Goal: Transaction & Acquisition: Purchase product/service

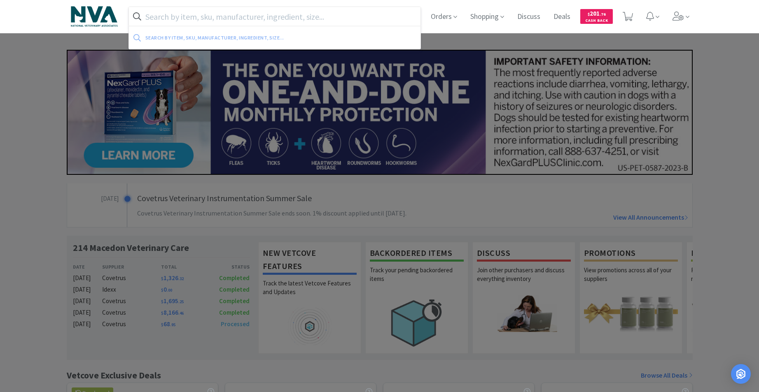
click at [207, 16] on input "text" at bounding box center [275, 16] width 292 height 19
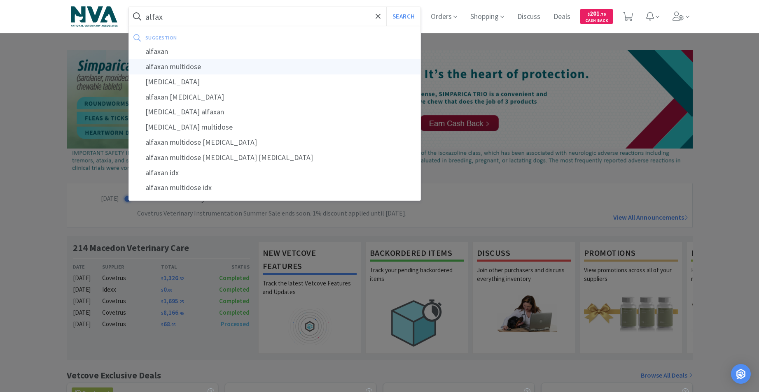
click at [194, 68] on div "alfaxan multidose" at bounding box center [275, 66] width 292 height 15
type input "alfaxan multidose"
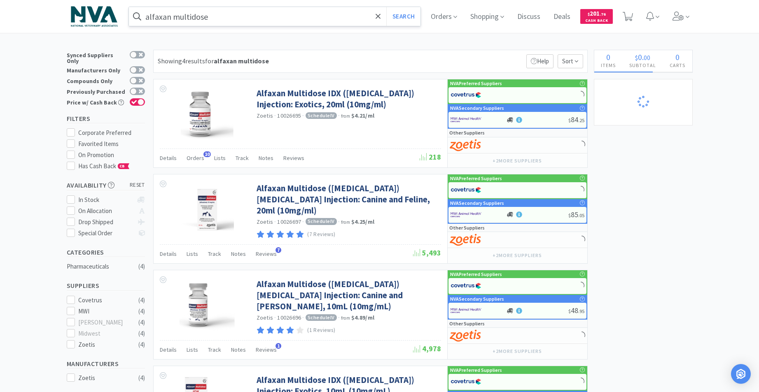
select select "1"
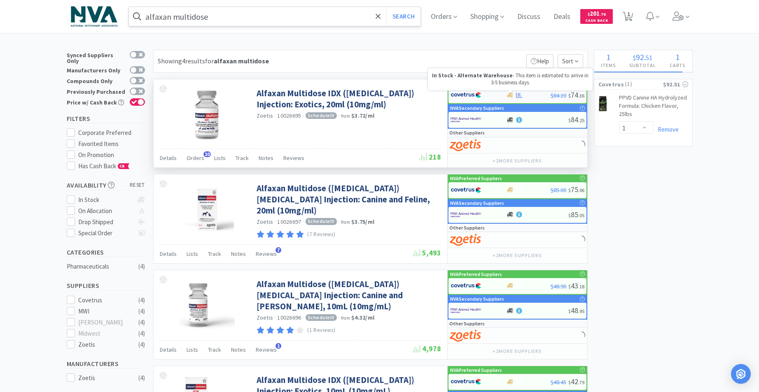
click at [510, 96] on icon at bounding box center [510, 95] width 6 height 5
select select "1"
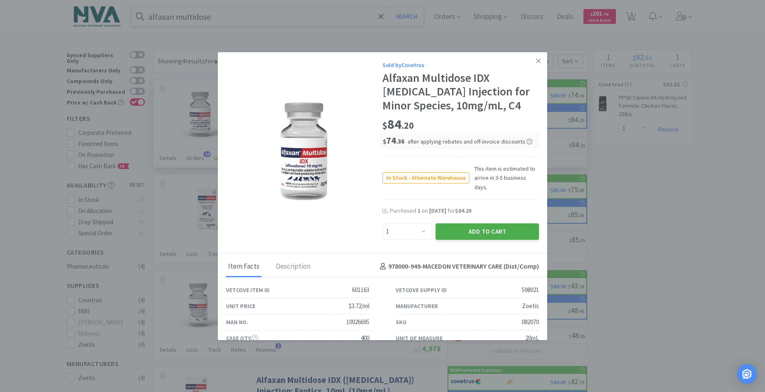
click at [493, 223] on button "Add to Cart" at bounding box center [486, 231] width 103 height 16
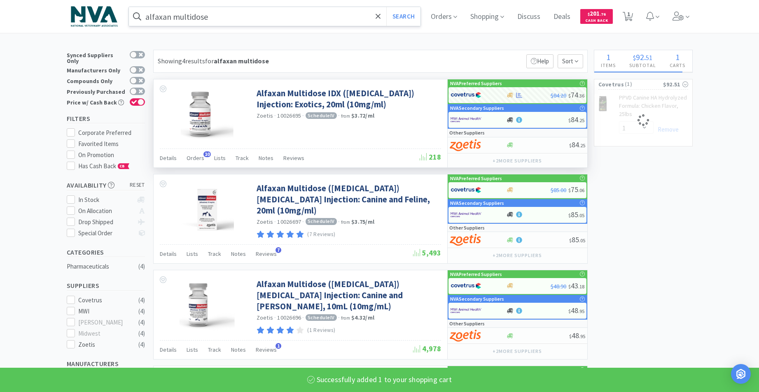
select select "1"
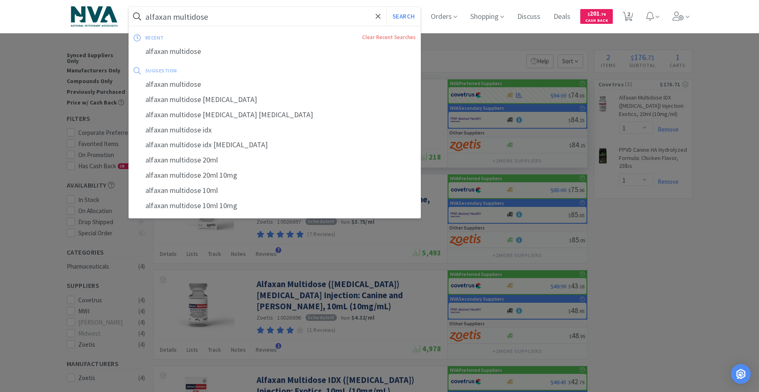
click at [249, 16] on input "alfaxan multidose" at bounding box center [275, 16] width 292 height 19
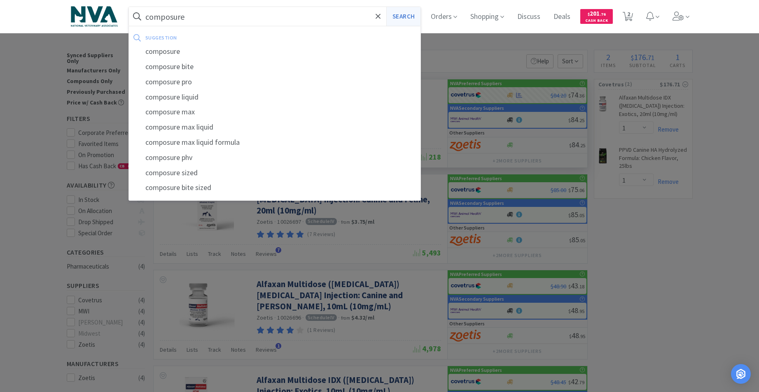
type input "composure"
click at [408, 17] on button "Search" at bounding box center [403, 16] width 34 height 19
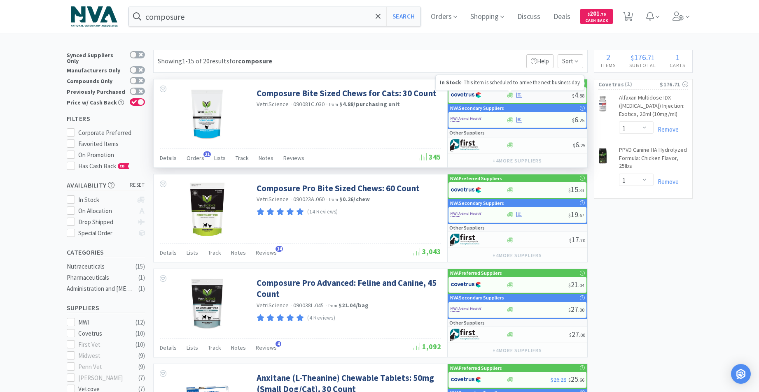
click at [508, 95] on icon at bounding box center [510, 95] width 6 height 5
select select "1"
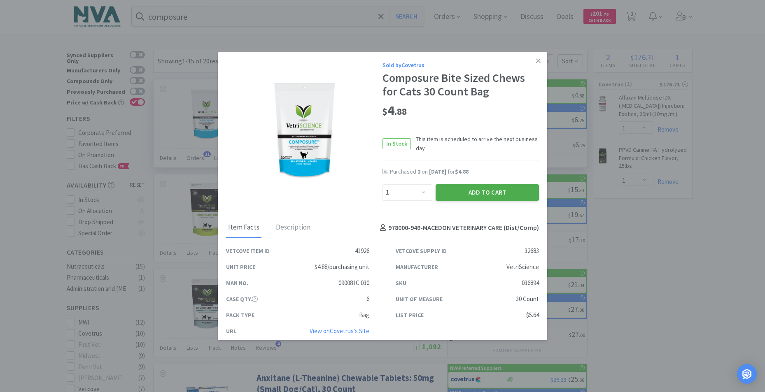
click at [470, 189] on button "Add to Cart" at bounding box center [486, 192] width 103 height 16
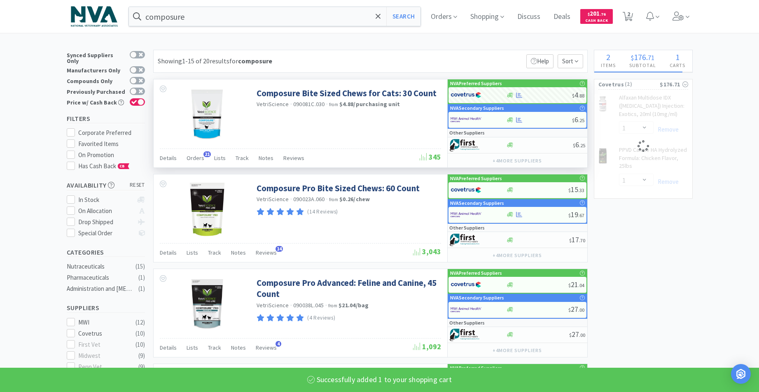
select select "1"
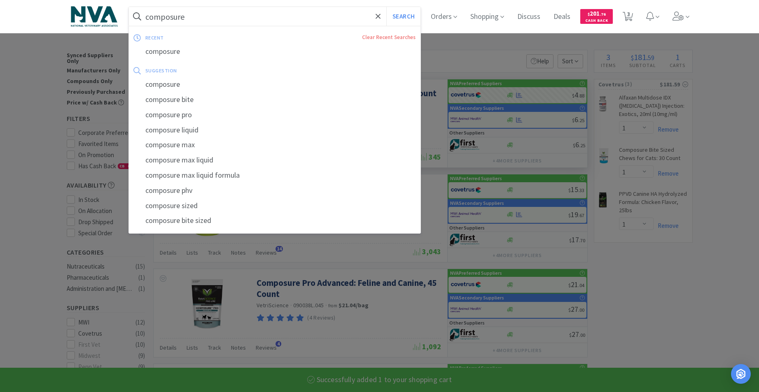
click at [223, 13] on input "composure" at bounding box center [275, 16] width 292 height 19
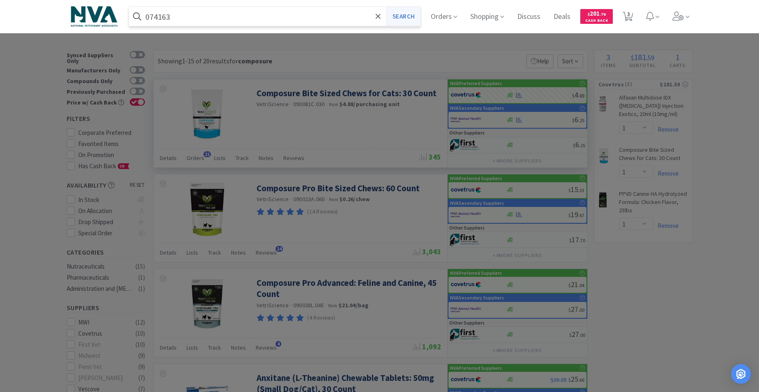
type input "074163"
click at [406, 16] on button "Search" at bounding box center [403, 16] width 34 height 19
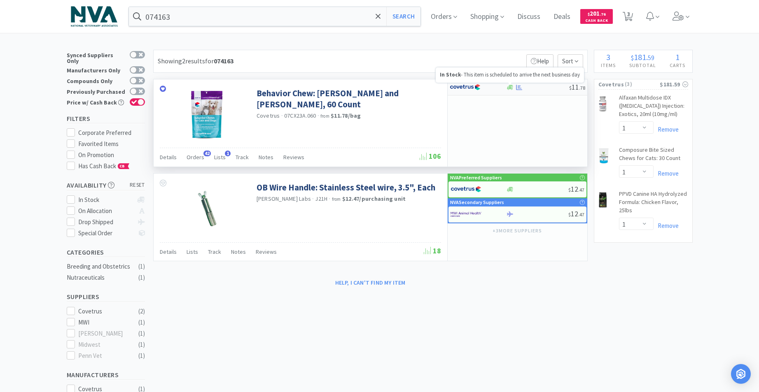
click at [508, 85] on icon at bounding box center [510, 87] width 6 height 6
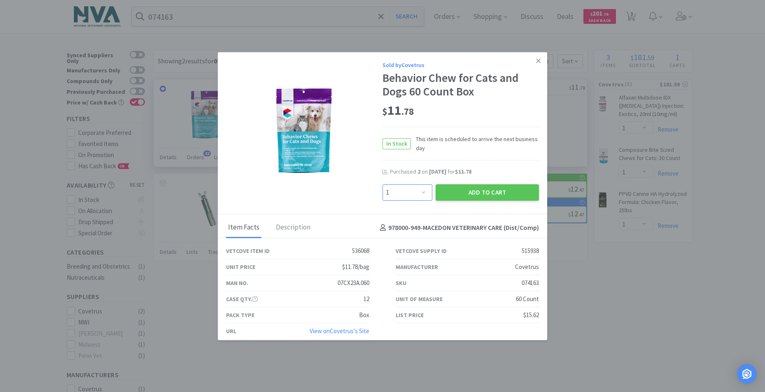
click at [419, 191] on select "Enter Quantity 1 2 3 4 5 6 7 8 9 10 11 12 13 14 15 16 17 18 19 20 Enter Quantity" at bounding box center [407, 192] width 50 height 16
select select "2"
click at [382, 184] on select "Enter Quantity 1 2 3 4 5 6 7 8 9 10 11 12 13 14 15 16 17 18 19 20 Enter Quantity" at bounding box center [407, 192] width 50 height 16
click at [480, 191] on button "Add to Cart" at bounding box center [486, 192] width 103 height 16
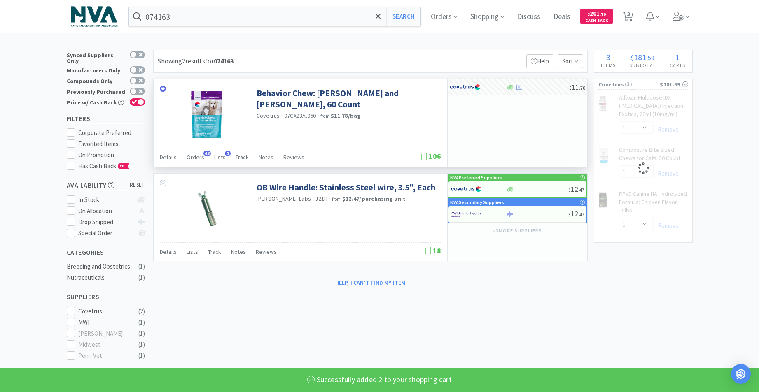
select select "2"
select select "1"
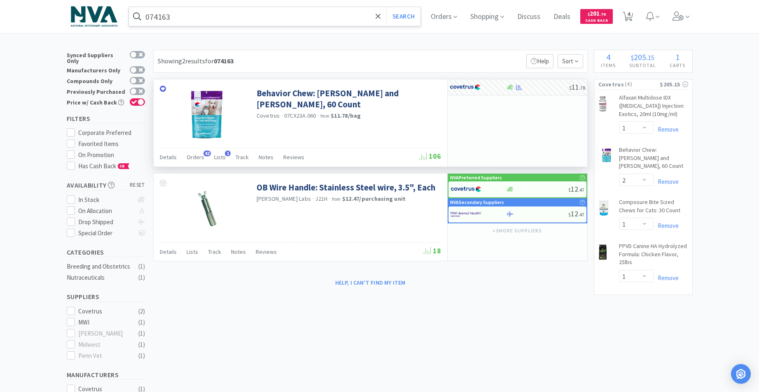
click at [227, 16] on input "074163" at bounding box center [275, 16] width 292 height 19
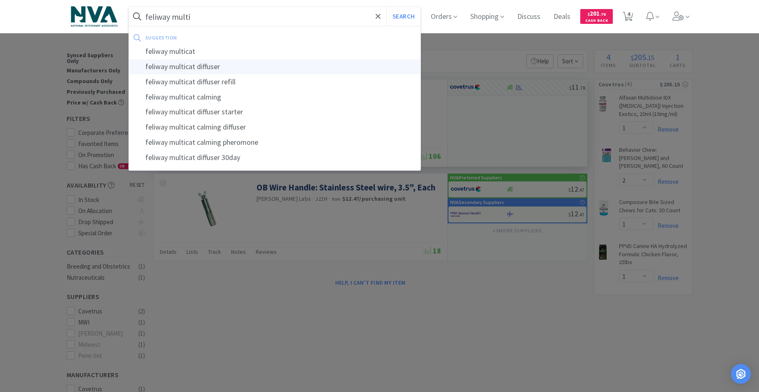
click at [198, 68] on div "feliway multicat diffuser" at bounding box center [275, 66] width 292 height 15
type input "feliway multicat diffuser"
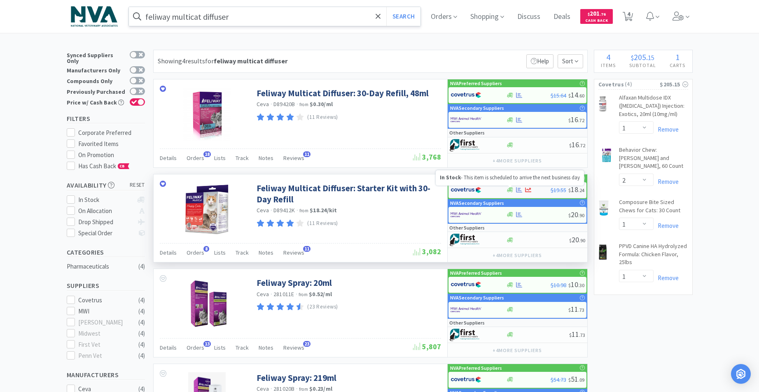
click at [507, 191] on icon at bounding box center [510, 190] width 6 height 5
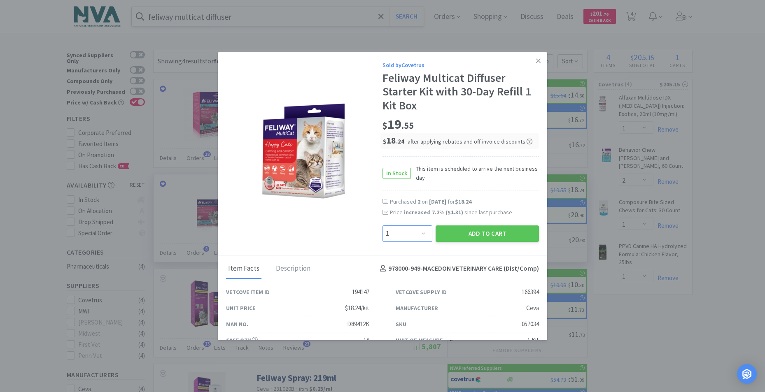
click at [420, 235] on select "Enter Quantity 1 2 3 4 5 6 7 8 9 10 11 12 13 14 15 16 17 18 19 20 Enter Quantity" at bounding box center [407, 234] width 50 height 16
select select "2"
click at [382, 226] on select "Enter Quantity 1 2 3 4 5 6 7 8 9 10 11 12 13 14 15 16 17 18 19 20 Enter Quantity" at bounding box center [407, 234] width 50 height 16
click at [473, 235] on button "Add to Cart" at bounding box center [486, 234] width 103 height 16
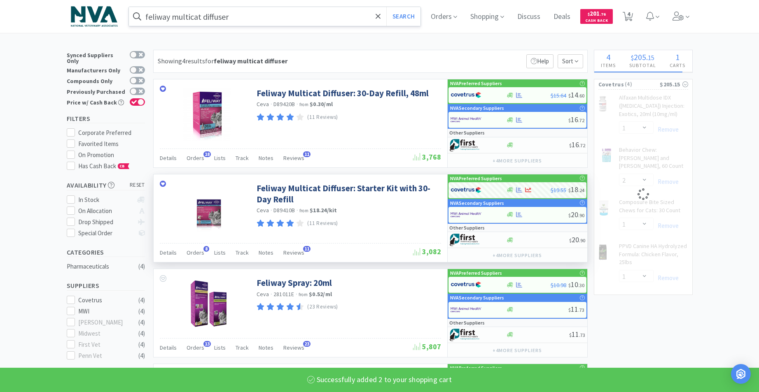
select select "2"
select select "1"
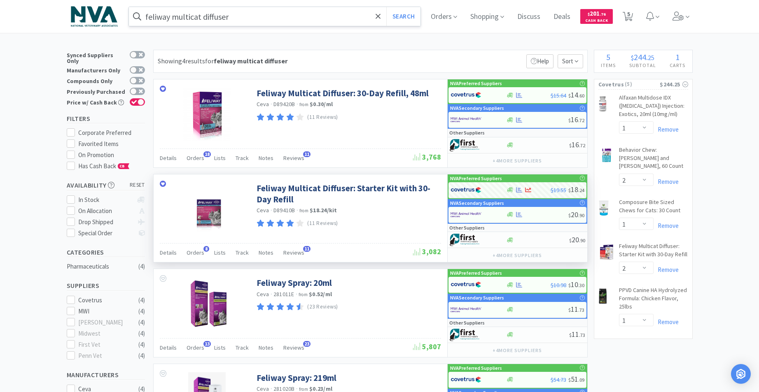
click at [249, 6] on div "feliway multicat diffuser Search Orders Shopping Discuss Discuss Deals Deals $ …" at bounding box center [380, 16] width 626 height 33
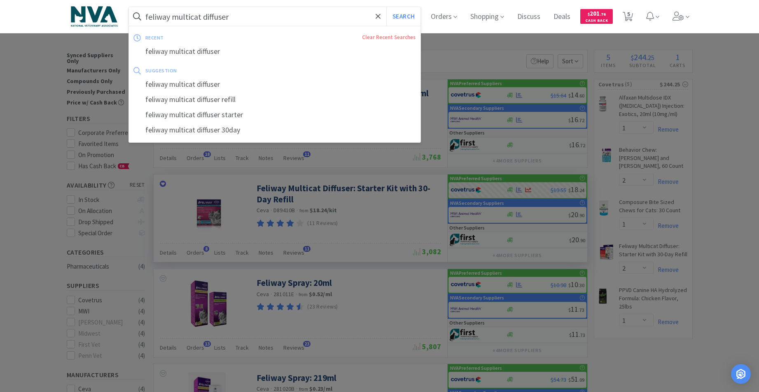
click at [342, 19] on input "feliway multicat diffuser" at bounding box center [275, 16] width 292 height 19
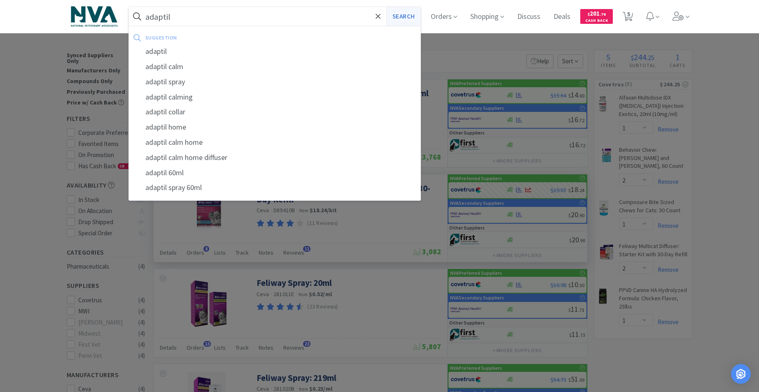
type input "adaptil"
click at [414, 18] on button "Search" at bounding box center [403, 16] width 34 height 19
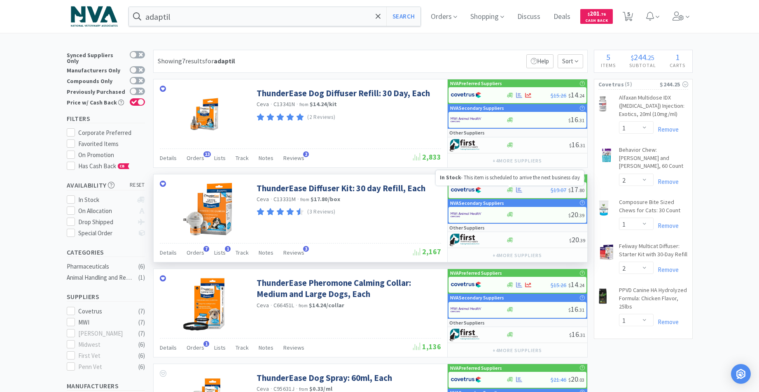
click at [509, 189] on icon at bounding box center [510, 190] width 6 height 5
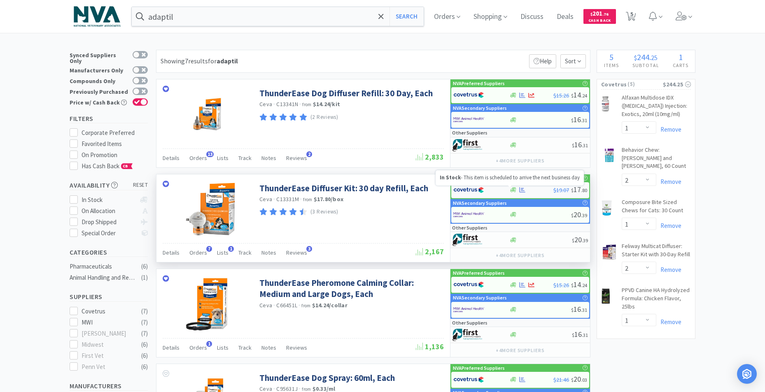
select select "1"
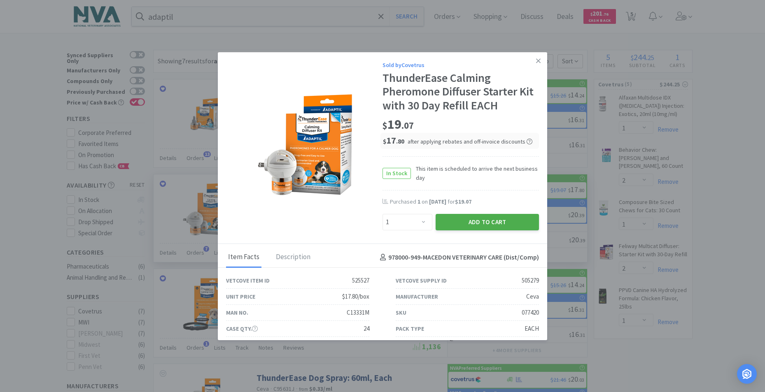
click at [461, 221] on button "Add to Cart" at bounding box center [486, 222] width 103 height 16
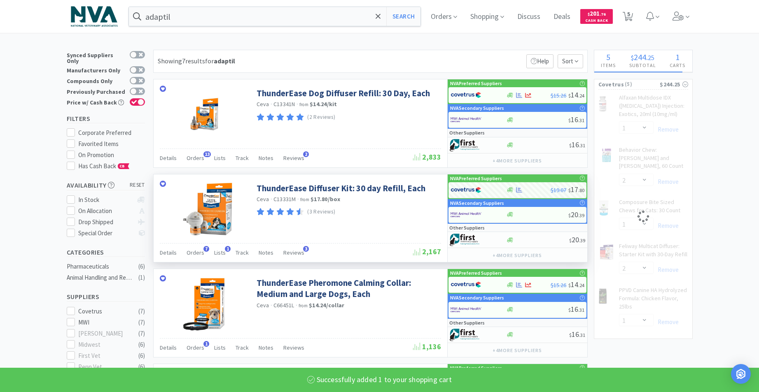
select select "1"
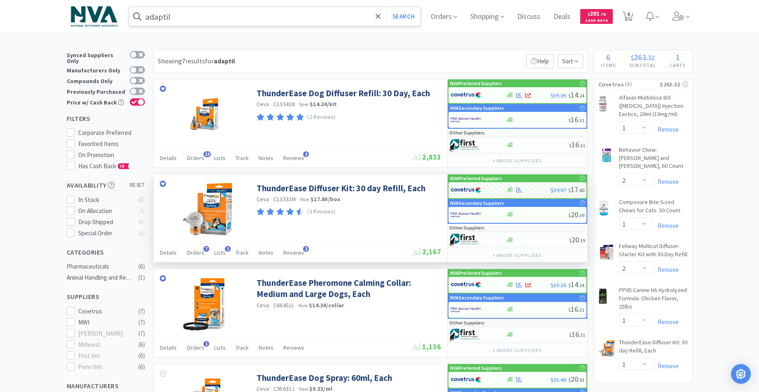
click at [242, 17] on input "adaptil" at bounding box center [275, 16] width 292 height 19
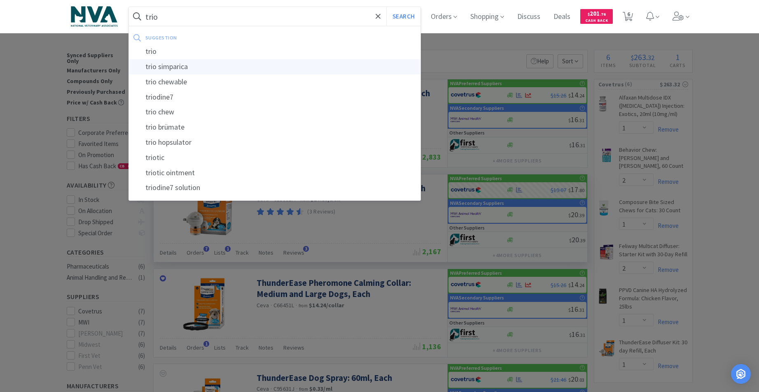
click at [191, 67] on div "trio simparica" at bounding box center [275, 66] width 292 height 15
type input "trio simparica"
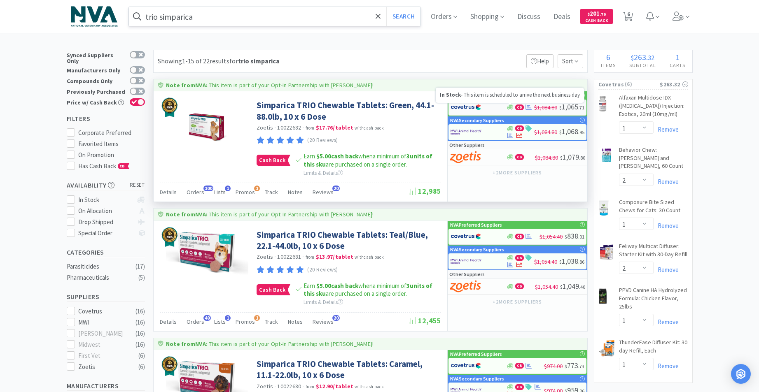
click at [509, 107] on icon at bounding box center [510, 107] width 6 height 5
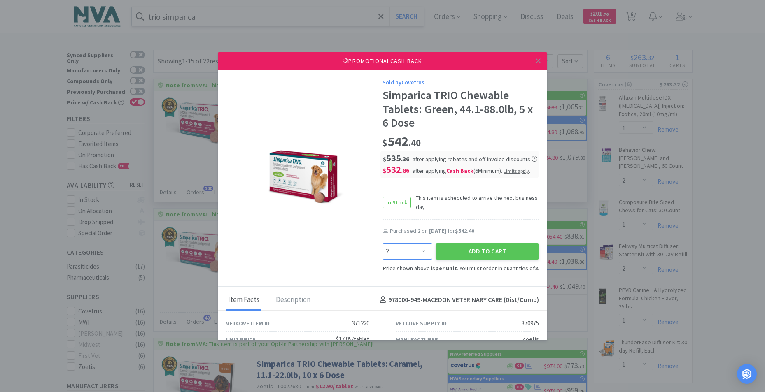
click at [419, 251] on select "Enter Quantity 2 4 6 8 10 12 14 16 18 20 22 24 26 28 30 32 34 36 38 40 Enter Qu…" at bounding box center [407, 251] width 50 height 16
select select "4"
click at [382, 243] on select "Enter Quantity 2 4 6 8 10 12 14 16 18 20 22 24 26 28 30 32 34 36 38 40 Enter Qu…" at bounding box center [407, 251] width 50 height 16
click at [485, 252] on button "Add to Cart" at bounding box center [486, 251] width 103 height 16
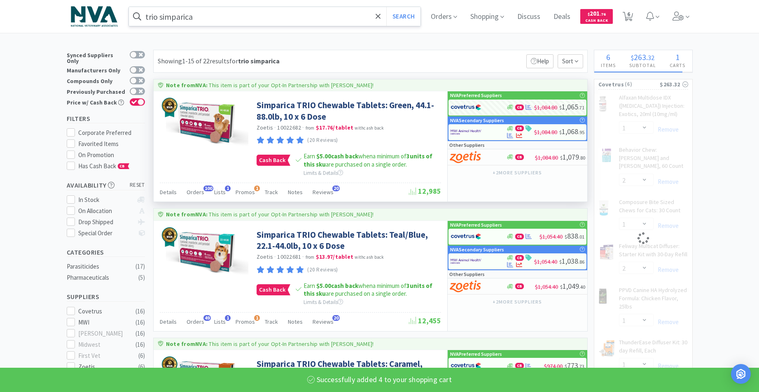
select select "4"
select select "1"
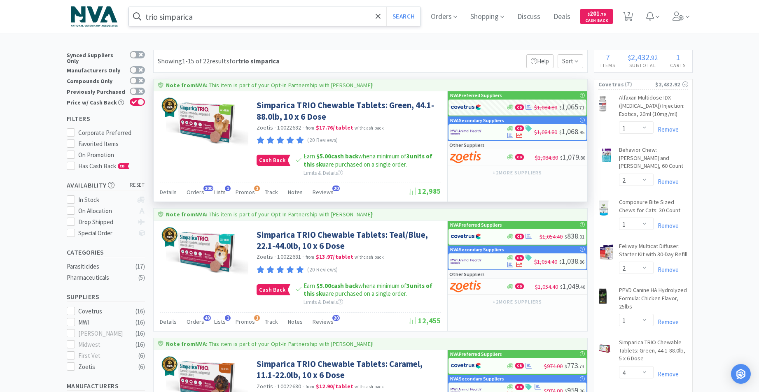
click at [238, 23] on input "trio simparica" at bounding box center [275, 16] width 292 height 19
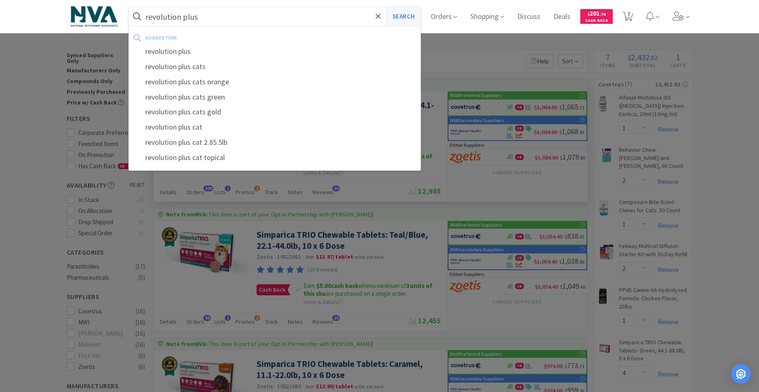
type input "revolution plus"
click at [410, 18] on button "Search" at bounding box center [403, 16] width 34 height 19
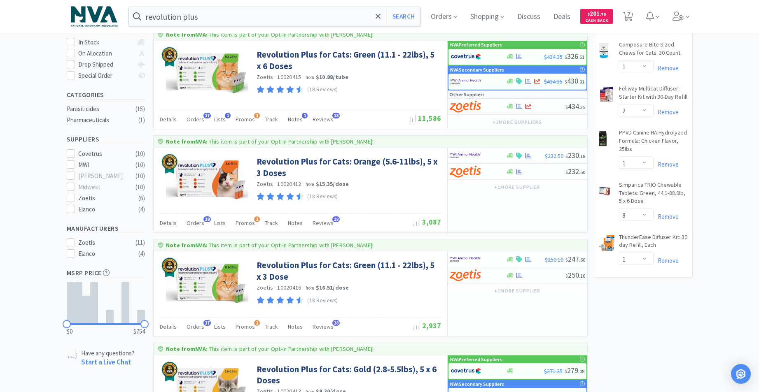
scroll to position [253, 0]
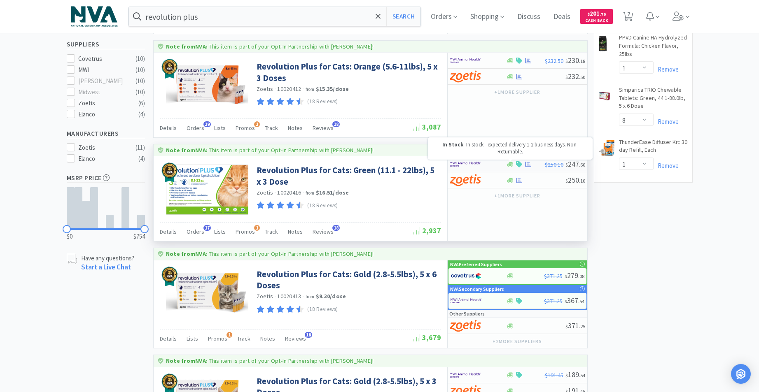
click at [510, 163] on icon at bounding box center [510, 164] width 6 height 6
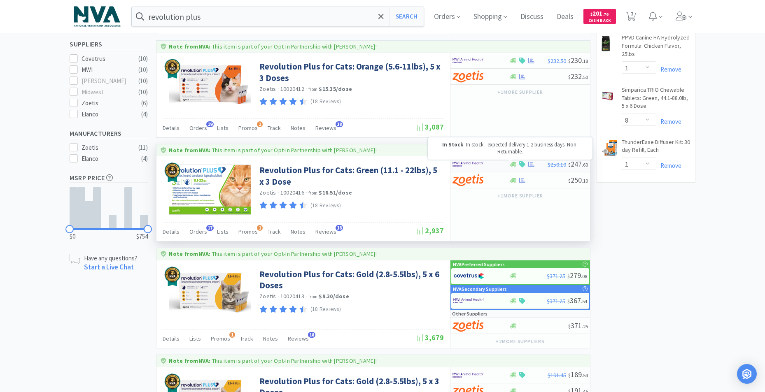
select select "5"
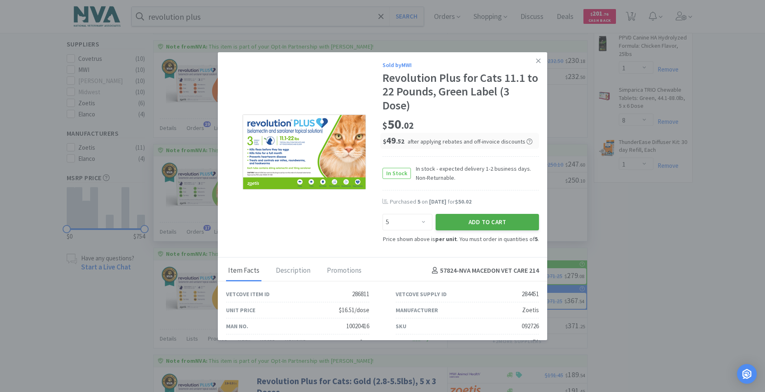
click at [488, 219] on button "Add to Cart" at bounding box center [486, 222] width 103 height 16
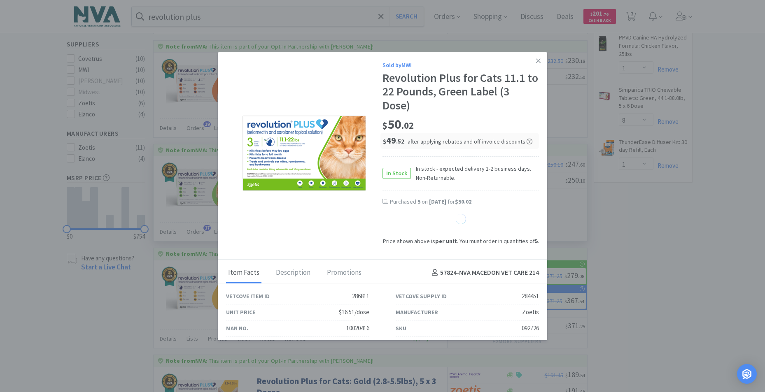
select select "1"
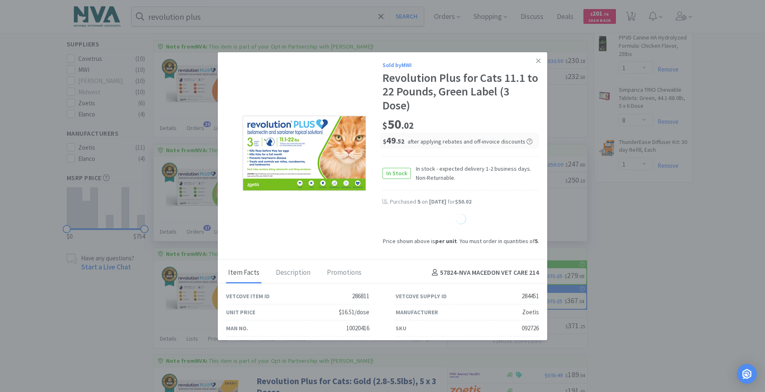
select select "1"
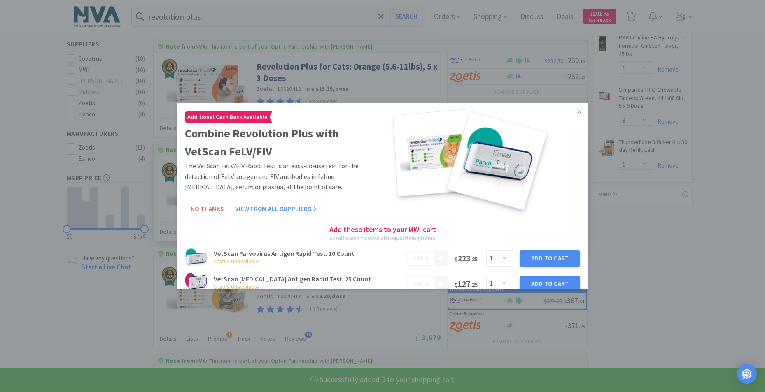
select select "5"
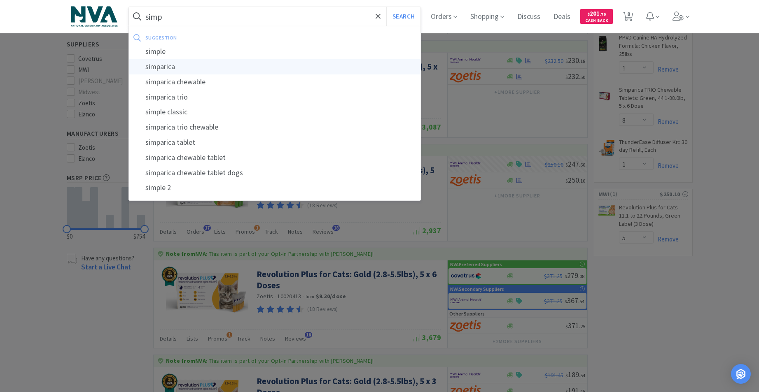
click at [177, 68] on div "simparica" at bounding box center [275, 66] width 292 height 15
type input "simparica"
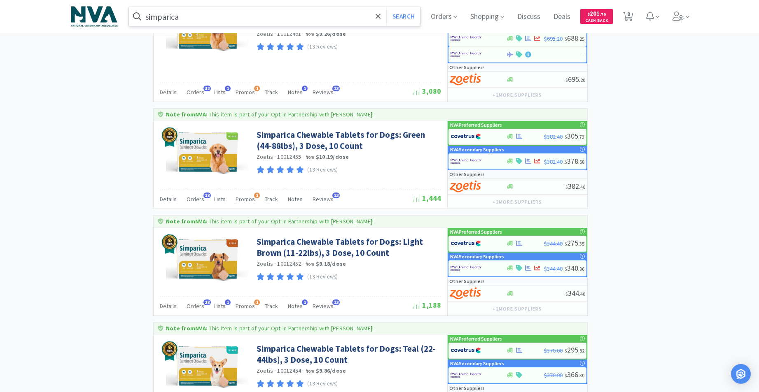
scroll to position [750, 0]
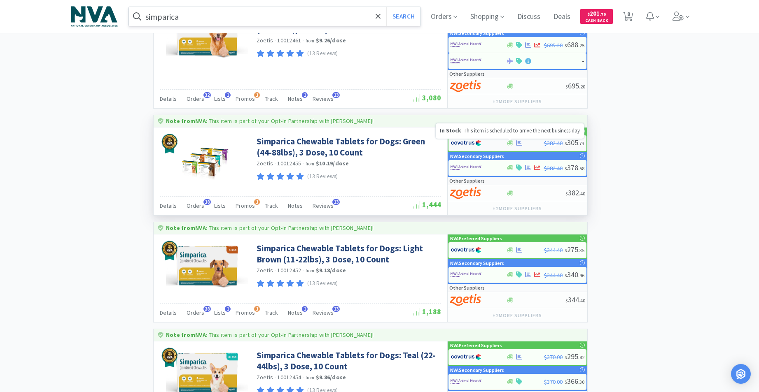
click at [512, 142] on icon at bounding box center [510, 143] width 6 height 5
select select "1"
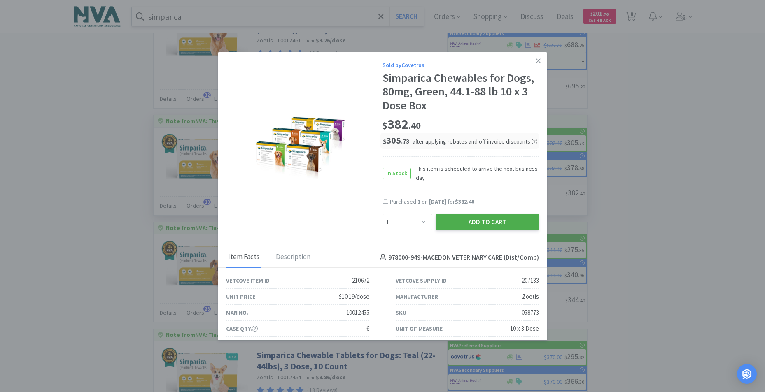
click at [493, 223] on button "Add to Cart" at bounding box center [486, 222] width 103 height 16
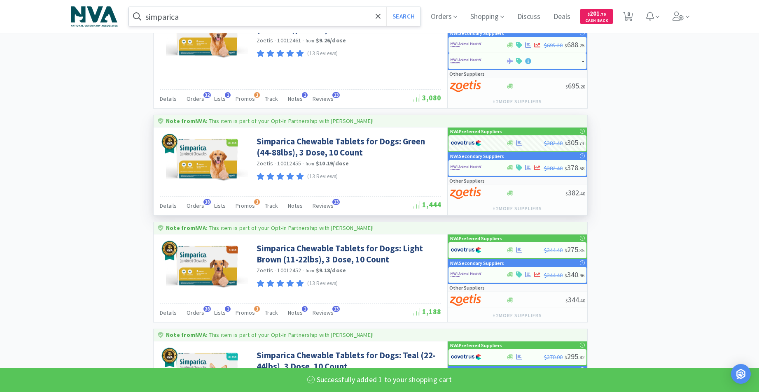
select select "4"
select select "1"
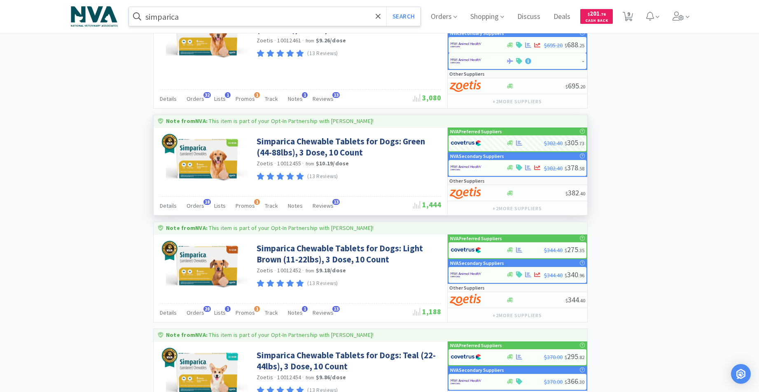
click at [261, 19] on input "simparica" at bounding box center [275, 16] width 292 height 19
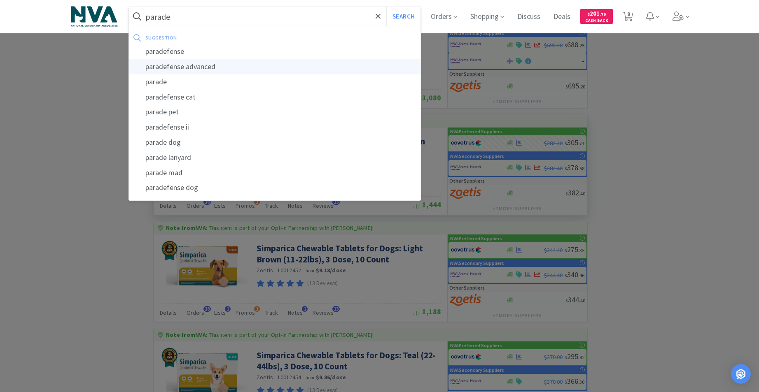
click at [211, 61] on div "paradefense advanced" at bounding box center [275, 66] width 292 height 15
type input "paradefense advanced"
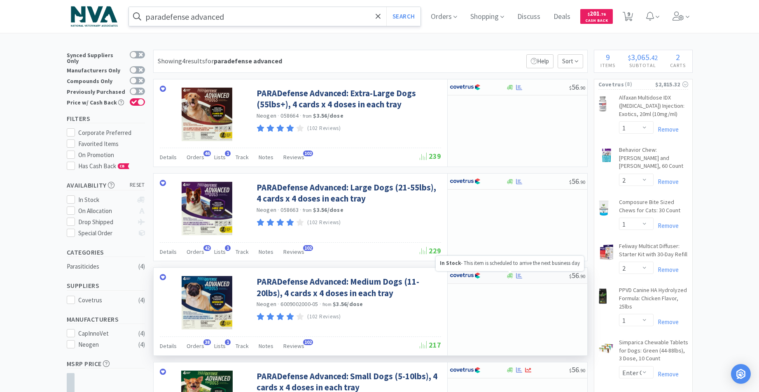
click at [510, 275] on icon at bounding box center [510, 275] width 6 height 5
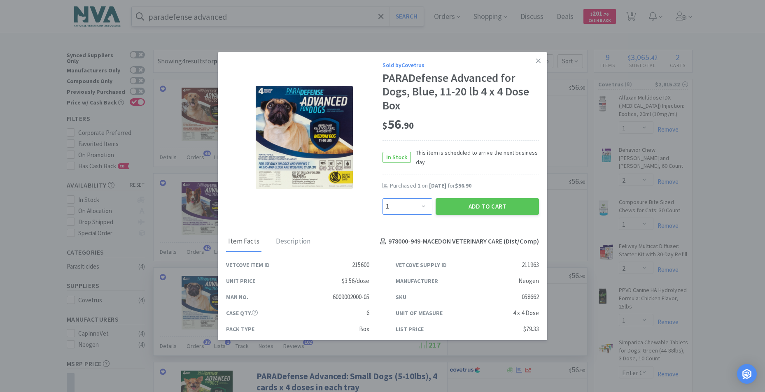
click at [420, 204] on select "Enter Quantity 1 2 3 4 5 6 7 8 9 10 11 12 13 14 15 16 17 18 19 20 Enter Quantity" at bounding box center [407, 206] width 50 height 16
select select "2"
click at [382, 198] on select "Enter Quantity 1 2 3 4 5 6 7 8 9 10 11 12 13 14 15 16 17 18 19 20 Enter Quantity" at bounding box center [407, 206] width 50 height 16
click at [478, 208] on button "Add to Cart" at bounding box center [486, 206] width 103 height 16
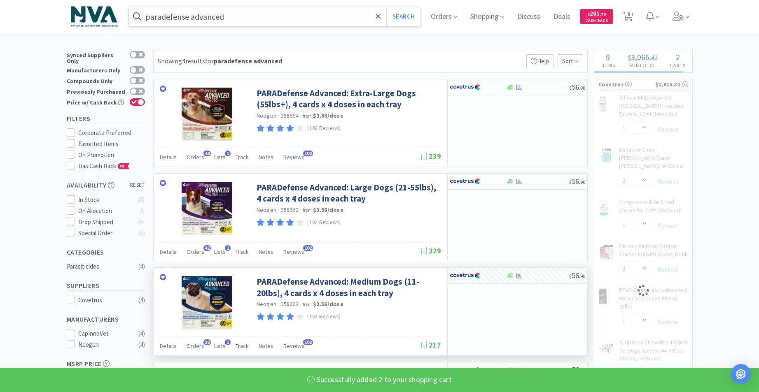
select select "2"
select select "4"
select select "1"
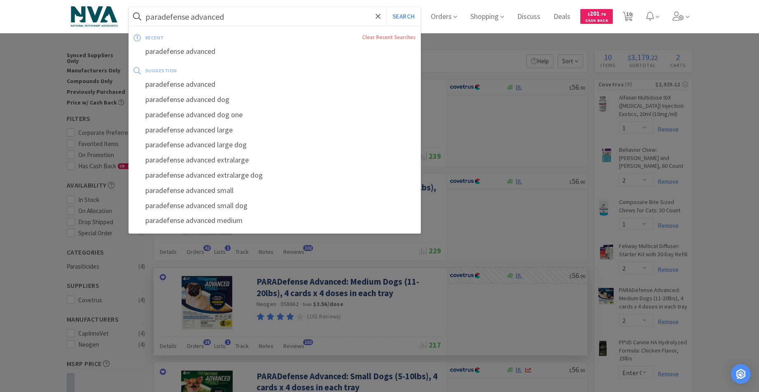
click at [280, 18] on input "paradefense advanced" at bounding box center [275, 16] width 292 height 19
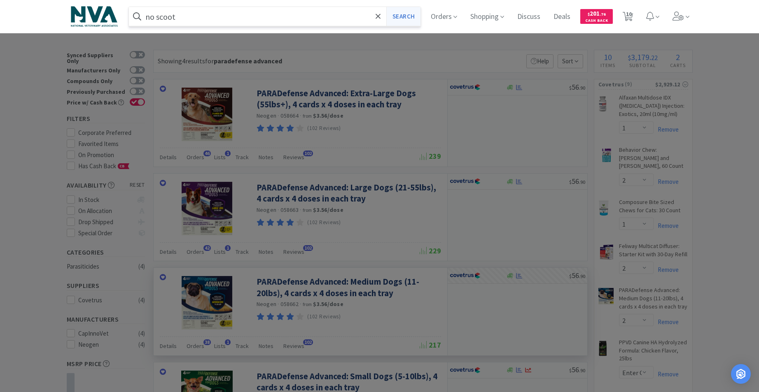
type input "no scoot"
click at [403, 21] on button "Search" at bounding box center [403, 16] width 34 height 19
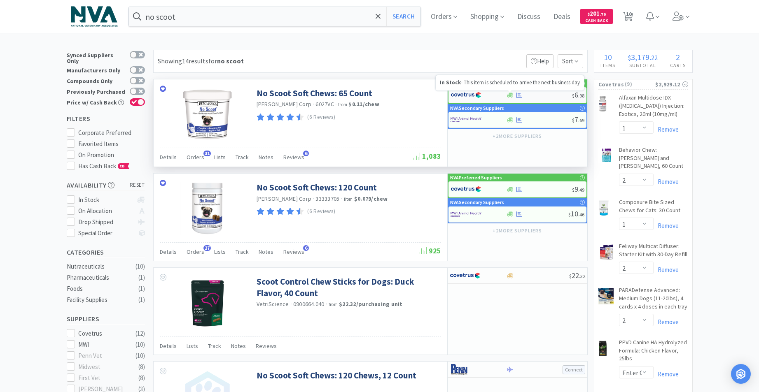
click at [511, 95] on icon at bounding box center [510, 95] width 6 height 5
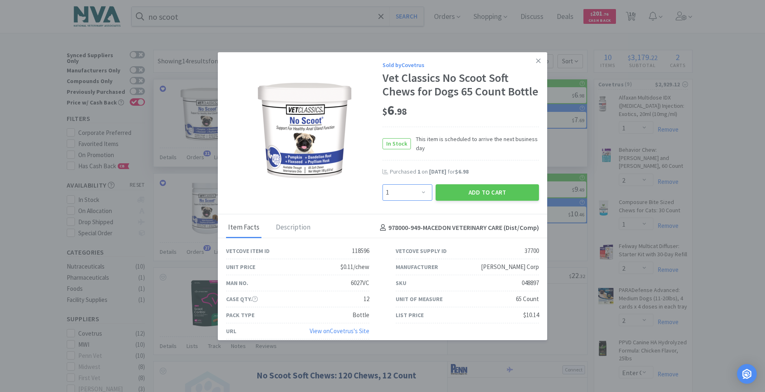
click at [421, 201] on select "Enter Quantity 1 2 3 4 5 6 7 8 9 10 11 12 13 14 15 16 17 18 19 20 Enter Quantity" at bounding box center [407, 192] width 50 height 16
select select "2"
click at [382, 198] on select "Enter Quantity 1 2 3 4 5 6 7 8 9 10 11 12 13 14 15 16 17 18 19 20 Enter Quantity" at bounding box center [407, 192] width 50 height 16
click at [459, 201] on button "Add to Cart" at bounding box center [486, 192] width 103 height 16
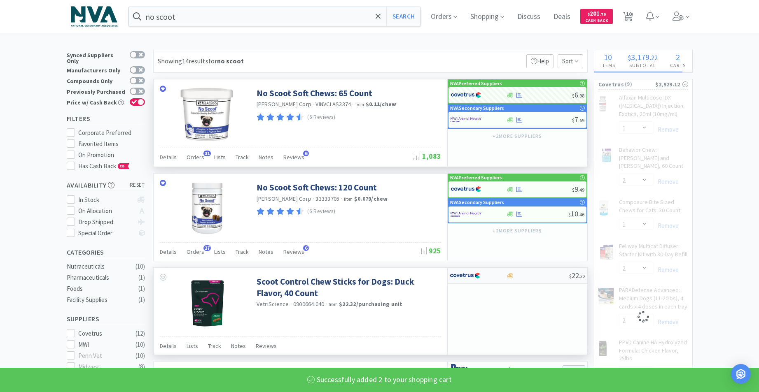
select select "2"
select select "4"
select select "1"
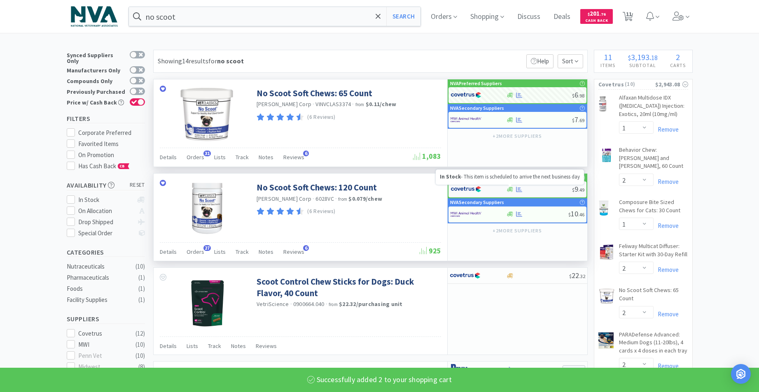
click at [508, 189] on icon at bounding box center [510, 189] width 6 height 6
select select "1"
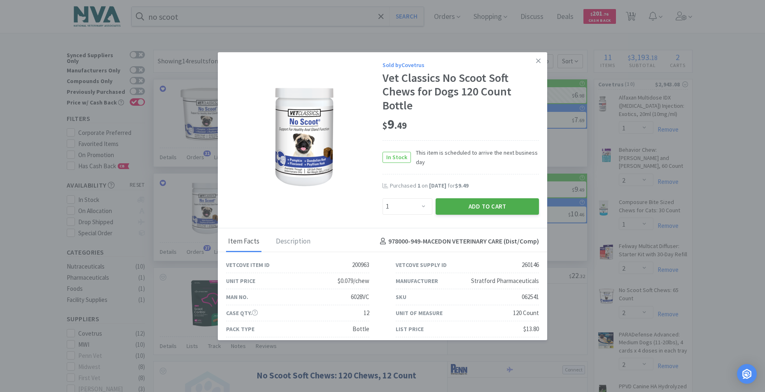
click at [463, 206] on button "Add to Cart" at bounding box center [486, 206] width 103 height 16
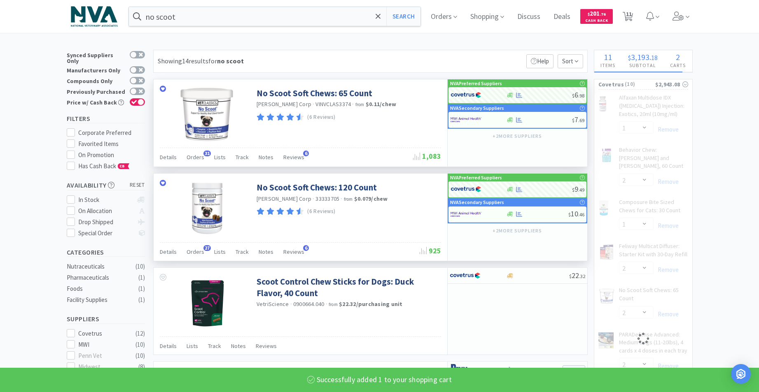
select select "1"
select select "2"
select select "4"
select select "1"
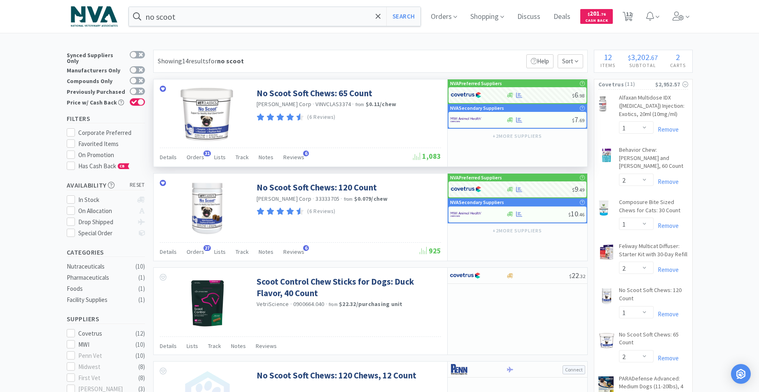
scroll to position [41, 0]
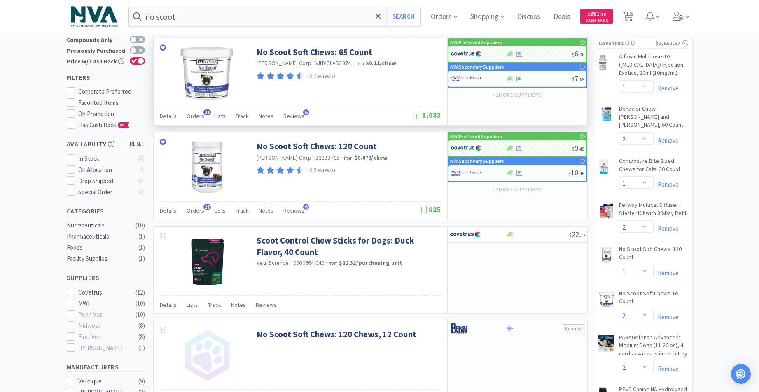
click at [286, 27] on div "no scoot Search Orders Shopping Discuss Discuss Deals Deals $ 201 . 76 Cash Bac…" at bounding box center [380, 16] width 626 height 33
click at [282, 16] on input "no scoot" at bounding box center [275, 16] width 292 height 19
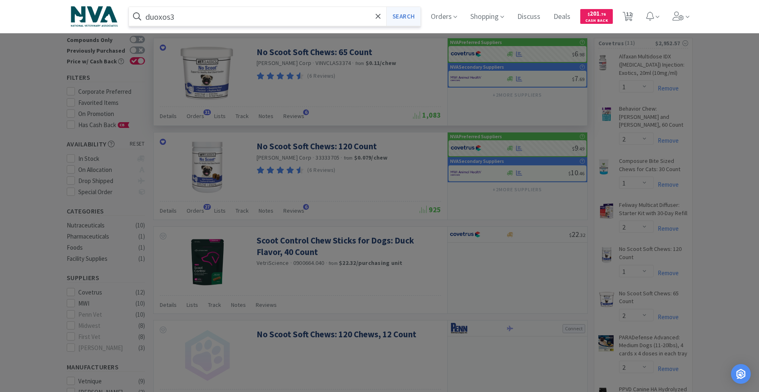
type input "duoxos3"
click at [414, 16] on button "Search" at bounding box center [403, 16] width 34 height 19
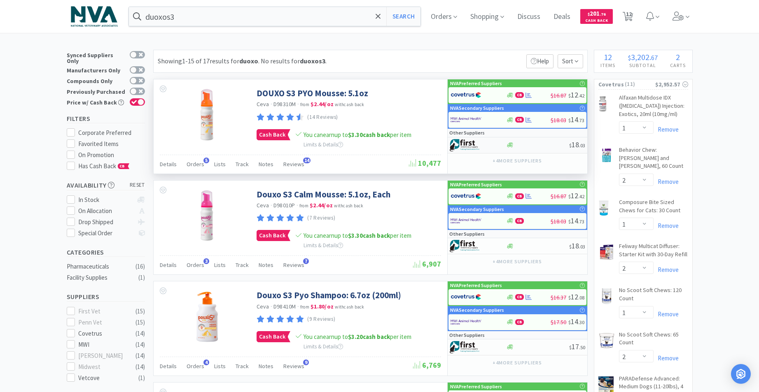
scroll to position [41, 0]
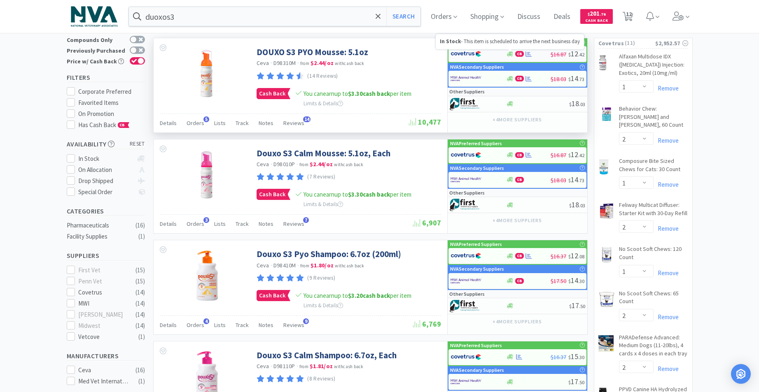
click at [508, 54] on icon at bounding box center [510, 54] width 6 height 6
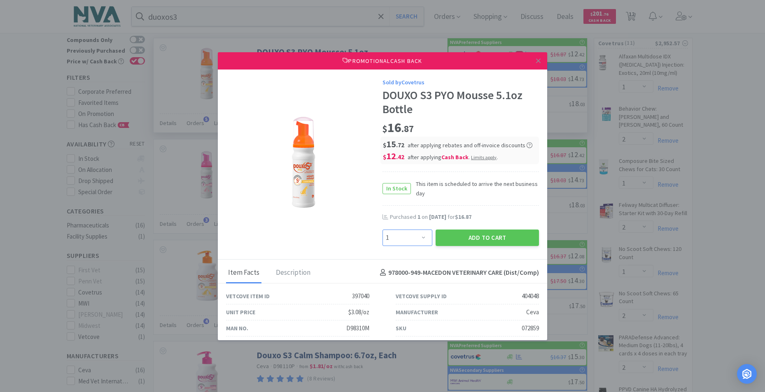
click at [418, 237] on select "Enter Quantity 1 2 3 4 5 6 7 8 9 10 11 12 13 14 15 16 17 18 19 20 Enter Quantity" at bounding box center [407, 238] width 50 height 16
click at [419, 236] on select "Enter Quantity 1 2 3 4 5 6 7 8 9 10 11 12 13 14 15 16 17 18 19 20 Enter Quantity" at bounding box center [407, 238] width 50 height 16
select select "2"
click at [382, 230] on select "Enter Quantity 1 2 3 4 5 6 7 8 9 10 11 12 13 14 15 16 17 18 19 20 Enter Quantity" at bounding box center [407, 238] width 50 height 16
click at [475, 242] on button "Add to Cart" at bounding box center [486, 238] width 103 height 16
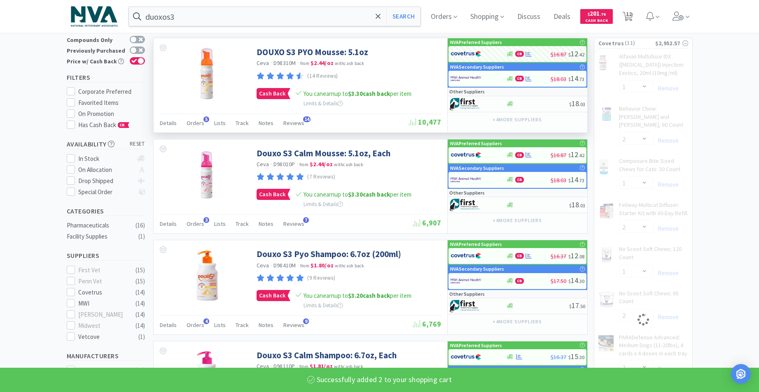
select select "2"
select select "1"
select select "2"
select select "4"
select select "1"
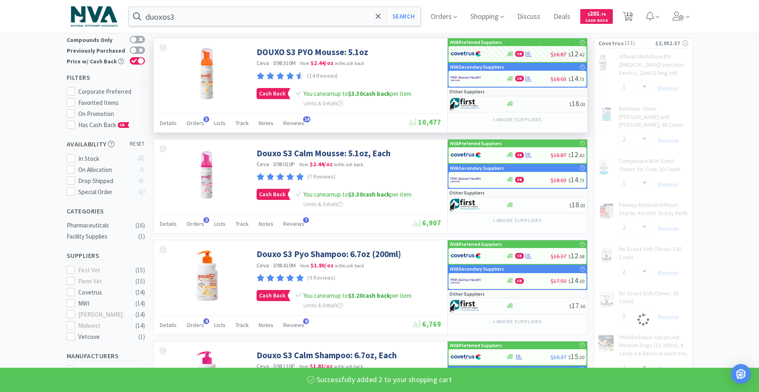
select select "1"
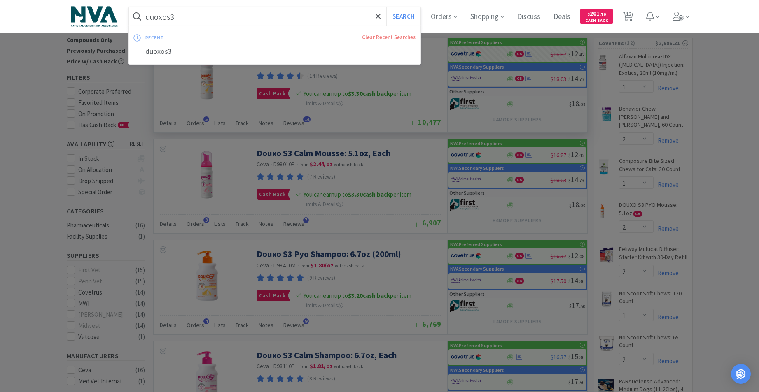
click at [215, 17] on input "duoxos3" at bounding box center [275, 16] width 292 height 19
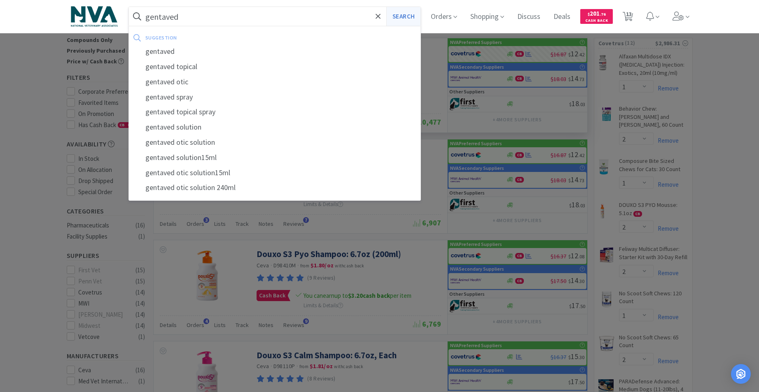
type input "gentaved"
click at [403, 19] on button "Search" at bounding box center [403, 16] width 34 height 19
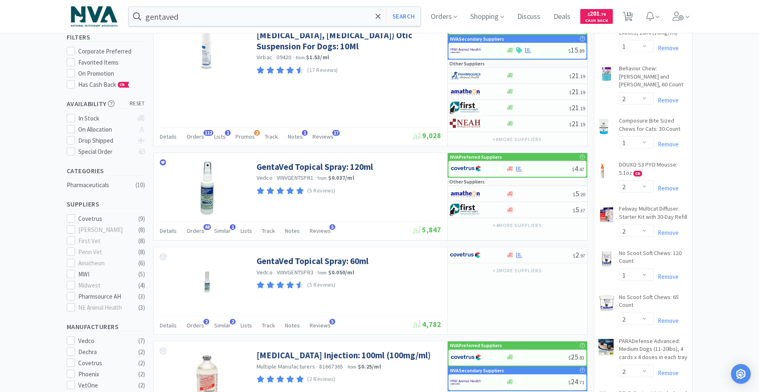
scroll to position [110, 0]
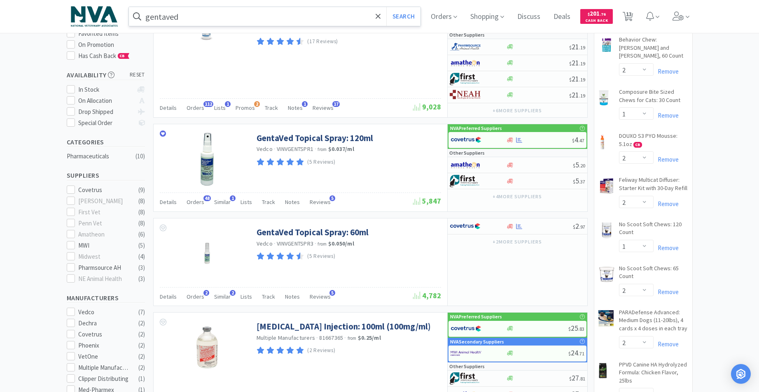
click at [213, 21] on input "gentaved" at bounding box center [275, 16] width 292 height 19
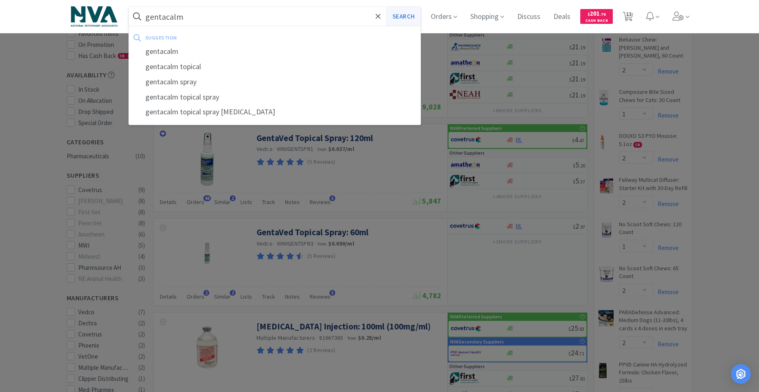
type input "gentacalm"
click at [405, 16] on button "Search" at bounding box center [403, 16] width 34 height 19
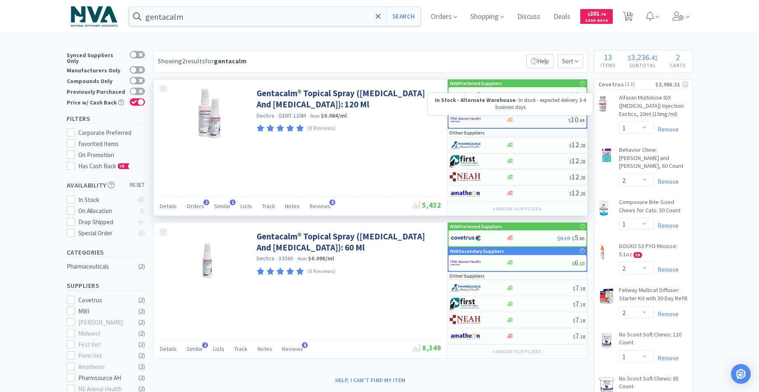
click at [510, 120] on icon at bounding box center [510, 119] width 6 height 5
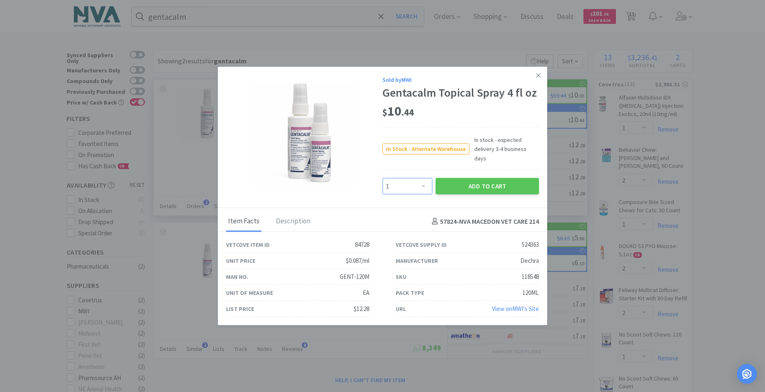
click at [423, 179] on select "Enter Quantity 1 2 3 4 5 6 7 8 9 10 11 12 13 14 15 16 17 18 19 20 Enter Quantity" at bounding box center [407, 186] width 50 height 16
select select "2"
click at [382, 178] on select "Enter Quantity 1 2 3 4 5 6 7 8 9 10 11 12 13 14 15 16 17 18 19 20 Enter Quantity" at bounding box center [407, 186] width 50 height 16
click at [462, 180] on button "Add to Cart" at bounding box center [486, 186] width 103 height 16
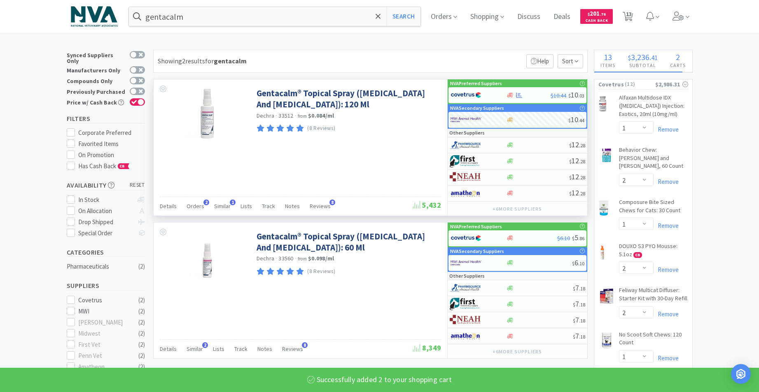
select select "2"
select select "5"
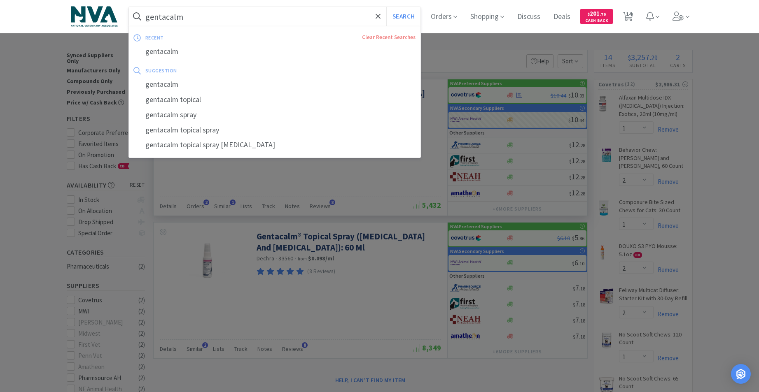
click at [233, 16] on input "gentacalm" at bounding box center [275, 16] width 292 height 19
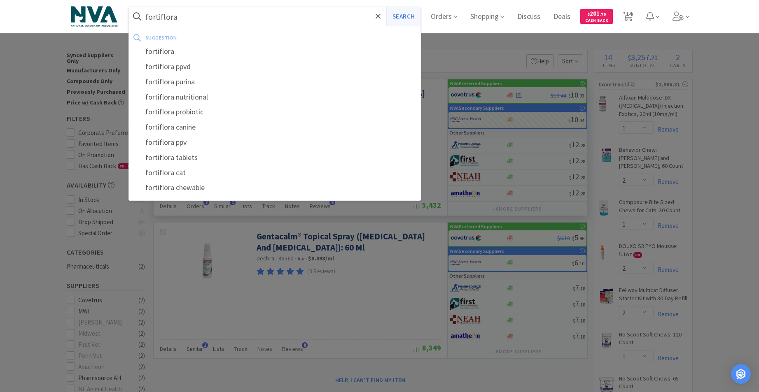
type input "fortiflora"
click at [408, 20] on button "Search" at bounding box center [403, 16] width 34 height 19
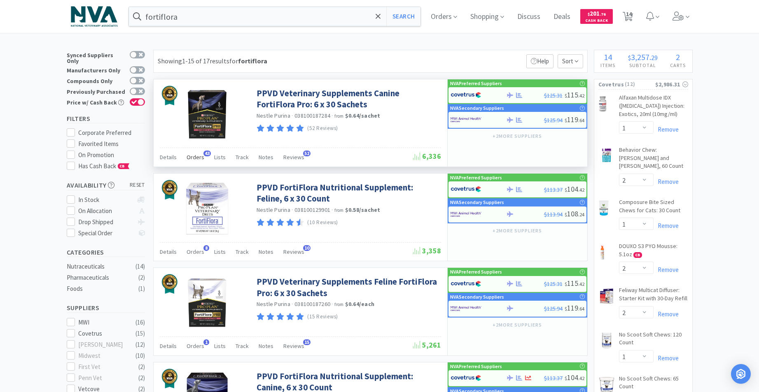
click at [193, 155] on span "Orders" at bounding box center [195, 157] width 18 height 7
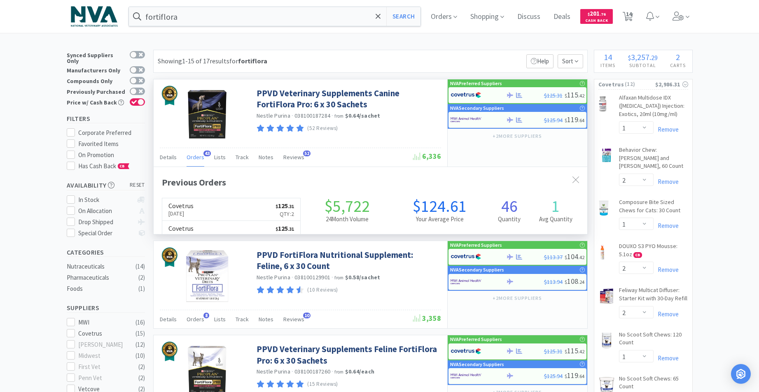
scroll to position [221, 433]
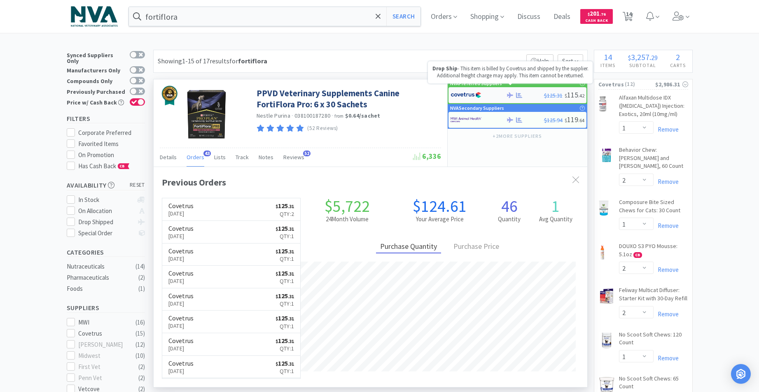
click at [508, 96] on icon at bounding box center [510, 95] width 6 height 6
select select "1"
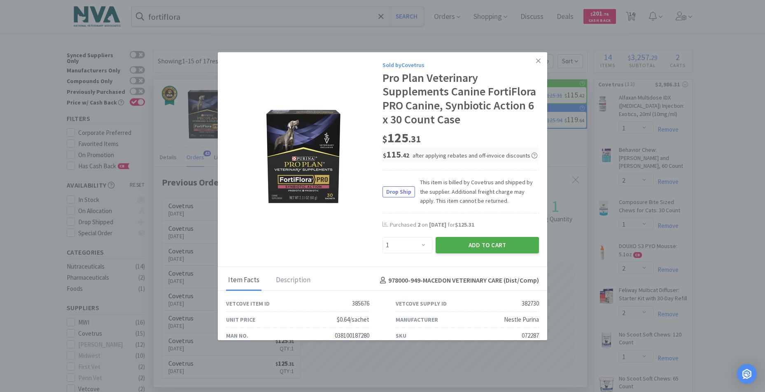
click at [477, 254] on button "Add to Cart" at bounding box center [486, 245] width 103 height 16
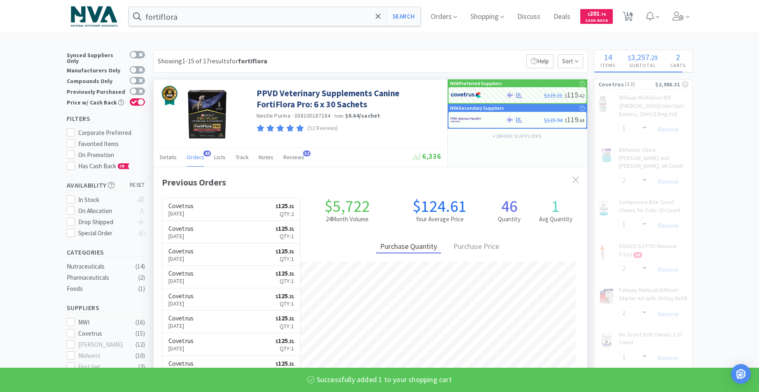
select select "4"
select select "1"
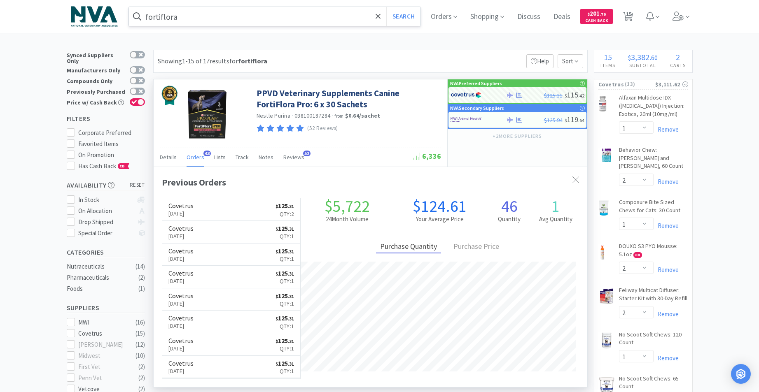
click at [276, 16] on input "fortiflora" at bounding box center [275, 16] width 292 height 19
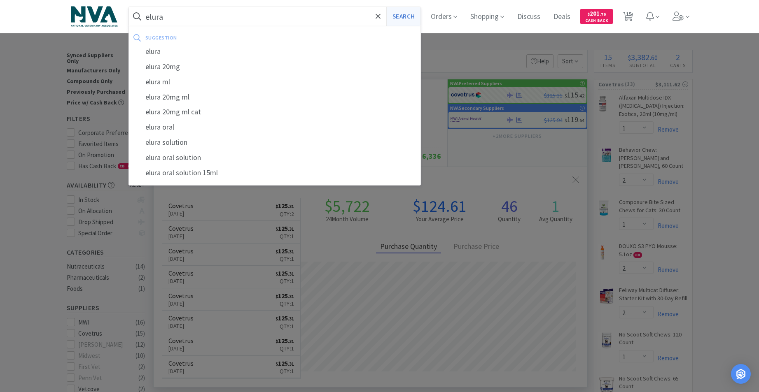
type input "elura"
click at [420, 16] on button "Search" at bounding box center [403, 16] width 34 height 19
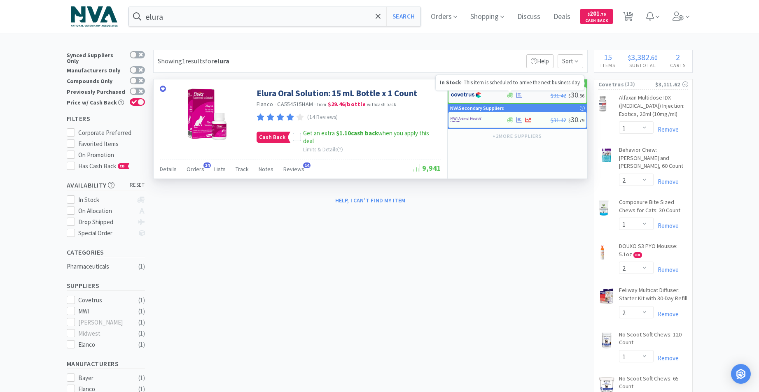
click at [507, 97] on icon at bounding box center [510, 95] width 6 height 5
select select "1"
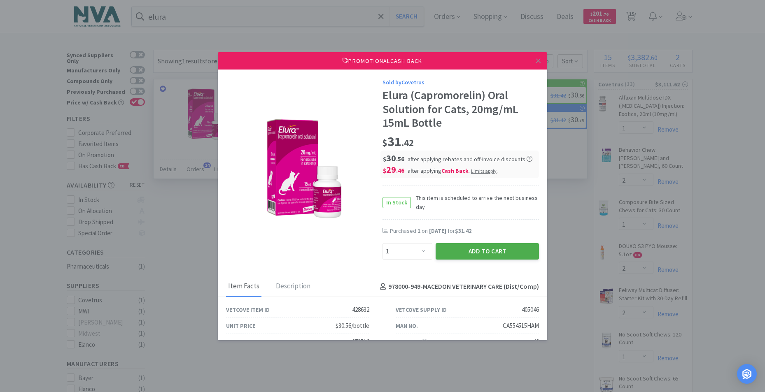
click at [468, 249] on button "Add to Cart" at bounding box center [486, 251] width 103 height 16
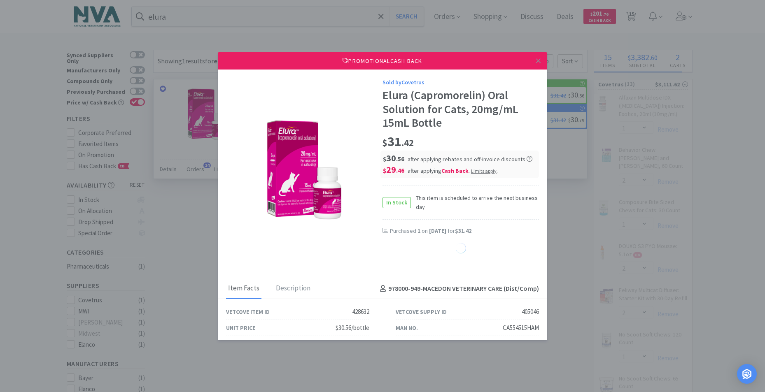
select select "1"
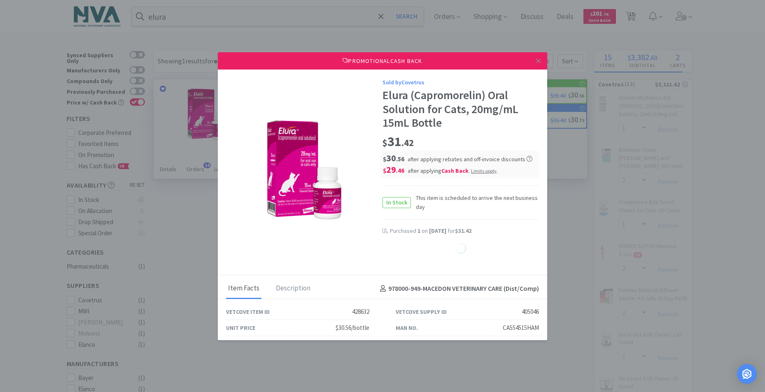
select select "1"
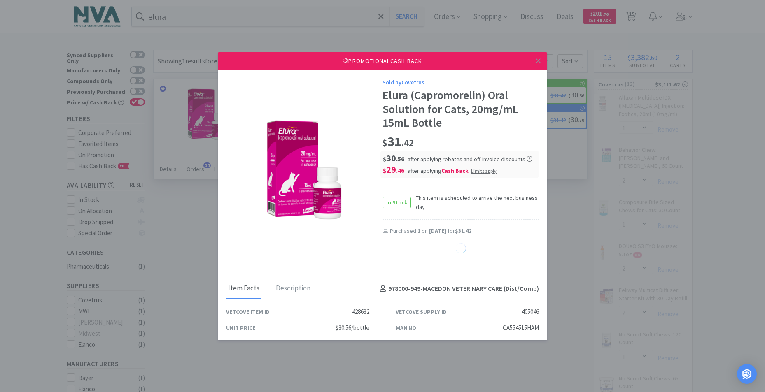
select select "1"
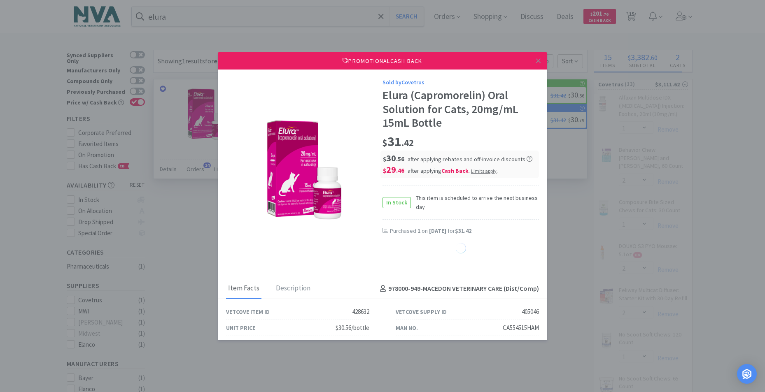
select select "1"
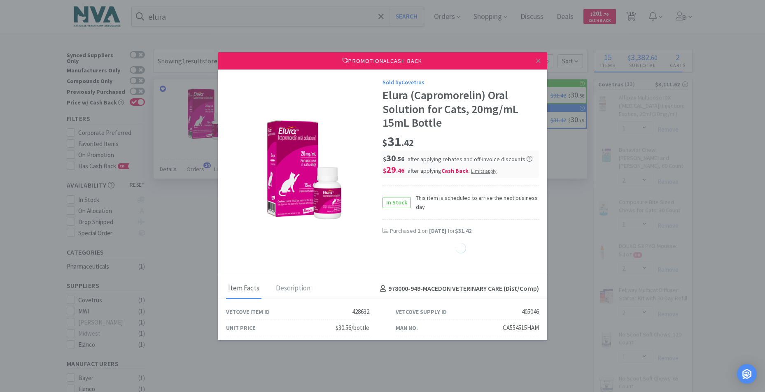
select select "1"
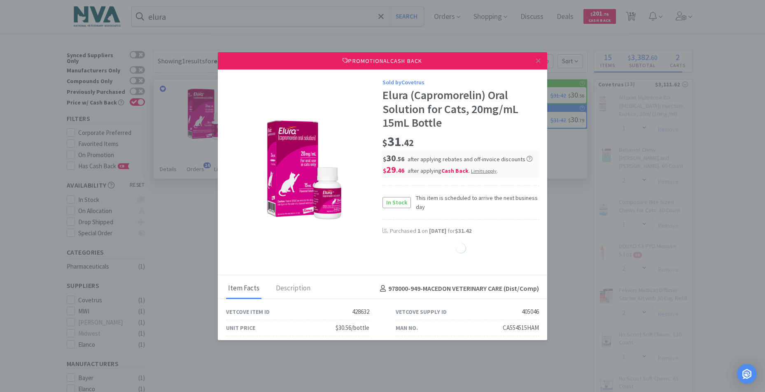
select select "1"
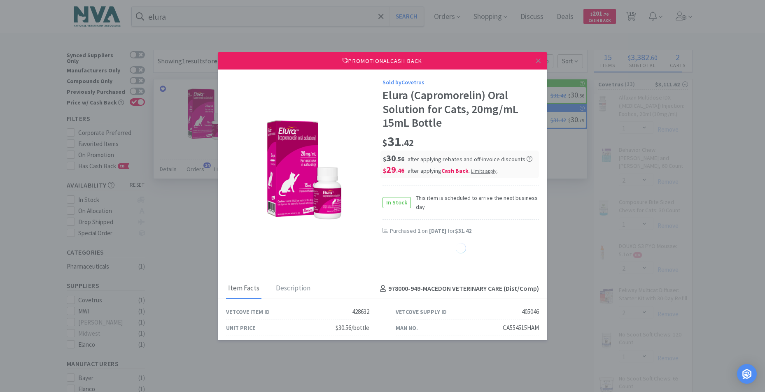
select select "1"
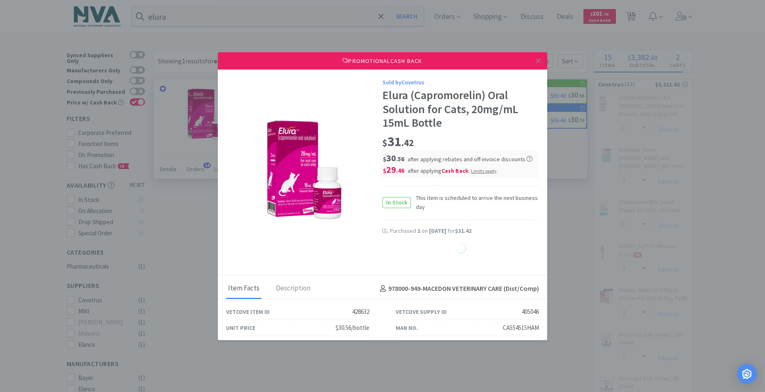
select select "1"
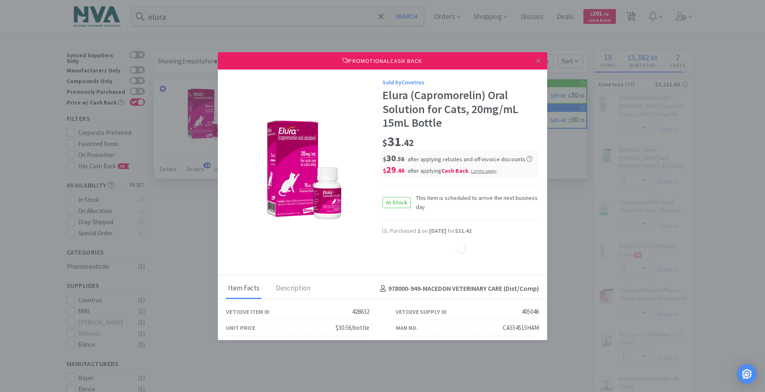
select select "1"
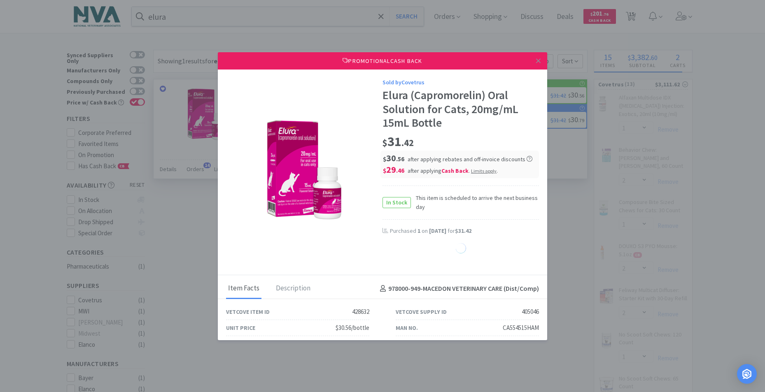
select select "1"
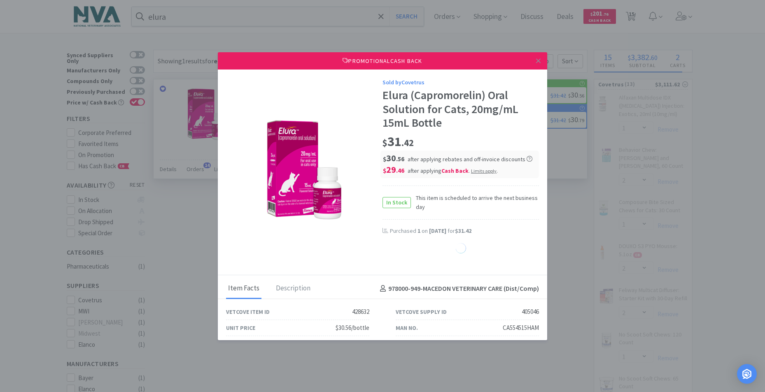
select select "1"
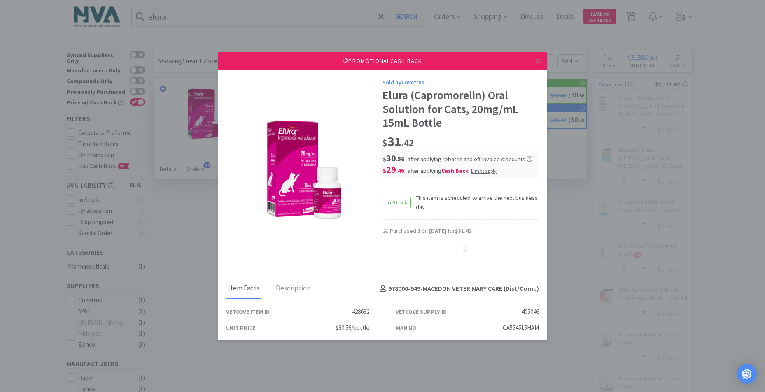
select select "1"
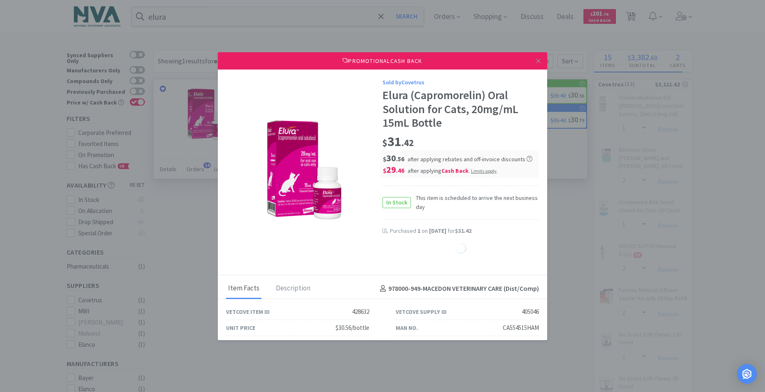
select select "1"
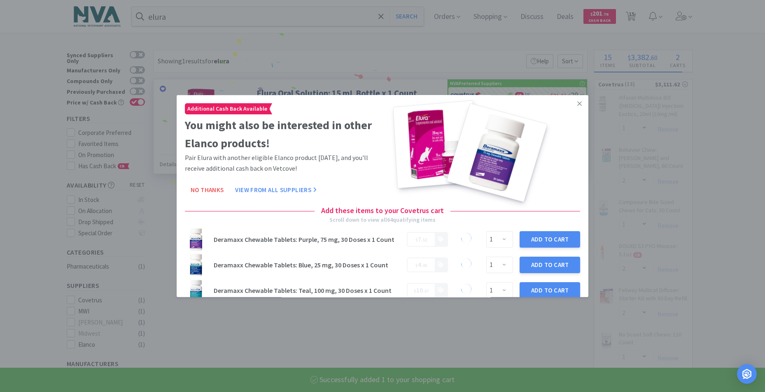
select select "1"
select select "2"
select select "1"
select select "2"
select select "1"
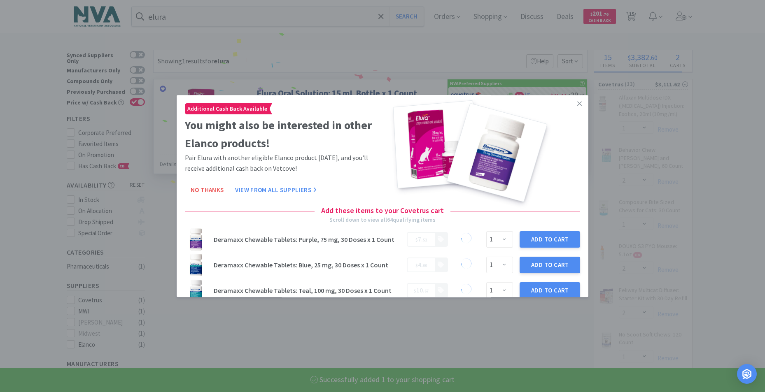
select select "4"
select select "1"
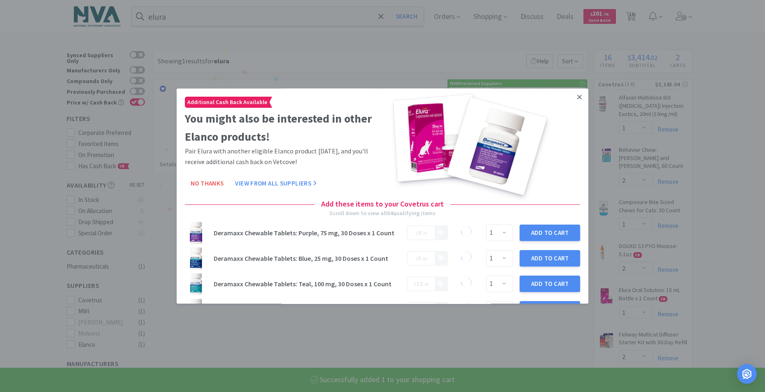
click at [577, 98] on icon at bounding box center [579, 97] width 5 height 5
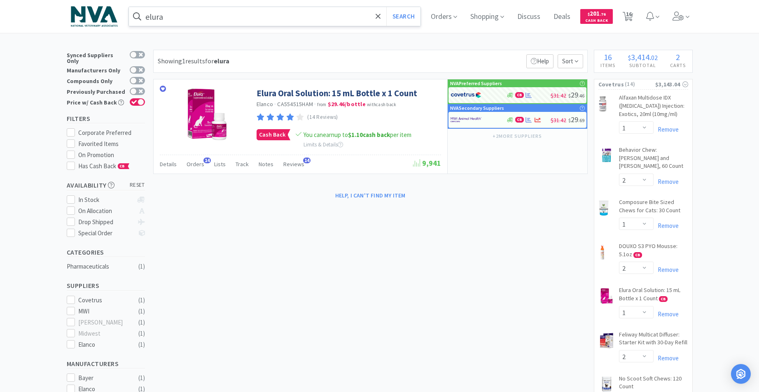
click at [247, 14] on input "elura" at bounding box center [275, 16] width 292 height 19
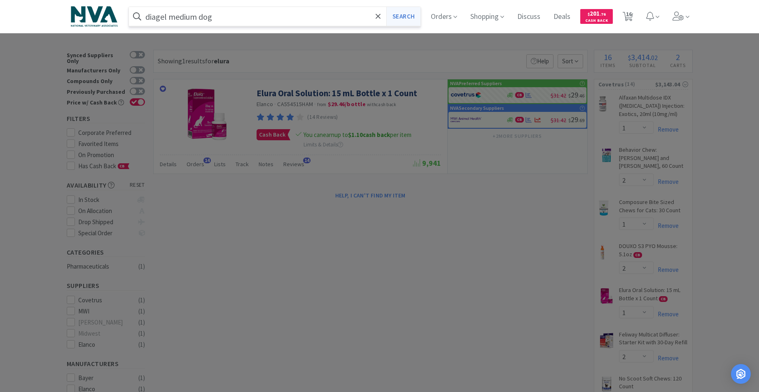
type input "diagel medium dog"
click at [403, 15] on button "Search" at bounding box center [403, 16] width 34 height 19
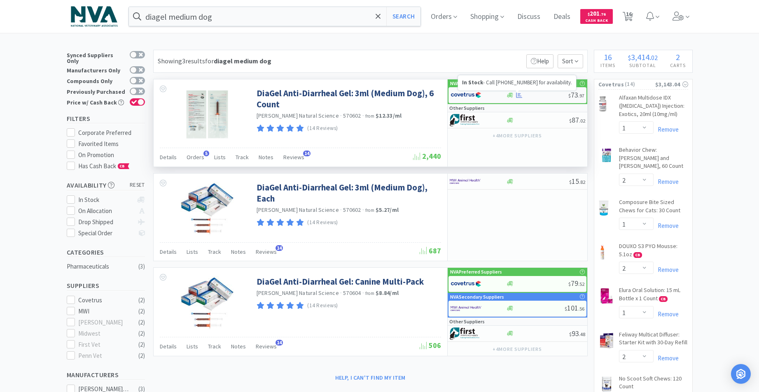
click at [508, 94] on icon at bounding box center [510, 95] width 6 height 6
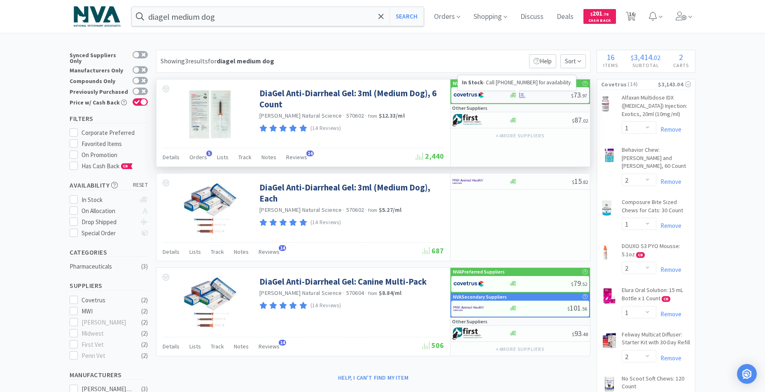
select select "1"
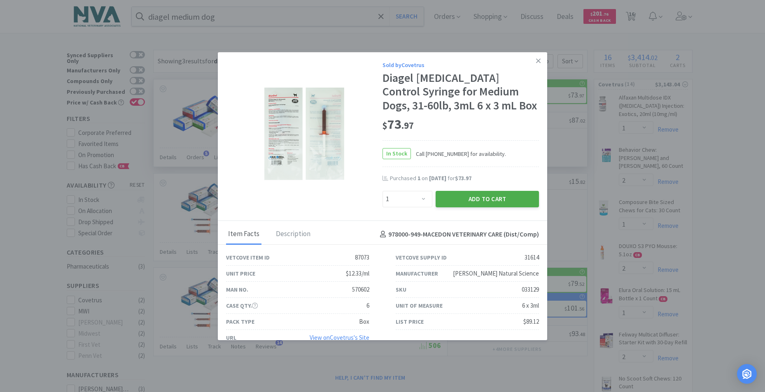
click at [482, 197] on button "Add to Cart" at bounding box center [486, 199] width 103 height 16
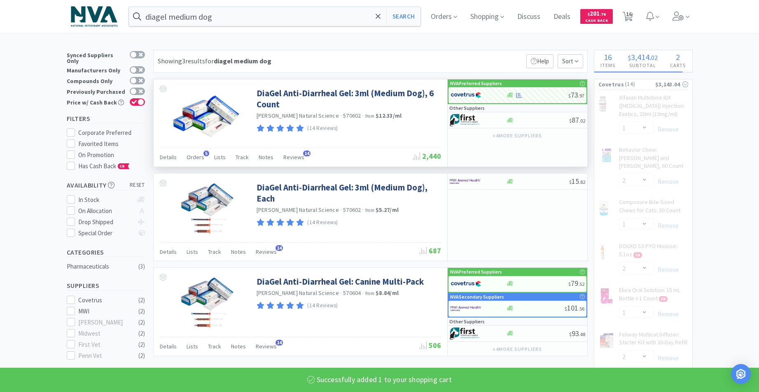
select select "1"
select select "2"
select select "1"
select select "2"
select select "4"
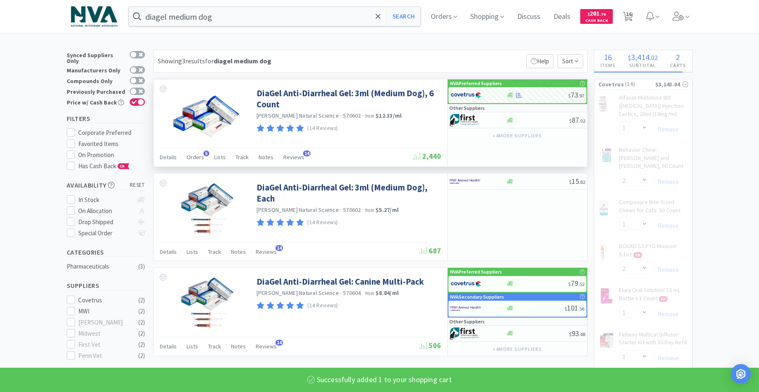
select select "1"
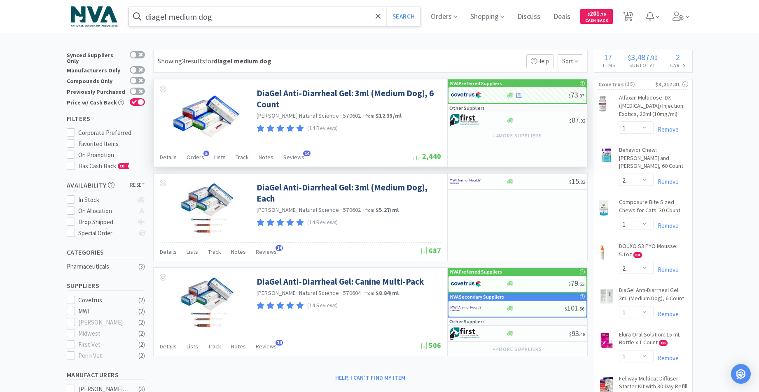
click at [263, 17] on input "diagel medium dog" at bounding box center [275, 16] width 292 height 19
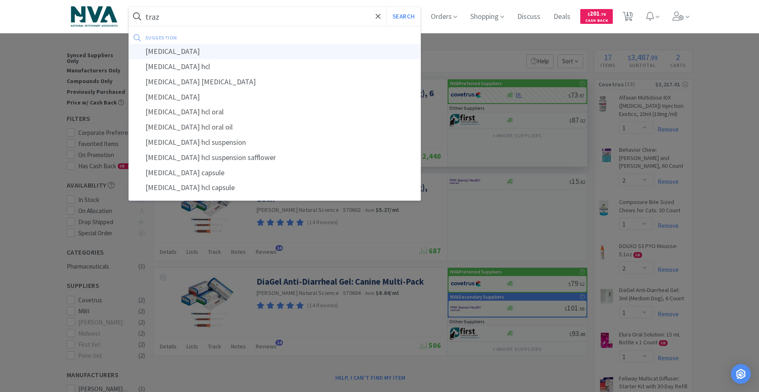
click at [168, 51] on div "[MEDICAL_DATA]" at bounding box center [275, 51] width 292 height 15
type input "[MEDICAL_DATA]"
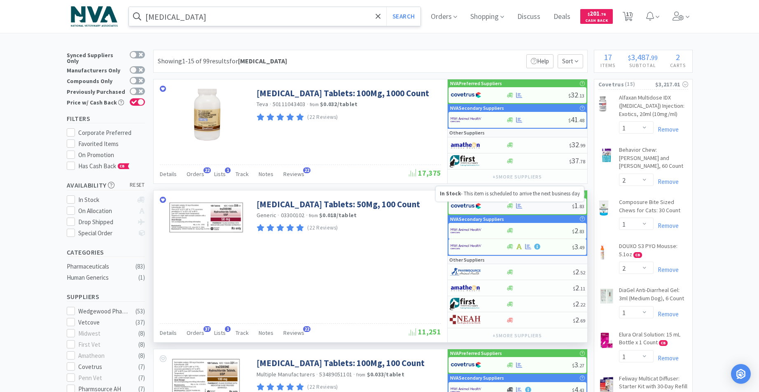
click at [510, 205] on icon at bounding box center [510, 206] width 6 height 5
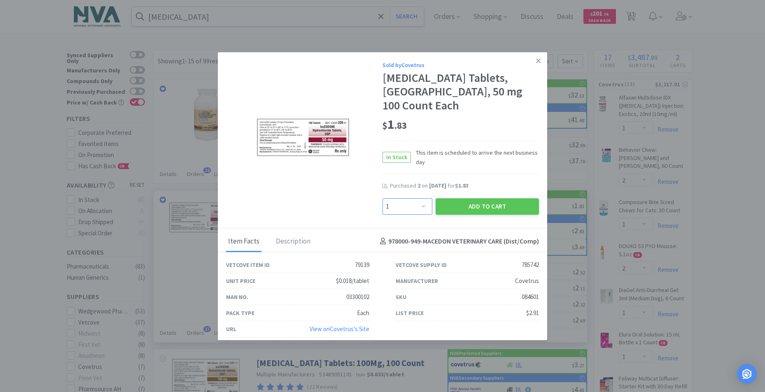
click at [419, 204] on select "Enter Quantity 1 2 3 4 5 6 7 8 9 10 11 12 13 14 15 16 17 18 19 20 Enter Quantity" at bounding box center [407, 206] width 50 height 16
select select "2"
click at [382, 198] on select "Enter Quantity 1 2 3 4 5 6 7 8 9 10 11 12 13 14 15 16 17 18 19 20 Enter Quantity" at bounding box center [407, 206] width 50 height 16
click at [478, 205] on button "Add to Cart" at bounding box center [486, 206] width 103 height 16
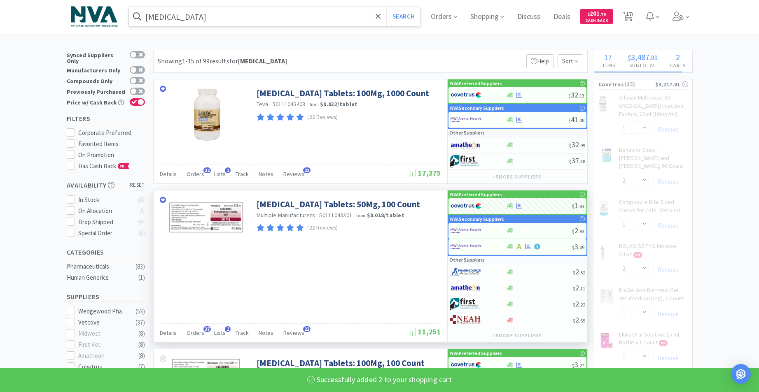
select select "2"
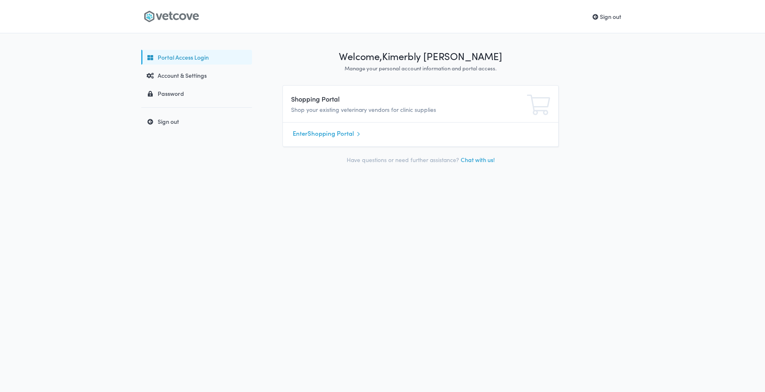
click at [109, 123] on div "Sign out My Account Portal Access Login Account & Settings Password Sign out We…" at bounding box center [382, 196] width 765 height 392
click at [338, 130] on link "Enter Shopping Portal" at bounding box center [421, 134] width 256 height 12
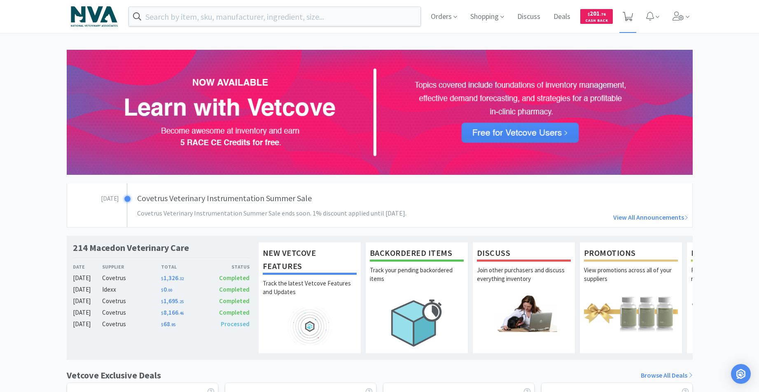
click at [629, 16] on icon at bounding box center [627, 16] width 10 height 9
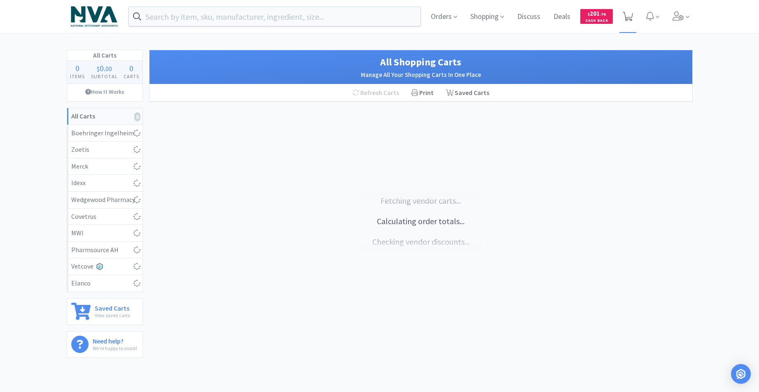
select select "1"
select select "2"
select select "1"
select select "2"
select select "1"
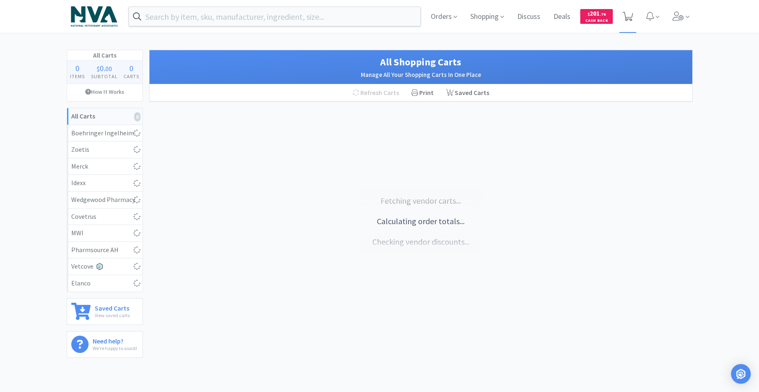
select select "1"
select select "2"
select select "1"
select select "2"
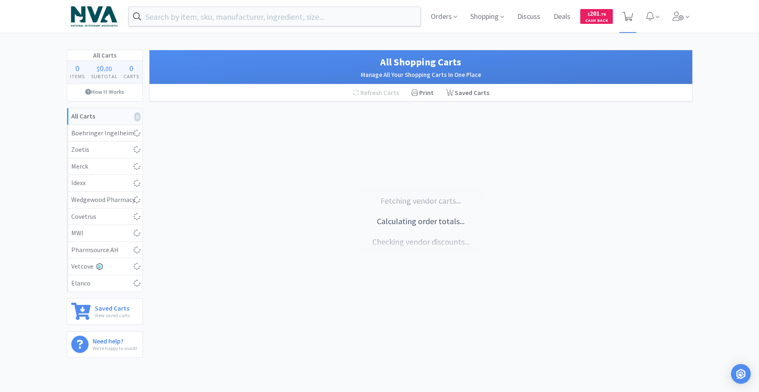
select select "1"
select select "4"
select select "1"
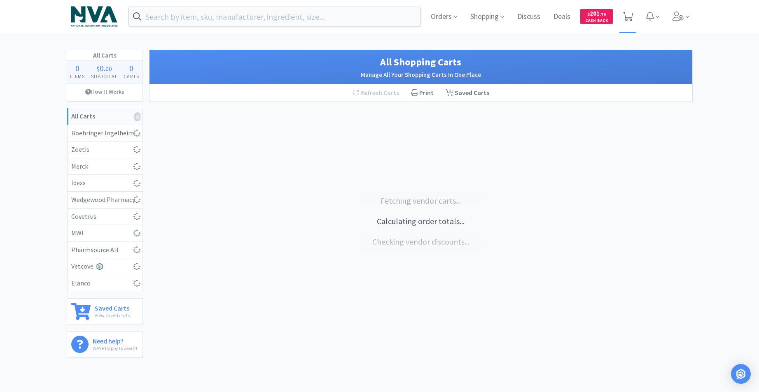
select select "2"
select select "5"
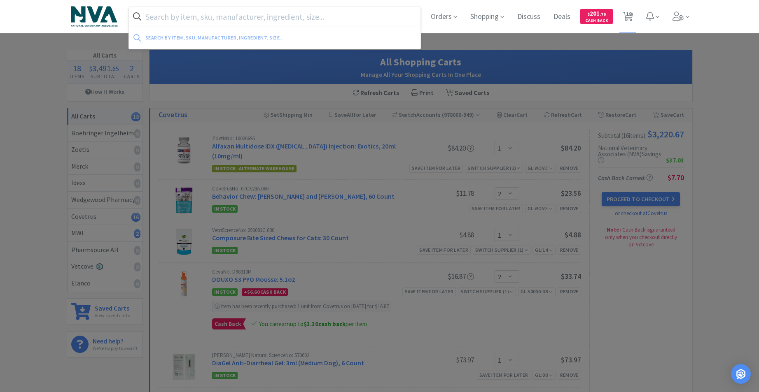
click at [303, 16] on input "text" at bounding box center [275, 16] width 292 height 19
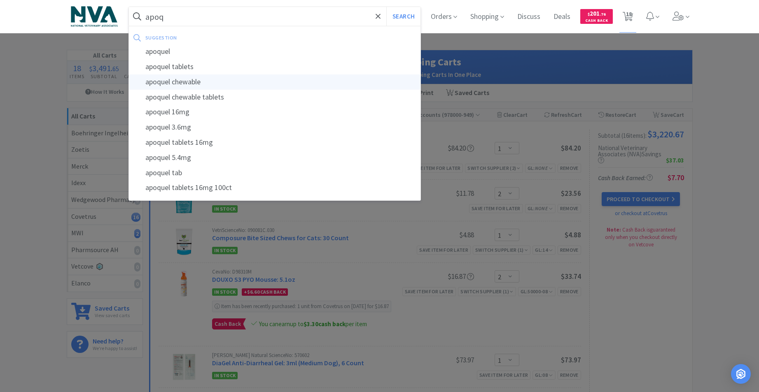
click at [200, 83] on div "apoquel chewable" at bounding box center [275, 81] width 292 height 15
type input "apoquel chewable"
select select "1"
select select "2"
select select "1"
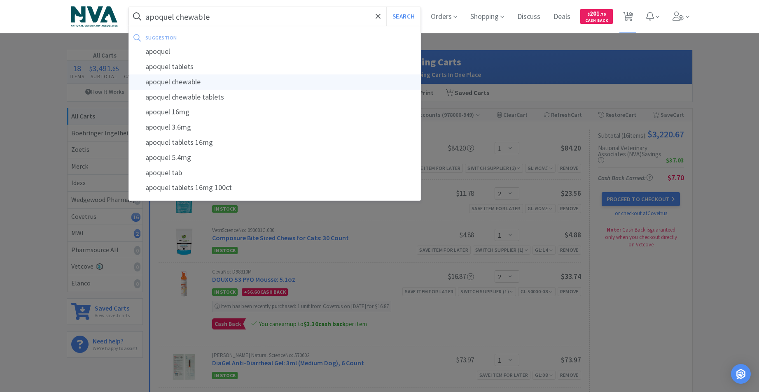
select select "2"
select select "1"
select select "2"
select select "1"
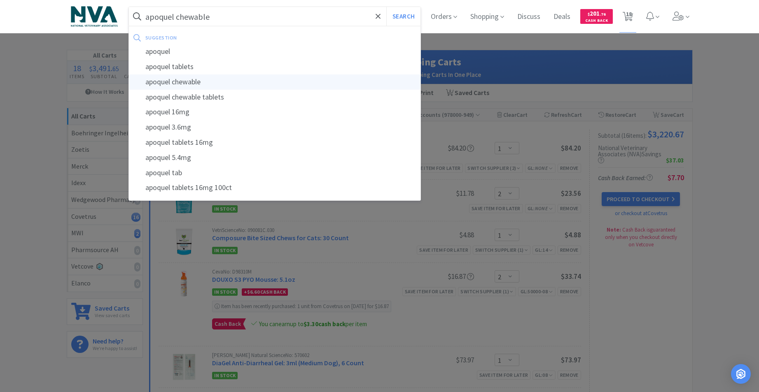
select select "2"
select select "1"
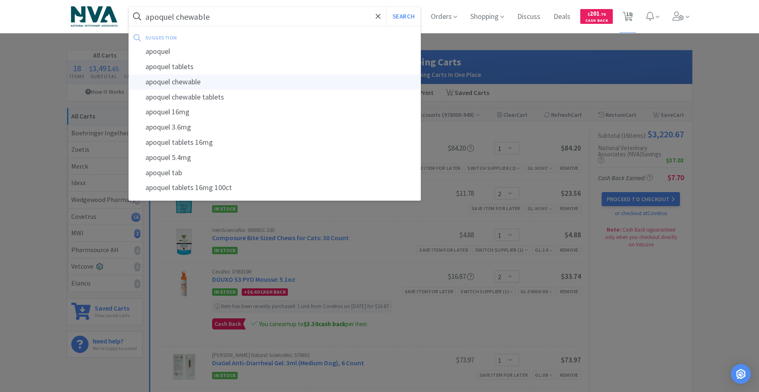
select select "4"
select select "1"
select select "2"
select select "5"
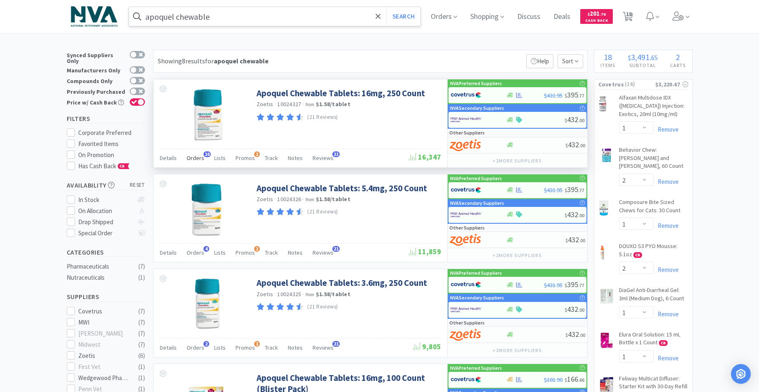
click at [193, 159] on span "Orders" at bounding box center [195, 157] width 18 height 7
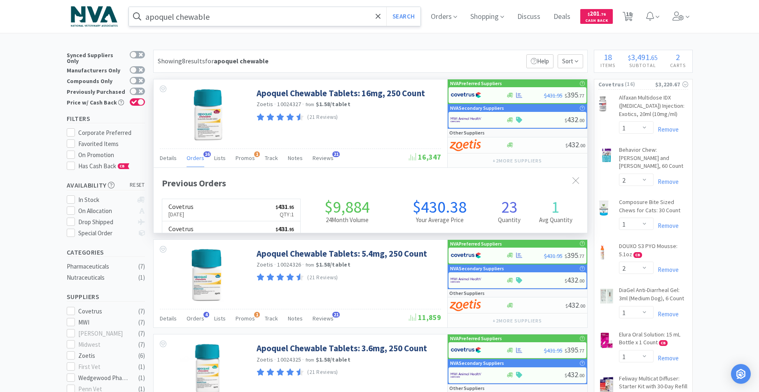
scroll to position [221, 433]
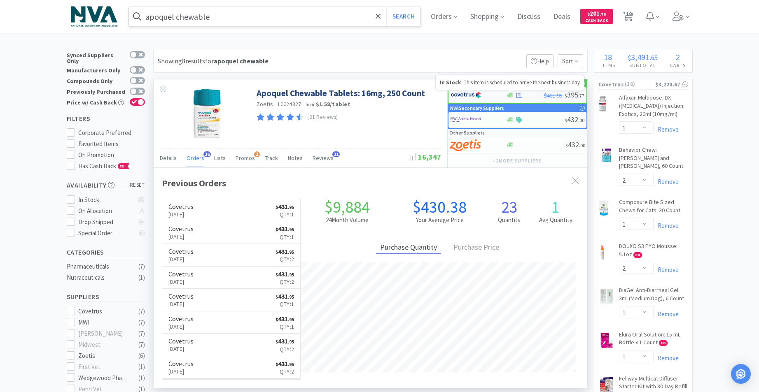
click at [508, 95] on icon at bounding box center [510, 95] width 6 height 5
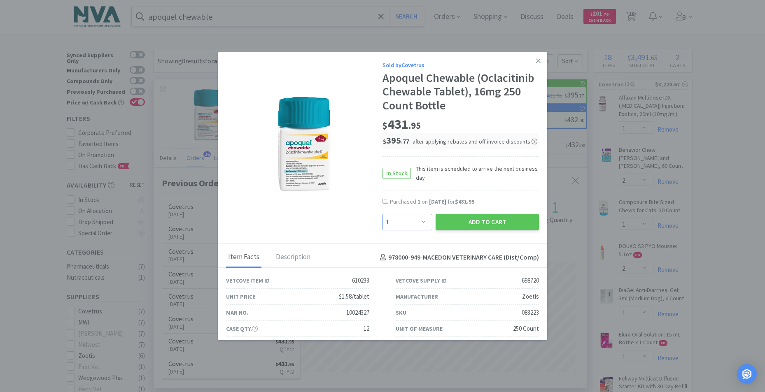
click at [421, 221] on select "Enter Quantity 1 2 3 4 5 6 7 8 9 10 11 12 13 14 15 16 17 18 19 20 Enter Quantity" at bounding box center [407, 222] width 50 height 16
click at [420, 221] on select "Enter Quantity 1 2 3 4 5 6 7 8 9 10 11 12 13 14 15 16 17 18 19 20 Enter Quantity" at bounding box center [407, 222] width 50 height 16
select select "2"
click at [382, 214] on select "Enter Quantity 1 2 3 4 5 6 7 8 9 10 11 12 13 14 15 16 17 18 19 20 Enter Quantity" at bounding box center [407, 222] width 50 height 16
click at [456, 221] on button "Add to Cart" at bounding box center [486, 222] width 103 height 16
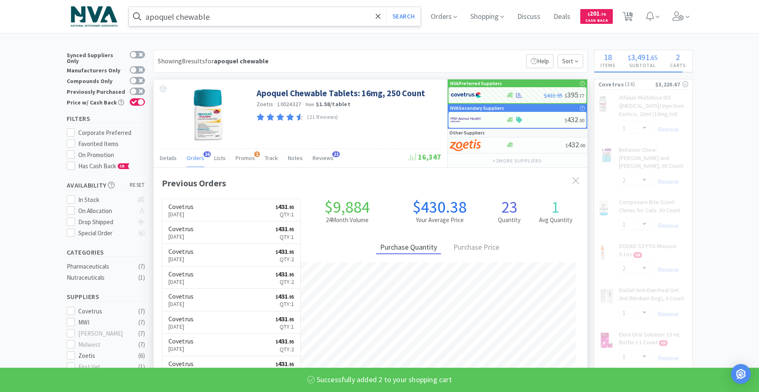
select select "2"
select select "1"
select select "2"
select select "1"
select select "2"
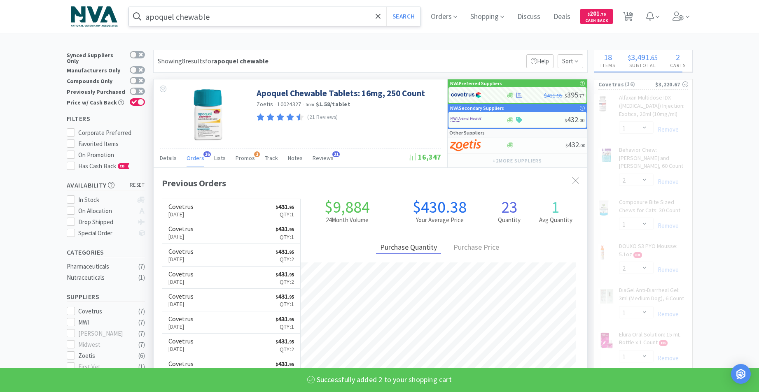
select select "1"
select select "2"
select select "4"
select select "1"
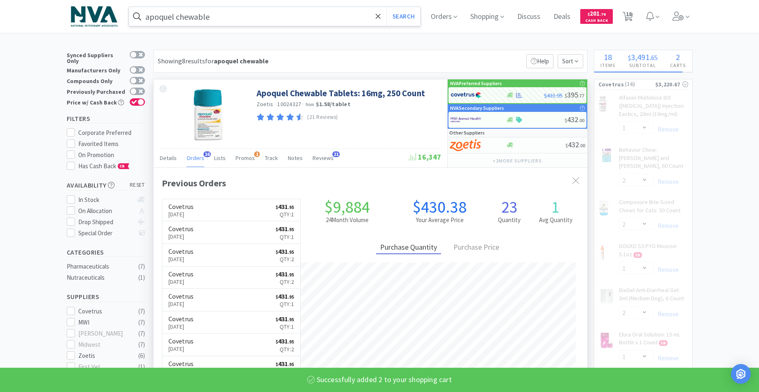
select select "2"
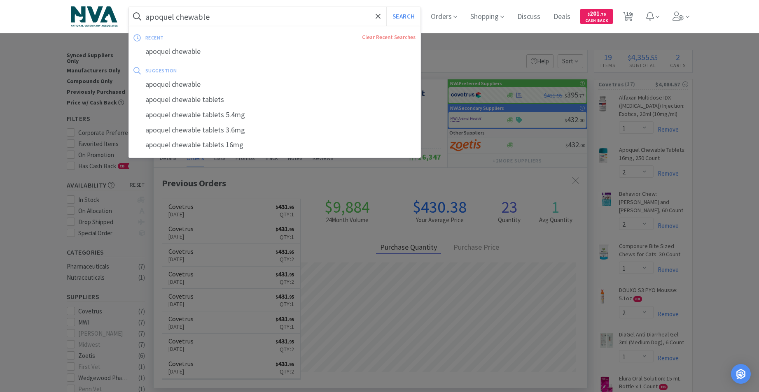
click at [268, 21] on input "apoquel chewable" at bounding box center [275, 16] width 292 height 19
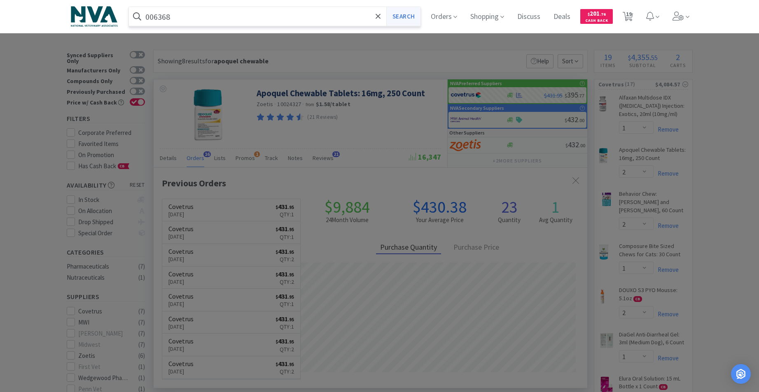
click at [410, 19] on button "Search" at bounding box center [403, 16] width 34 height 19
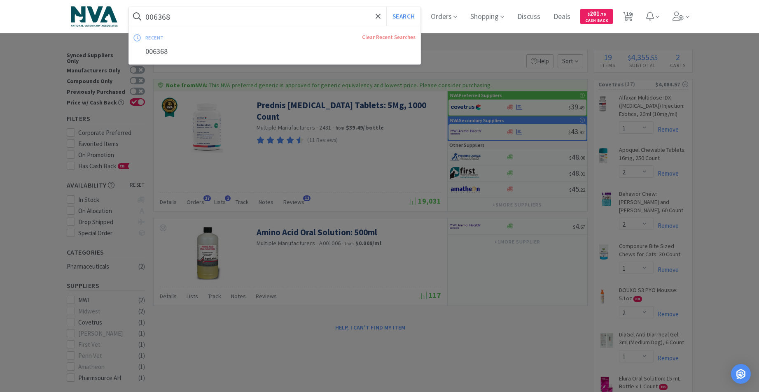
click at [199, 21] on input "006368" at bounding box center [275, 16] width 292 height 19
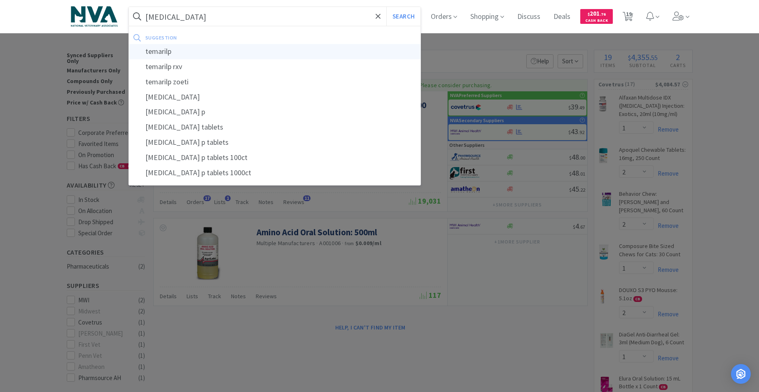
click at [172, 49] on div "temarilp" at bounding box center [275, 51] width 292 height 15
type input "temarilp"
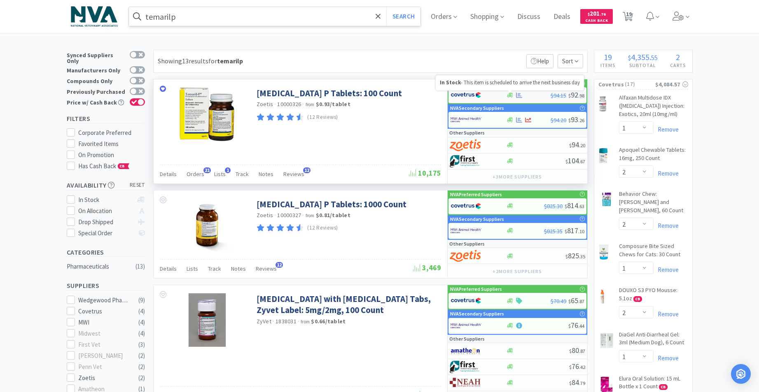
click at [510, 95] on icon at bounding box center [510, 95] width 6 height 5
select select "1"
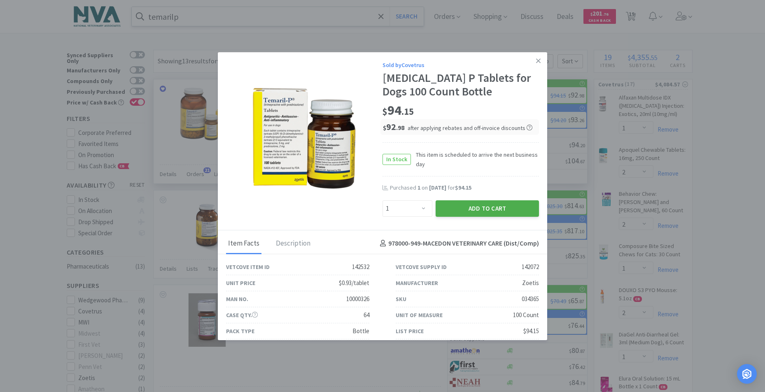
click at [472, 212] on button "Add to Cart" at bounding box center [486, 208] width 103 height 16
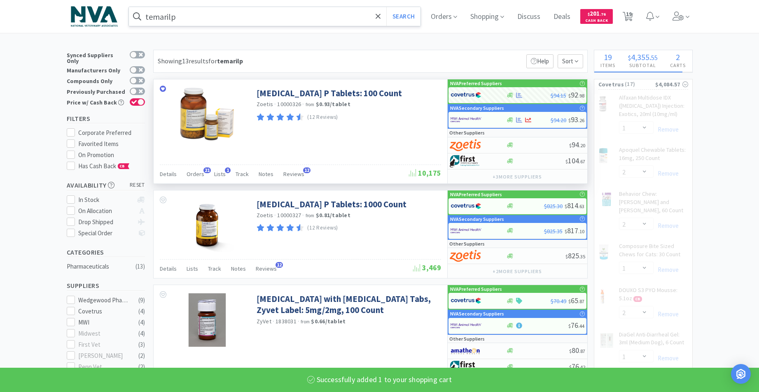
select select "1"
select select "2"
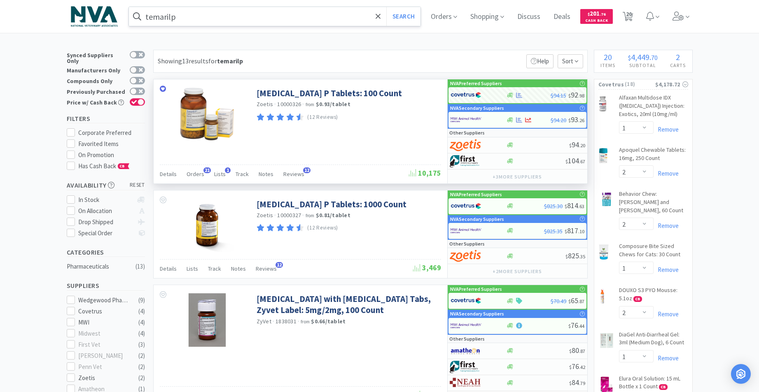
scroll to position [41, 0]
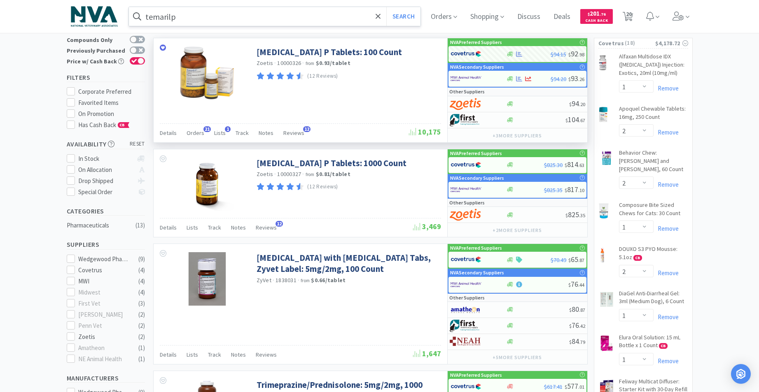
click at [240, 18] on input "temarilp" at bounding box center [275, 16] width 292 height 19
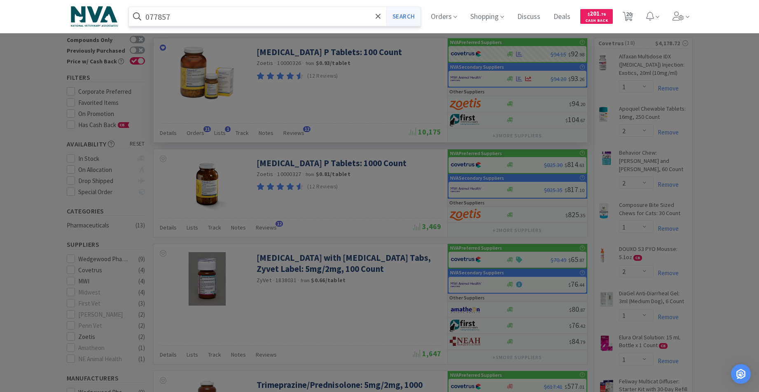
type input "077857"
click at [412, 14] on button "Search" at bounding box center [403, 16] width 34 height 19
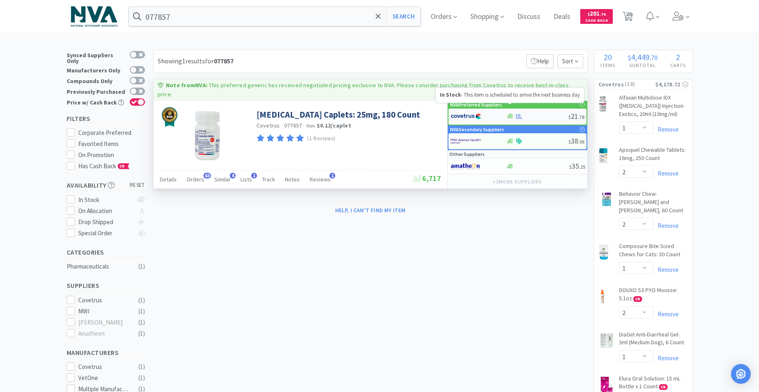
click at [510, 114] on icon at bounding box center [510, 116] width 6 height 5
select select "1"
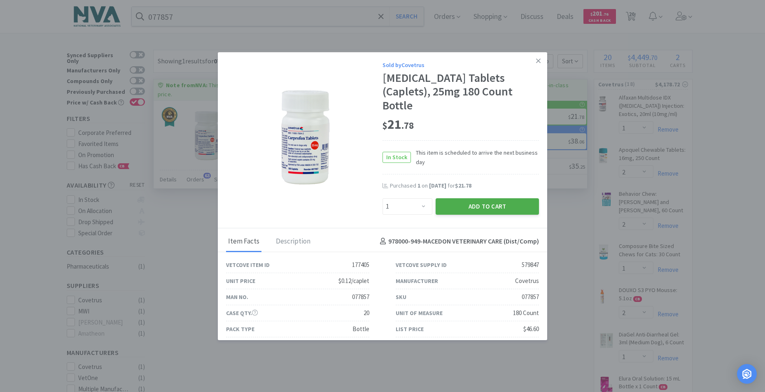
click at [470, 198] on button "Add to Cart" at bounding box center [486, 206] width 103 height 16
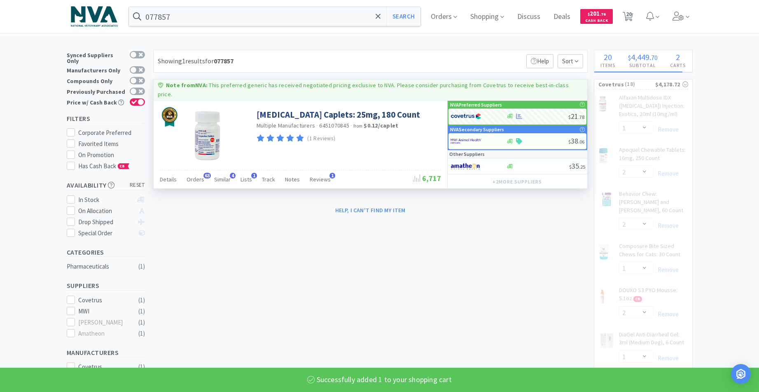
select select "1"
select select "2"
select select "1"
select select "2"
select select "1"
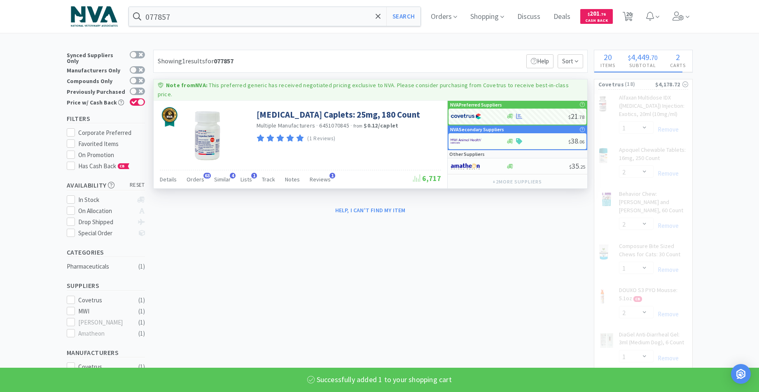
select select "2"
select select "4"
select select "1"
select select "2"
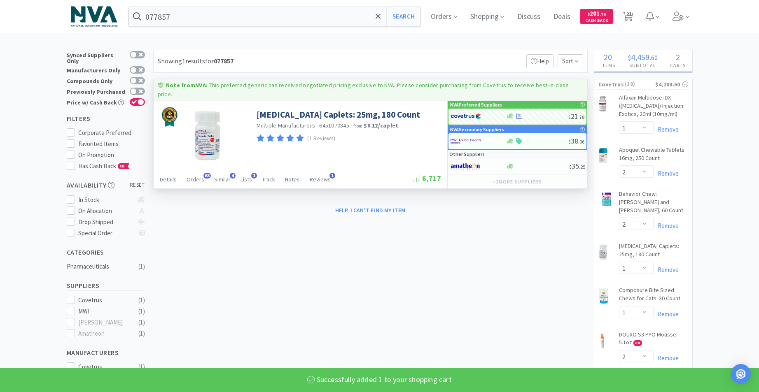
scroll to position [41, 0]
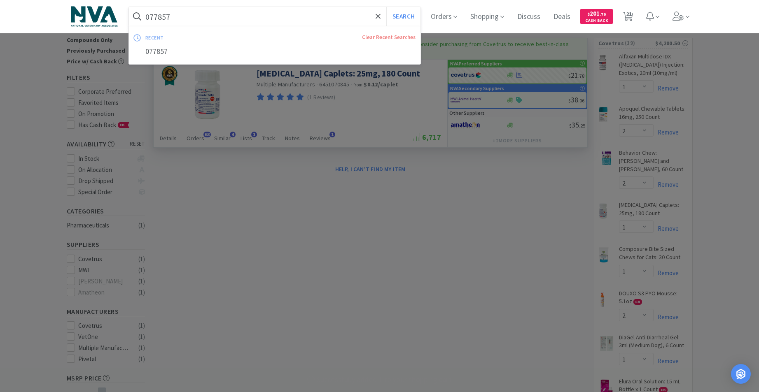
click at [227, 22] on input "077857" at bounding box center [275, 16] width 292 height 19
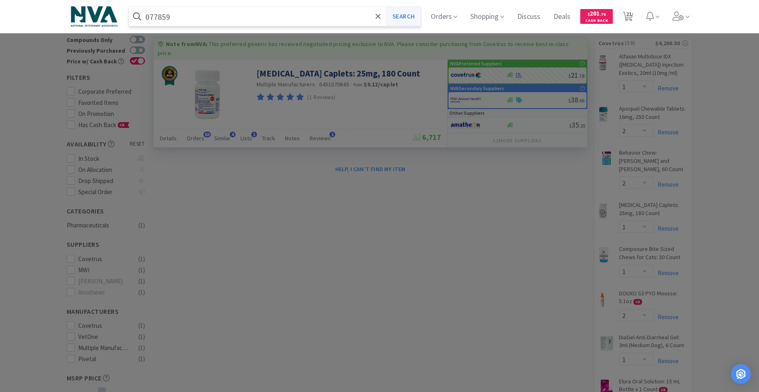
type input "077859"
click at [407, 17] on button "Search" at bounding box center [403, 16] width 34 height 19
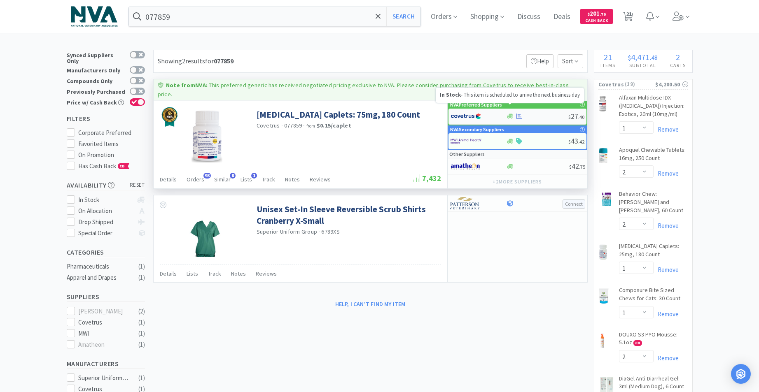
click at [509, 114] on icon at bounding box center [510, 116] width 6 height 5
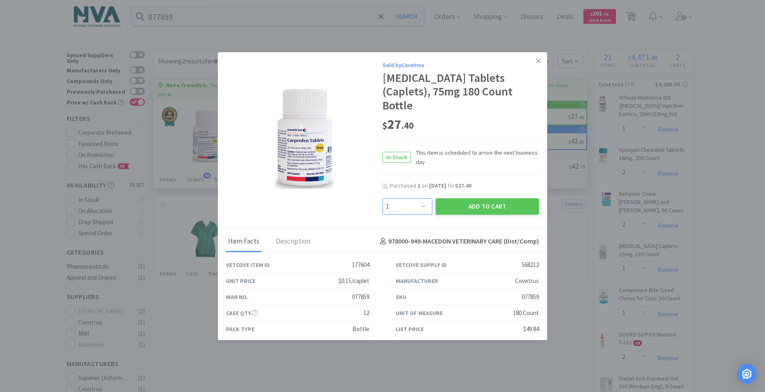
click at [419, 198] on select "Enter Quantity 1 2 3 4 5 6 7 8 9 10 11 12 13 14 15 16 17 18 19 20 Enter Quantity" at bounding box center [407, 206] width 50 height 16
select select "2"
click at [382, 198] on select "Enter Quantity 1 2 3 4 5 6 7 8 9 10 11 12 13 14 15 16 17 18 19 20 Enter Quantity" at bounding box center [407, 206] width 50 height 16
click at [472, 198] on button "Add to Cart" at bounding box center [486, 206] width 103 height 16
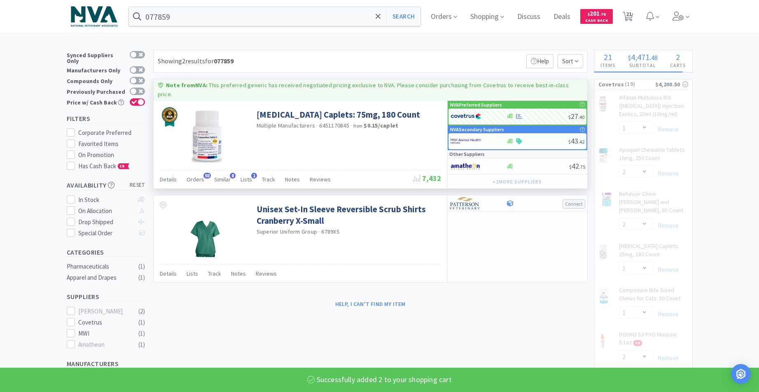
select select "2"
select select "1"
select select "2"
select select "1"
select select "2"
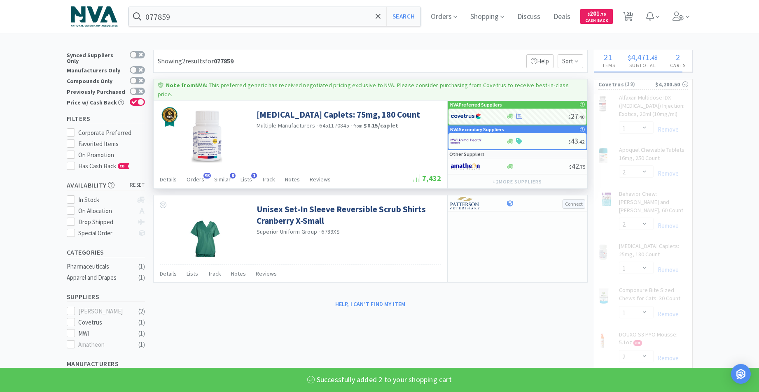
select select "1"
select select "2"
select select "4"
select select "1"
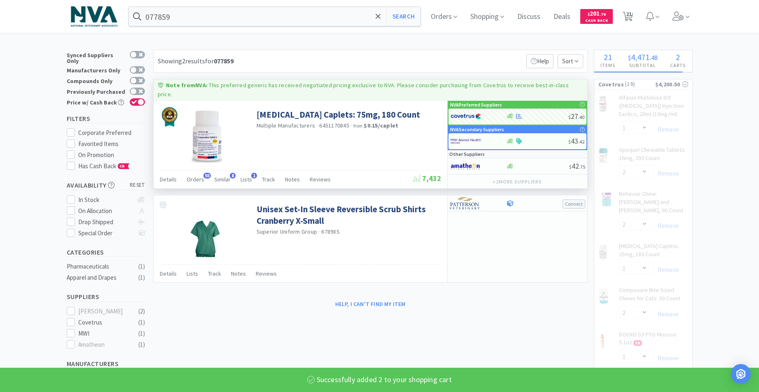
select select "2"
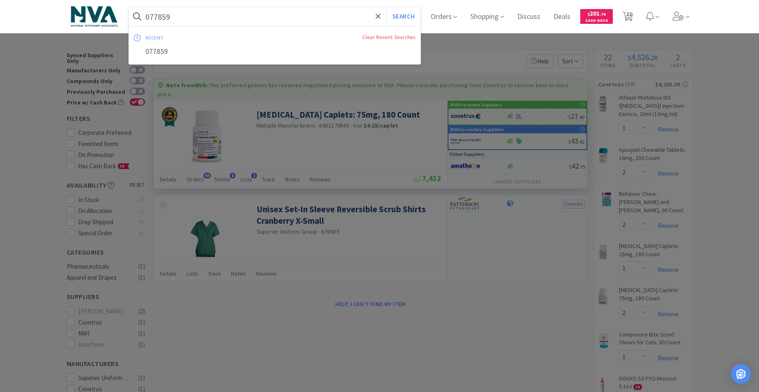
click at [205, 12] on input "077859" at bounding box center [275, 16] width 292 height 19
click at [183, 18] on input "077859" at bounding box center [275, 16] width 292 height 19
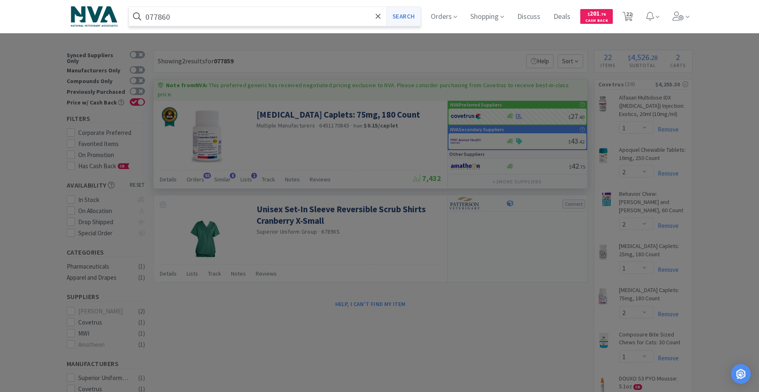
click at [412, 16] on button "Search" at bounding box center [403, 16] width 34 height 19
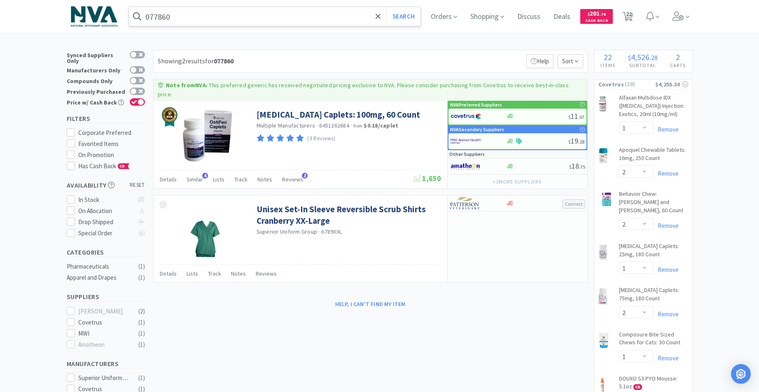
click at [175, 18] on input "077860" at bounding box center [275, 16] width 292 height 19
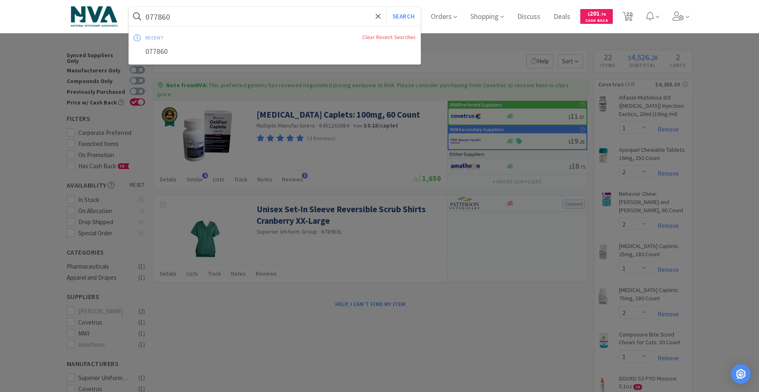
click at [175, 18] on input "077860" at bounding box center [275, 16] width 292 height 19
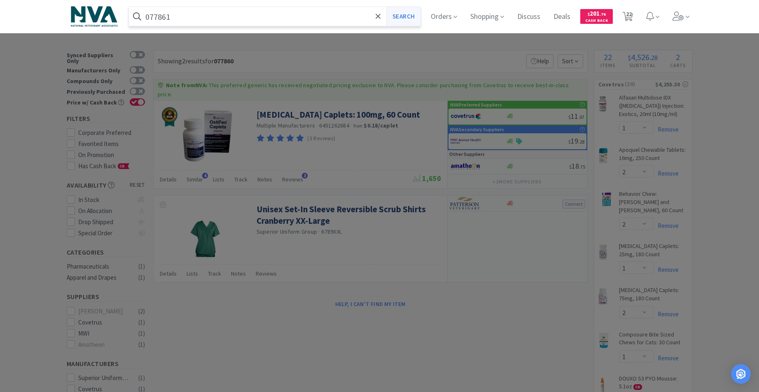
type input "077861"
click at [405, 21] on button "Search" at bounding box center [403, 16] width 34 height 19
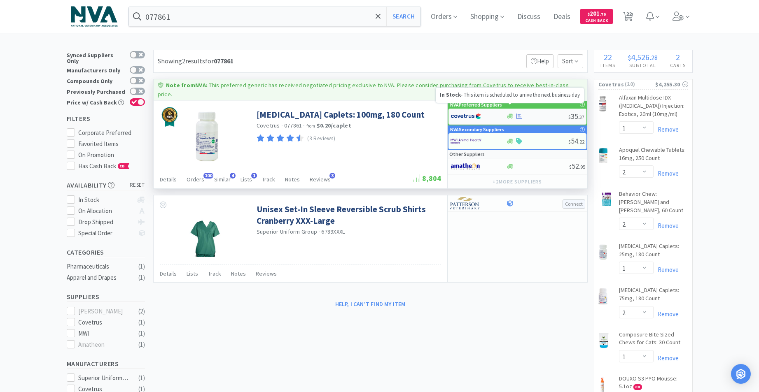
click at [510, 114] on icon at bounding box center [510, 116] width 6 height 5
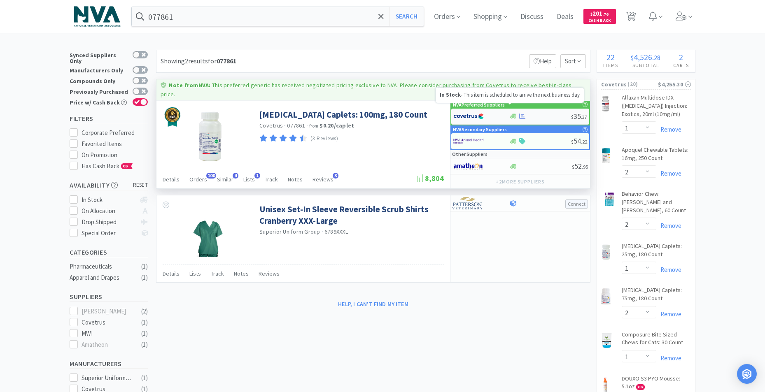
select select "1"
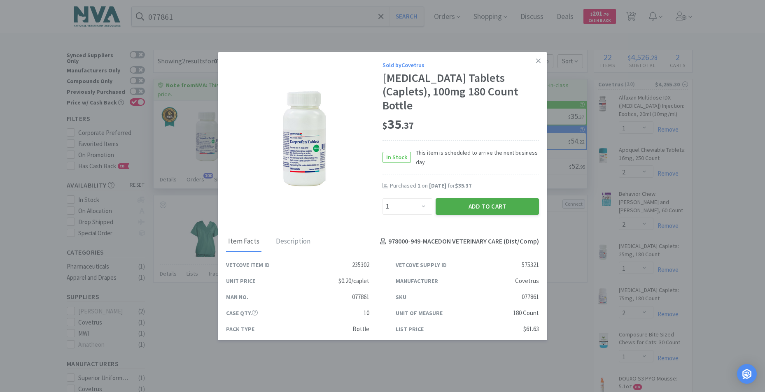
click at [463, 198] on button "Add to Cart" at bounding box center [486, 206] width 103 height 16
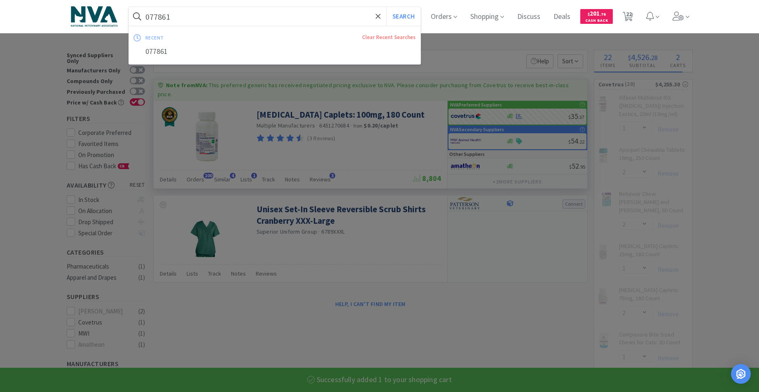
click at [213, 17] on input "077861" at bounding box center [275, 16] width 292 height 19
select select "1"
select select "2"
select select "1"
select select "2"
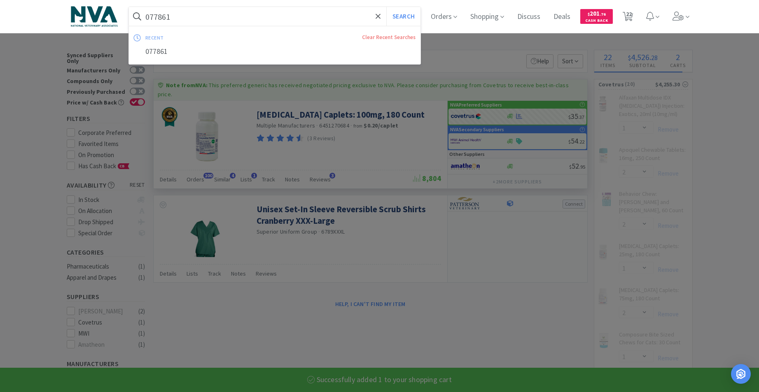
select select "1"
select select "2"
select select "1"
select select "2"
select select "4"
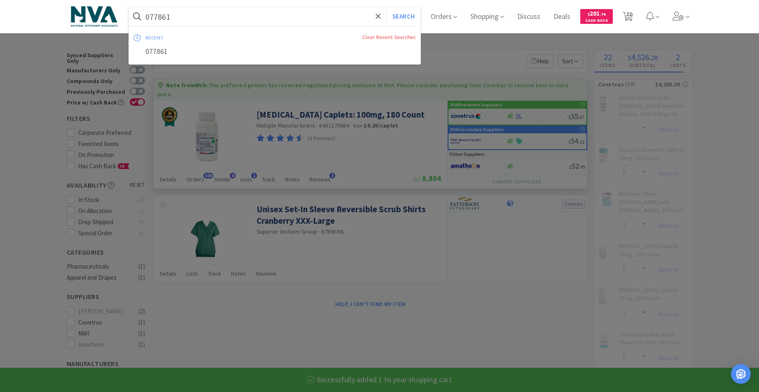
select select "1"
select select "2"
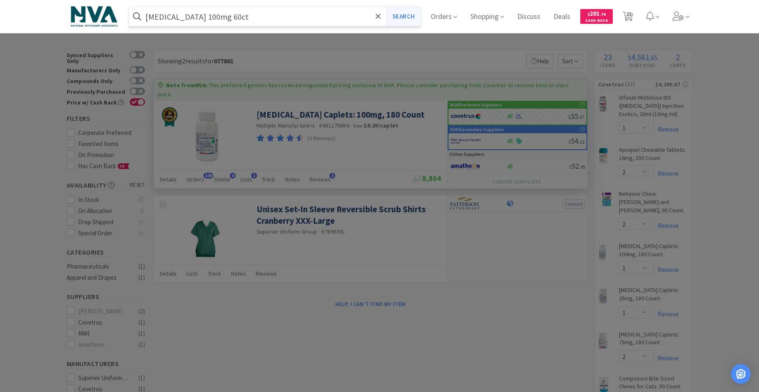
click at [403, 18] on button "Search" at bounding box center [403, 16] width 34 height 19
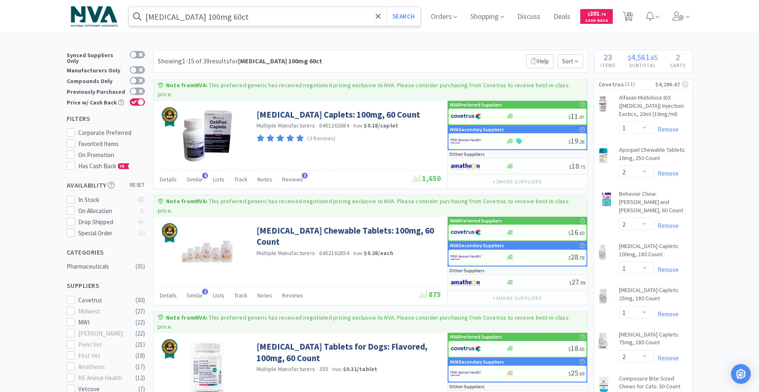
click at [149, 17] on input "carprofen 100mg 60ct" at bounding box center [275, 16] width 292 height 19
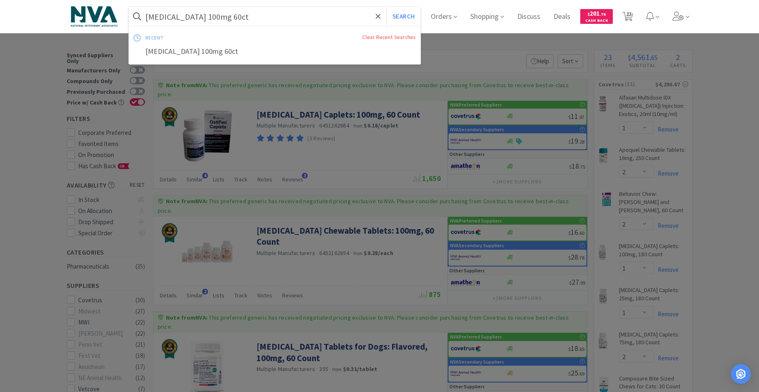
click at [154, 19] on input "carprofen 100mg 60ct" at bounding box center [275, 16] width 292 height 19
click at [149, 17] on input "carprofen 100mg 60ct" at bounding box center [275, 16] width 292 height 19
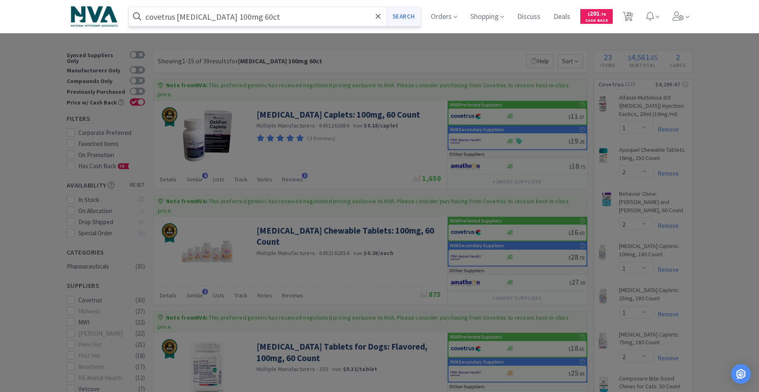
type input "covetrus carprofen 100mg 60ct"
click at [404, 21] on button "Search" at bounding box center [403, 16] width 34 height 19
click at [407, 17] on button "Search" at bounding box center [403, 16] width 34 height 19
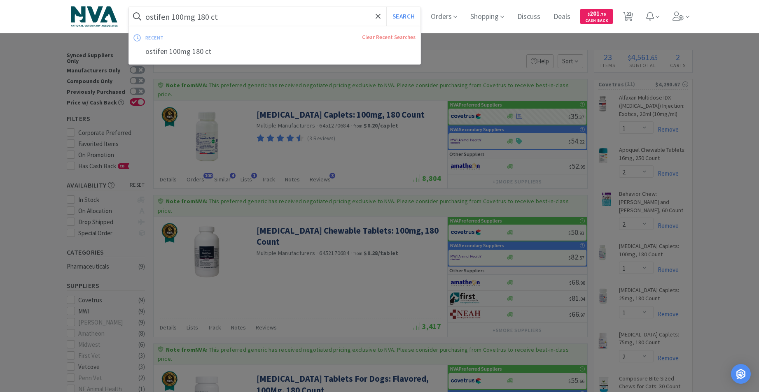
click at [275, 12] on input "ostifen 100mg 180 ct" at bounding box center [275, 16] width 292 height 19
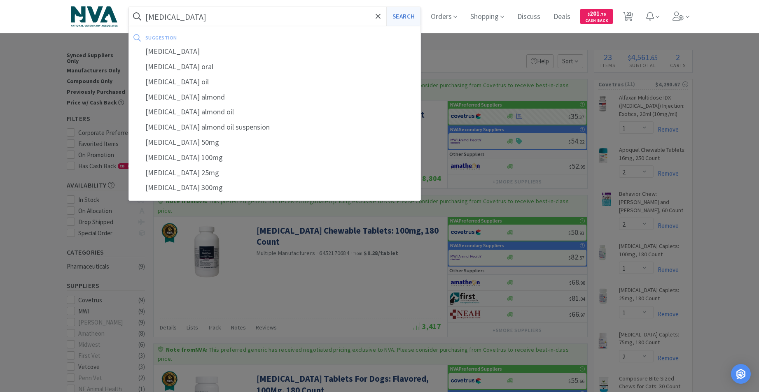
type input "[MEDICAL_DATA]"
click at [405, 19] on button "Search" at bounding box center [403, 16] width 34 height 19
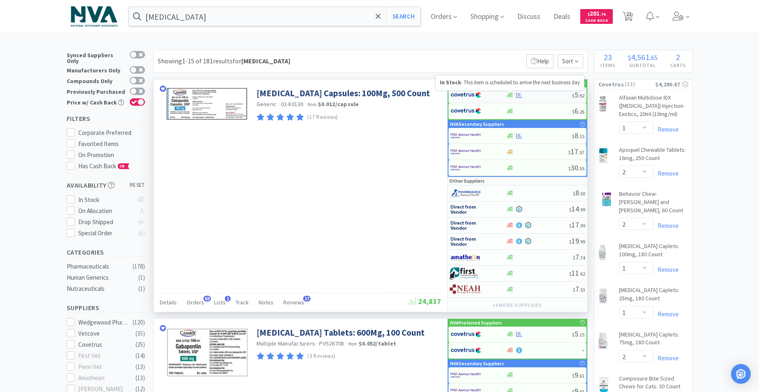
click at [511, 95] on icon at bounding box center [510, 95] width 6 height 5
select select "1"
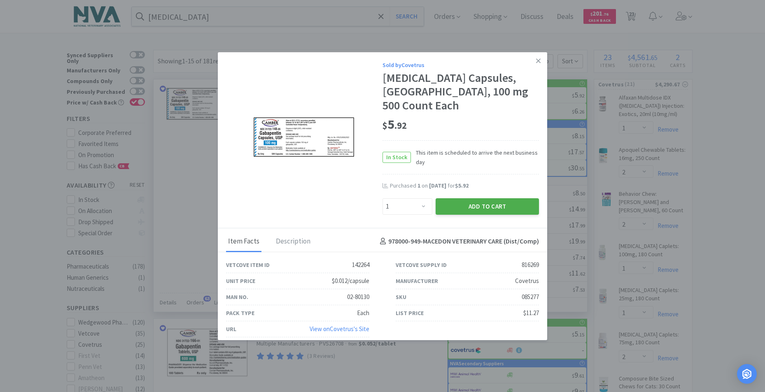
click at [483, 198] on button "Add to Cart" at bounding box center [486, 206] width 103 height 16
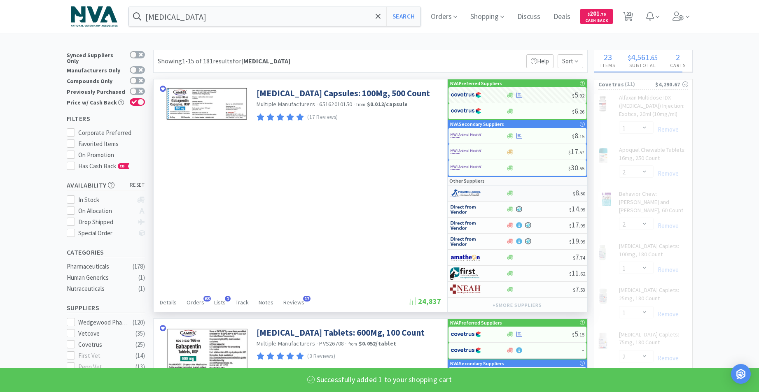
select select "1"
select select "2"
select select "4"
select select "1"
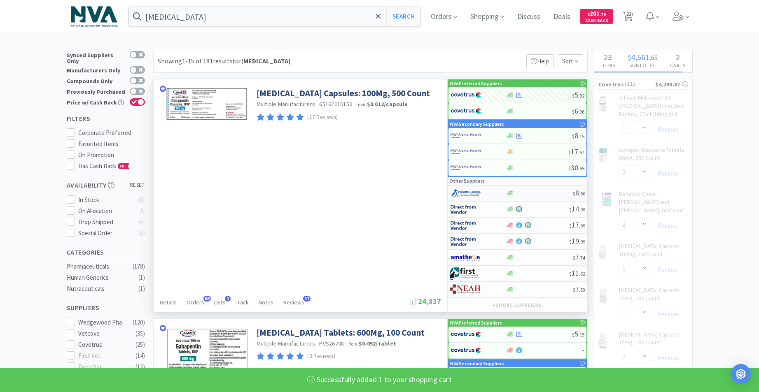
select select "2"
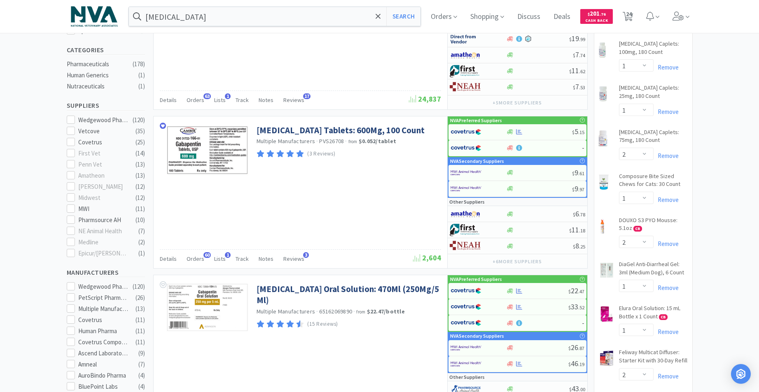
scroll to position [182, 0]
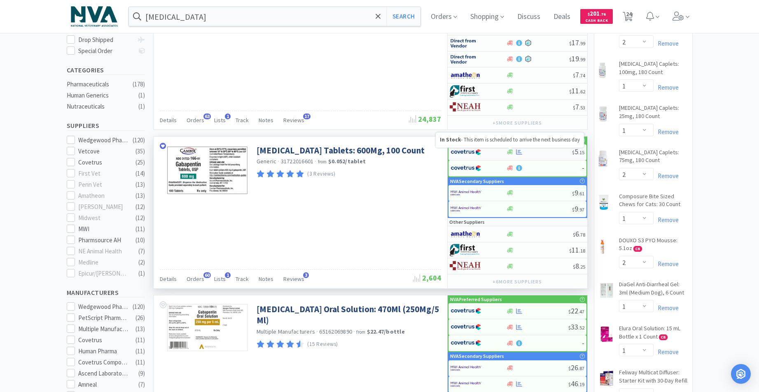
click at [509, 150] on icon at bounding box center [510, 152] width 6 height 5
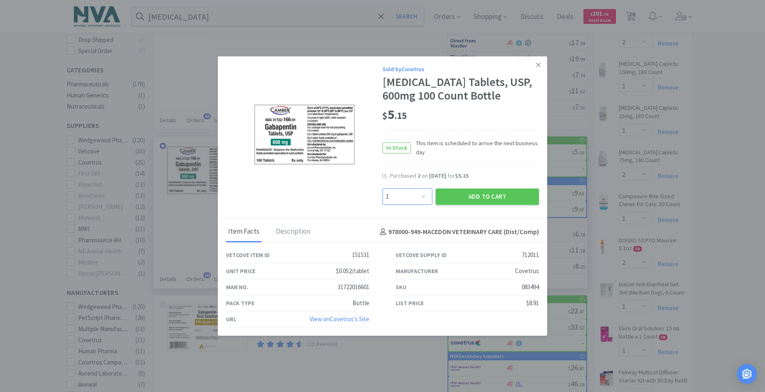
click at [424, 195] on select "Enter Quantity 1 2 3 4 5 6 7 8 9 10 11 12 13 14 15 16 17 18 19 20 Enter Quantity" at bounding box center [407, 197] width 50 height 16
select select "4"
click at [382, 189] on select "Enter Quantity 1 2 3 4 5 6 7 8 9 10 11 12 13 14 15 16 17 18 19 20 Enter Quantity" at bounding box center [407, 197] width 50 height 16
click at [482, 193] on button "Add to Cart" at bounding box center [486, 197] width 103 height 16
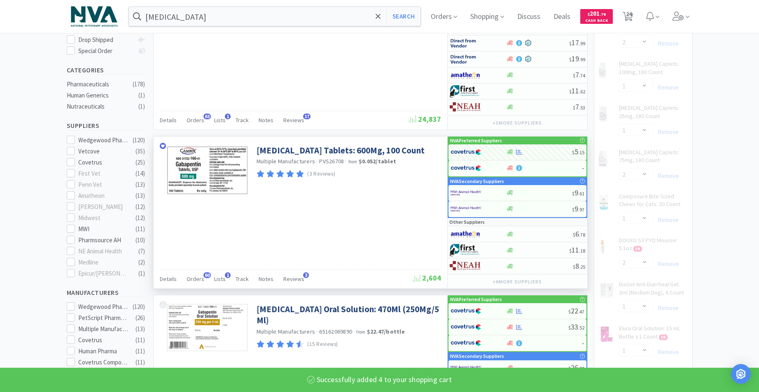
select select "4"
select select "1"
select select "2"
select select "4"
select select "1"
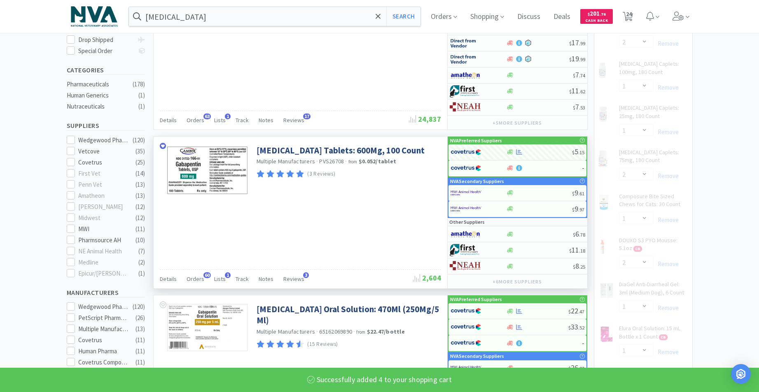
select select "1"
select select "2"
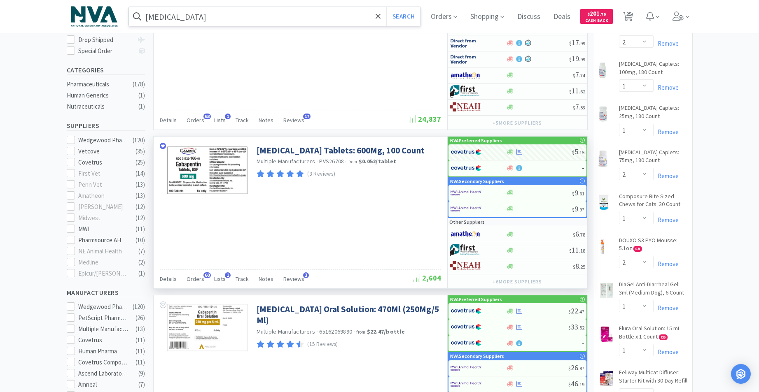
click at [243, 12] on input "[MEDICAL_DATA]" at bounding box center [275, 16] width 292 height 19
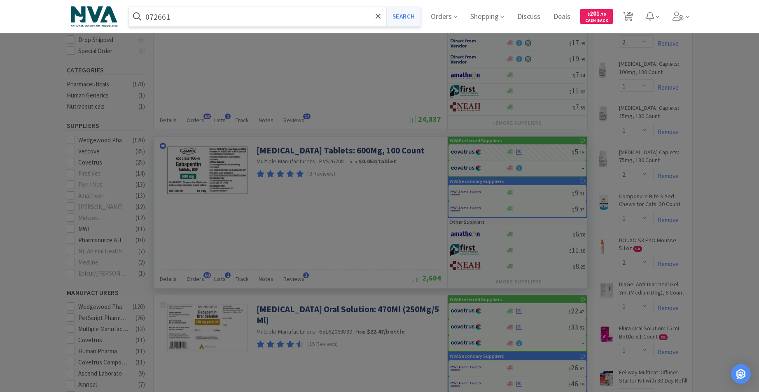
type input "072661"
click at [405, 15] on button "Search" at bounding box center [403, 16] width 34 height 19
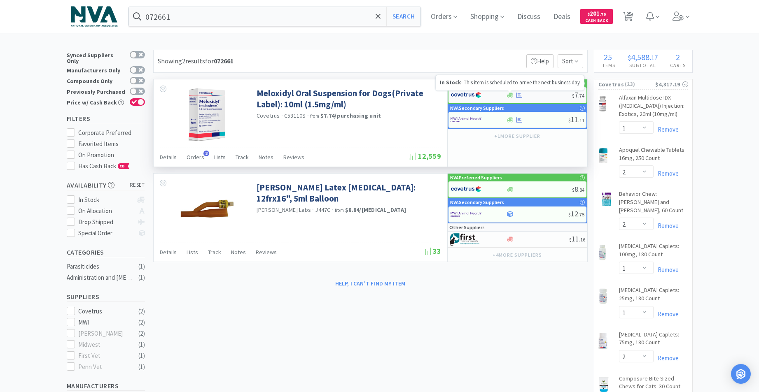
click at [510, 97] on icon at bounding box center [510, 95] width 6 height 6
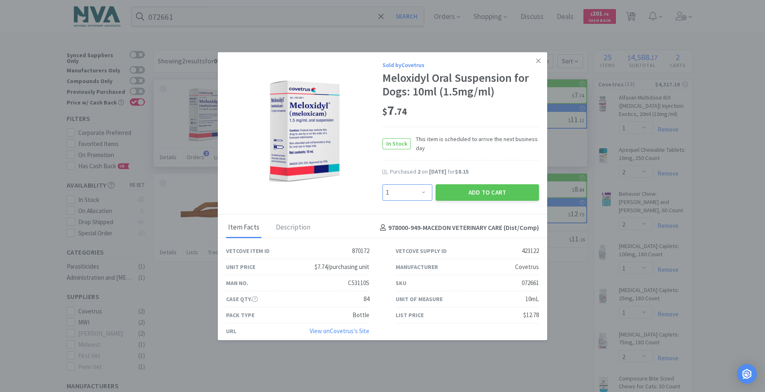
click at [420, 193] on select "Enter Quantity 1 2 3 4 5 6 7 8 9 10 11 12 13 14 15 16 17 18 19 20 Enter Quantity" at bounding box center [407, 192] width 50 height 16
select select "4"
click at [382, 184] on select "Enter Quantity 1 2 3 4 5 6 7 8 9 10 11 12 13 14 15 16 17 18 19 20 Enter Quantity" at bounding box center [407, 192] width 50 height 16
click at [470, 192] on button "Add to Cart" at bounding box center [486, 192] width 103 height 16
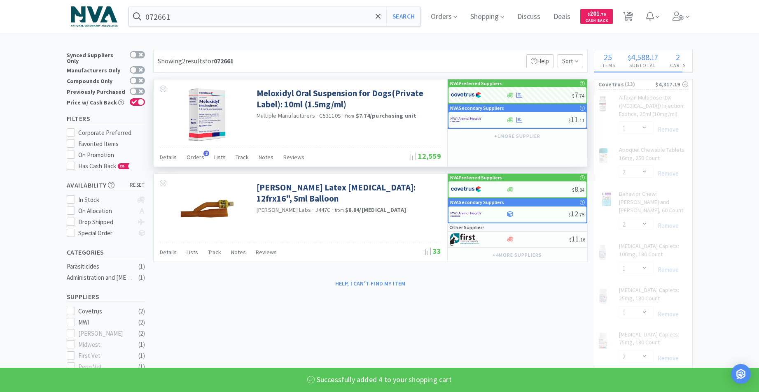
select select "4"
select select "1"
select select "2"
select select "4"
select select "1"
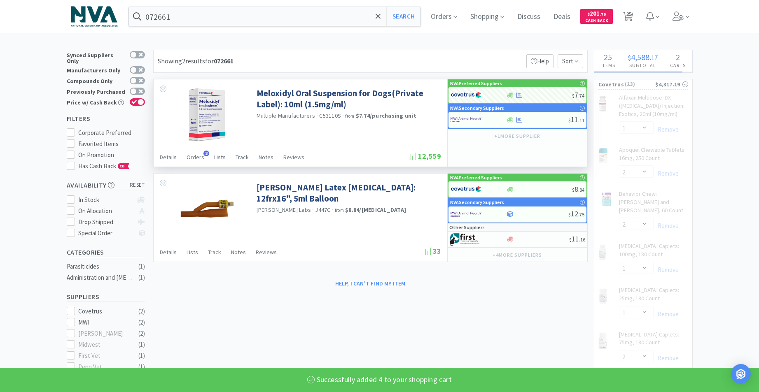
select select "1"
select select "2"
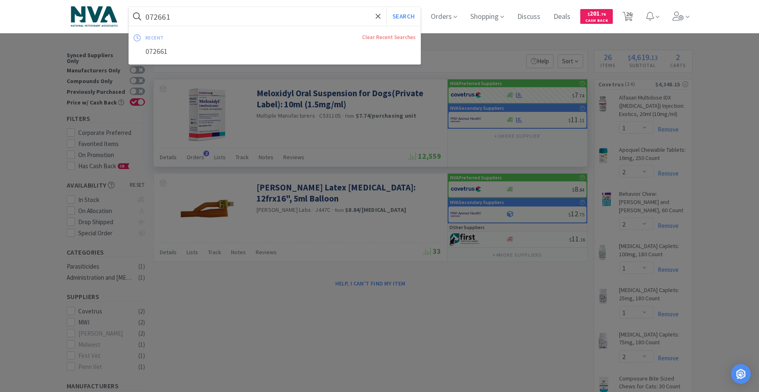
click at [249, 14] on input "072661" at bounding box center [275, 16] width 292 height 19
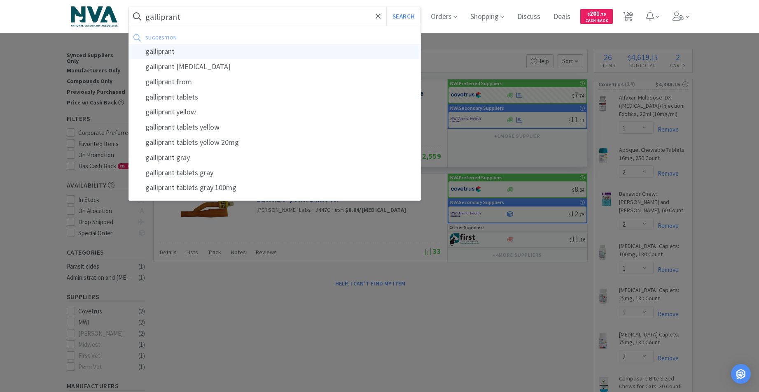
type input "galliprant"
click at [174, 53] on div "galliprant" at bounding box center [275, 51] width 292 height 15
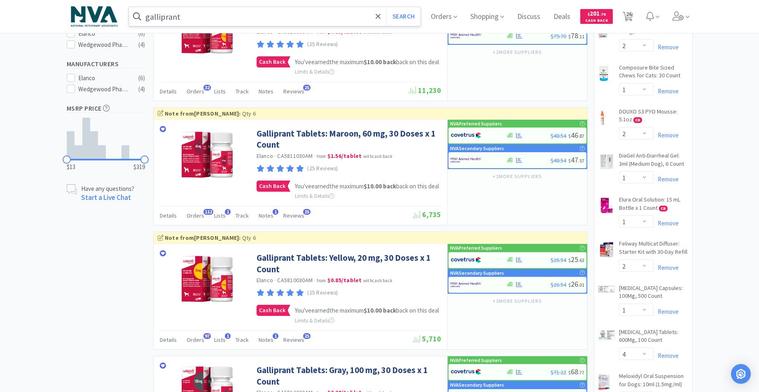
scroll to position [318, 0]
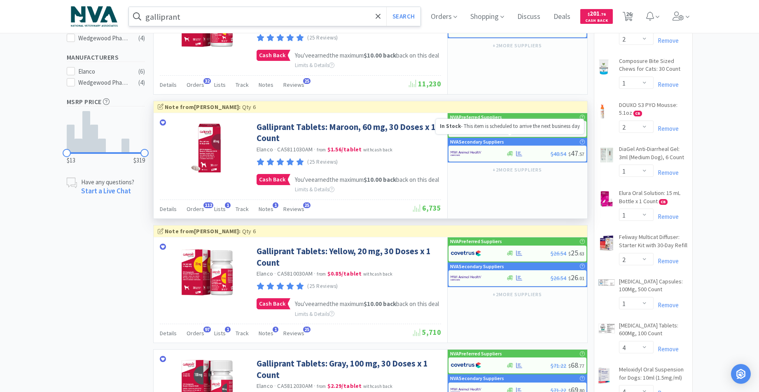
click at [511, 132] on icon at bounding box center [510, 129] width 6 height 6
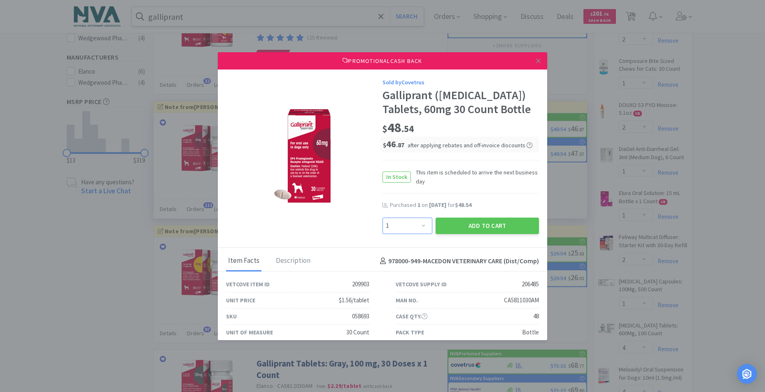
click at [419, 224] on select "Enter Quantity 1 2 3 4 5 6 7 8 9 10 11 12 13 14 15 16 17 18 19 20 Enter Quantity" at bounding box center [407, 226] width 50 height 16
select select "3"
click at [382, 218] on select "Enter Quantity 1 2 3 4 5 6 7 8 9 10 11 12 13 14 15 16 17 18 19 20 Enter Quantity" at bounding box center [407, 226] width 50 height 16
click at [468, 227] on button "Add to Cart" at bounding box center [486, 226] width 103 height 16
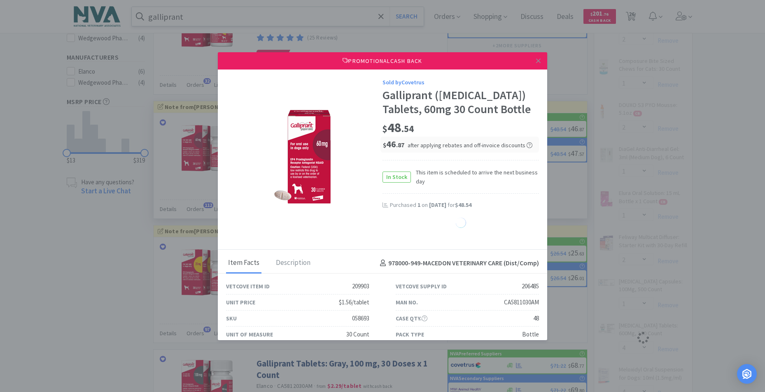
select select "1"
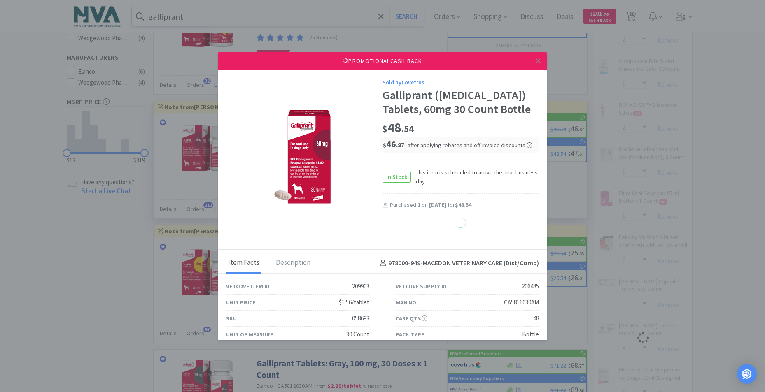
select select "1"
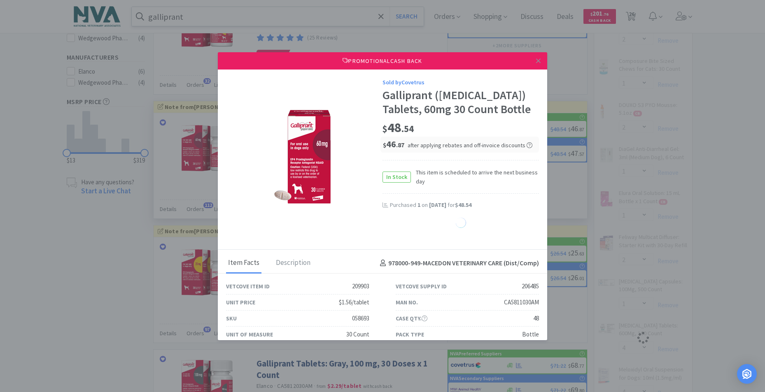
select select "1"
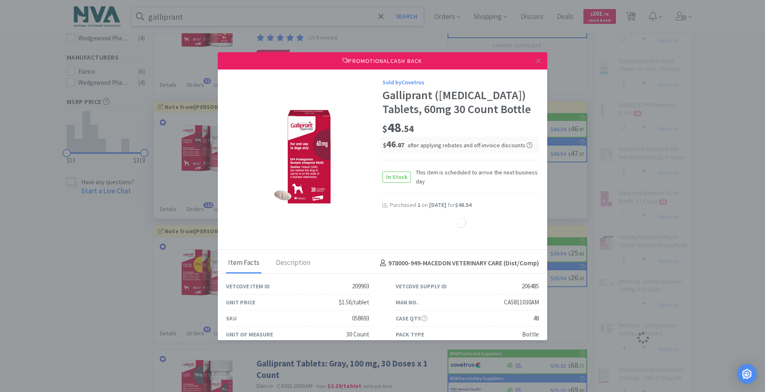
select select "1"
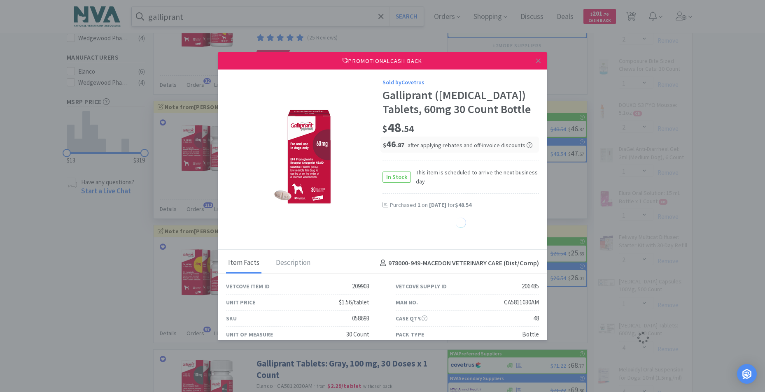
select select "1"
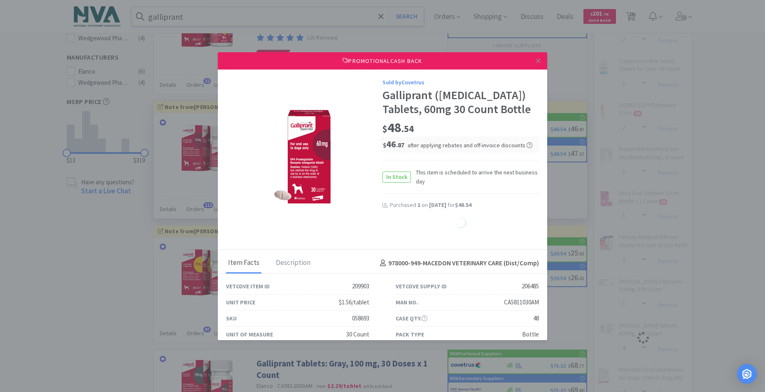
select select "1"
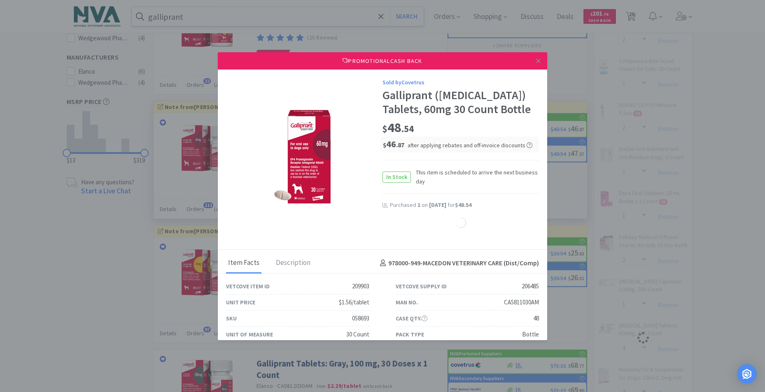
select select "1"
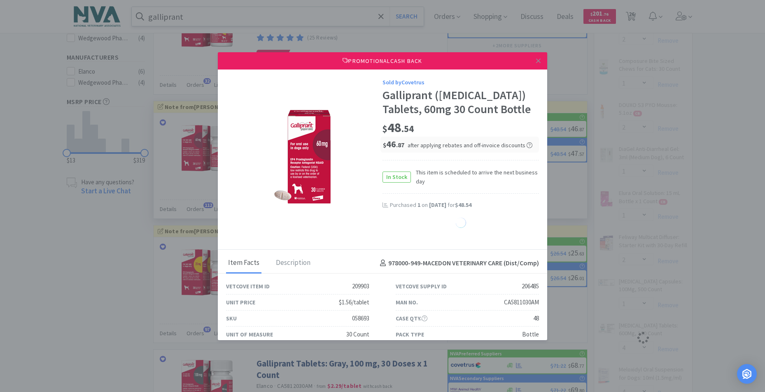
select select "1"
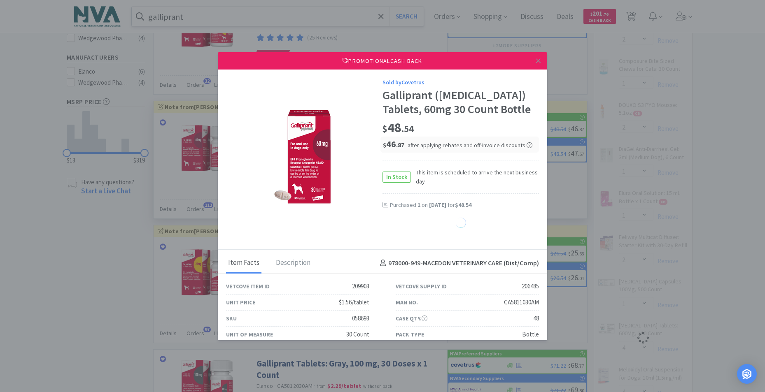
select select "1"
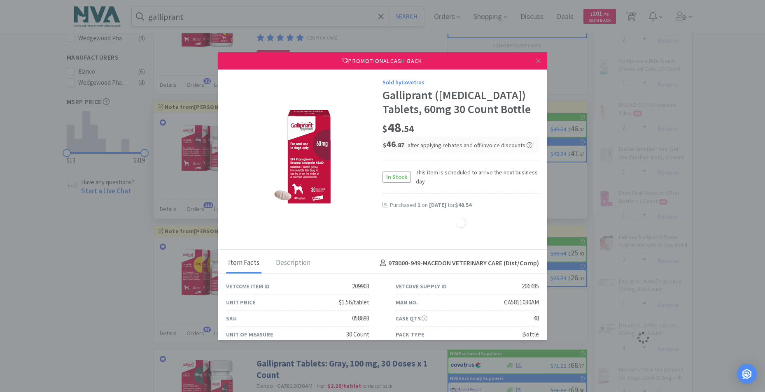
select select "1"
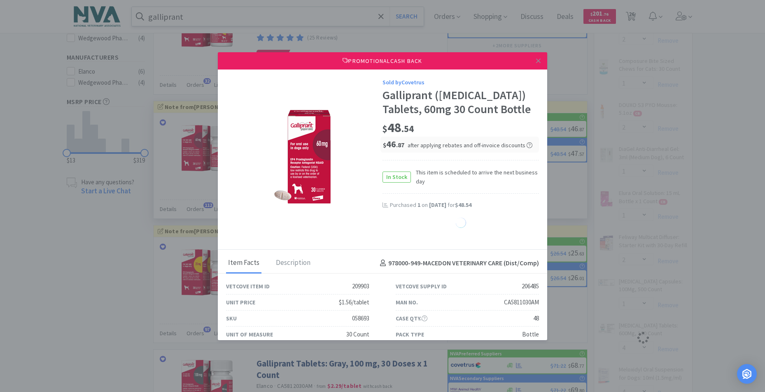
select select "1"
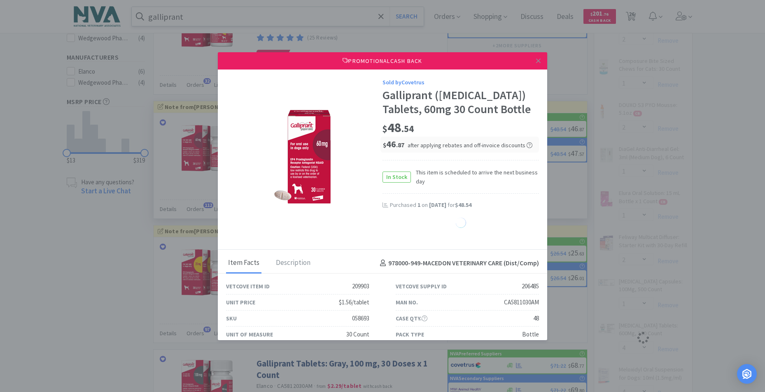
select select "1"
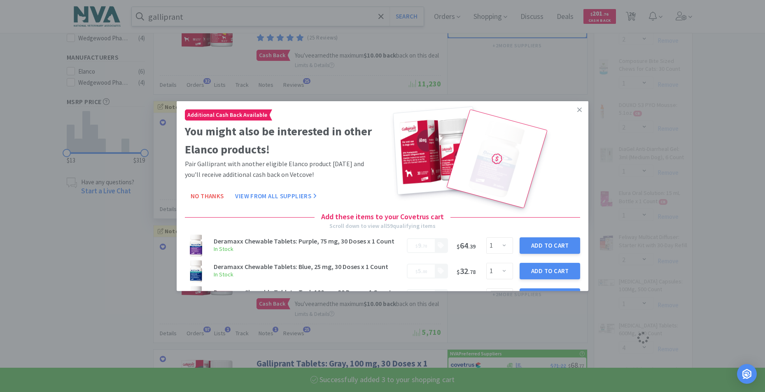
select select "3"
select select "4"
select select "1"
select select "2"
select select "4"
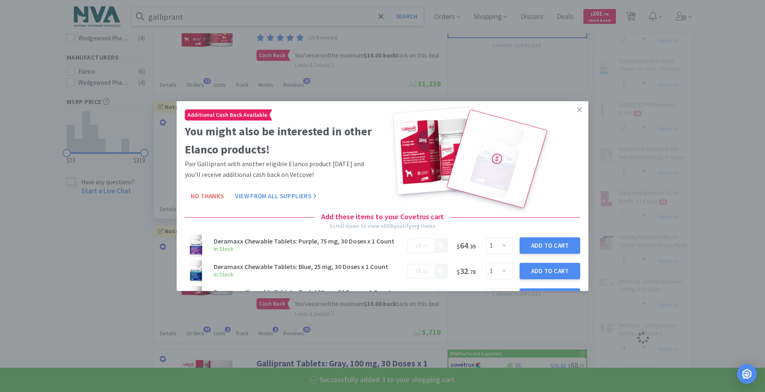
select select "1"
select select "2"
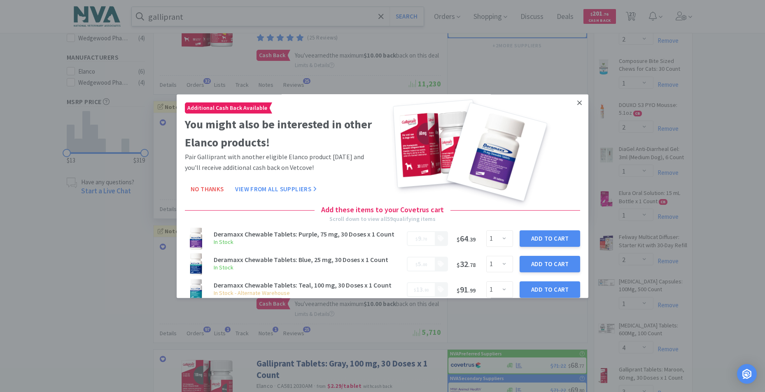
click at [577, 103] on icon at bounding box center [579, 102] width 5 height 7
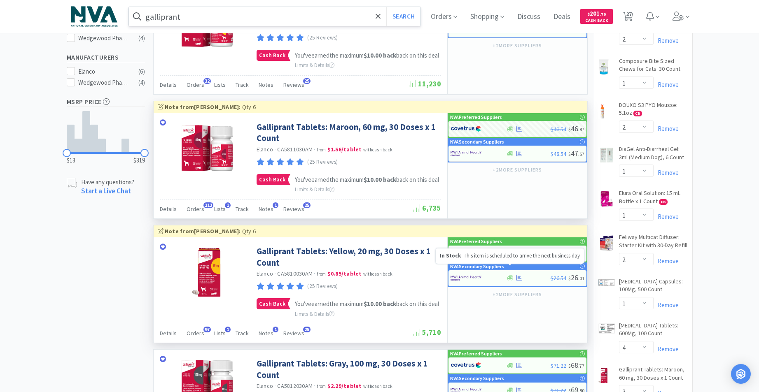
click at [511, 256] on icon at bounding box center [510, 253] width 6 height 6
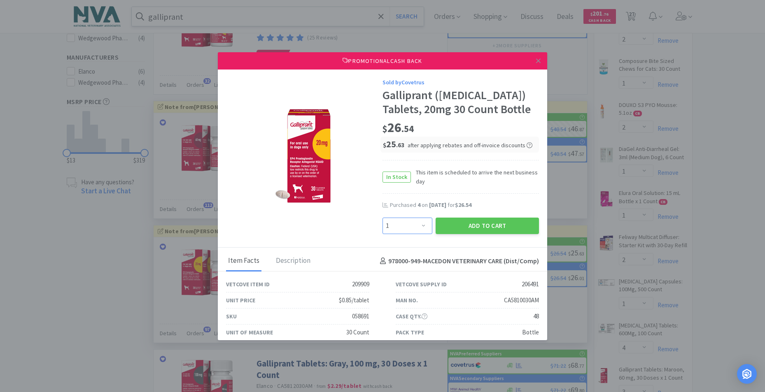
click at [419, 225] on select "Enter Quantity 1 2 3 4 5 6 7 8 9 10 11 12 13 14 15 16 17 18 19 20 Enter Quantity" at bounding box center [407, 226] width 50 height 16
select select "3"
click at [382, 218] on select "Enter Quantity 1 2 3 4 5 6 7 8 9 10 11 12 13 14 15 16 17 18 19 20 Enter Quantity" at bounding box center [407, 226] width 50 height 16
click at [468, 226] on button "Add to Cart" at bounding box center [486, 226] width 103 height 16
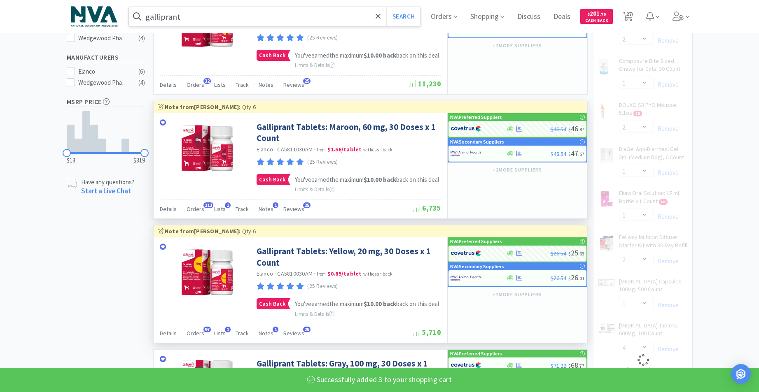
select select "3"
select select "4"
select select "1"
select select "2"
select select "4"
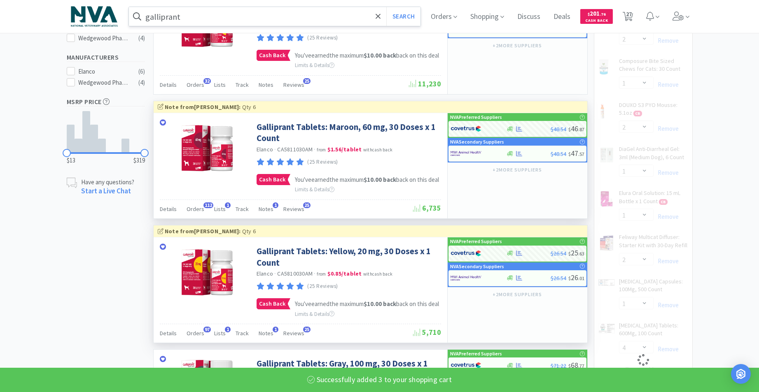
select select "1"
select select "2"
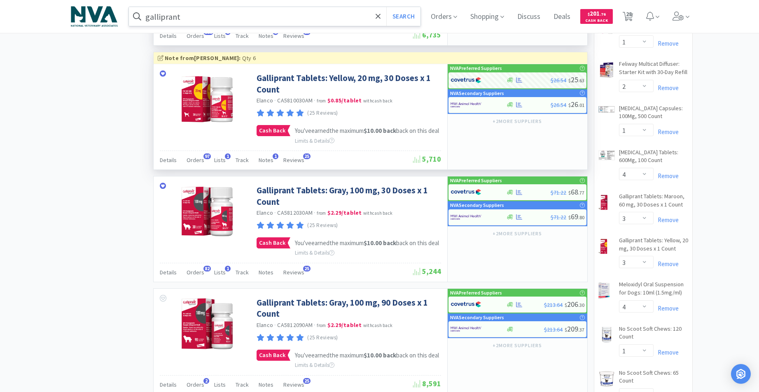
scroll to position [499, 0]
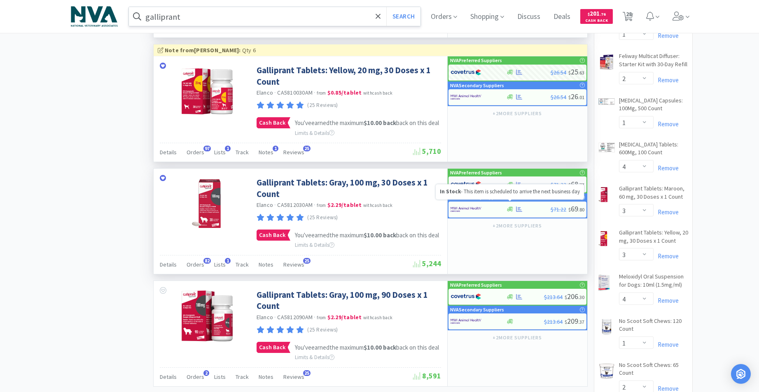
click at [510, 187] on icon at bounding box center [510, 184] width 6 height 5
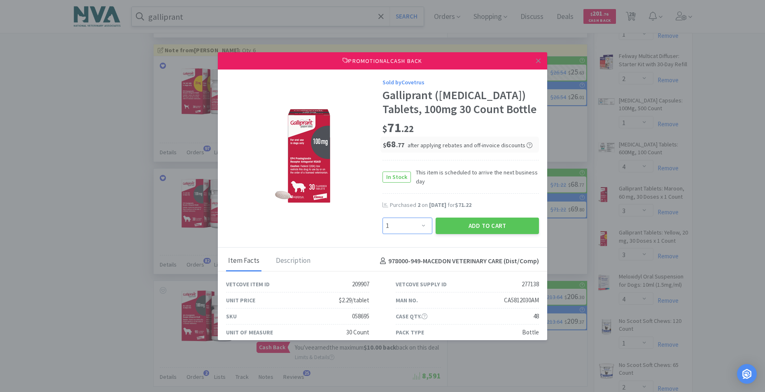
click at [420, 234] on select "Enter Quantity 1 2 3 4 5 6 7 8 9 10 11 12 13 14 15 16 17 18 19 20 Enter Quantity" at bounding box center [407, 226] width 50 height 16
select select "4"
click at [382, 231] on select "Enter Quantity 1 2 3 4 5 6 7 8 9 10 11 12 13 14 15 16 17 18 19 20 Enter Quantity" at bounding box center [407, 226] width 50 height 16
click at [454, 234] on button "Add to Cart" at bounding box center [486, 226] width 103 height 16
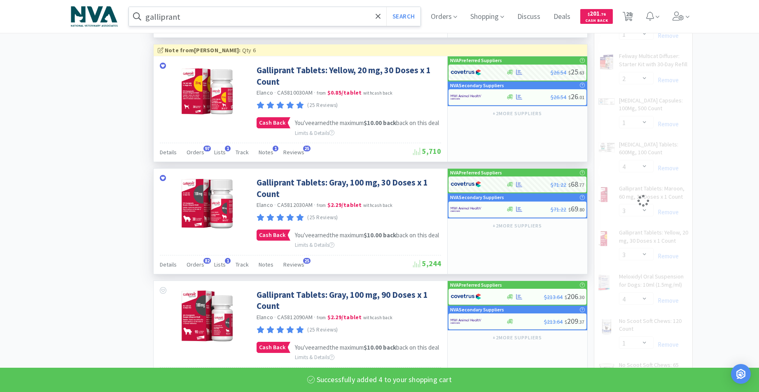
select select "4"
select select "3"
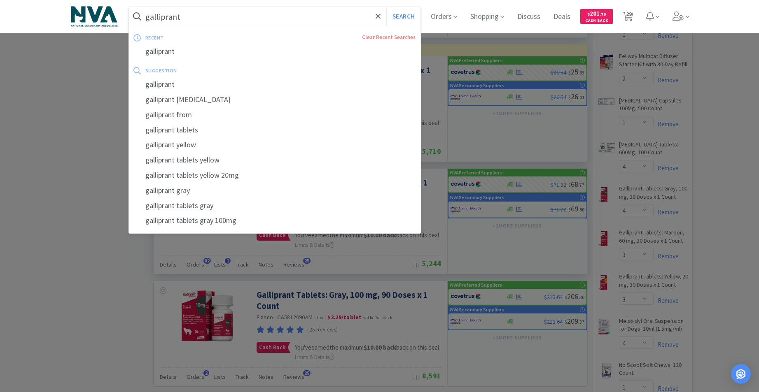
click at [265, 15] on input "galliprant" at bounding box center [275, 16] width 292 height 19
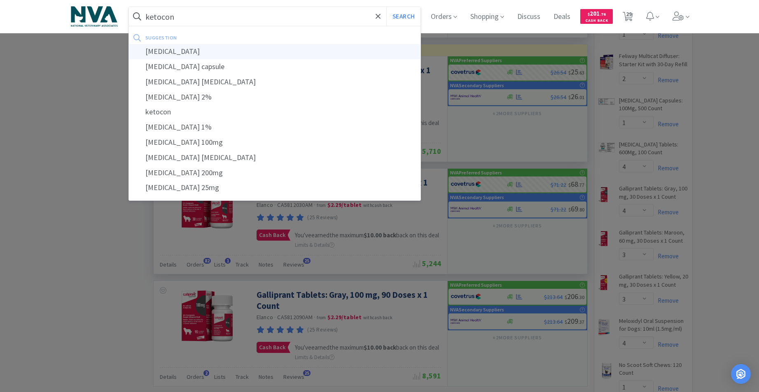
click at [183, 49] on div "ketoconazole" at bounding box center [275, 51] width 292 height 15
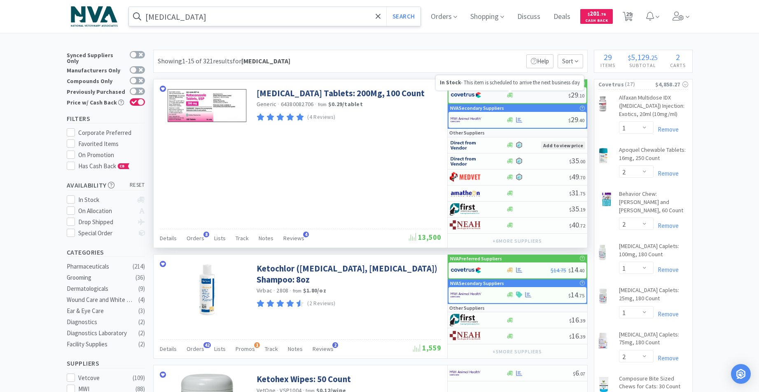
click at [511, 96] on icon at bounding box center [510, 95] width 6 height 5
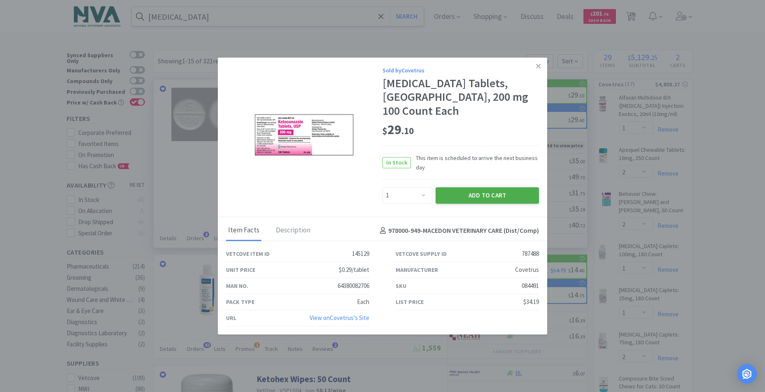
click at [482, 187] on button "Add to Cart" at bounding box center [486, 195] width 103 height 16
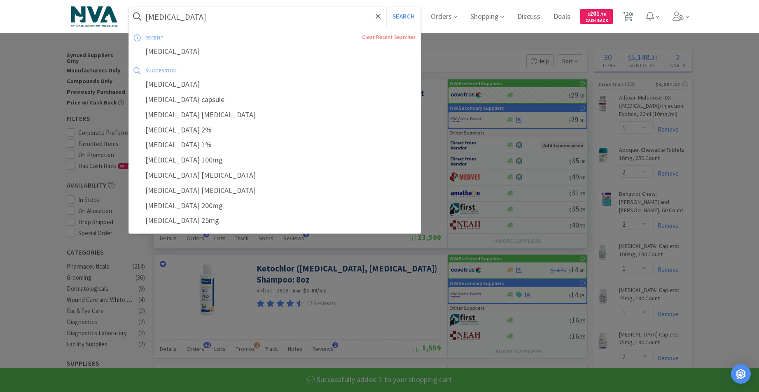
click at [258, 17] on input "ketoconazole" at bounding box center [275, 16] width 292 height 19
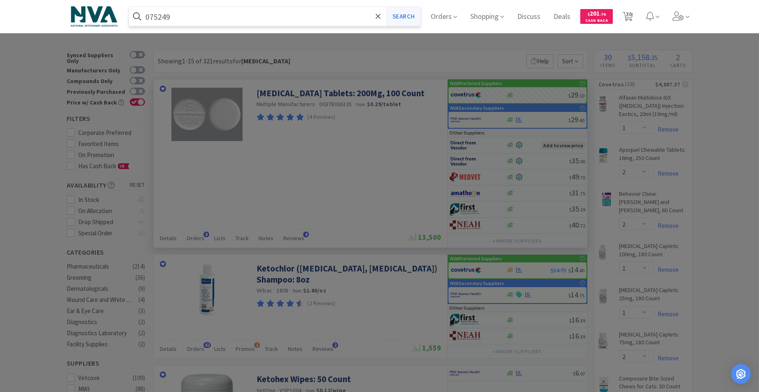
click at [407, 22] on button "Search" at bounding box center [403, 16] width 34 height 19
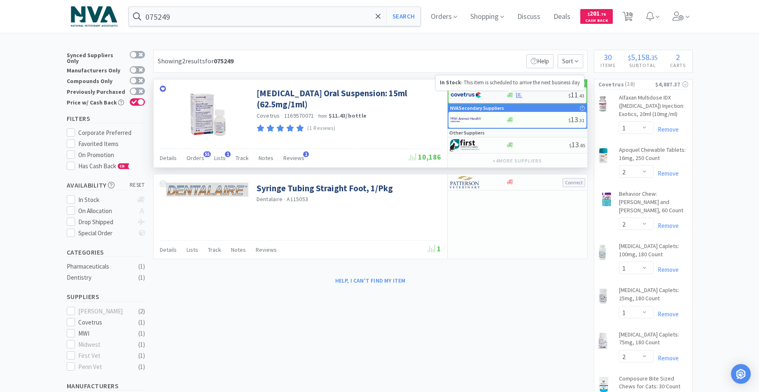
click at [512, 98] on icon at bounding box center [510, 95] width 6 height 6
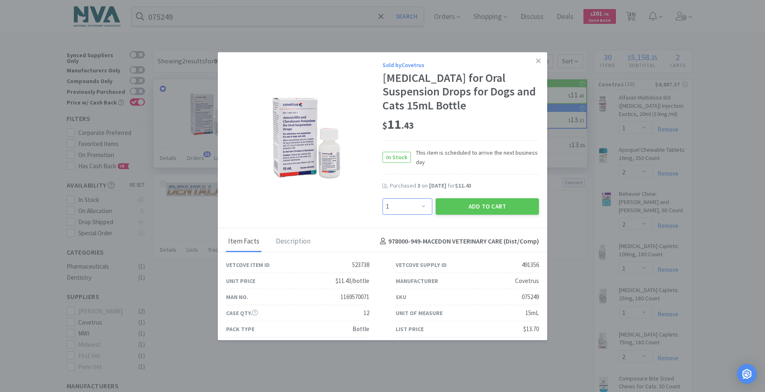
click at [421, 215] on select "Enter Quantity 1 2 3 4 5 6 7 8 9 10 11 12 13 14 15 16 17 18 19 20 Enter Quantity" at bounding box center [407, 206] width 50 height 16
click at [382, 212] on select "Enter Quantity 1 2 3 4 5 6 7 8 9 10 11 12 13 14 15 16 17 18 19 20 Enter Quantity" at bounding box center [407, 206] width 50 height 16
click at [477, 215] on button "Add to Cart" at bounding box center [486, 206] width 103 height 16
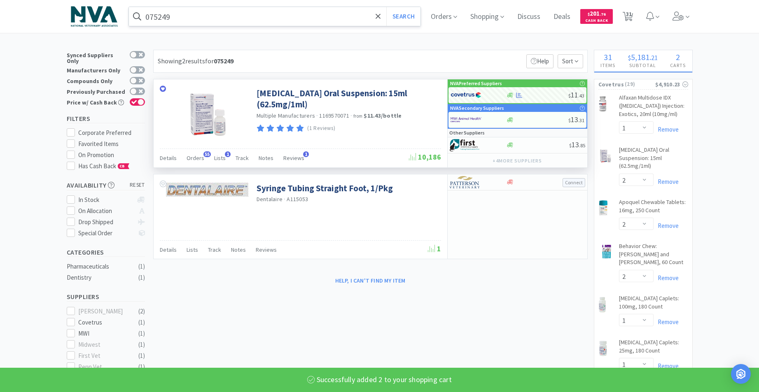
click at [197, 16] on input "075249" at bounding box center [275, 16] width 292 height 19
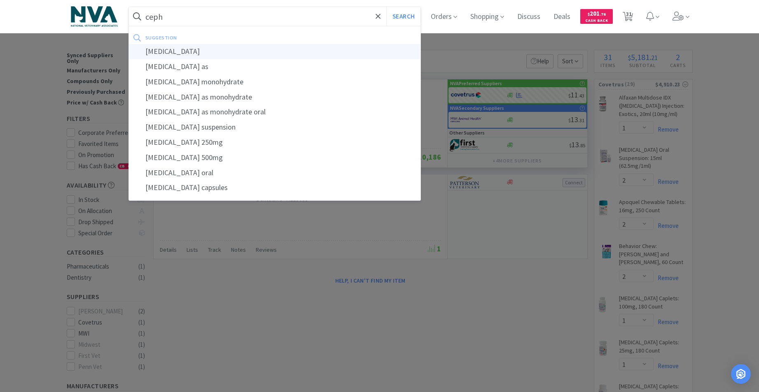
click at [162, 54] on div "cephalexin" at bounding box center [275, 51] width 292 height 15
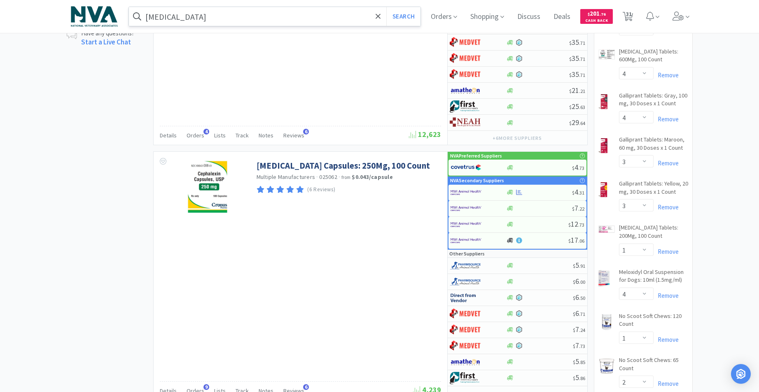
scroll to position [680, 0]
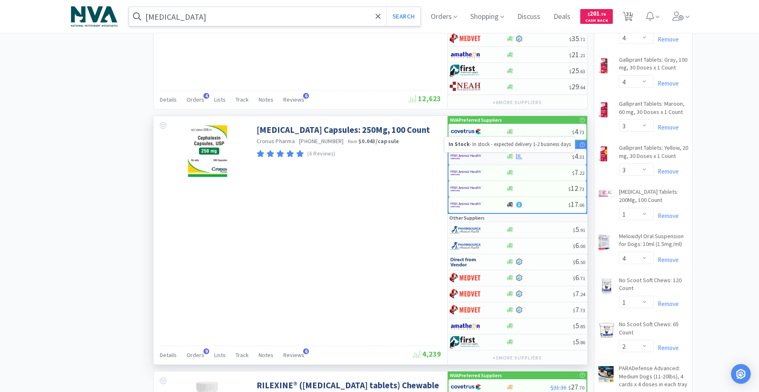
click at [509, 155] on icon at bounding box center [510, 157] width 6 height 6
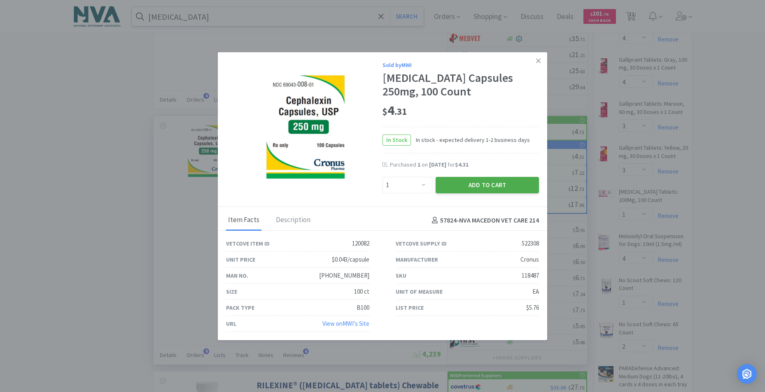
click at [459, 183] on button "Add to Cart" at bounding box center [486, 185] width 103 height 16
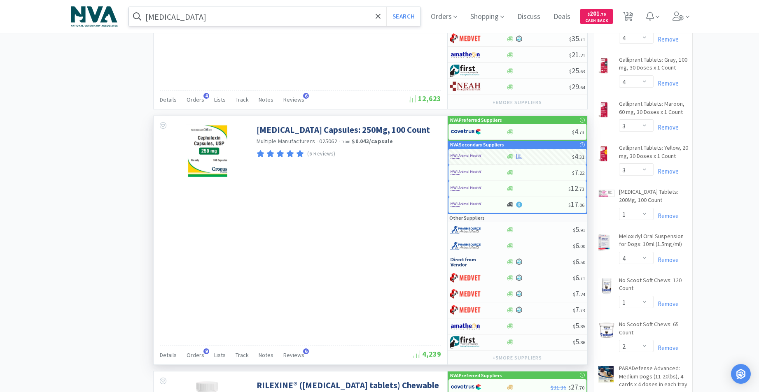
click at [258, 16] on input "cephalexin" at bounding box center [275, 16] width 292 height 19
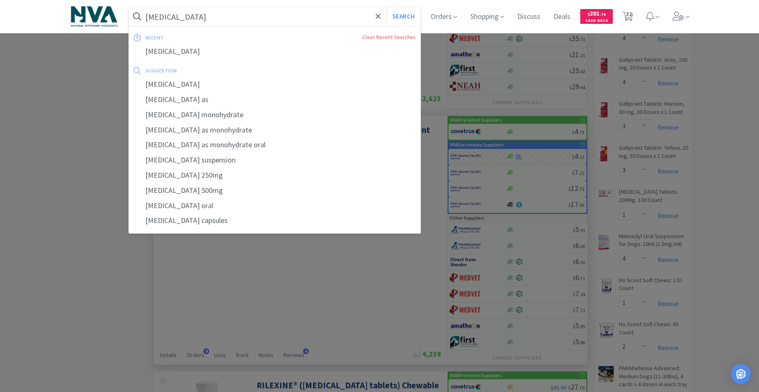
click at [334, 283] on div at bounding box center [379, 196] width 759 height 392
click at [205, 14] on input "cephalexin" at bounding box center [275, 16] width 292 height 19
click at [206, 19] on input "cephalexin" at bounding box center [275, 16] width 292 height 19
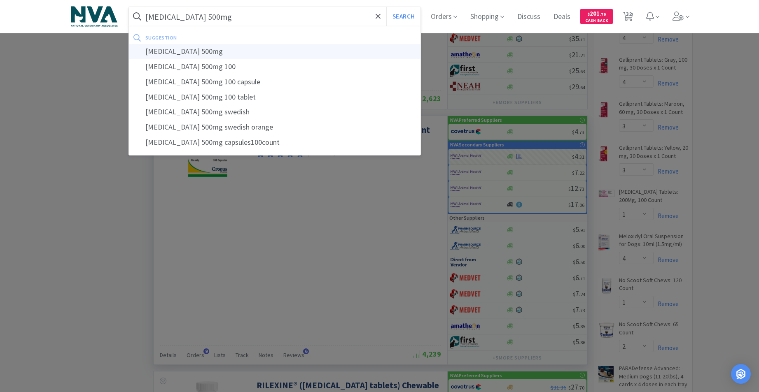
click at [189, 56] on div "cephalexin 500mg" at bounding box center [275, 51] width 292 height 15
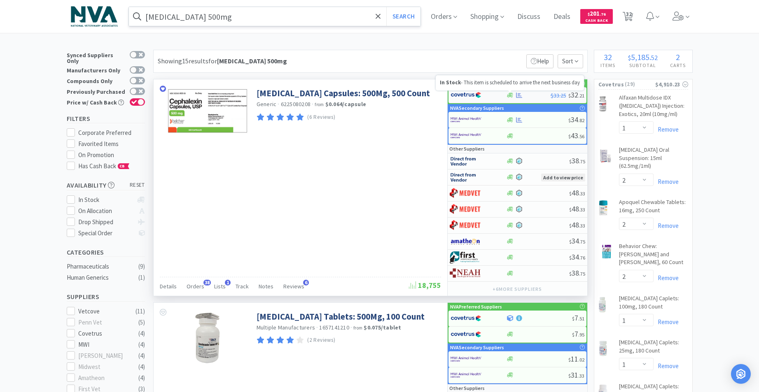
click at [511, 96] on icon at bounding box center [510, 95] width 6 height 6
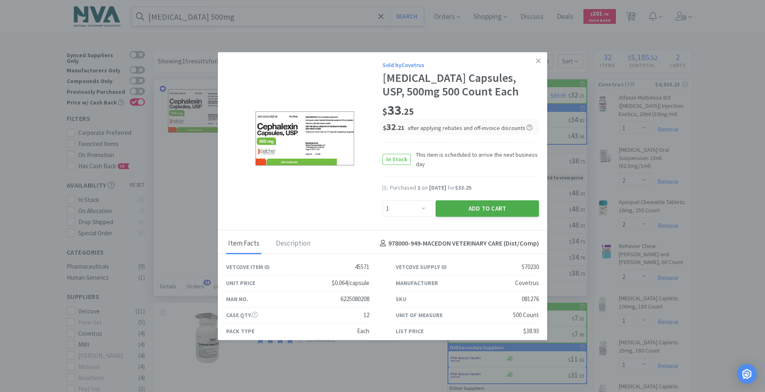
click at [467, 210] on button "Add to Cart" at bounding box center [486, 208] width 103 height 16
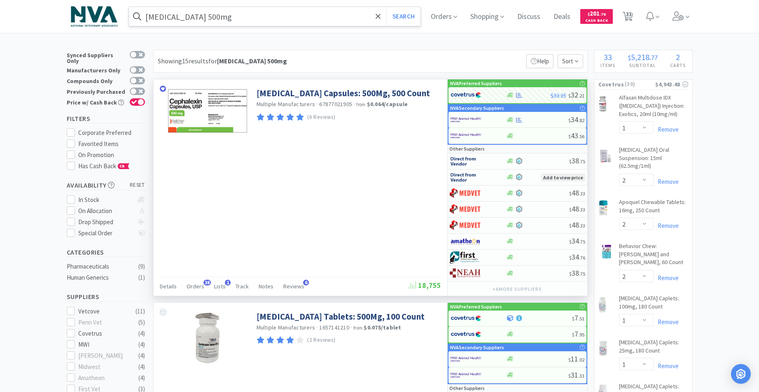
click at [265, 21] on input "cephalexin 500mg" at bounding box center [275, 16] width 292 height 19
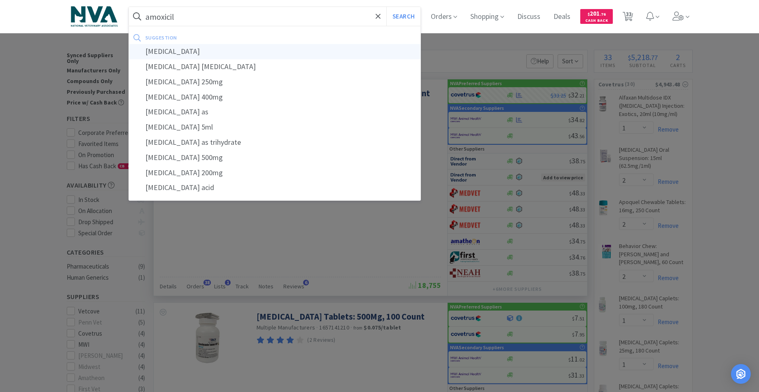
click at [168, 50] on div "amoxicillin" at bounding box center [275, 51] width 292 height 15
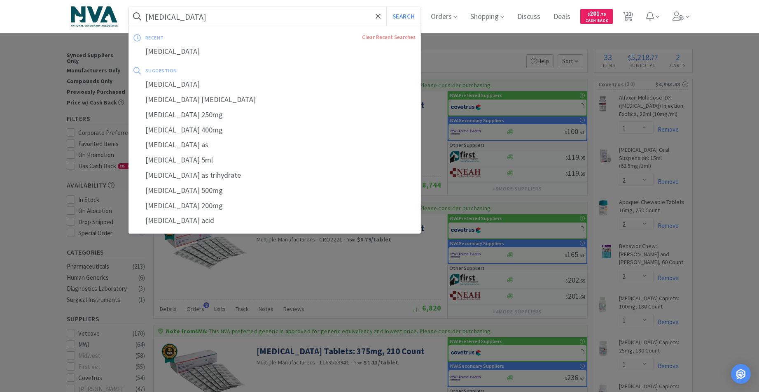
click at [199, 16] on input "amoxicillin" at bounding box center [275, 16] width 292 height 19
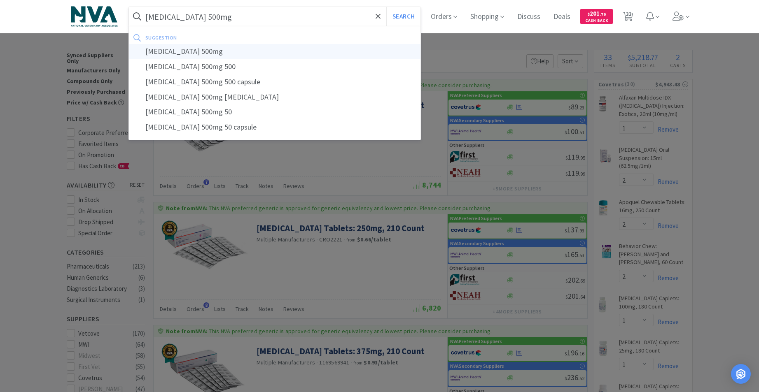
click at [176, 53] on div "amoxicillin 500mg" at bounding box center [275, 51] width 292 height 15
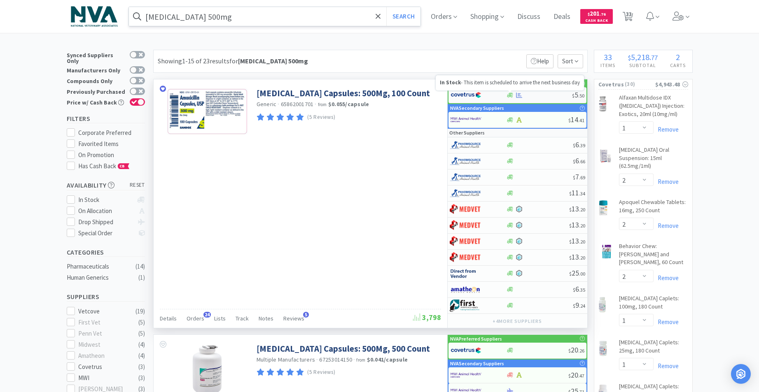
click at [510, 95] on icon at bounding box center [510, 95] width 6 height 5
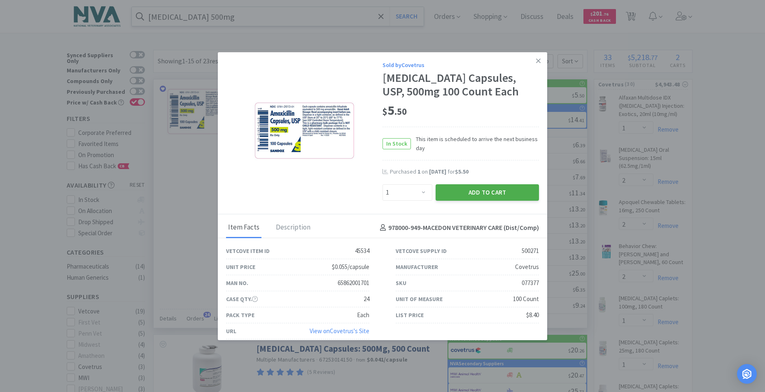
click at [471, 195] on button "Add to Cart" at bounding box center [486, 192] width 103 height 16
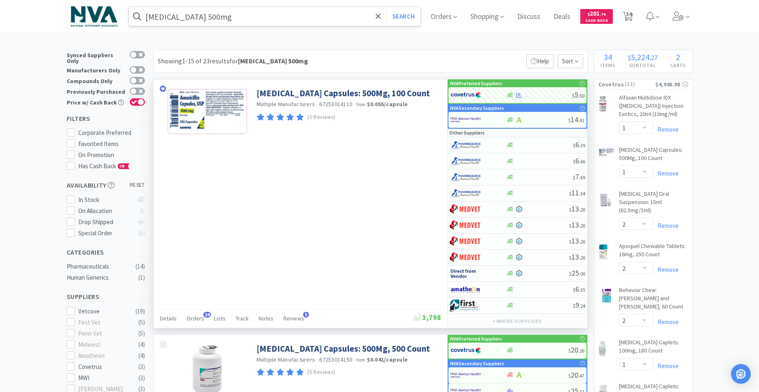
click at [259, 20] on input "amoxicillin 500mg" at bounding box center [275, 16] width 292 height 19
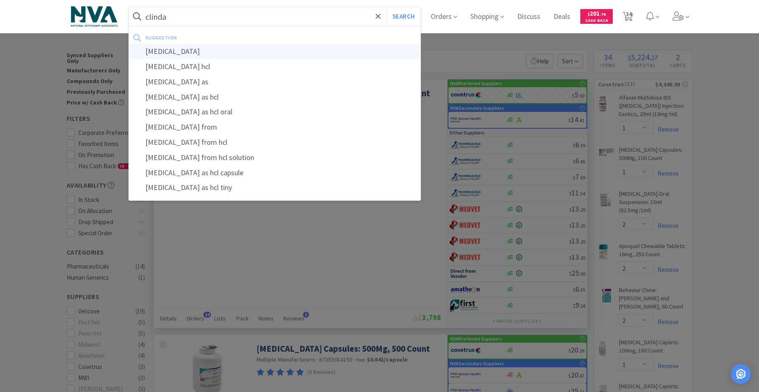
click at [159, 52] on div "clindamycin" at bounding box center [275, 51] width 292 height 15
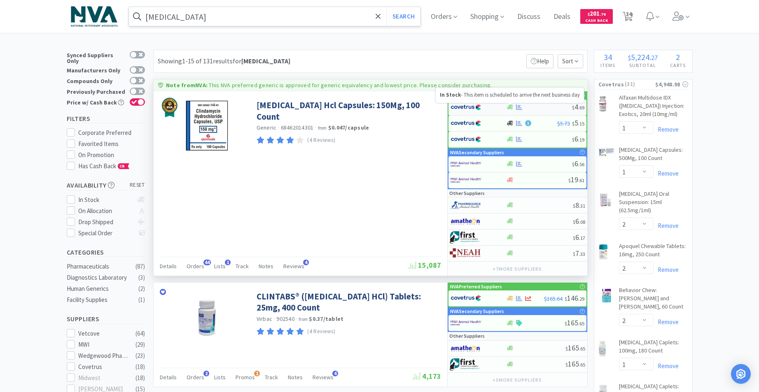
click at [510, 107] on icon at bounding box center [510, 107] width 6 height 5
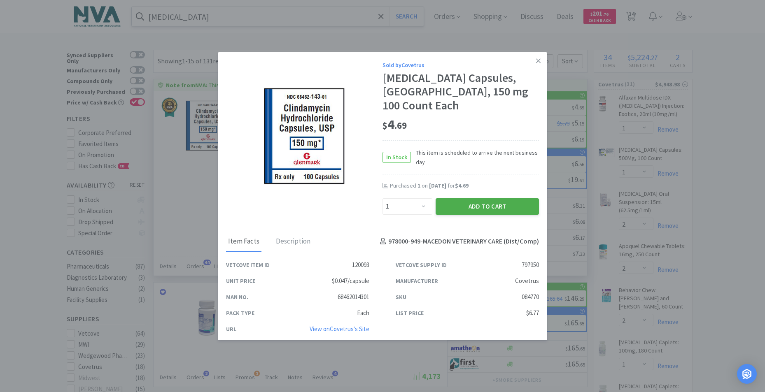
click at [479, 205] on button "Add to Cart" at bounding box center [486, 206] width 103 height 16
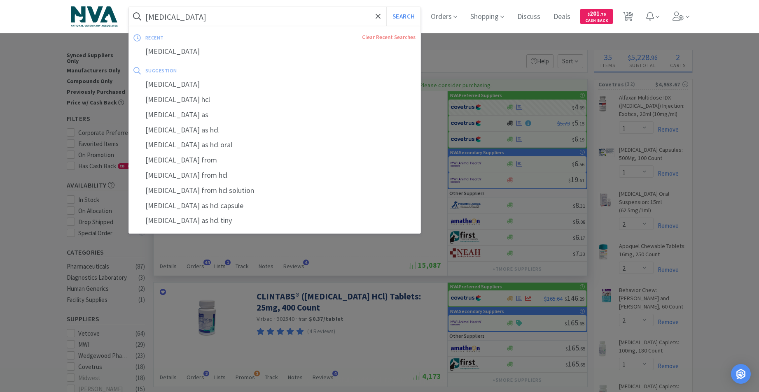
click at [232, 17] on input "clindamycin" at bounding box center [275, 16] width 292 height 19
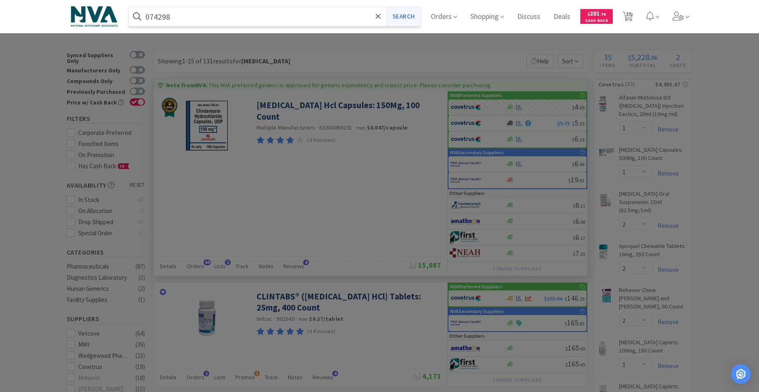
click at [407, 18] on button "Search" at bounding box center [403, 16] width 34 height 19
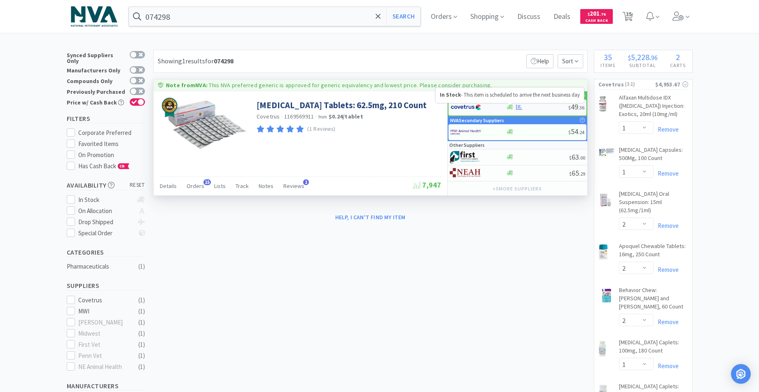
click at [509, 106] on icon at bounding box center [510, 107] width 6 height 5
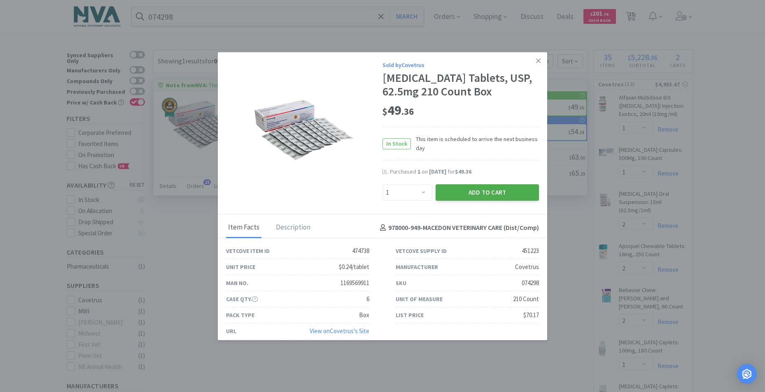
click at [482, 201] on button "Add to Cart" at bounding box center [486, 192] width 103 height 16
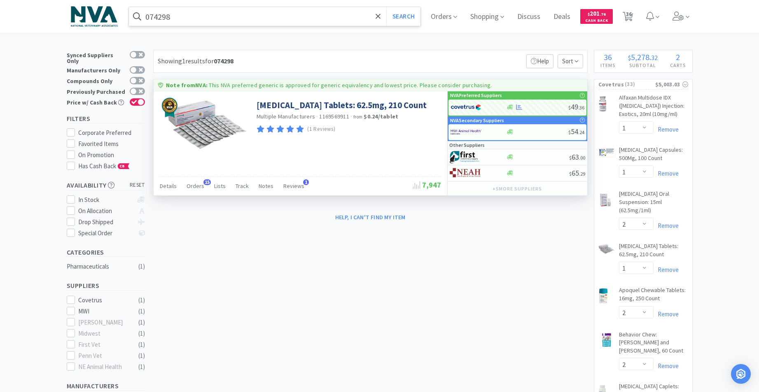
click at [237, 21] on input "074298" at bounding box center [275, 16] width 292 height 19
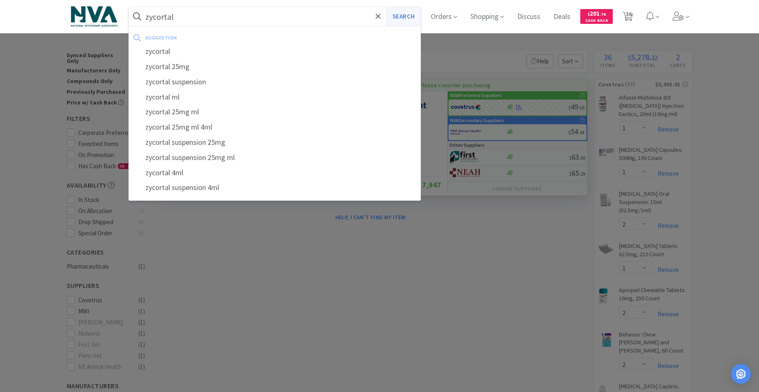
click at [410, 13] on button "Search" at bounding box center [403, 16] width 34 height 19
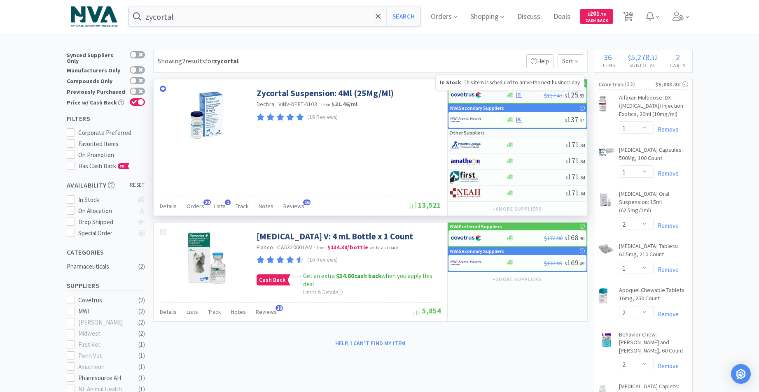
click at [509, 95] on icon at bounding box center [510, 95] width 6 height 5
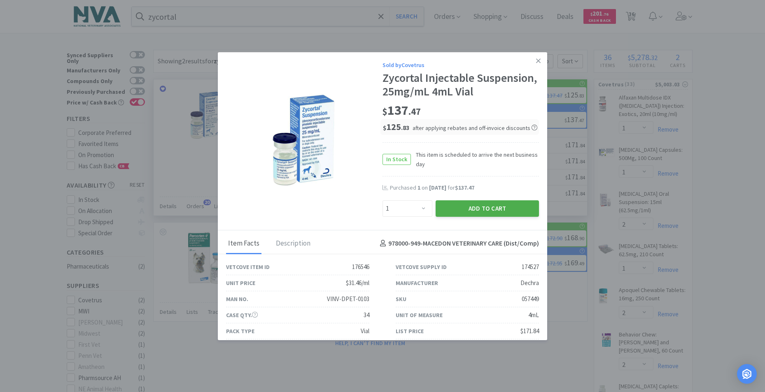
click at [503, 217] on button "Add to Cart" at bounding box center [486, 208] width 103 height 16
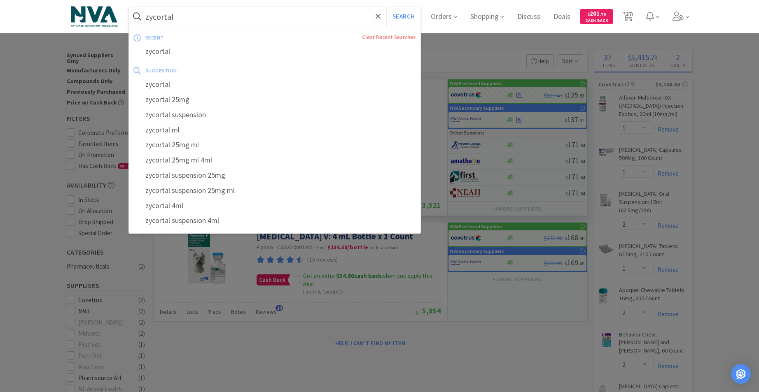
click at [239, 19] on input "zycortal" at bounding box center [275, 16] width 292 height 19
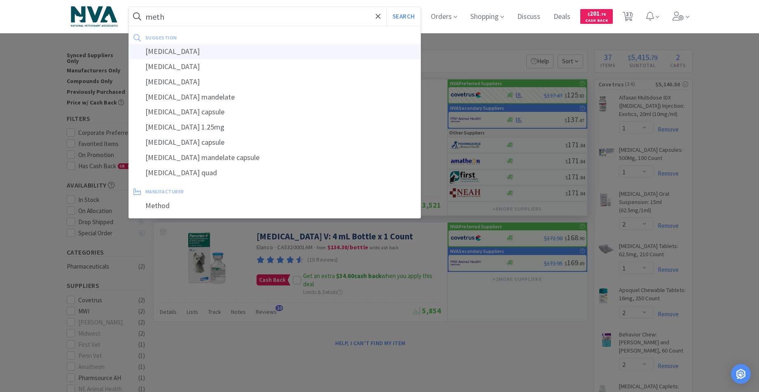
click at [180, 49] on div "methimazole" at bounding box center [275, 51] width 292 height 15
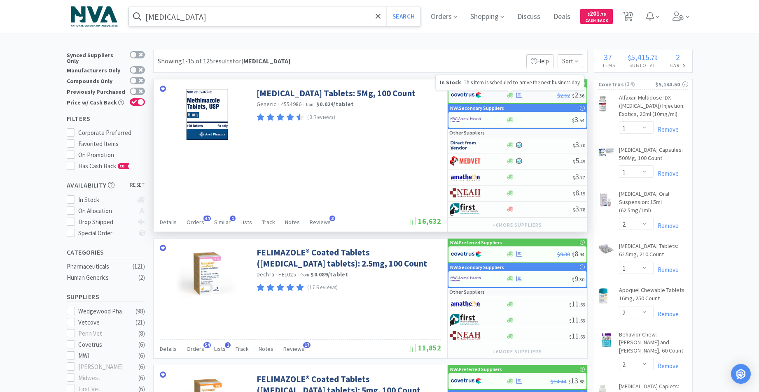
click at [509, 96] on icon at bounding box center [510, 95] width 6 height 5
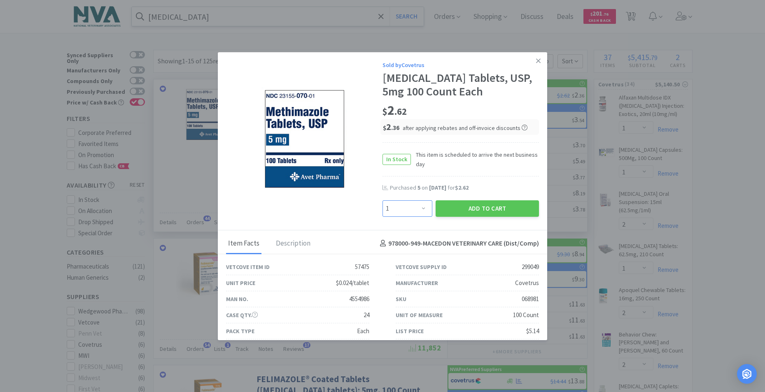
click at [419, 207] on select "Enter Quantity 1 2 3 4 5 6 7 8 9 10 11 12 13 14 15 16 17 18 19 20 Enter Quantity" at bounding box center [407, 208] width 50 height 16
click at [382, 200] on select "Enter Quantity 1 2 3 4 5 6 7 8 9 10 11 12 13 14 15 16 17 18 19 20 Enter Quantity" at bounding box center [407, 208] width 50 height 16
click at [469, 207] on button "Add to Cart" at bounding box center [486, 208] width 103 height 16
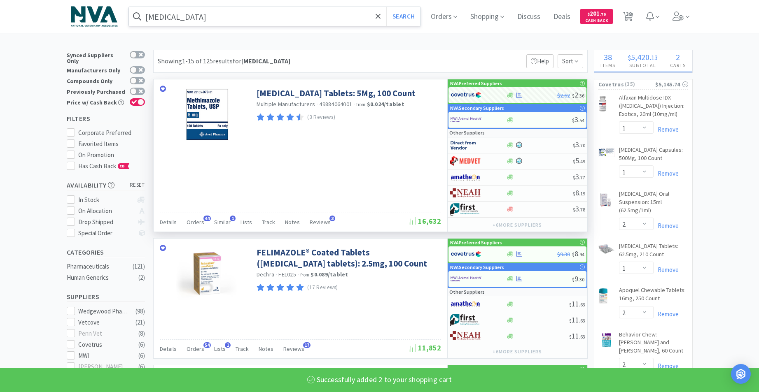
click at [220, 18] on input "methimazole" at bounding box center [275, 16] width 292 height 19
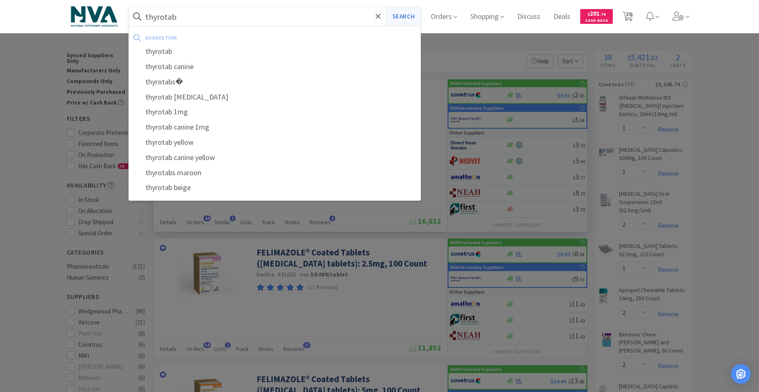
click at [400, 13] on button "Search" at bounding box center [403, 16] width 34 height 19
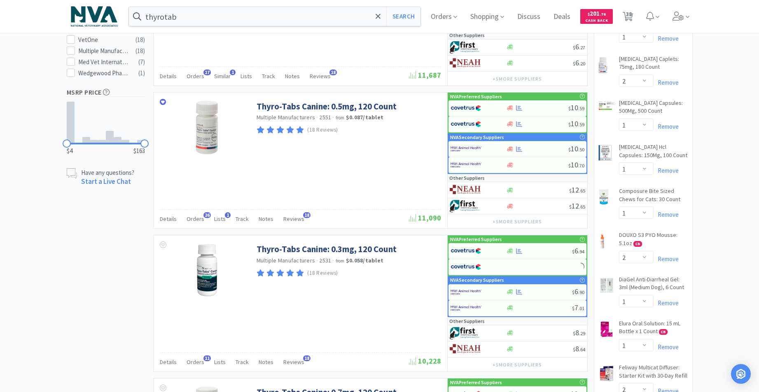
scroll to position [454, 0]
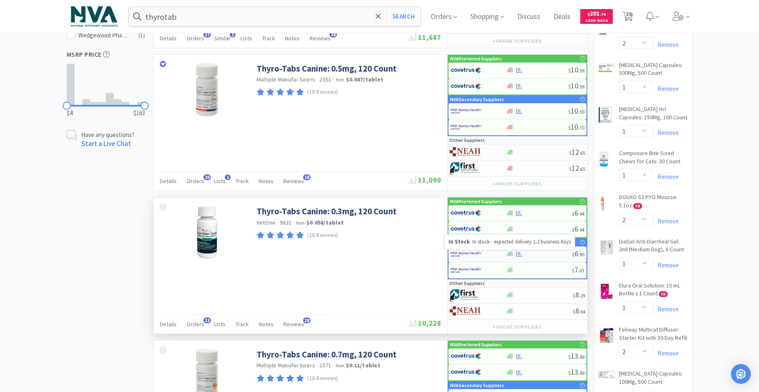
click at [511, 254] on icon at bounding box center [510, 254] width 6 height 6
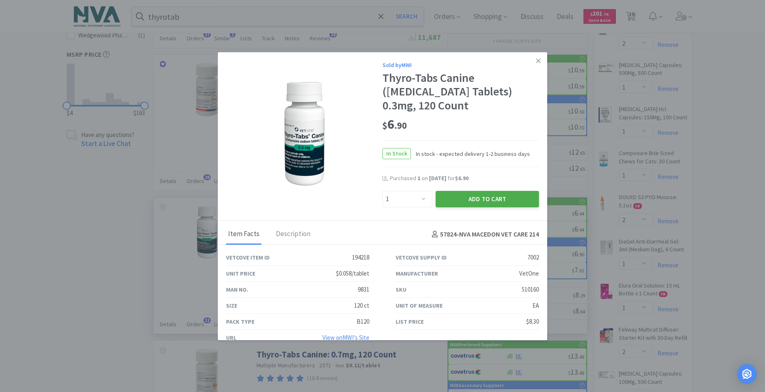
click at [486, 196] on button "Add to Cart" at bounding box center [486, 199] width 103 height 16
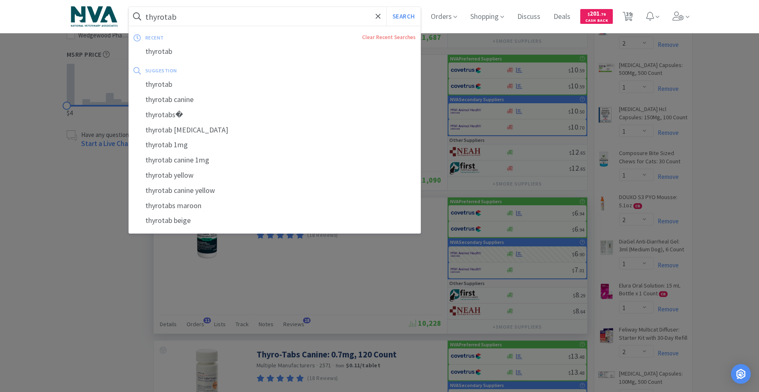
click at [223, 19] on input "thyrotab" at bounding box center [275, 16] width 292 height 19
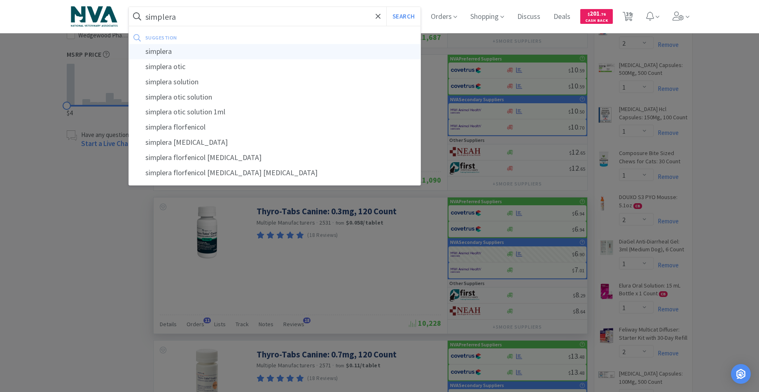
click at [164, 52] on div "simplera" at bounding box center [275, 51] width 292 height 15
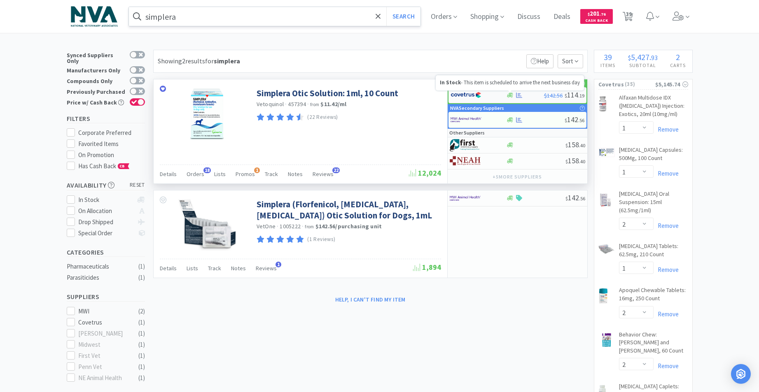
click at [510, 93] on icon at bounding box center [510, 95] width 6 height 5
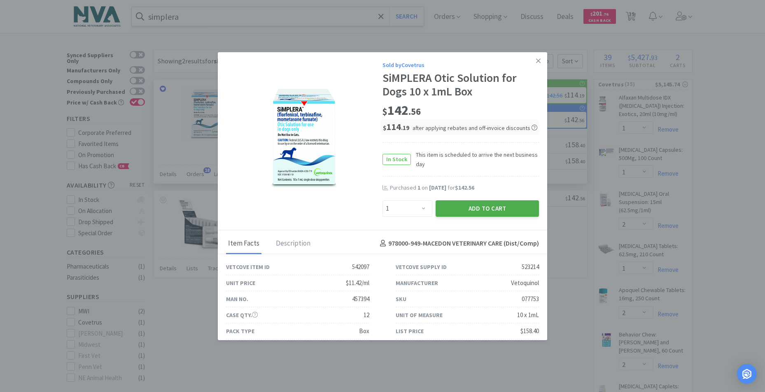
click at [477, 205] on button "Add to Cart" at bounding box center [486, 208] width 103 height 16
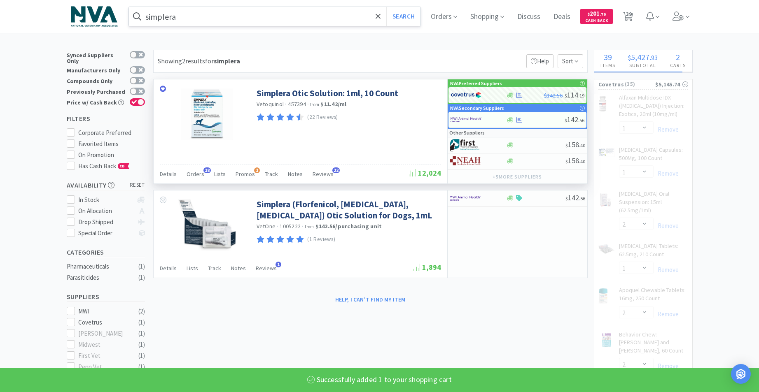
click at [223, 16] on input "simplera" at bounding box center [275, 16] width 292 height 19
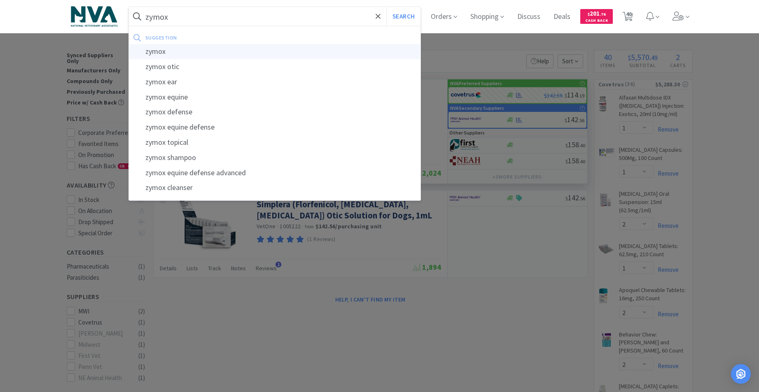
click at [159, 50] on div "zymox" at bounding box center [275, 51] width 292 height 15
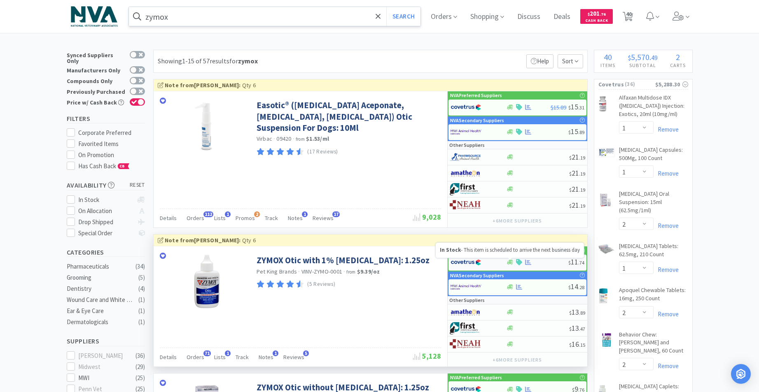
click at [508, 261] on icon at bounding box center [510, 262] width 6 height 5
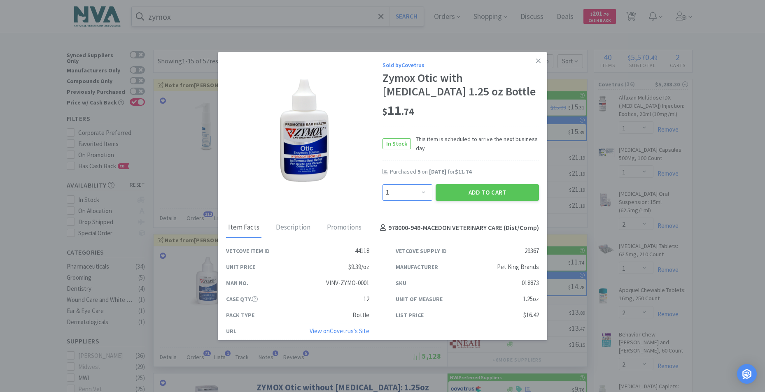
click at [422, 193] on select "Enter Quantity 1 2 3 4 5 6 7 8 9 10 11 12 13 14 15 16 17 18 19 20 Enter Quantity" at bounding box center [407, 192] width 50 height 16
click at [382, 184] on select "Enter Quantity 1 2 3 4 5 6 7 8 9 10 11 12 13 14 15 16 17 18 19 20 Enter Quantity" at bounding box center [407, 192] width 50 height 16
click at [468, 191] on button "Add to Cart" at bounding box center [486, 192] width 103 height 16
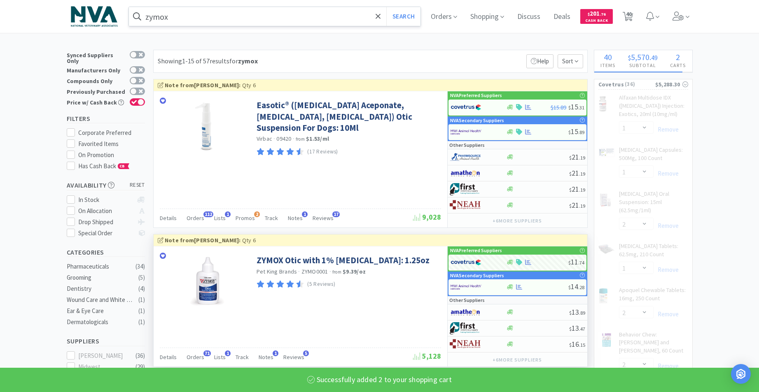
click at [231, 19] on input "zymox" at bounding box center [275, 16] width 292 height 19
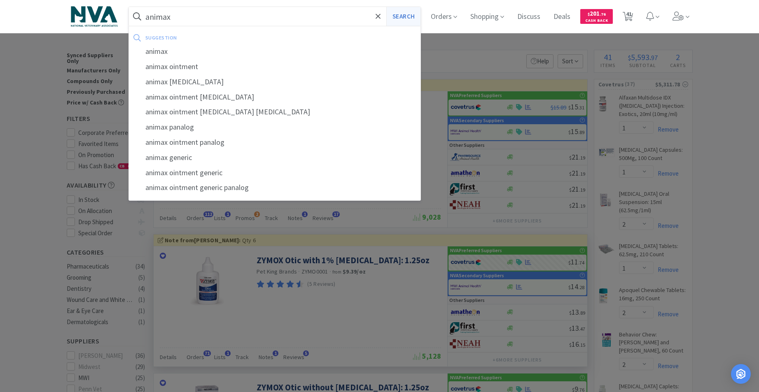
click at [410, 15] on button "Search" at bounding box center [403, 16] width 34 height 19
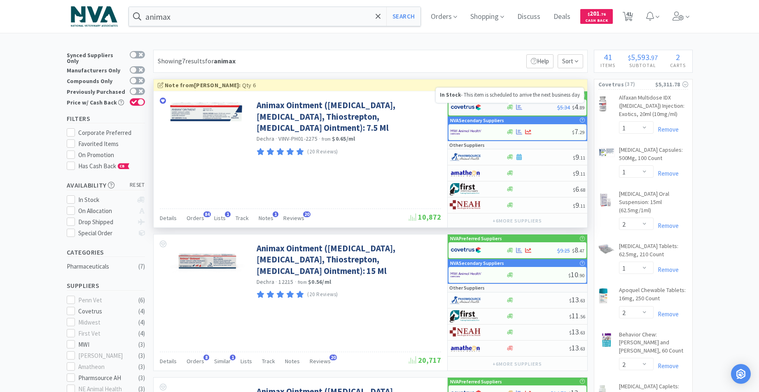
click at [507, 105] on icon at bounding box center [510, 107] width 6 height 6
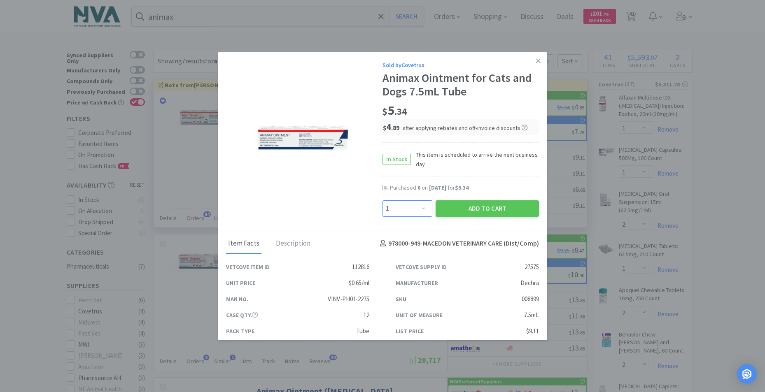
click at [420, 207] on select "Enter Quantity 1 2 3 4 5 6 7 8 9 10 11 12 13 14 15 16 17 18 19 20 Enter Quantity" at bounding box center [407, 208] width 50 height 16
click at [382, 200] on select "Enter Quantity 1 2 3 4 5 6 7 8 9 10 11 12 13 14 15 16 17 18 19 20 Enter Quantity" at bounding box center [407, 208] width 50 height 16
click at [459, 209] on button "Add to Cart" at bounding box center [486, 208] width 103 height 16
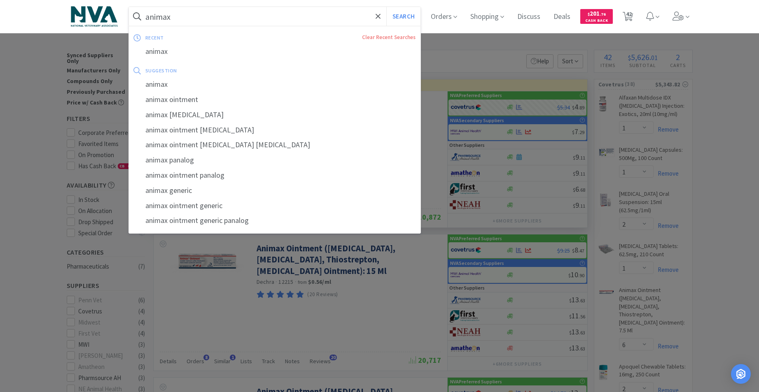
click at [213, 18] on input "animax" at bounding box center [275, 16] width 292 height 19
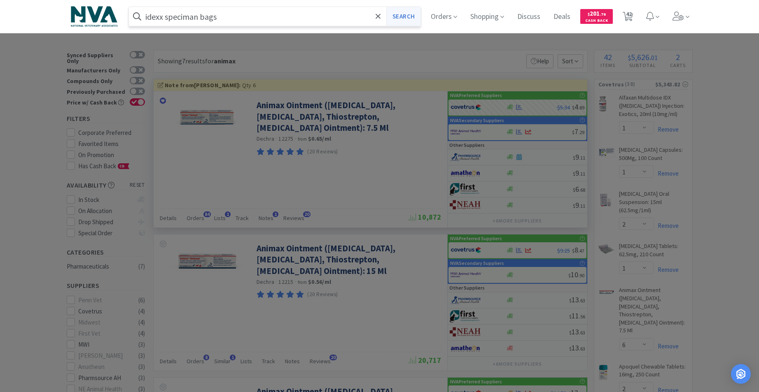
click at [406, 14] on button "Search" at bounding box center [403, 16] width 34 height 19
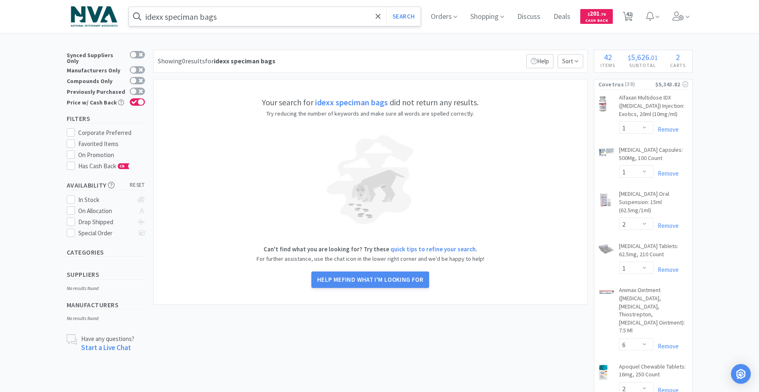
click at [269, 19] on input "idexx speciman bags" at bounding box center [275, 16] width 292 height 19
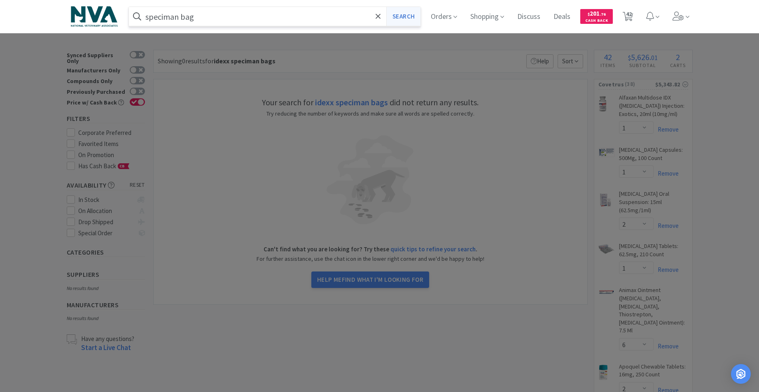
click at [404, 18] on button "Search" at bounding box center [403, 16] width 34 height 19
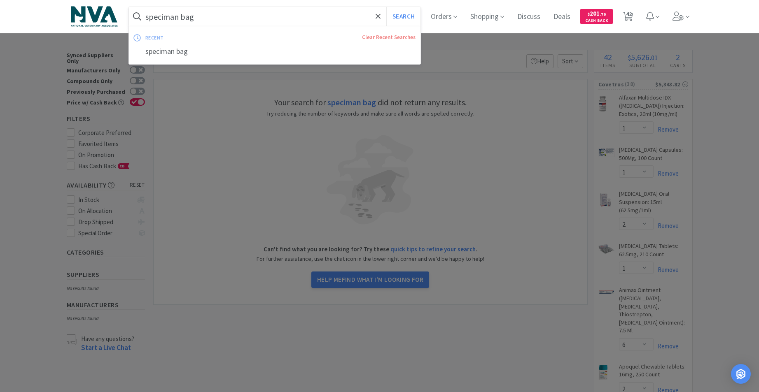
click at [269, 17] on input "speciman bag" at bounding box center [275, 16] width 292 height 19
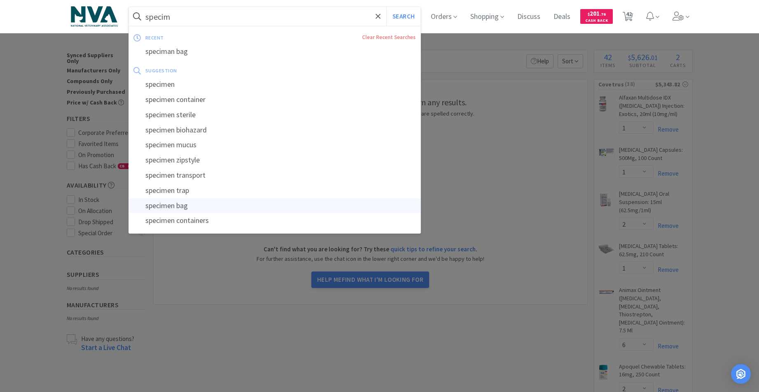
click at [173, 202] on div "specimen bag" at bounding box center [275, 205] width 292 height 15
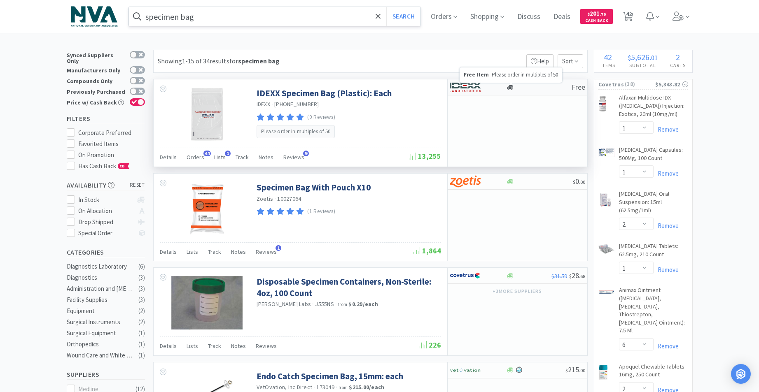
click at [510, 85] on icon at bounding box center [510, 87] width 6 height 5
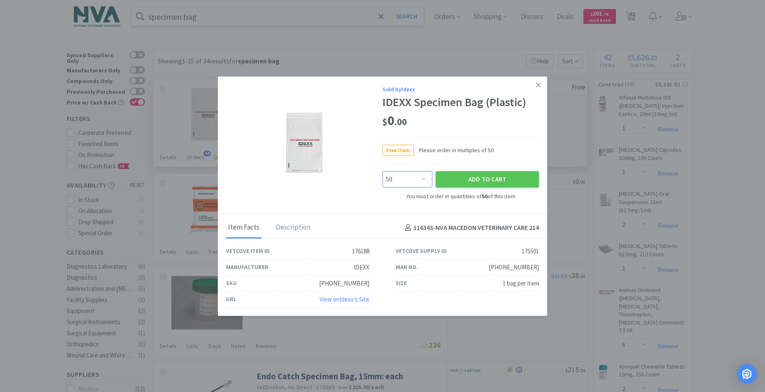
click at [422, 177] on select "Enter Quantity 50 100 150 200 250 300 350 400 450 500 550 600 650 700 750 800 8…" at bounding box center [407, 179] width 50 height 16
click at [382, 171] on select "Enter Quantity 50 100 150 200 250 300 350 400 450 500 550 600 650 700 750 800 8…" at bounding box center [407, 179] width 50 height 16
click at [475, 179] on button "Add to Cart" at bounding box center [486, 179] width 103 height 16
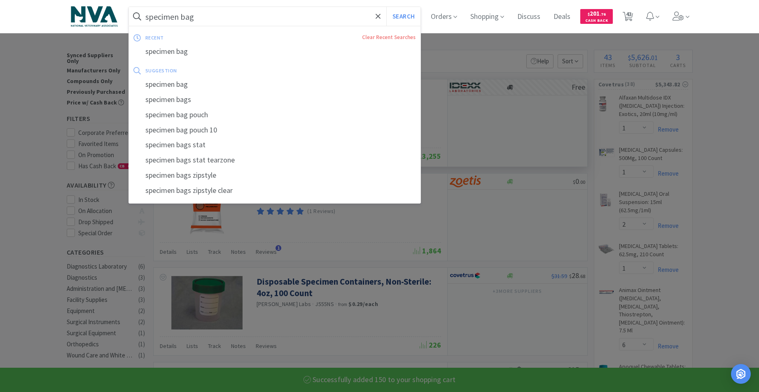
click at [230, 16] on input "specimen bag" at bounding box center [275, 16] width 292 height 19
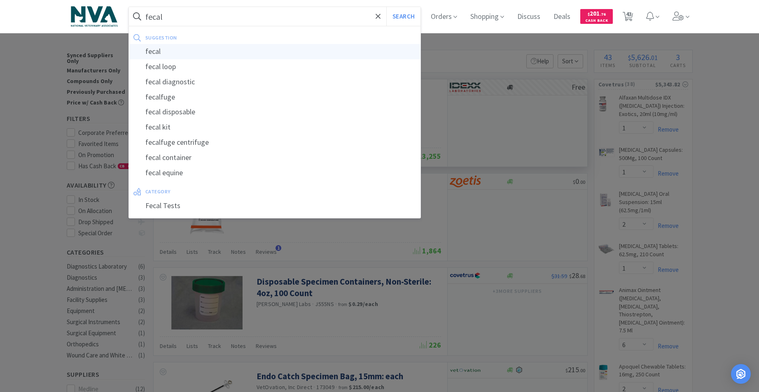
click at [165, 50] on div "fecal" at bounding box center [275, 51] width 292 height 15
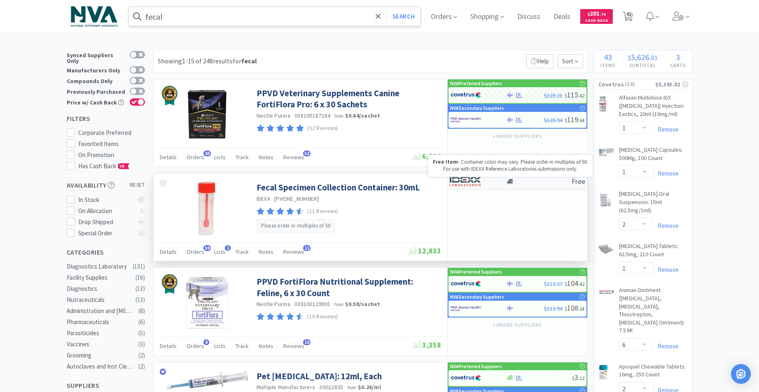
click at [510, 181] on icon at bounding box center [510, 181] width 6 height 5
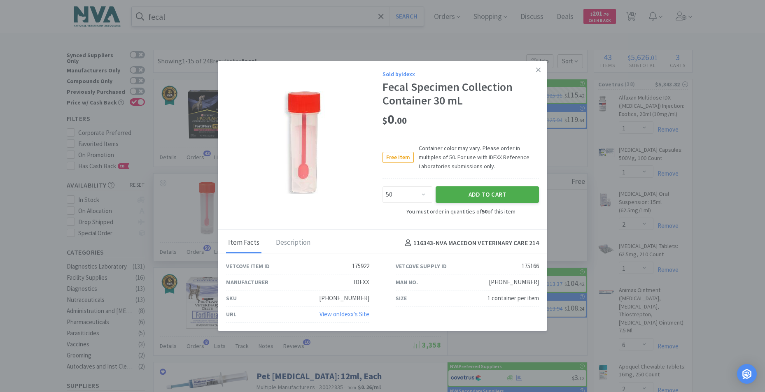
click at [484, 194] on button "Add to Cart" at bounding box center [486, 194] width 103 height 16
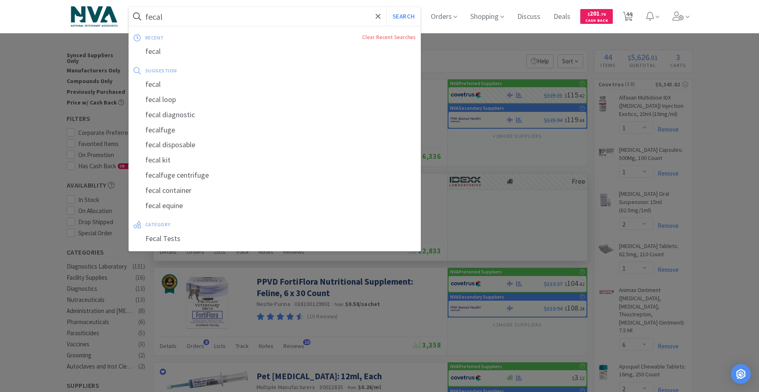
click at [239, 17] on input "fecal" at bounding box center [275, 16] width 292 height 19
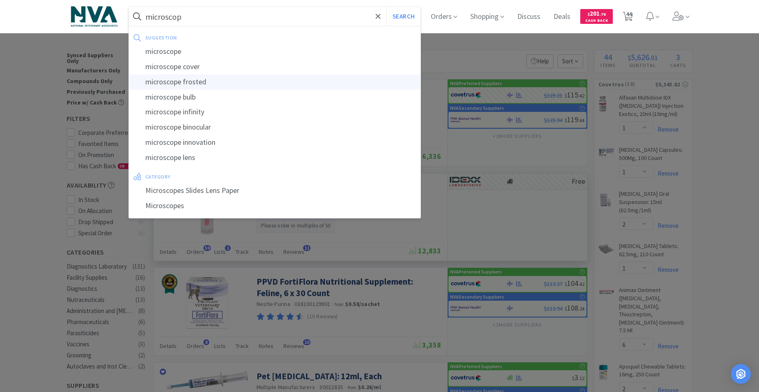
click at [195, 80] on div "microscope frosted" at bounding box center [275, 81] width 292 height 15
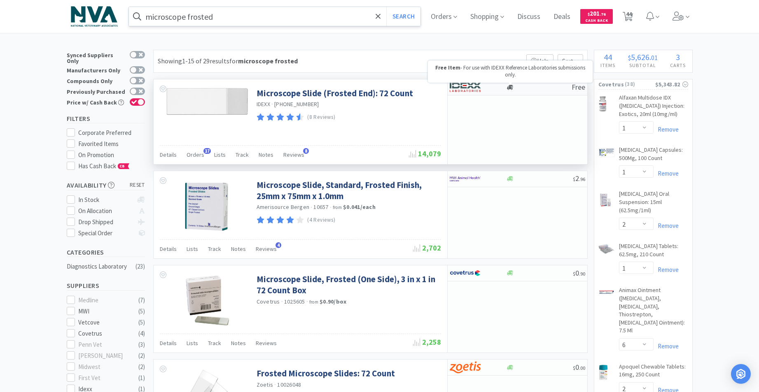
click at [510, 87] on icon at bounding box center [510, 87] width 6 height 5
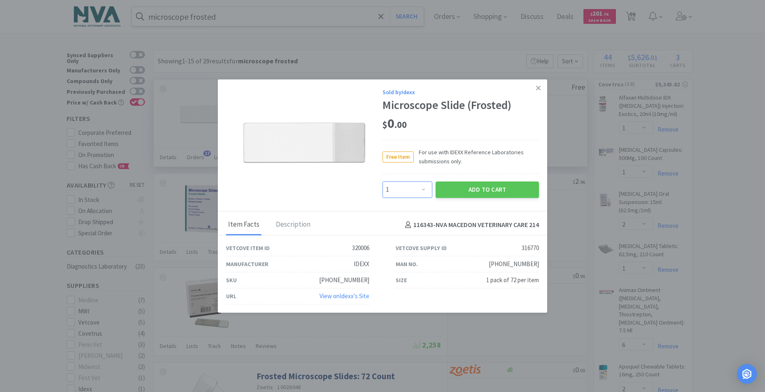
click at [424, 188] on select "Enter Quantity 1 2 3 4 5 6 7 8 9 10 11 12 13 14 15 16 17 18 19 20 Enter Quantity" at bounding box center [407, 190] width 50 height 16
click at [382, 182] on select "Enter Quantity 1 2 3 4 5 6 7 8 9 10 11 12 13 14 15 16 17 18 19 20 Enter Quantity" at bounding box center [407, 190] width 50 height 16
click at [466, 188] on button "Add to Cart" at bounding box center [486, 190] width 103 height 16
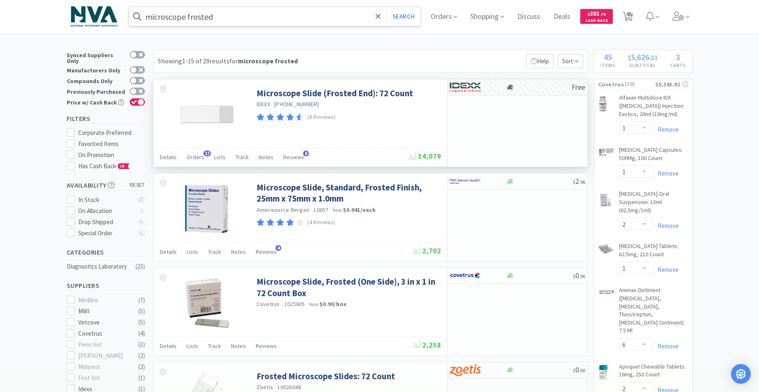
click at [267, 14] on input "microscope frosted" at bounding box center [275, 16] width 292 height 19
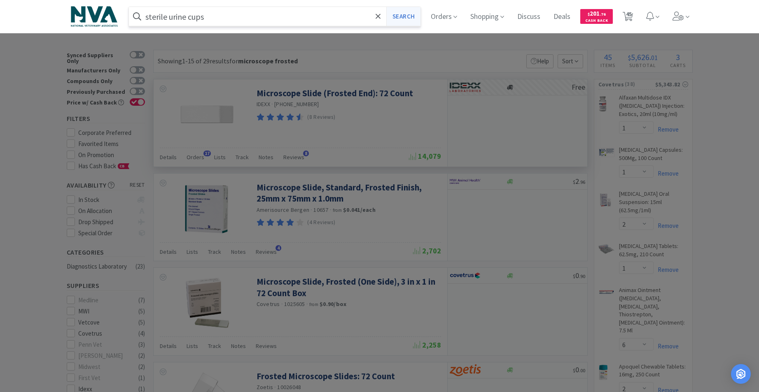
click at [414, 19] on button "Search" at bounding box center [403, 16] width 34 height 19
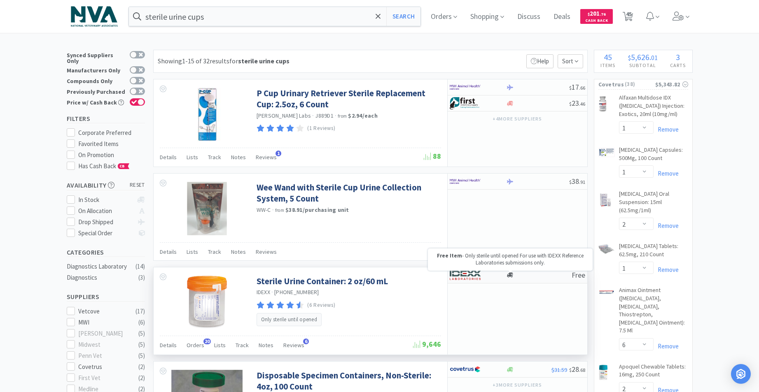
click at [508, 275] on icon at bounding box center [510, 275] width 6 height 6
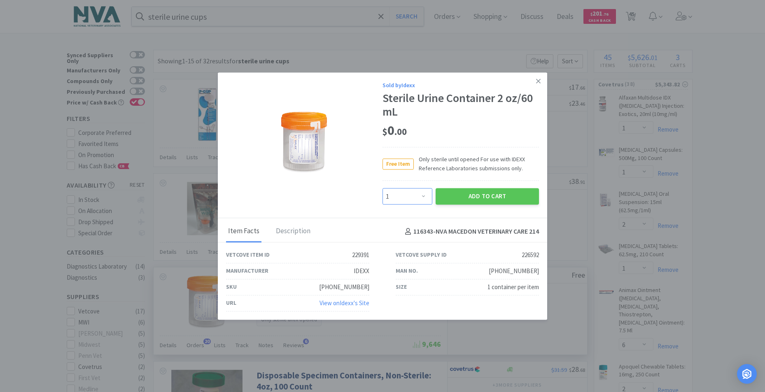
click at [422, 196] on select "Enter Quantity 1 2 3 4 5 6 7 8 9 10 11 12 13 14 15 16 17 18 19 20 Enter Quantity" at bounding box center [407, 197] width 50 height 16
click at [382, 189] on select "Enter Quantity 1 2 3 4 5 6 7 8 9 10 11 12 13 14 15 16 17 18 19 20 Enter Quantity" at bounding box center [407, 197] width 50 height 16
click at [482, 192] on button "Add to Cart" at bounding box center [486, 197] width 103 height 16
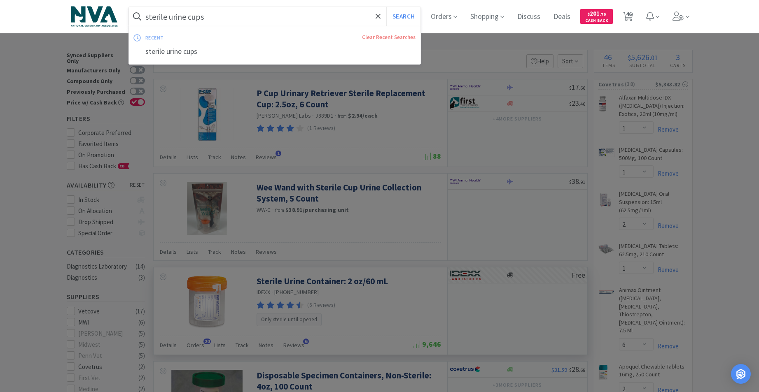
click at [244, 19] on input "sterile urine cups" at bounding box center [275, 16] width 292 height 19
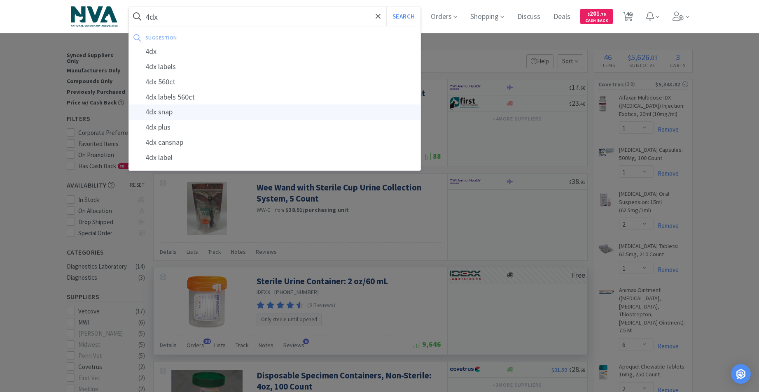
click at [161, 109] on div "4dx snap" at bounding box center [275, 112] width 292 height 15
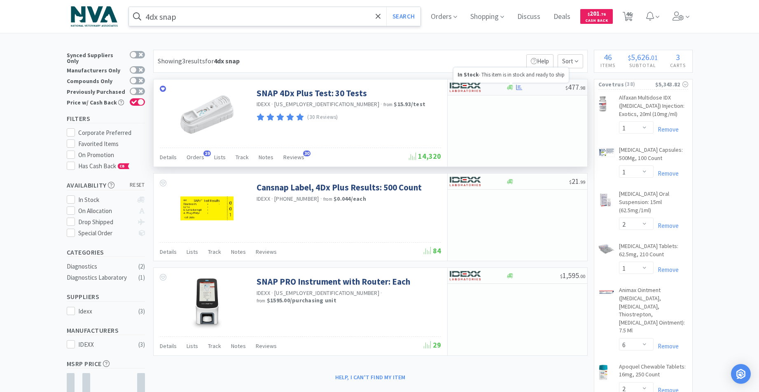
click at [510, 85] on icon at bounding box center [510, 87] width 6 height 5
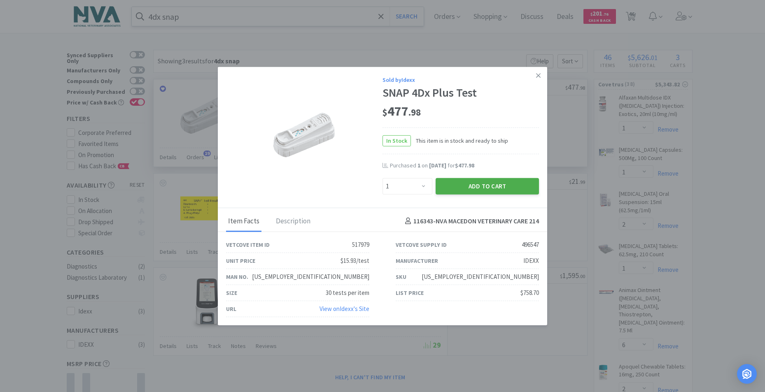
click at [474, 186] on button "Add to Cart" at bounding box center [486, 186] width 103 height 16
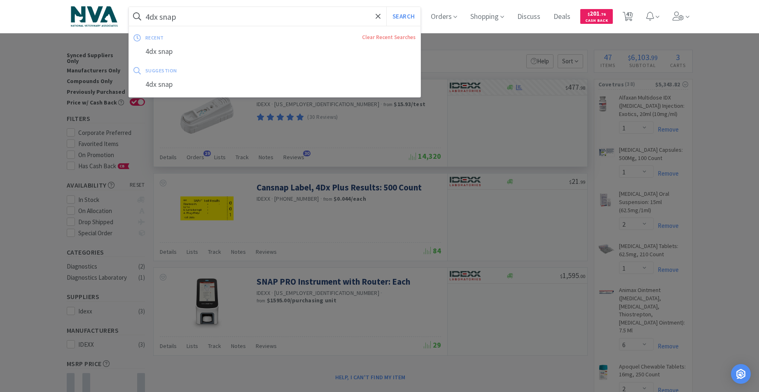
click at [228, 16] on input "4dx snap" at bounding box center [275, 16] width 292 height 19
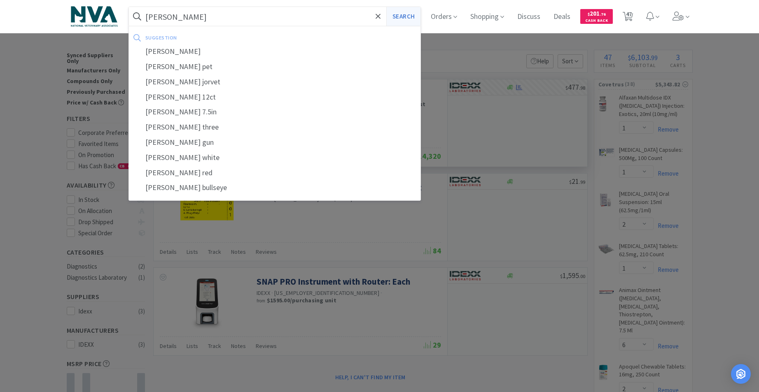
click at [417, 17] on button "Search" at bounding box center [403, 16] width 34 height 19
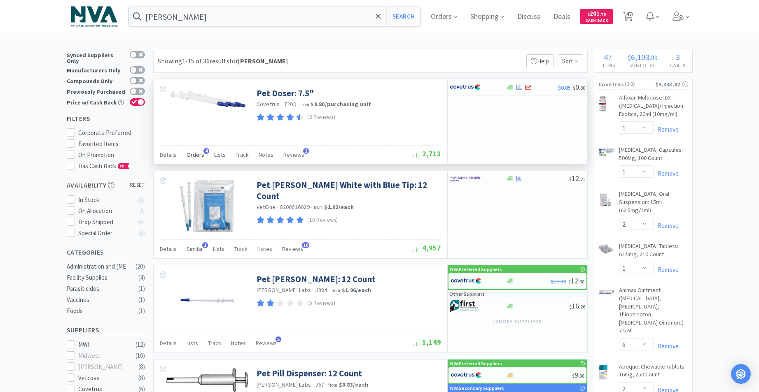
click at [197, 153] on span "Orders" at bounding box center [195, 154] width 18 height 7
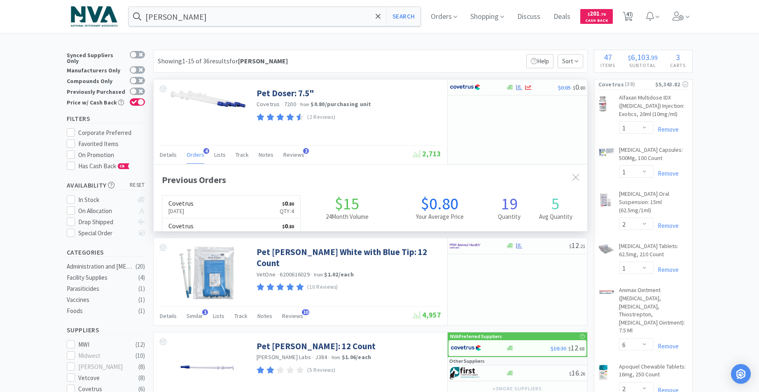
scroll to position [213, 433]
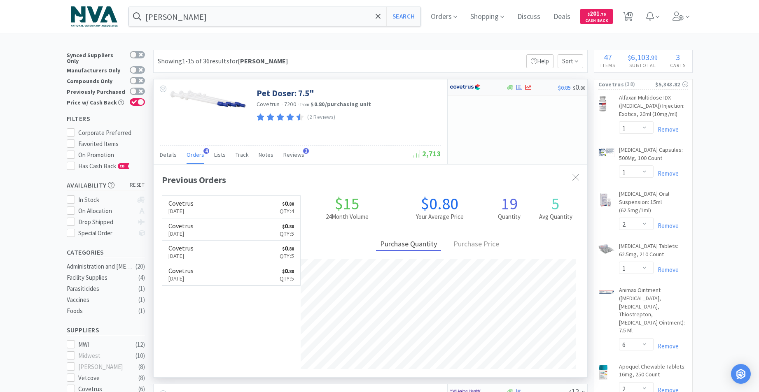
click at [507, 84] on div "$0.85 $ 0 . 80" at bounding box center [517, 87] width 140 height 16
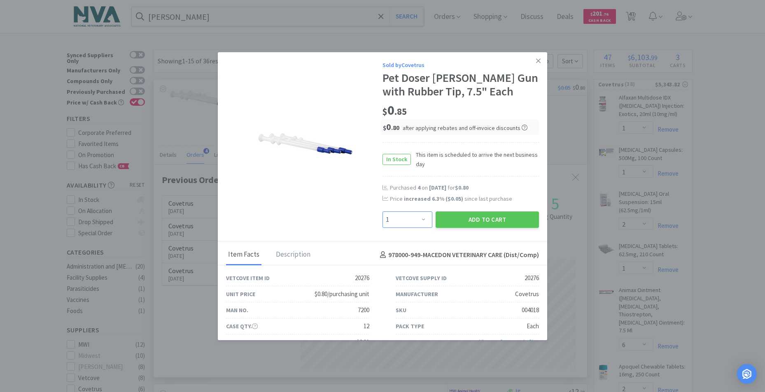
click at [420, 218] on select "Enter Quantity 1 2 3 4 5 6 7 8 9 10 11 12 13 14 15 16 17 18 19 20 Enter Quantity" at bounding box center [407, 220] width 50 height 16
click at [382, 212] on select "Enter Quantity 1 2 3 4 5 6 7 8 9 10 11 12 13 14 15 16 17 18 19 20 Enter Quantity" at bounding box center [407, 220] width 50 height 16
click at [479, 218] on button "Add to Cart" at bounding box center [486, 220] width 103 height 16
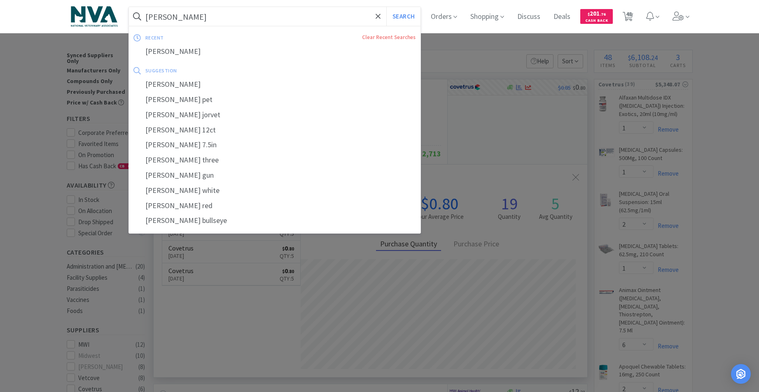
click at [218, 10] on input "piller" at bounding box center [275, 16] width 292 height 19
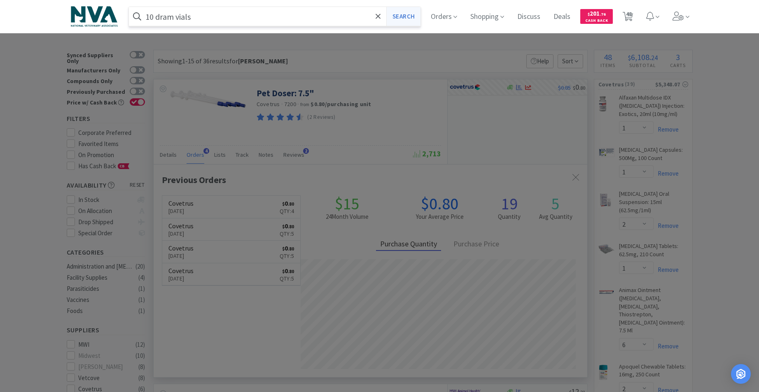
click at [410, 12] on button "Search" at bounding box center [403, 16] width 34 height 19
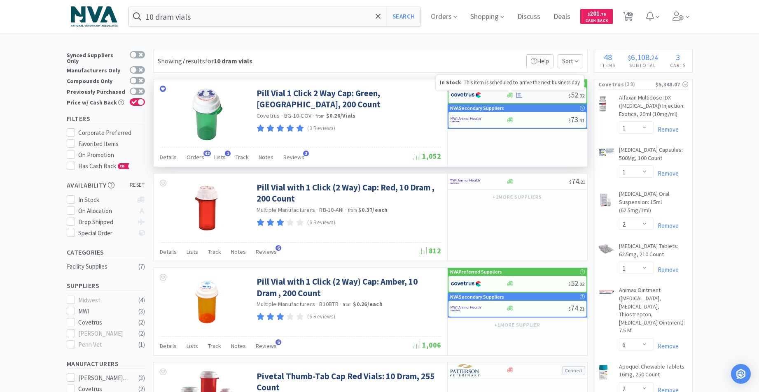
click at [510, 96] on icon at bounding box center [510, 95] width 6 height 5
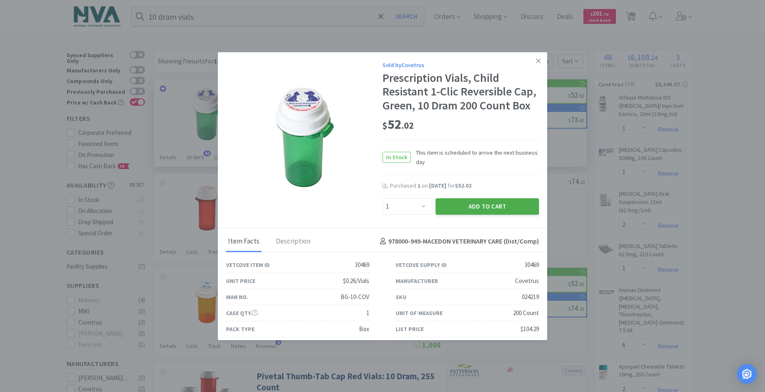
click at [479, 215] on button "Add to Cart" at bounding box center [486, 206] width 103 height 16
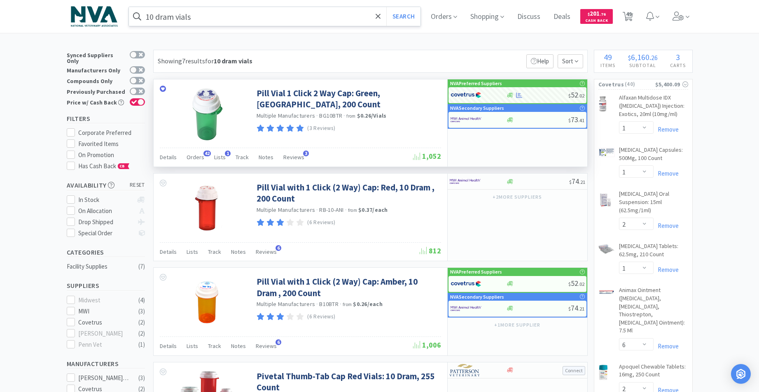
click at [232, 16] on input "10 dram vials" at bounding box center [275, 16] width 292 height 19
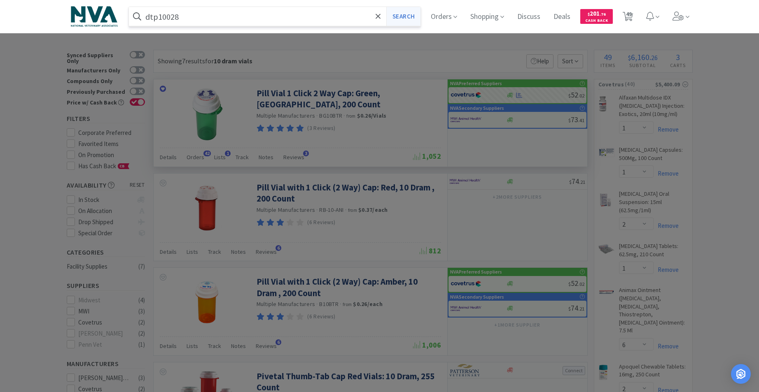
click at [402, 17] on button "Search" at bounding box center [403, 16] width 34 height 19
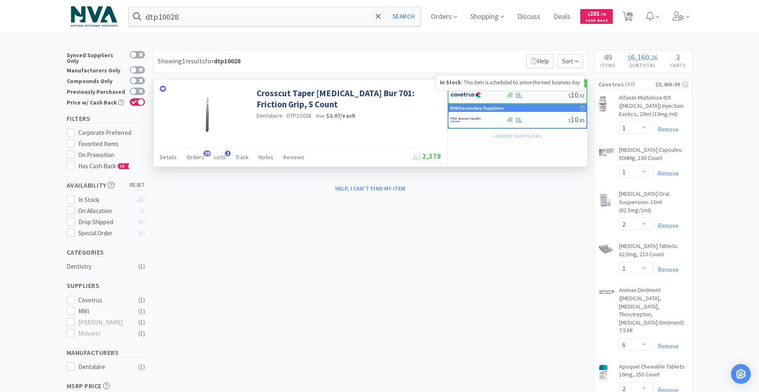
click at [511, 94] on icon at bounding box center [510, 95] width 6 height 5
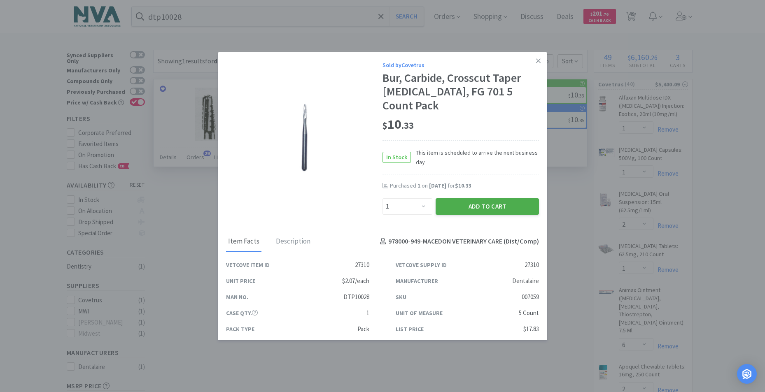
click at [478, 198] on button "Add to Cart" at bounding box center [486, 206] width 103 height 16
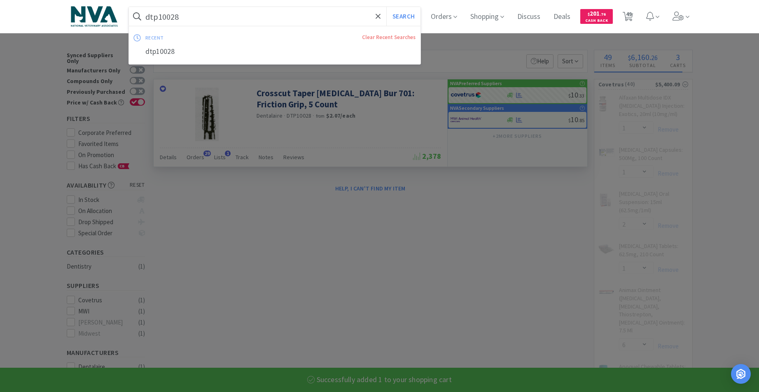
click at [207, 17] on input "dtp10028" at bounding box center [275, 16] width 292 height 19
click at [198, 17] on input "dtp10028" at bounding box center [275, 16] width 292 height 19
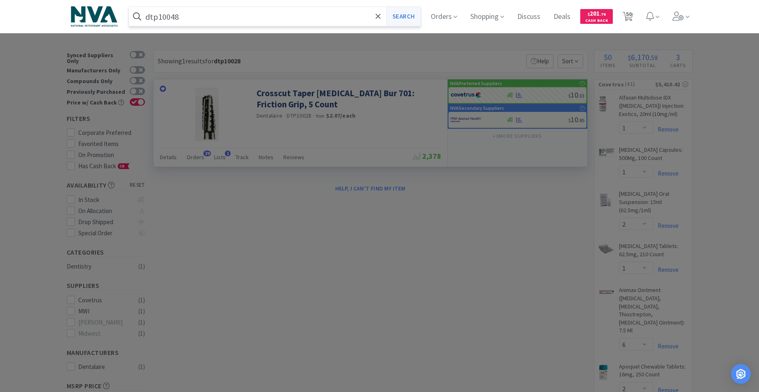
click at [409, 15] on button "Search" at bounding box center [403, 16] width 34 height 19
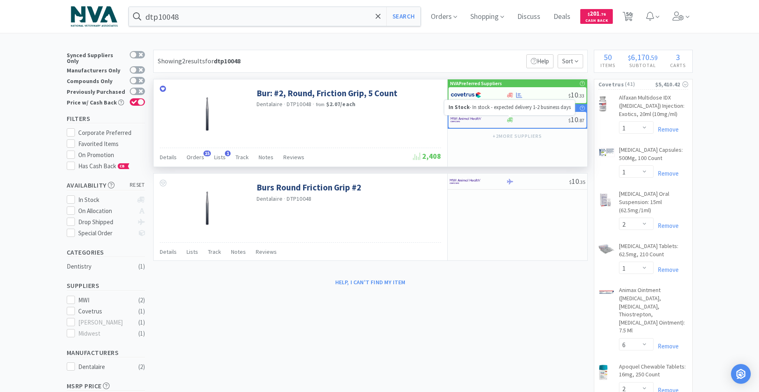
click at [511, 119] on icon at bounding box center [510, 120] width 6 height 6
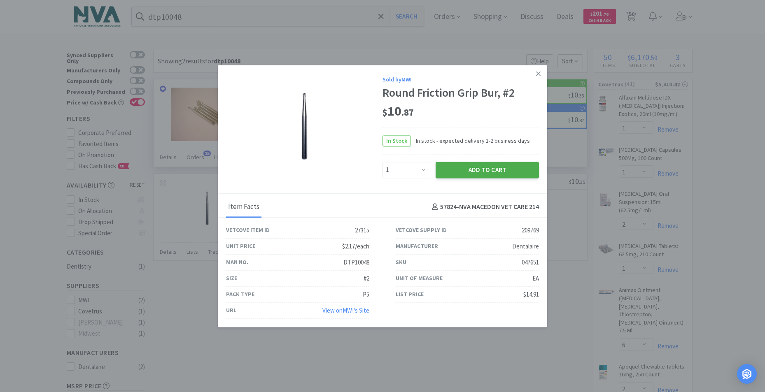
click at [480, 168] on button "Add to Cart" at bounding box center [486, 170] width 103 height 16
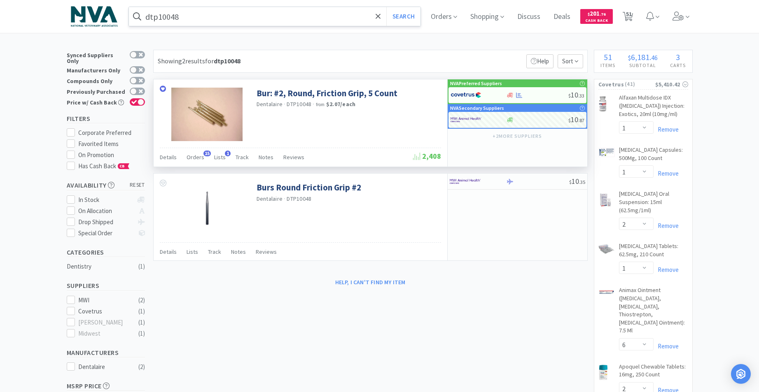
click at [245, 19] on input "dtp10048" at bounding box center [275, 16] width 292 height 19
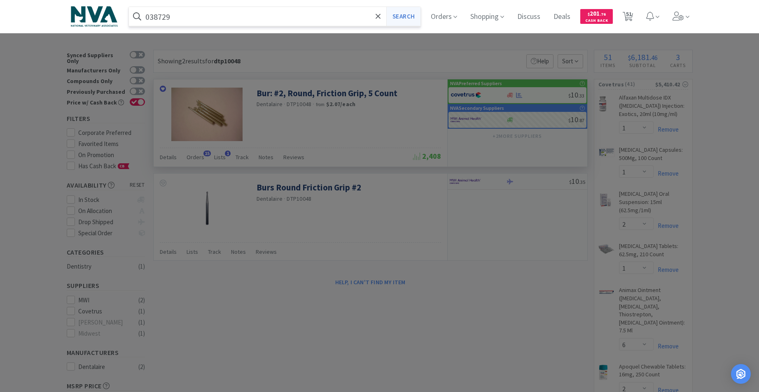
click at [412, 19] on button "Search" at bounding box center [403, 16] width 34 height 19
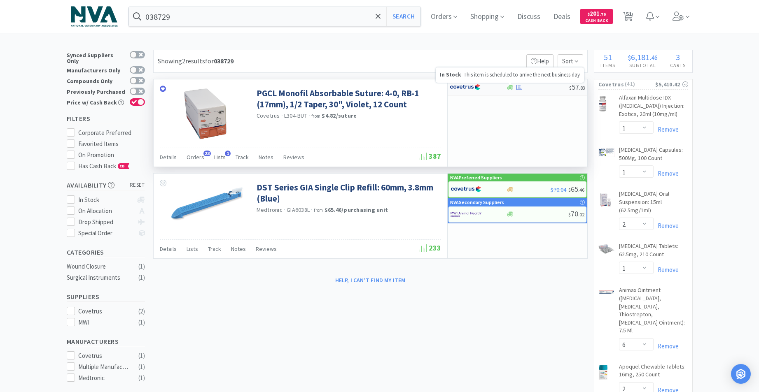
click at [511, 89] on icon at bounding box center [510, 87] width 6 height 5
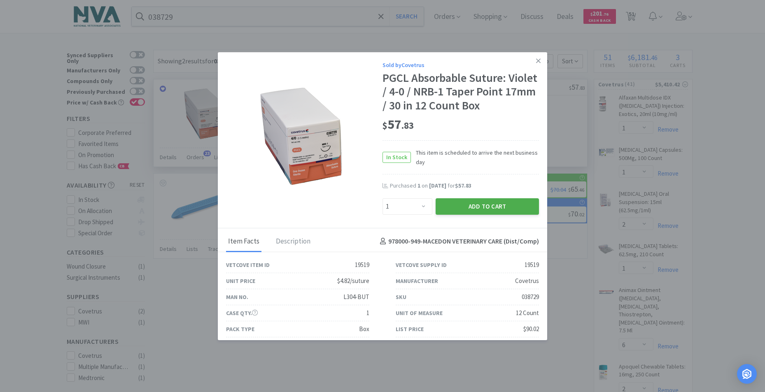
click at [499, 208] on button "Add to Cart" at bounding box center [486, 206] width 103 height 16
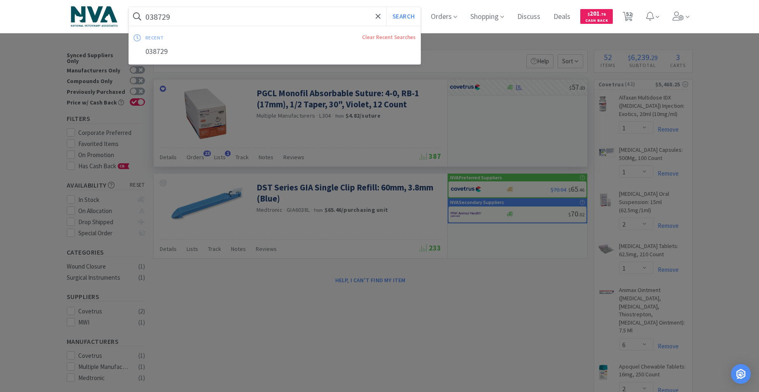
click at [219, 19] on input "038729" at bounding box center [275, 16] width 292 height 19
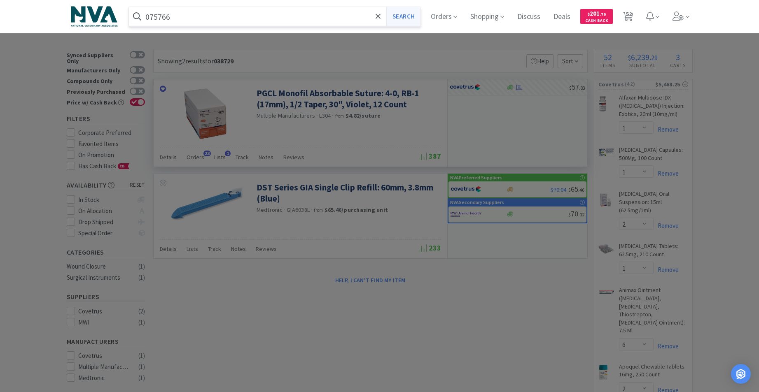
click at [408, 16] on button "Search" at bounding box center [403, 16] width 34 height 19
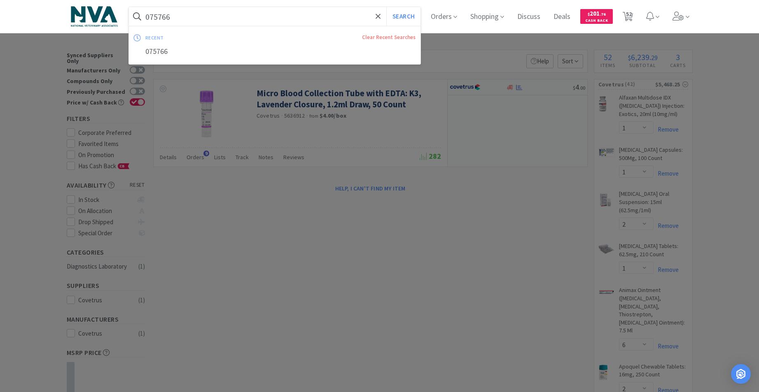
click at [220, 18] on input "075766" at bounding box center [275, 16] width 292 height 19
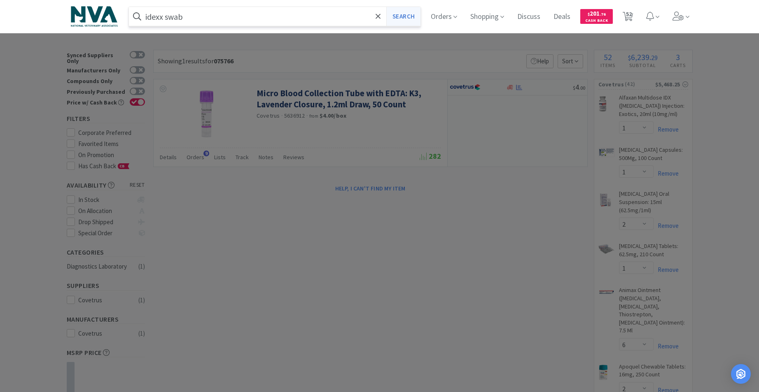
click at [420, 19] on button "Search" at bounding box center [403, 16] width 34 height 19
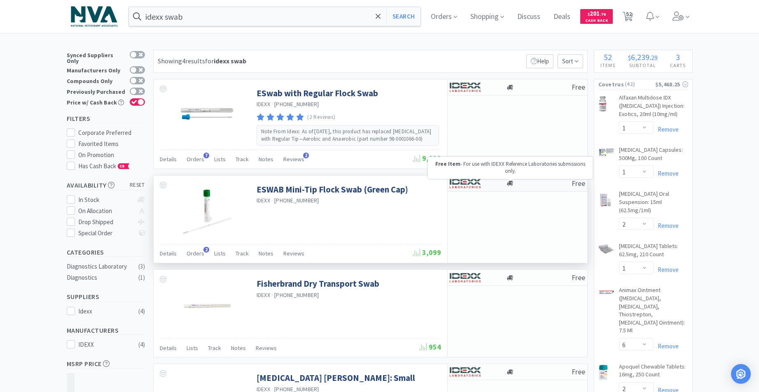
click at [509, 182] on icon at bounding box center [510, 183] width 6 height 5
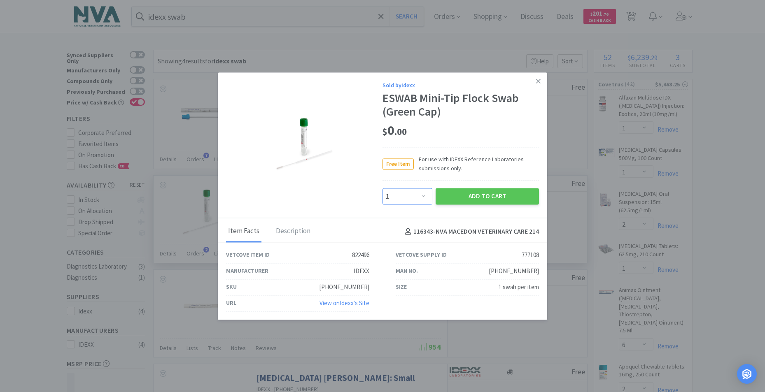
click at [424, 194] on select "Enter Quantity 1 2 3 4 5 6 7 8 9 10 11 12 13 14 15 16 17 18 19 20 Enter Quantity" at bounding box center [407, 197] width 50 height 16
click at [382, 189] on select "Enter Quantity 1 2 3 4 5 6 7 8 9 10 11 12 13 14 15 16 17 18 19 20 Enter Quantity" at bounding box center [407, 197] width 50 height 16
click at [461, 197] on button "Add to Cart" at bounding box center [486, 197] width 103 height 16
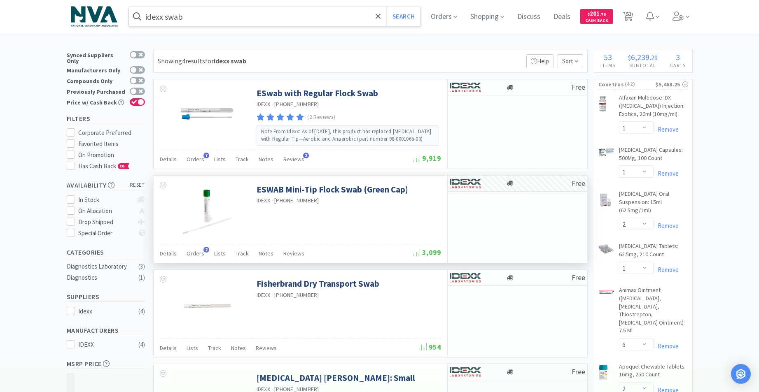
click at [244, 8] on input "idexx swab" at bounding box center [275, 16] width 292 height 19
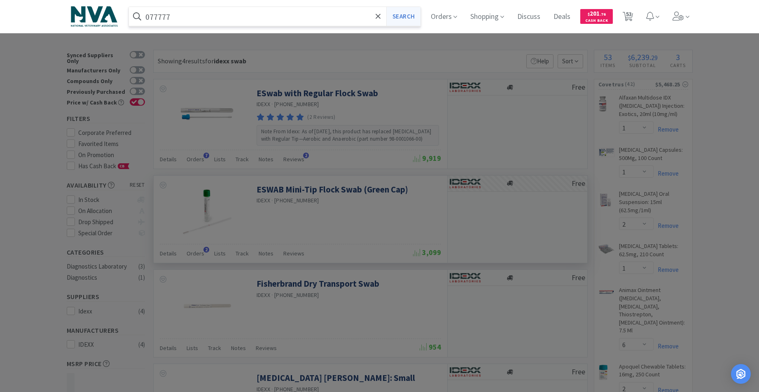
click at [417, 16] on button "Search" at bounding box center [403, 16] width 34 height 19
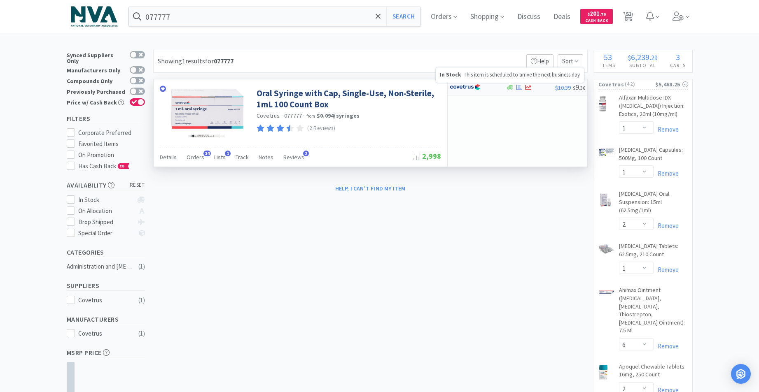
click at [510, 87] on icon at bounding box center [510, 87] width 6 height 5
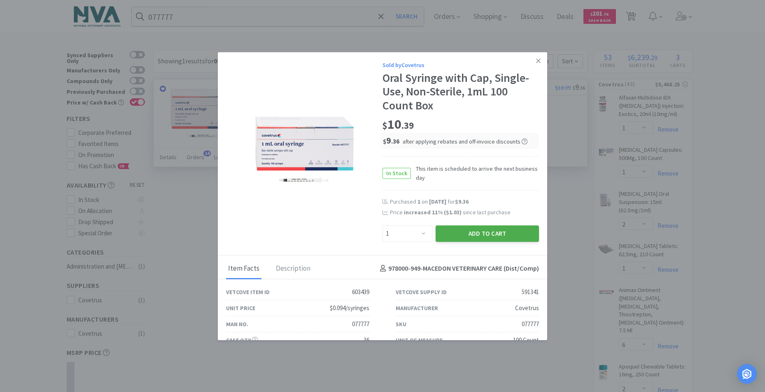
click at [468, 234] on button "Add to Cart" at bounding box center [486, 234] width 103 height 16
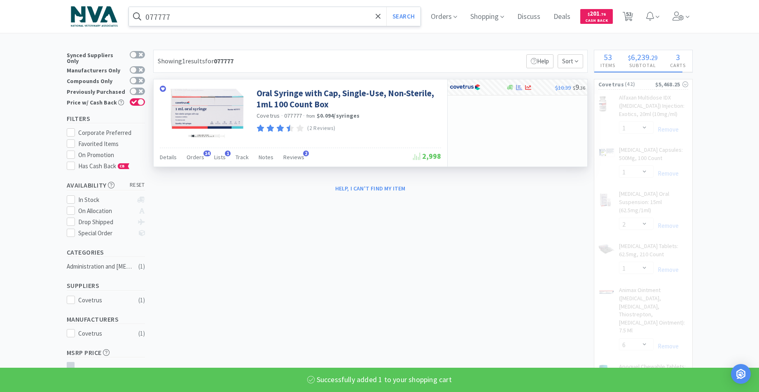
click at [185, 15] on input "077777" at bounding box center [275, 16] width 292 height 19
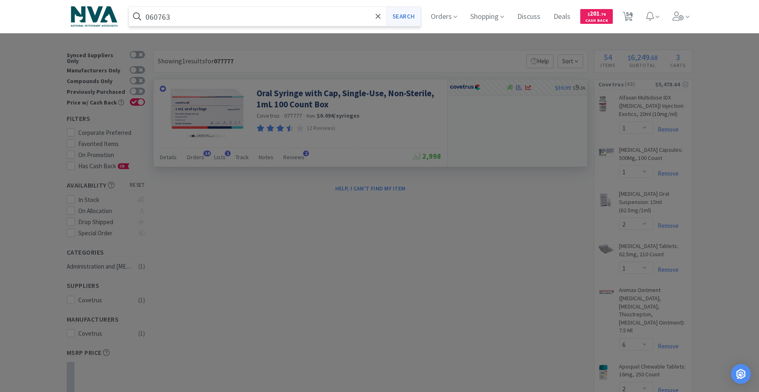
click at [406, 14] on button "Search" at bounding box center [403, 16] width 34 height 19
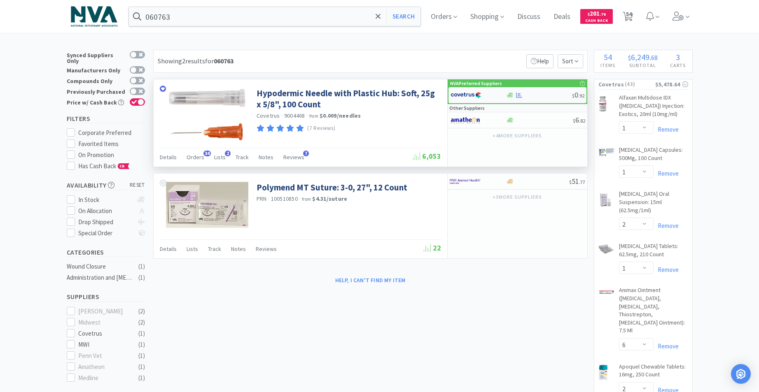
click at [513, 94] on div at bounding box center [510, 95] width 8 height 6
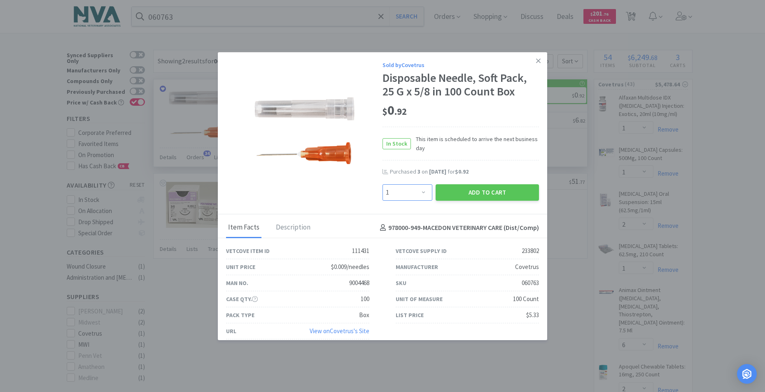
click at [419, 190] on select "Enter Quantity 1 2 3 4 5 6 7 8 9 10 11 12 13 14 15 16 17 18 19 20 Enter Quantity" at bounding box center [407, 192] width 50 height 16
click at [382, 184] on select "Enter Quantity 1 2 3 4 5 6 7 8 9 10 11 12 13 14 15 16 17 18 19 20 Enter Quantity" at bounding box center [407, 192] width 50 height 16
click at [445, 194] on button "Add to Cart" at bounding box center [486, 192] width 103 height 16
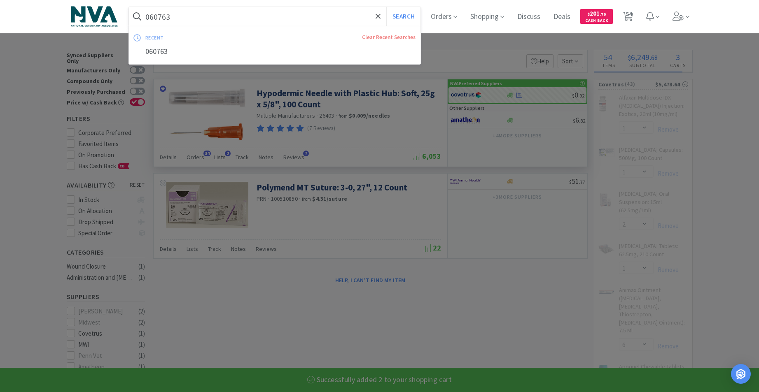
click at [228, 23] on input "060763" at bounding box center [275, 16] width 292 height 19
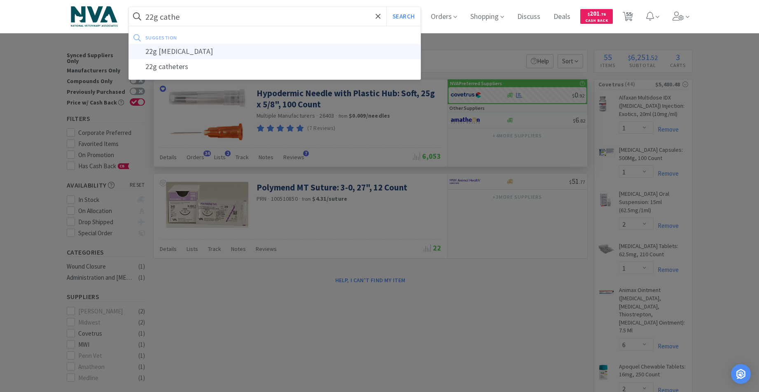
click at [186, 57] on div "22g catheter" at bounding box center [275, 51] width 292 height 15
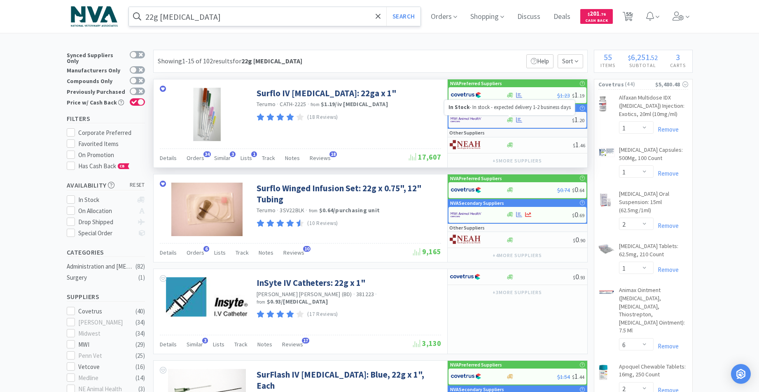
click at [511, 121] on icon at bounding box center [510, 119] width 6 height 5
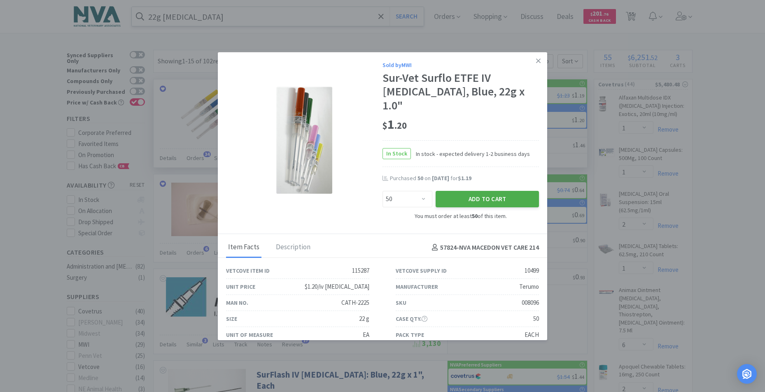
click at [465, 192] on button "Add to Cart" at bounding box center [486, 199] width 103 height 16
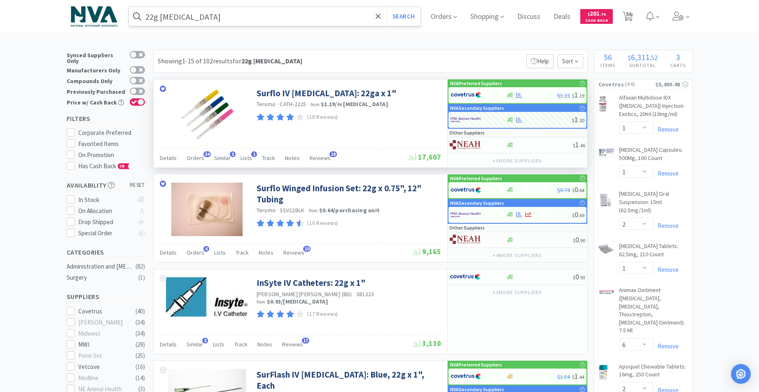
click at [230, 16] on input "22g catheter" at bounding box center [275, 16] width 292 height 19
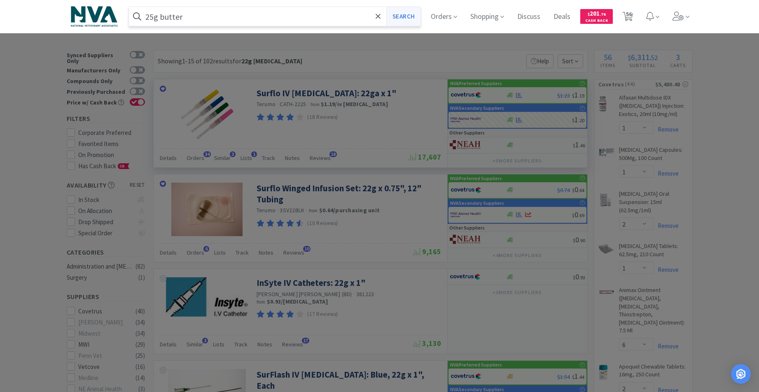
click at [403, 20] on button "Search" at bounding box center [403, 16] width 34 height 19
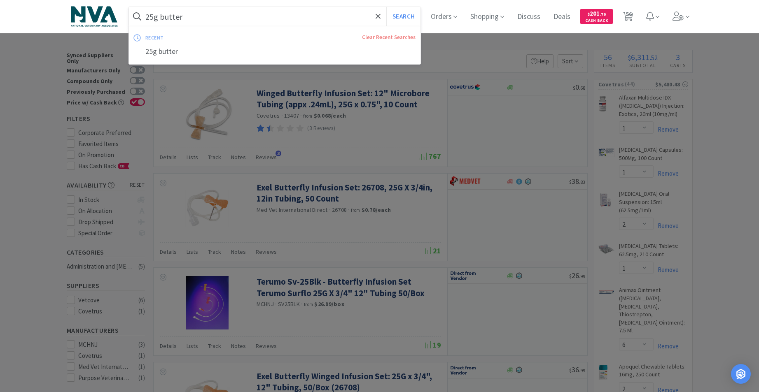
click at [219, 19] on input "25g butter" at bounding box center [275, 16] width 292 height 19
click at [200, 16] on input "25g butter" at bounding box center [275, 16] width 292 height 19
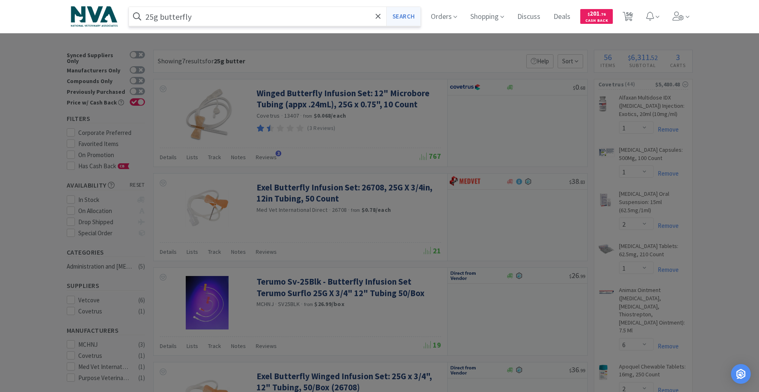
click at [410, 18] on button "Search" at bounding box center [403, 16] width 34 height 19
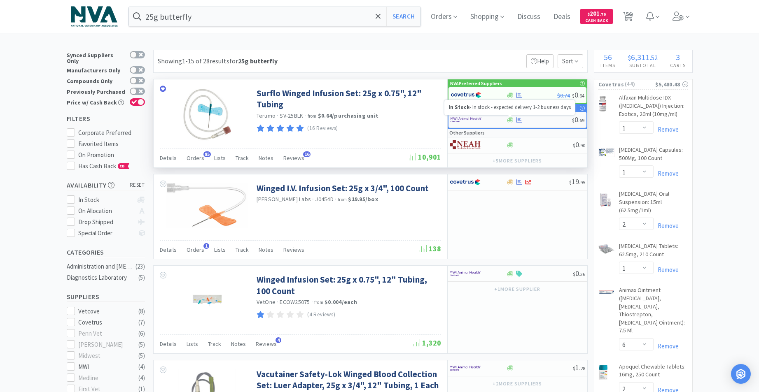
click at [509, 121] on icon at bounding box center [510, 119] width 6 height 5
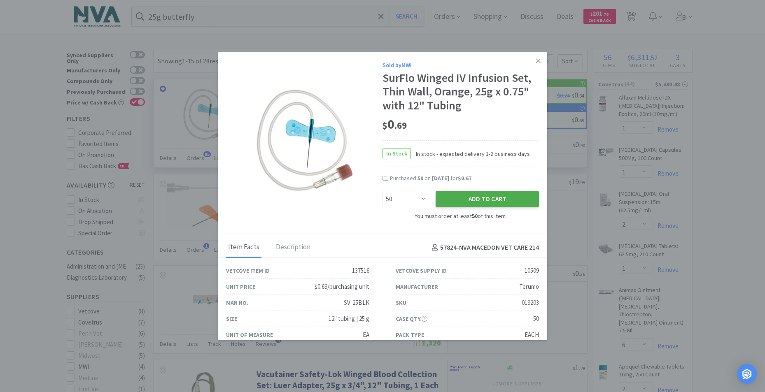
click at [481, 197] on button "Add to Cart" at bounding box center [486, 199] width 103 height 16
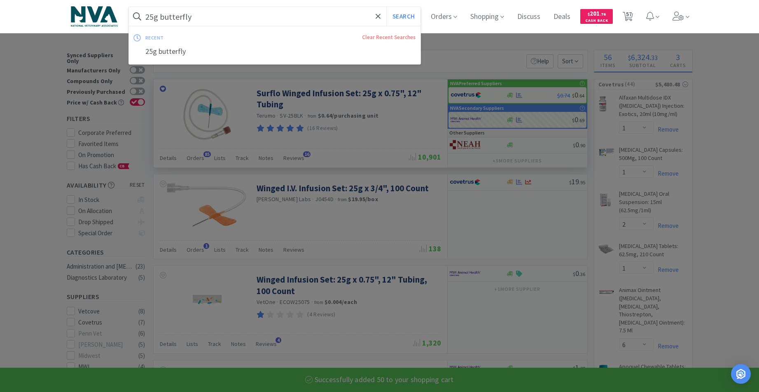
click at [157, 18] on input "25g butterfly" at bounding box center [275, 16] width 292 height 19
click at [157, 17] on input "25g butterfly" at bounding box center [275, 16] width 292 height 19
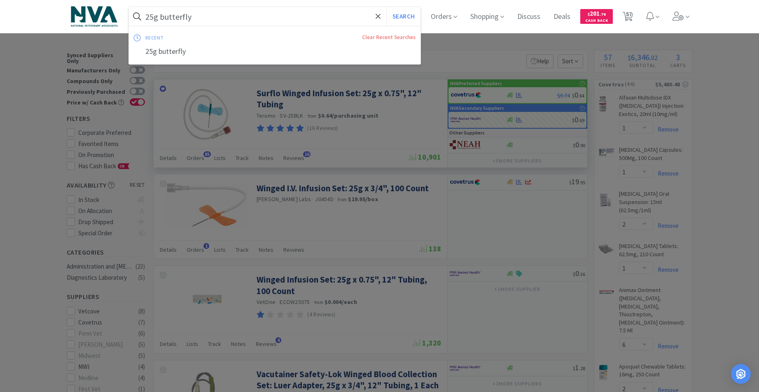
click at [158, 16] on input "25g butterfly" at bounding box center [275, 16] width 292 height 19
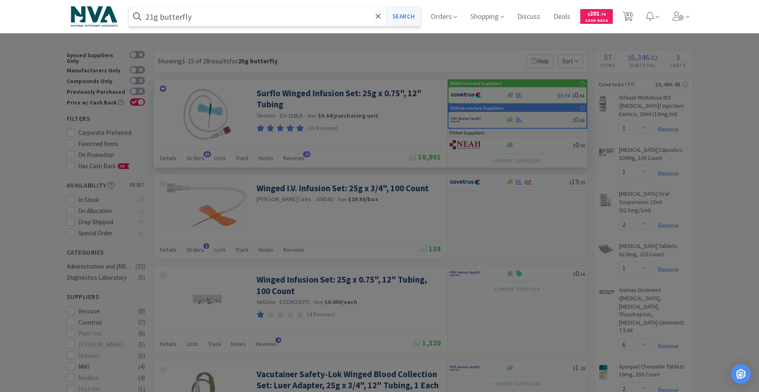
click at [405, 15] on button "Search" at bounding box center [403, 16] width 34 height 19
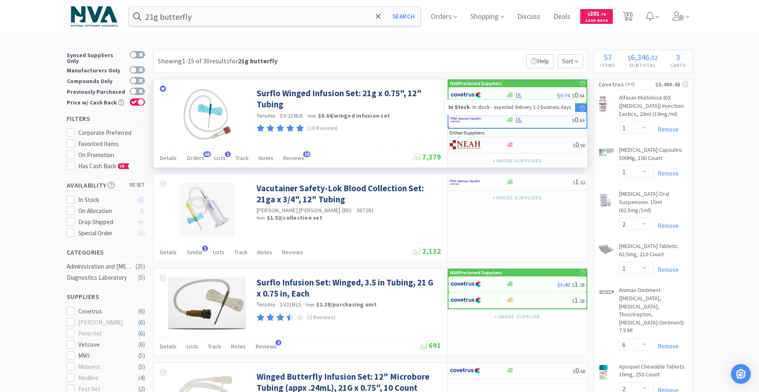
click at [508, 120] on icon at bounding box center [510, 120] width 6 height 6
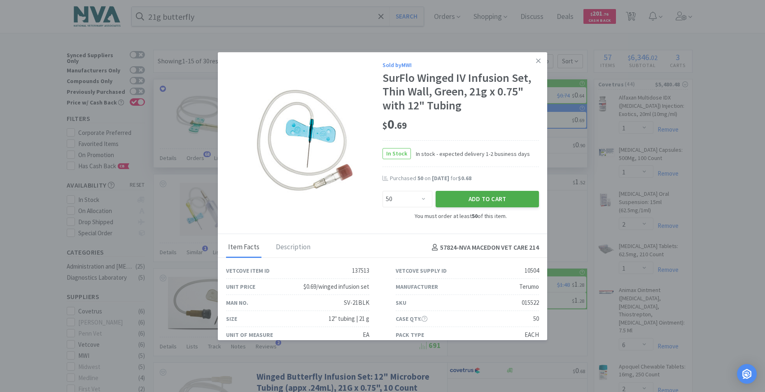
click at [479, 200] on button "Add to Cart" at bounding box center [486, 199] width 103 height 16
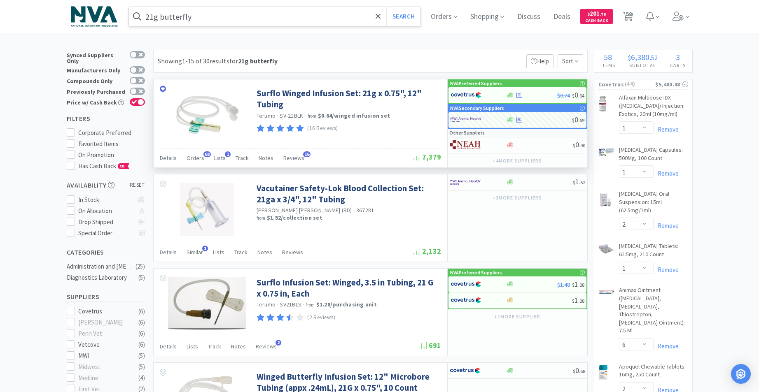
click at [216, 16] on input "21g butterfly" at bounding box center [275, 16] width 292 height 19
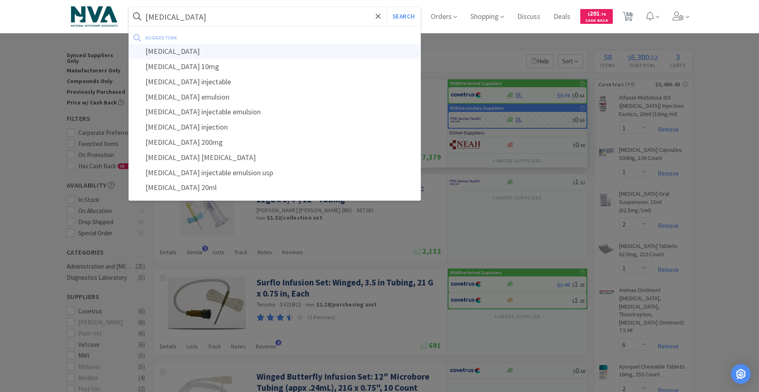
click at [180, 54] on div "propofol" at bounding box center [275, 51] width 292 height 15
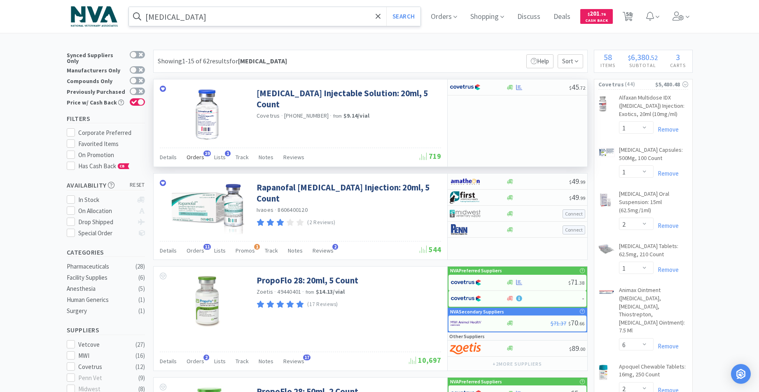
click at [192, 158] on span "Orders" at bounding box center [195, 157] width 18 height 7
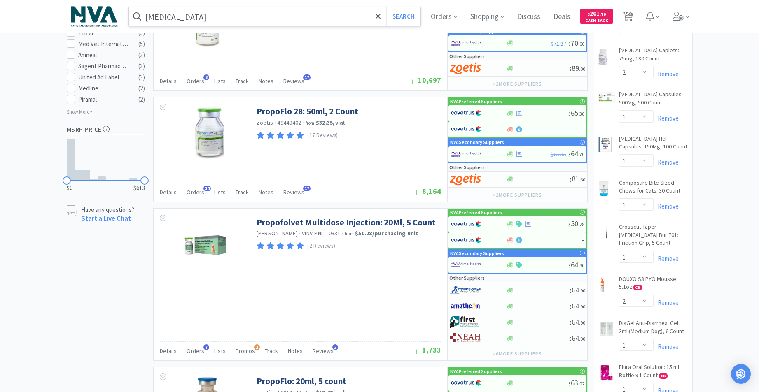
scroll to position [519, 0]
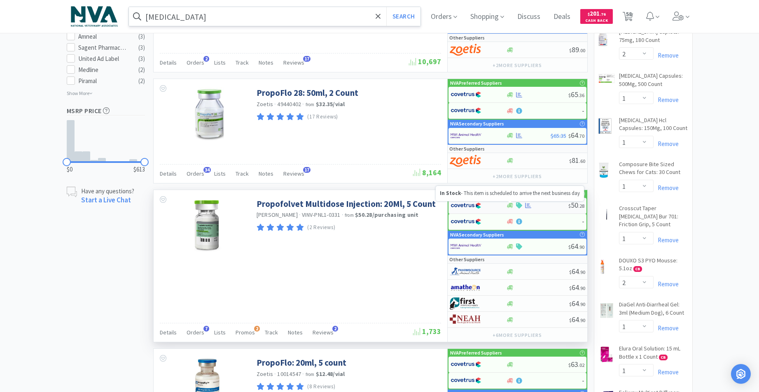
click at [509, 207] on icon at bounding box center [510, 205] width 6 height 5
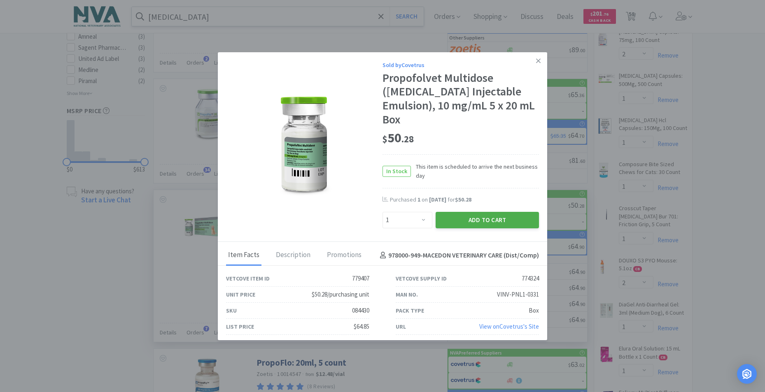
click at [447, 213] on button "Add to Cart" at bounding box center [486, 220] width 103 height 16
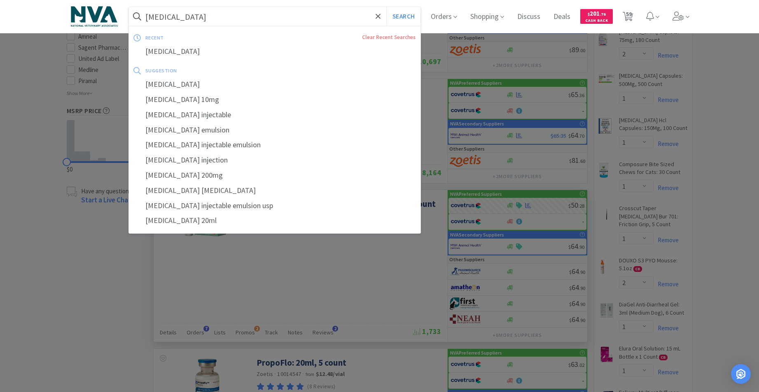
click at [218, 19] on input "propofol" at bounding box center [275, 16] width 292 height 19
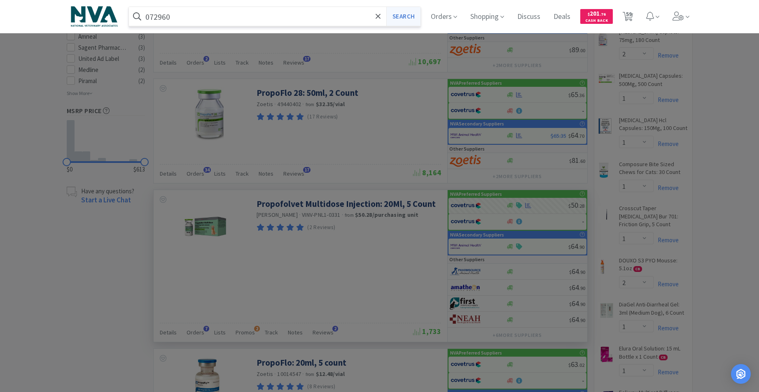
click at [415, 19] on button "Search" at bounding box center [403, 16] width 34 height 19
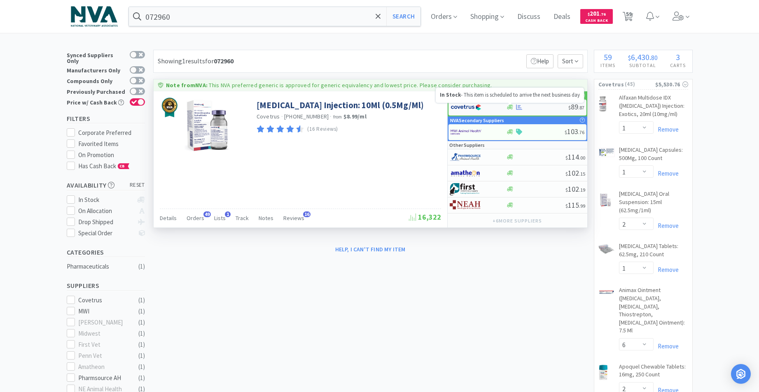
click at [508, 107] on icon at bounding box center [510, 107] width 6 height 6
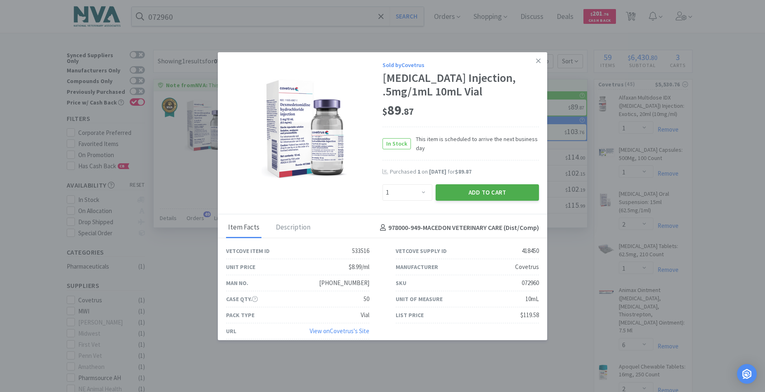
click at [464, 201] on button "Add to Cart" at bounding box center [486, 192] width 103 height 16
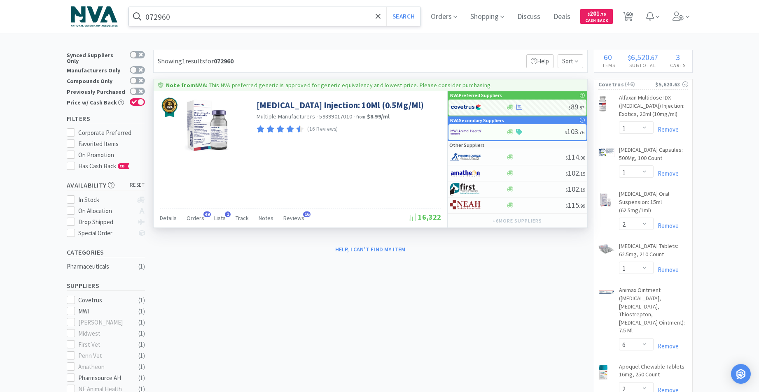
click at [231, 20] on input "072960" at bounding box center [275, 16] width 292 height 19
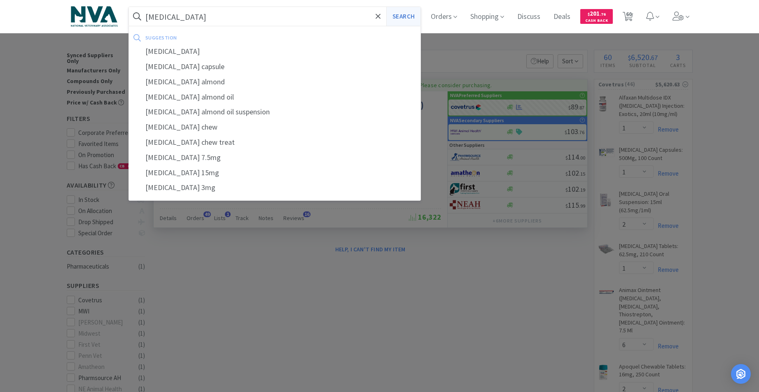
click at [418, 16] on button "Search" at bounding box center [403, 16] width 34 height 19
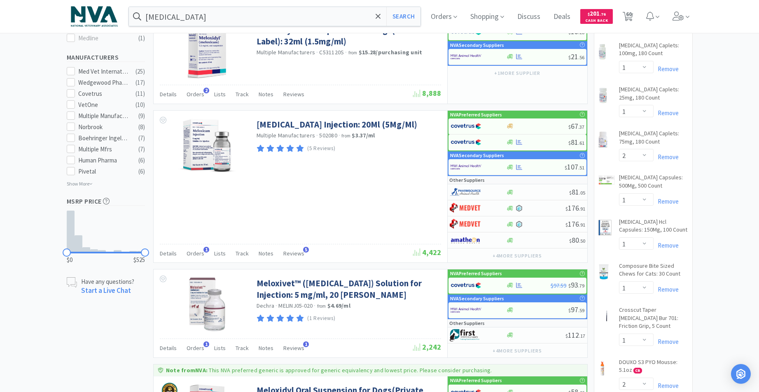
scroll to position [414, 0]
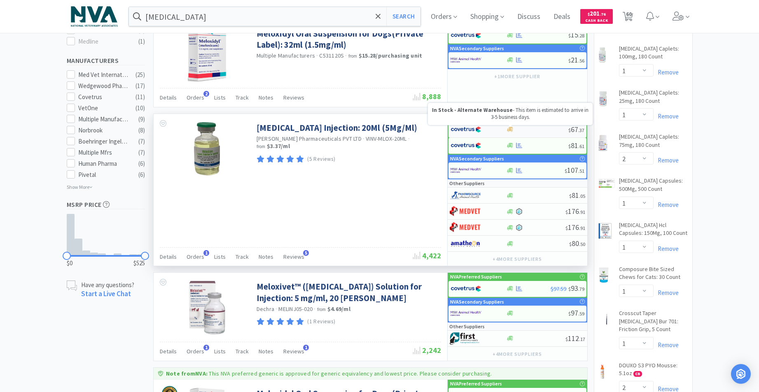
click at [508, 130] on icon at bounding box center [510, 129] width 6 height 5
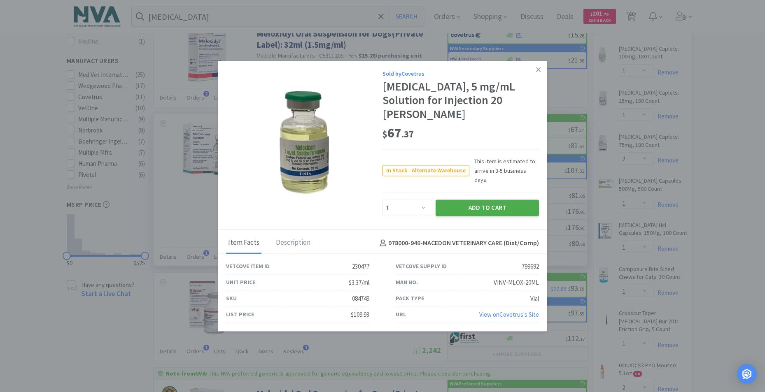
click at [470, 200] on button "Add to Cart" at bounding box center [486, 208] width 103 height 16
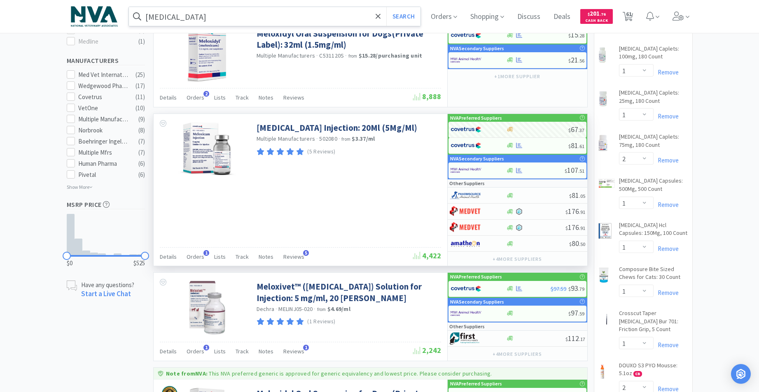
click at [221, 20] on input "meloxicam" at bounding box center [275, 16] width 292 height 19
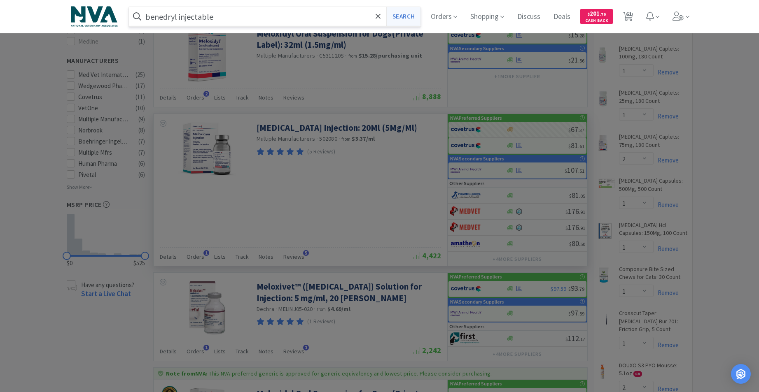
click at [416, 13] on button "Search" at bounding box center [403, 16] width 34 height 19
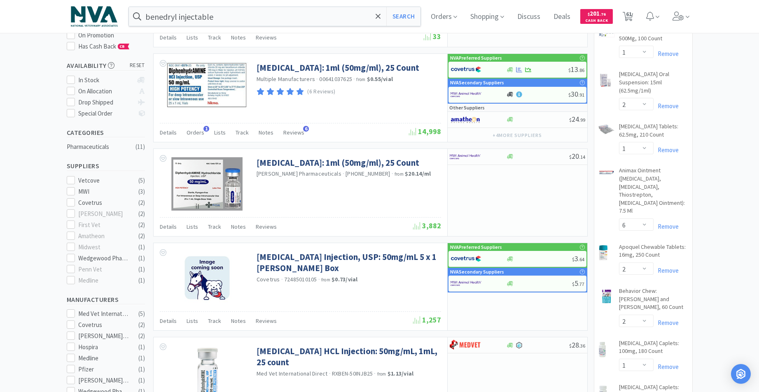
scroll to position [104, 0]
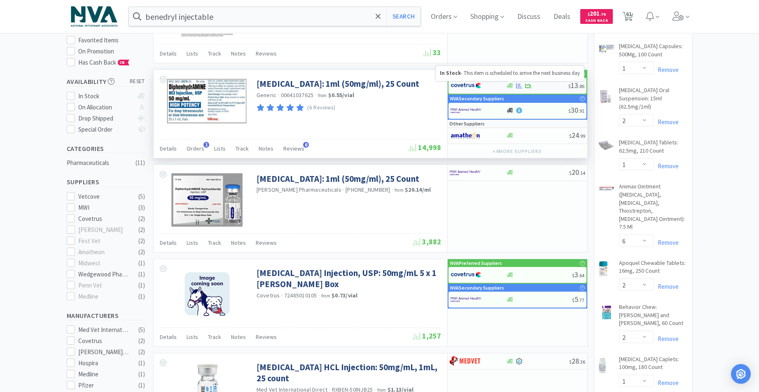
click at [509, 86] on icon at bounding box center [510, 85] width 6 height 5
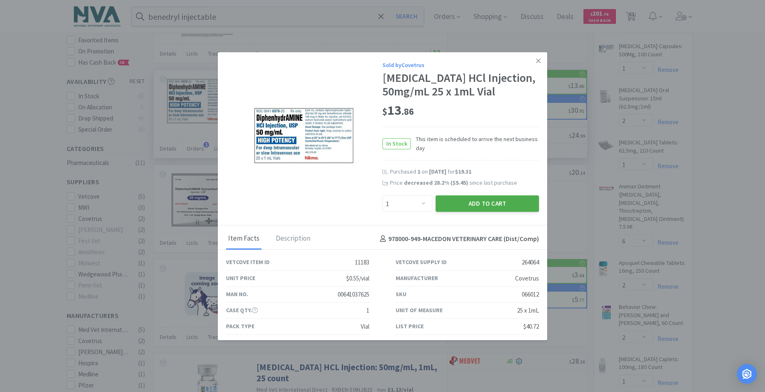
click at [475, 212] on button "Add to Cart" at bounding box center [486, 204] width 103 height 16
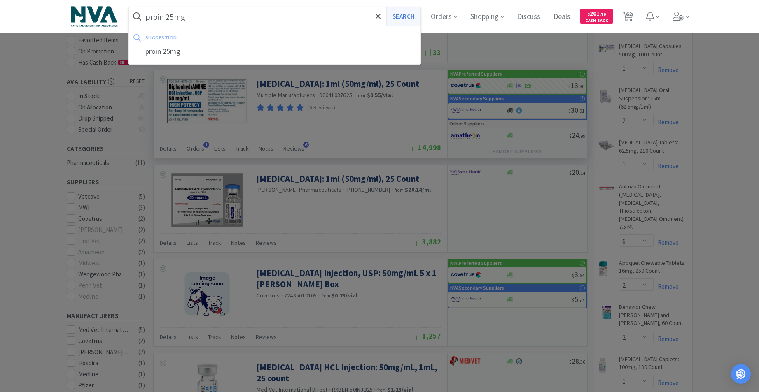
click at [404, 17] on button "Search" at bounding box center [403, 16] width 34 height 19
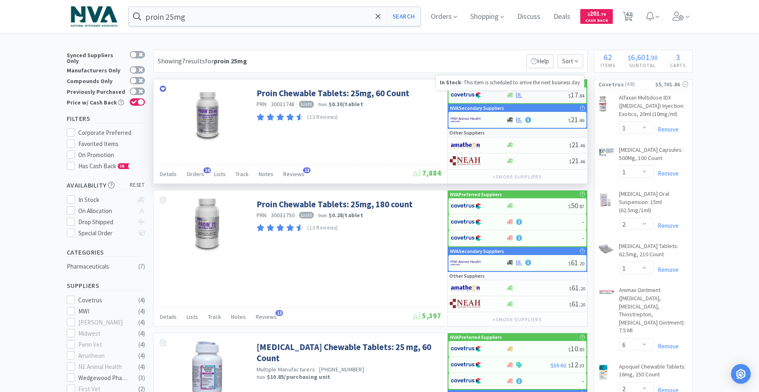
click at [508, 94] on icon at bounding box center [510, 95] width 6 height 5
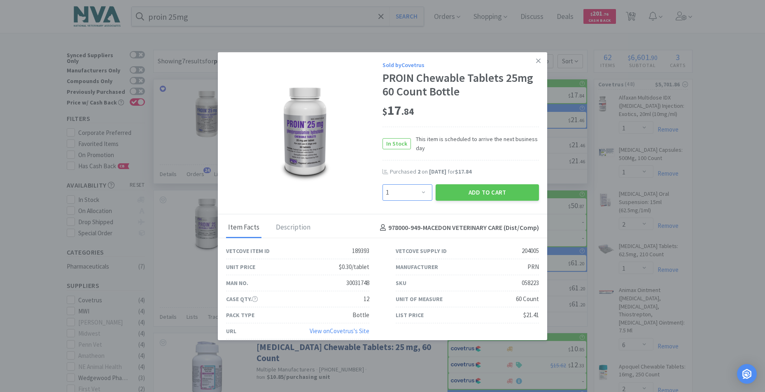
click at [420, 192] on select "Enter Quantity 1 2 3 4 5 6 7 8 9 10 11 12 13 14 15 16 17 18 19 20 Enter Quantity" at bounding box center [407, 192] width 50 height 16
click at [382, 184] on select "Enter Quantity 1 2 3 4 5 6 7 8 9 10 11 12 13 14 15 16 17 18 19 20 Enter Quantity" at bounding box center [407, 192] width 50 height 16
click at [472, 193] on button "Add to Cart" at bounding box center [486, 192] width 103 height 16
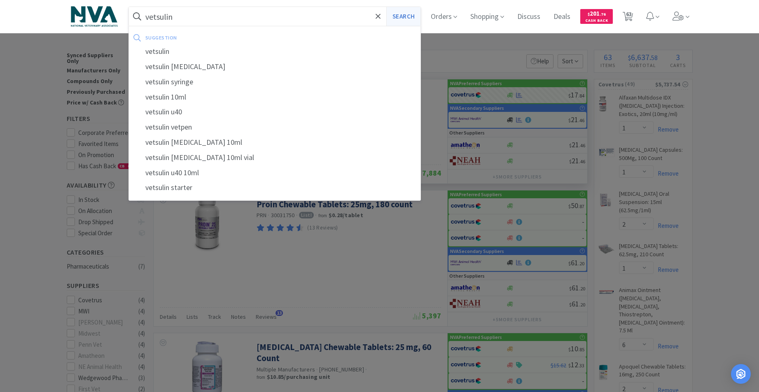
click at [405, 19] on button "Search" at bounding box center [403, 16] width 34 height 19
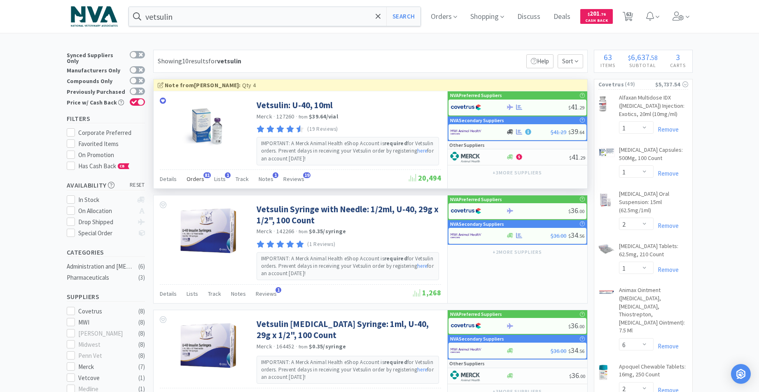
click at [200, 178] on span "Orders" at bounding box center [195, 178] width 18 height 7
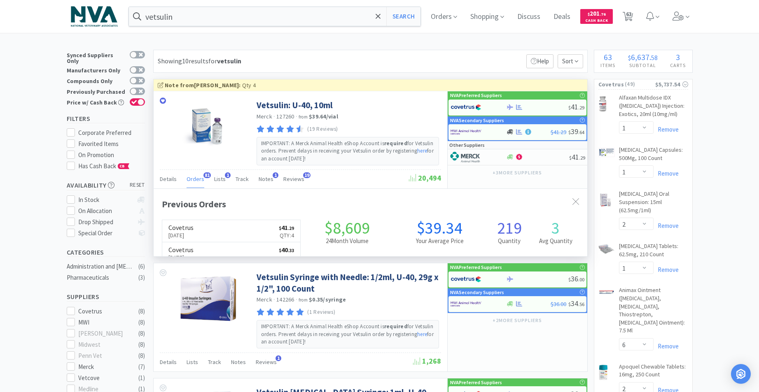
scroll to position [221, 433]
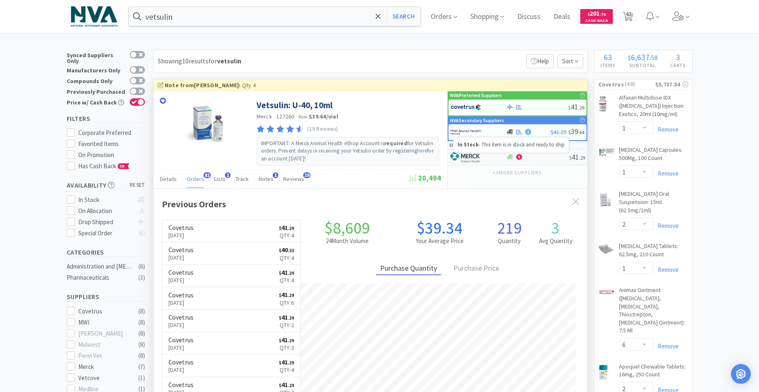
click at [511, 158] on icon at bounding box center [510, 157] width 6 height 5
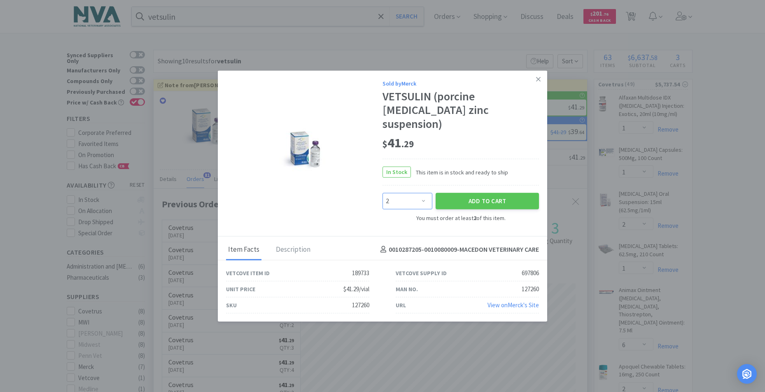
click at [423, 194] on select "Enter Quantity 2 3 4 5 6 7 8 9 10 11 12 13 14 15 16 17 18 19 20 21 Enter Quanti…" at bounding box center [407, 201] width 50 height 16
click at [382, 193] on select "Enter Quantity 2 3 4 5 6 7 8 9 10 11 12 13 14 15 16 17 18 19 20 21 Enter Quanti…" at bounding box center [407, 201] width 50 height 16
click at [471, 193] on button "Add to Cart" at bounding box center [486, 201] width 103 height 16
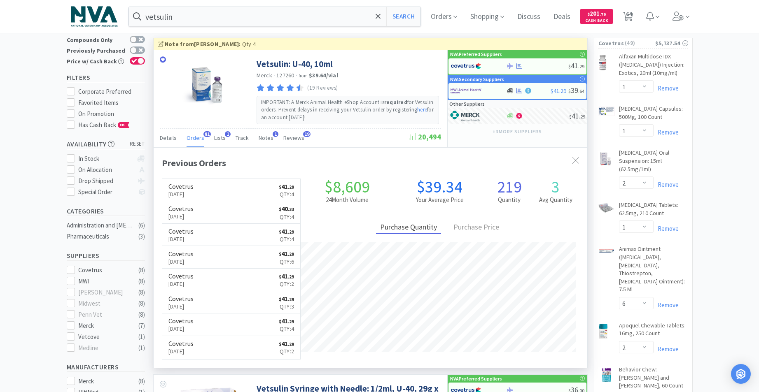
scroll to position [82, 0]
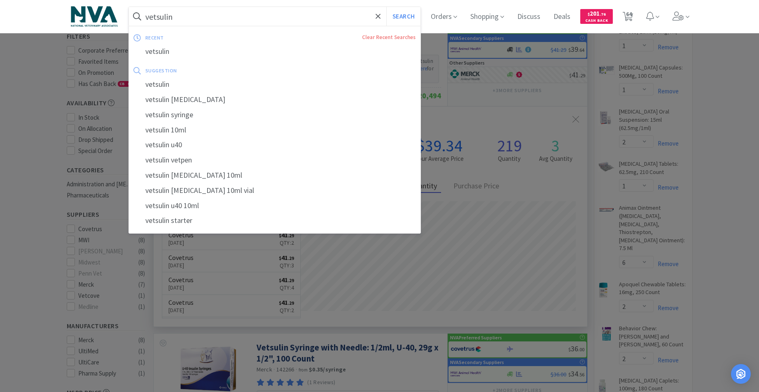
click at [238, 22] on input "vetsulin" at bounding box center [275, 16] width 292 height 19
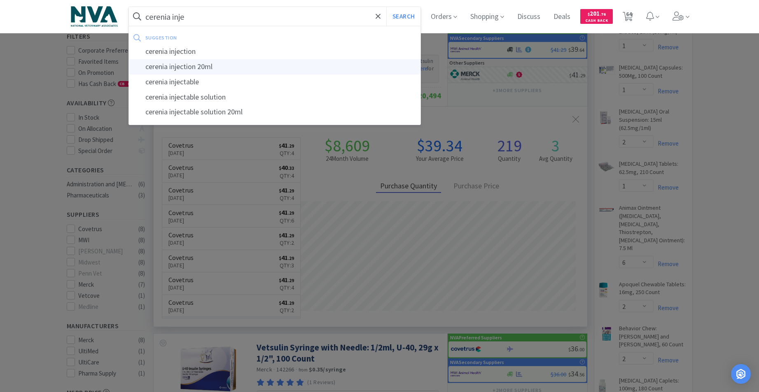
click at [217, 69] on div "cerenia injection 20ml" at bounding box center [275, 66] width 292 height 15
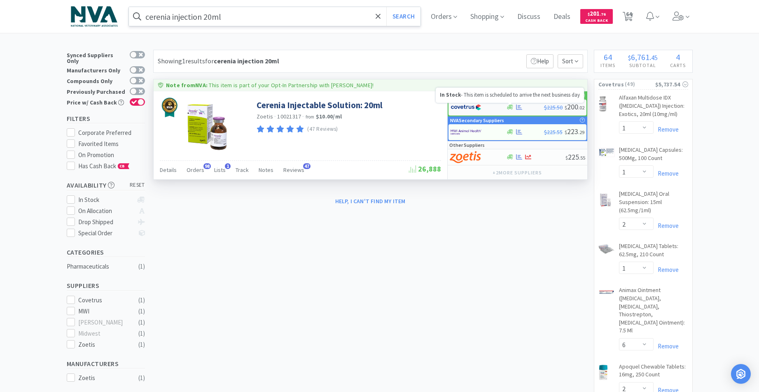
click at [509, 109] on icon at bounding box center [510, 107] width 6 height 6
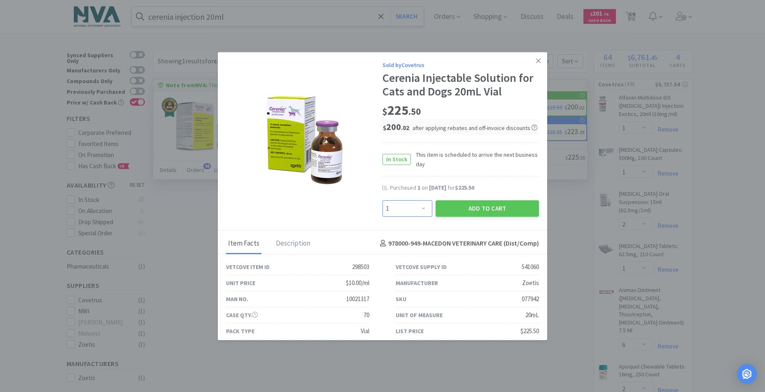
click at [419, 207] on select "Enter Quantity 1 2 3 4 5 6 7 8 9 10 11 12 13 14 15 16 17 18 19 20 Enter Quantity" at bounding box center [407, 208] width 50 height 16
click at [382, 200] on select "Enter Quantity 1 2 3 4 5 6 7 8 9 10 11 12 13 14 15 16 17 18 19 20 Enter Quantity" at bounding box center [407, 208] width 50 height 16
click at [478, 206] on button "Add to Cart" at bounding box center [486, 208] width 103 height 16
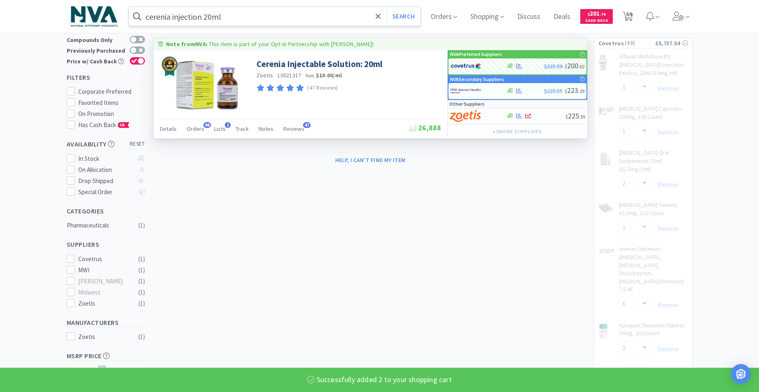
scroll to position [82, 0]
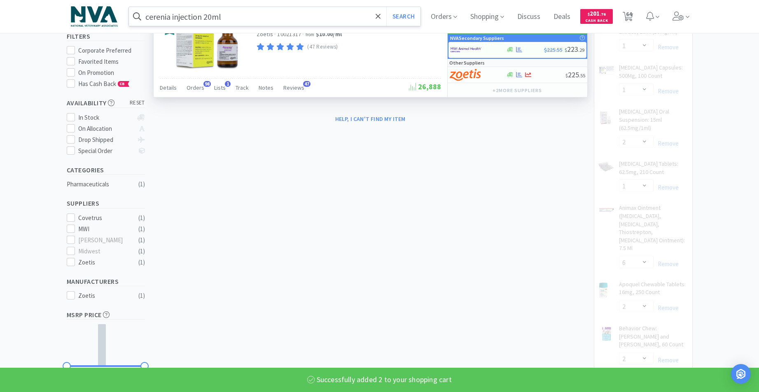
click at [275, 19] on input "cerenia injection 20ml" at bounding box center [275, 16] width 292 height 19
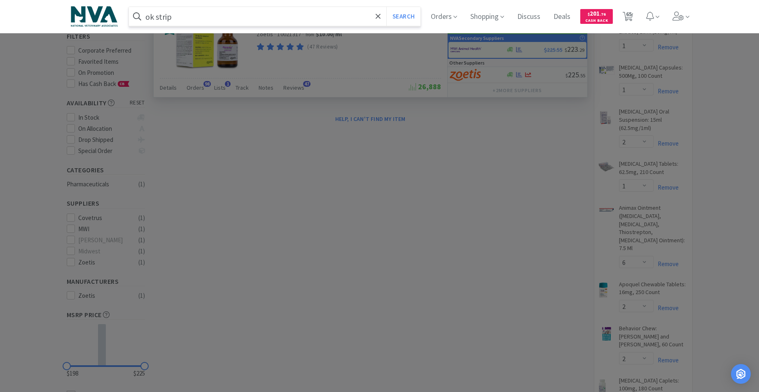
scroll to position [123, 0]
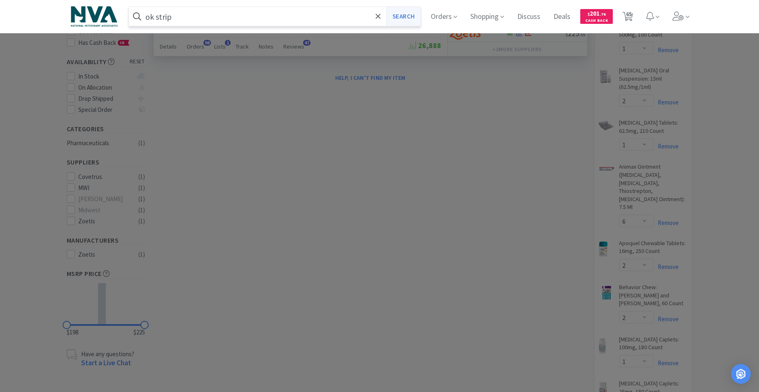
click at [414, 20] on button "Search" at bounding box center [403, 16] width 34 height 19
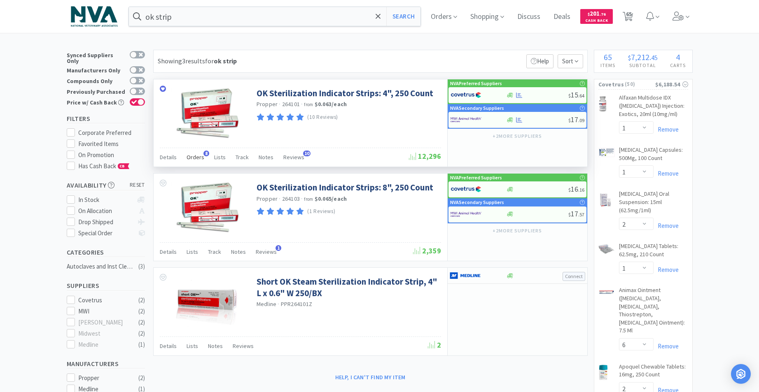
click at [193, 159] on span "Orders" at bounding box center [195, 157] width 18 height 7
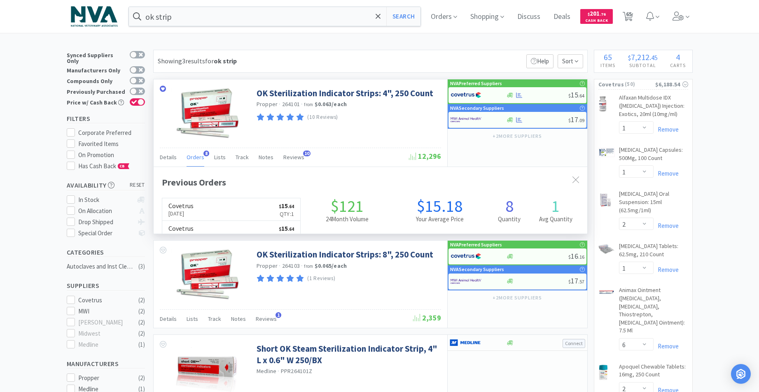
scroll to position [220, 433]
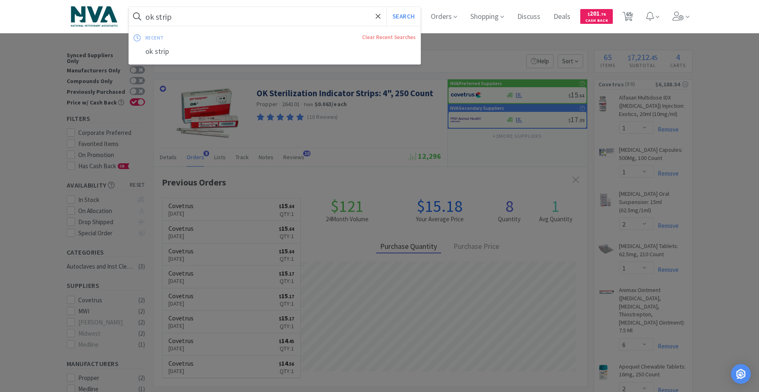
click at [221, 16] on input "ok strip" at bounding box center [275, 16] width 292 height 19
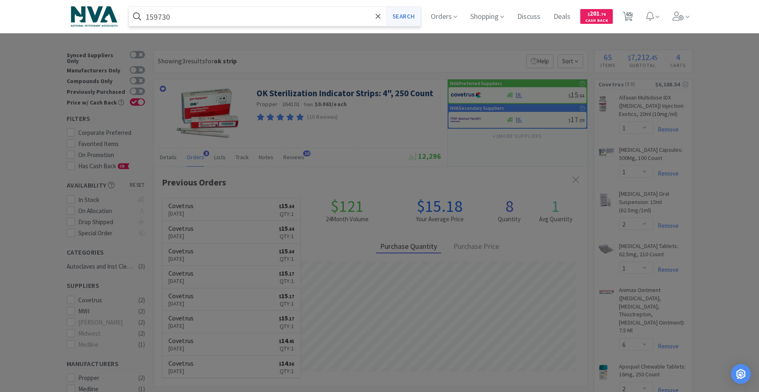
click at [414, 21] on button "Search" at bounding box center [403, 16] width 34 height 19
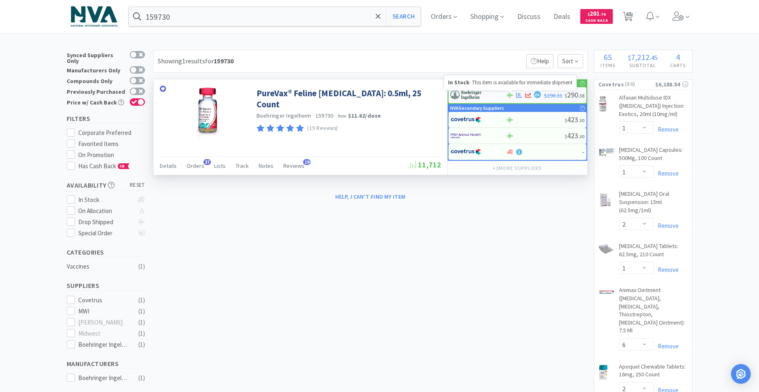
click at [507, 95] on icon at bounding box center [510, 95] width 6 height 5
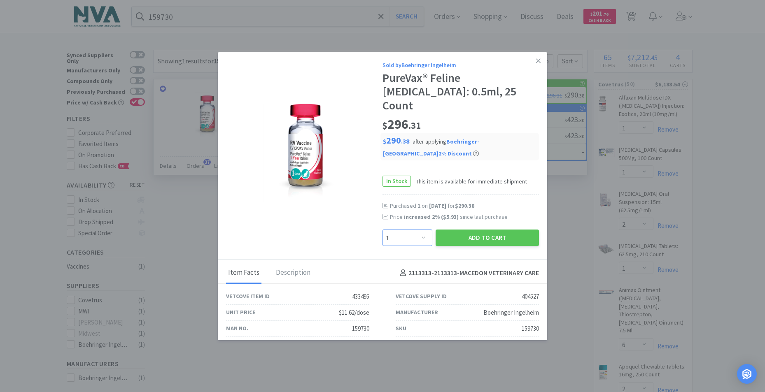
click at [420, 230] on select "Enter Quantity 1 2 3 4 5 6 7 8 9 10 11 12 13 14 15 16 17 18 19 20 Enter Quantity" at bounding box center [407, 238] width 50 height 16
click at [382, 230] on select "Enter Quantity 1 2 3 4 5 6 7 8 9 10 11 12 13 14 15 16 17 18 19 20 Enter Quantity" at bounding box center [407, 238] width 50 height 16
click at [473, 230] on button "Add to Cart" at bounding box center [486, 238] width 103 height 16
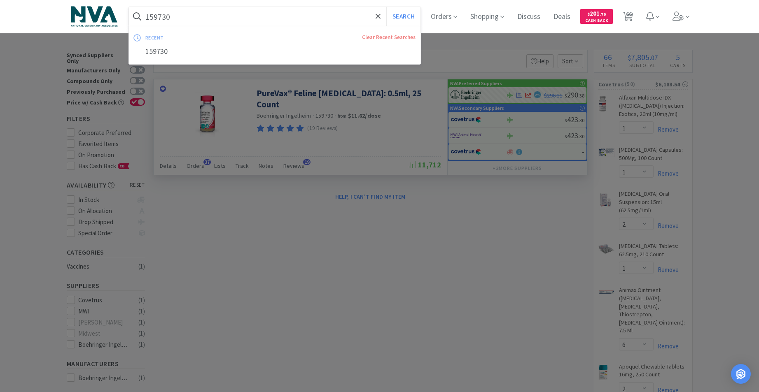
click at [234, 17] on input "159730" at bounding box center [275, 16] width 292 height 19
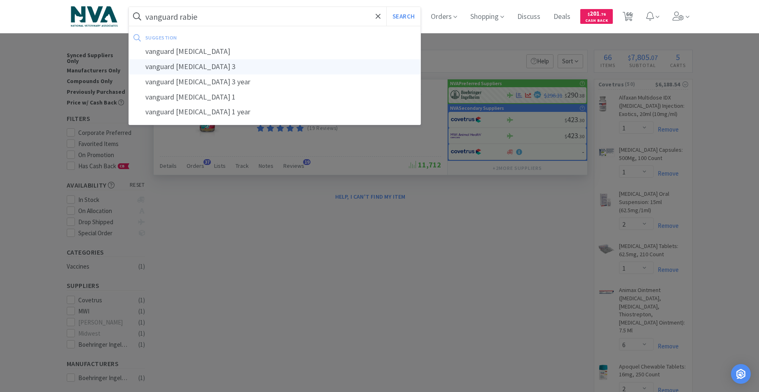
click at [196, 65] on div "vanguard rabies 3" at bounding box center [275, 66] width 292 height 15
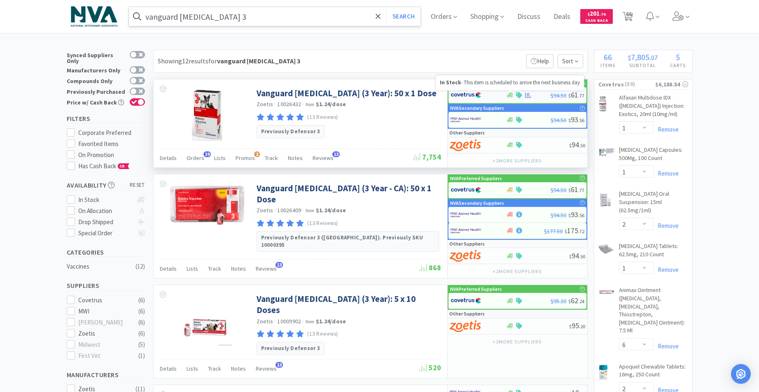
click at [509, 98] on icon at bounding box center [510, 95] width 6 height 6
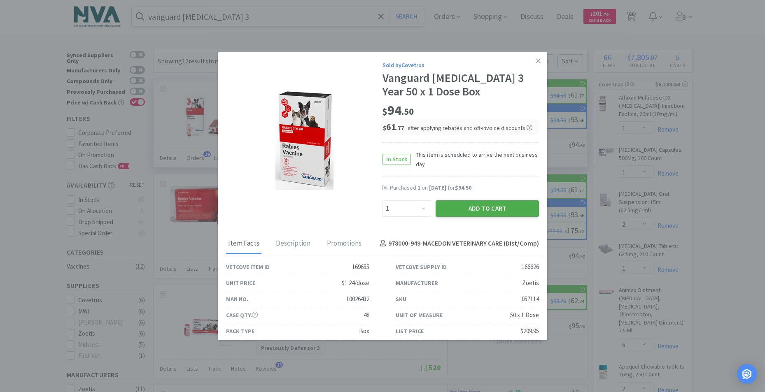
click at [466, 211] on button "Add to Cart" at bounding box center [486, 208] width 103 height 16
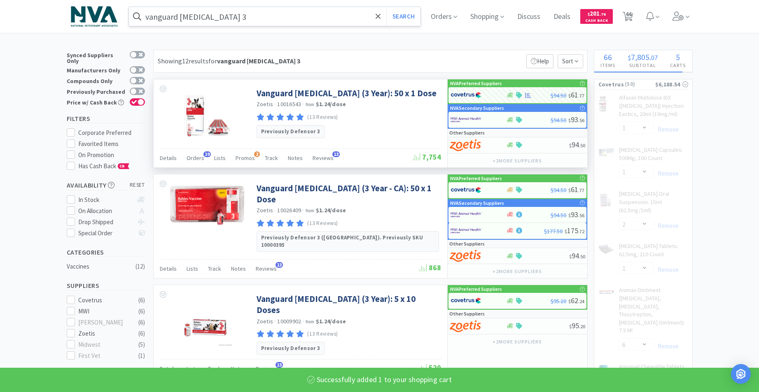
click at [231, 18] on input "vanguard rabies 3" at bounding box center [275, 16] width 292 height 19
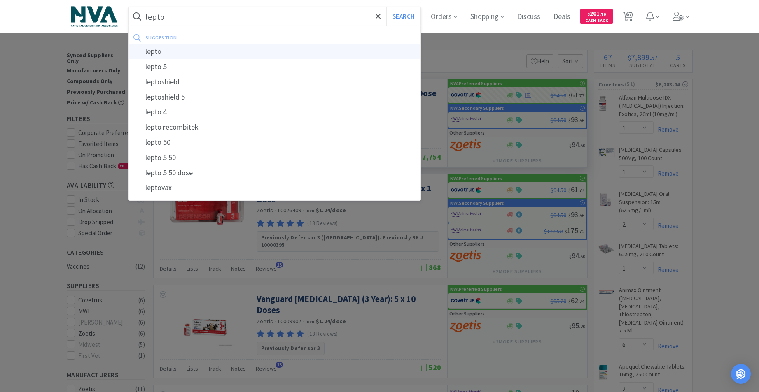
click at [162, 53] on div "lepto" at bounding box center [275, 51] width 292 height 15
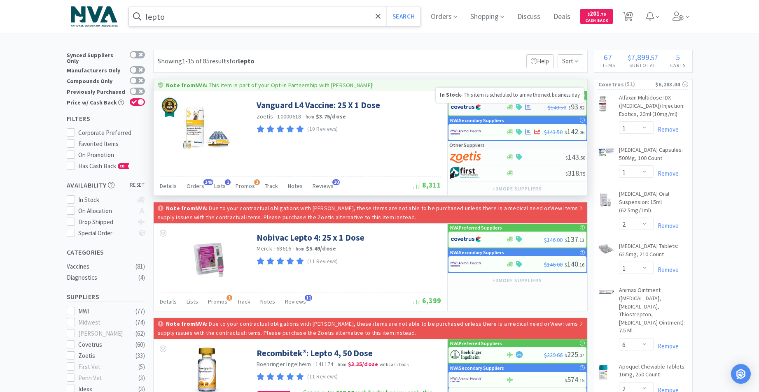
click at [508, 109] on icon at bounding box center [510, 107] width 6 height 6
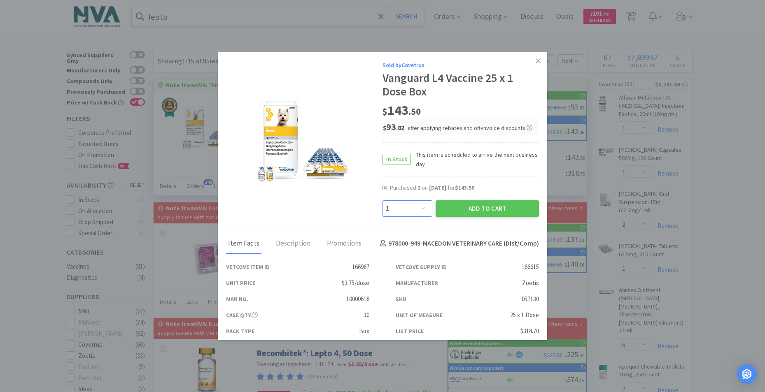
click at [419, 209] on select "Enter Quantity 1 2 3 4 5 6 7 8 9 10 11 12 13 14 15 16 17 18 19 20 Enter Quantity" at bounding box center [407, 208] width 50 height 16
click at [382, 200] on select "Enter Quantity 1 2 3 4 5 6 7 8 9 10 11 12 13 14 15 16 17 18 19 20 Enter Quantity" at bounding box center [407, 208] width 50 height 16
click at [463, 211] on button "Add to Cart" at bounding box center [486, 208] width 103 height 16
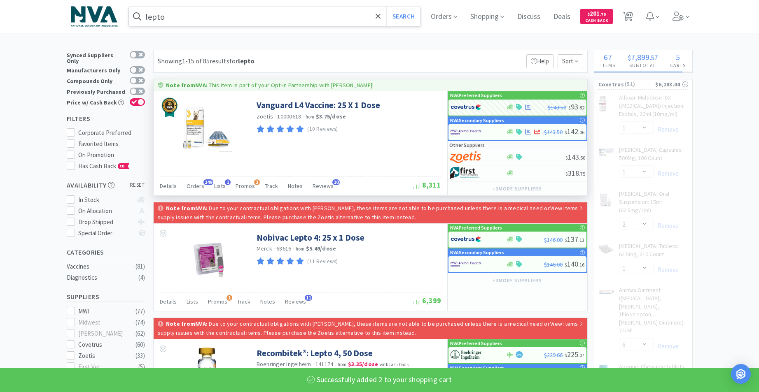
click at [195, 14] on input "lepto" at bounding box center [275, 16] width 292 height 19
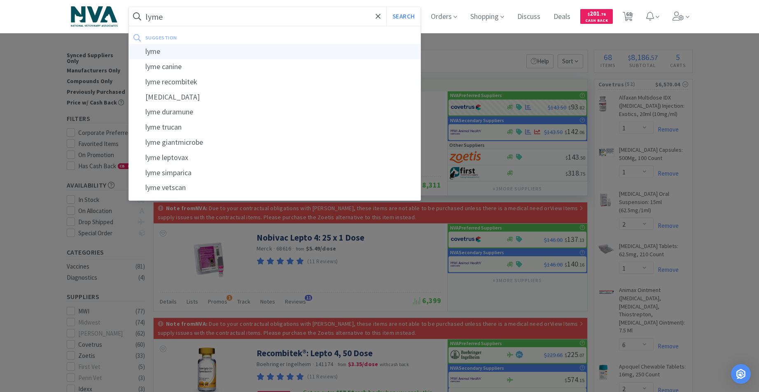
click at [165, 53] on div "lyme" at bounding box center [275, 51] width 292 height 15
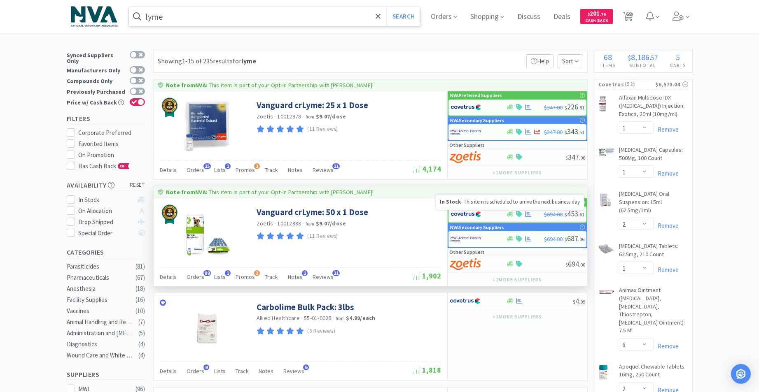
click at [510, 214] on icon at bounding box center [510, 214] width 6 height 5
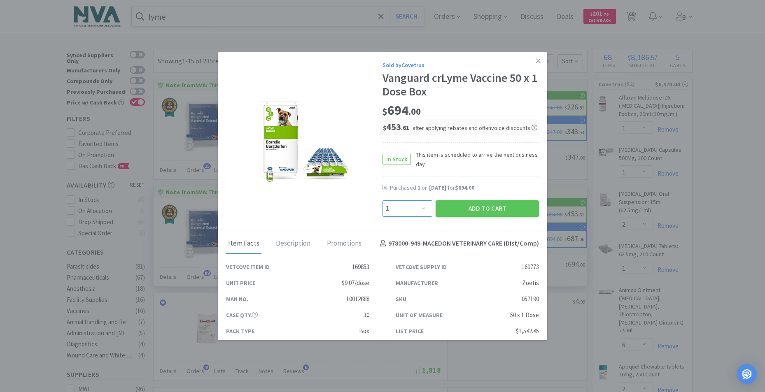
click at [421, 206] on select "Enter Quantity 1 2 3 4 5 6 7 8 9 10 11 12 13 14 15 16 17 18 19 20 Enter Quantity" at bounding box center [407, 208] width 50 height 16
click at [382, 200] on select "Enter Quantity 1 2 3 4 5 6 7 8 9 10 11 12 13 14 15 16 17 18 19 20 Enter Quantity" at bounding box center [407, 208] width 50 height 16
click at [480, 210] on button "Add to Cart" at bounding box center [486, 208] width 103 height 16
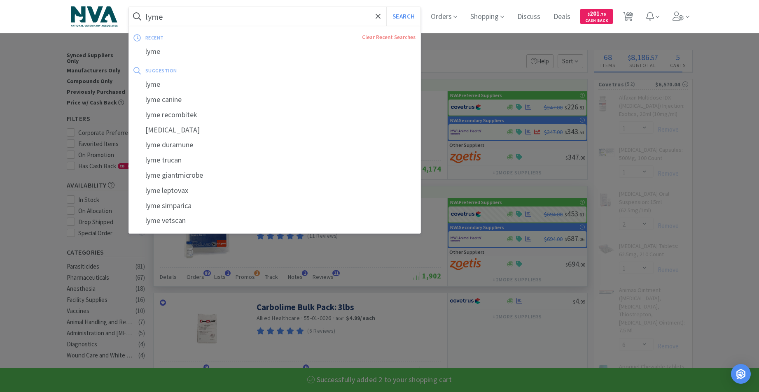
click at [293, 10] on input "lyme" at bounding box center [275, 16] width 292 height 19
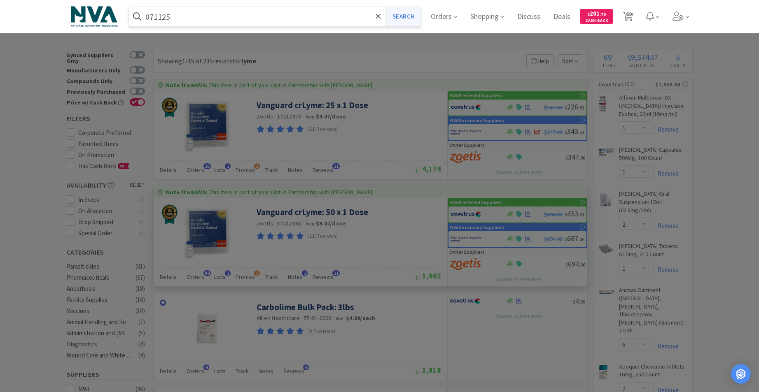
click at [413, 20] on button "Search" at bounding box center [403, 16] width 34 height 19
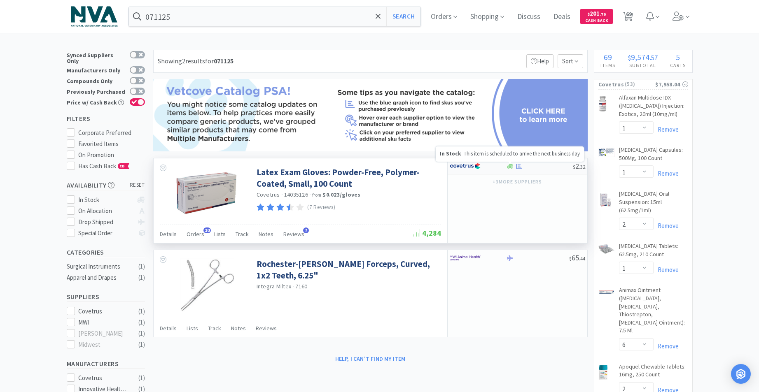
click at [507, 167] on icon at bounding box center [510, 166] width 6 height 5
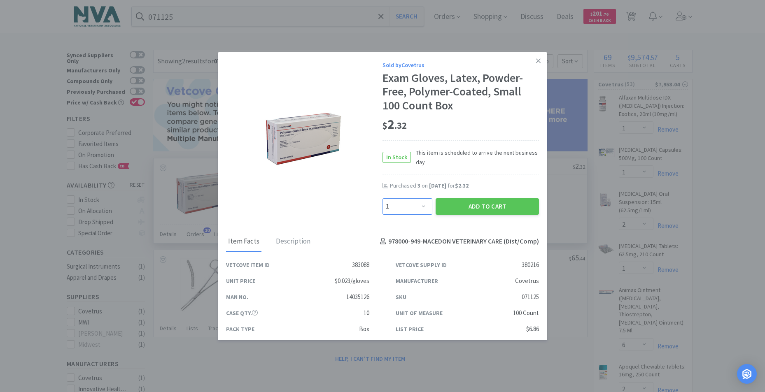
click at [420, 206] on select "Enter Quantity 1 2 3 4 5 6 7 8 9 10 11 12 13 14 15 16 17 18 19 20 Enter Quantity" at bounding box center [407, 206] width 50 height 16
click at [382, 198] on select "Enter Quantity 1 2 3 4 5 6 7 8 9 10 11 12 13 14 15 16 17 18 19 20 Enter Quantity" at bounding box center [407, 206] width 50 height 16
click at [456, 206] on button "Add to Cart" at bounding box center [486, 206] width 103 height 16
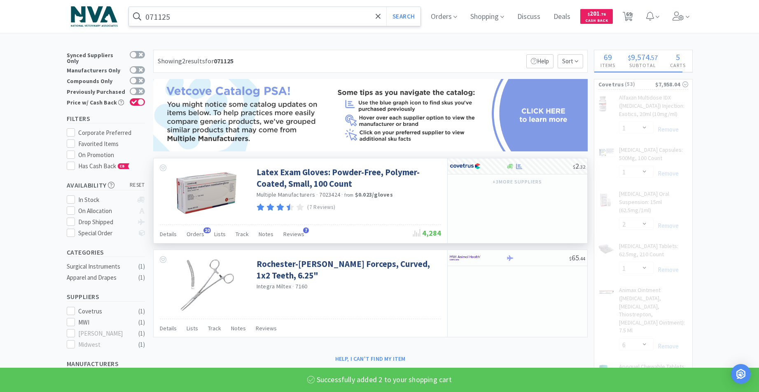
click at [181, 17] on input "071125" at bounding box center [275, 16] width 292 height 19
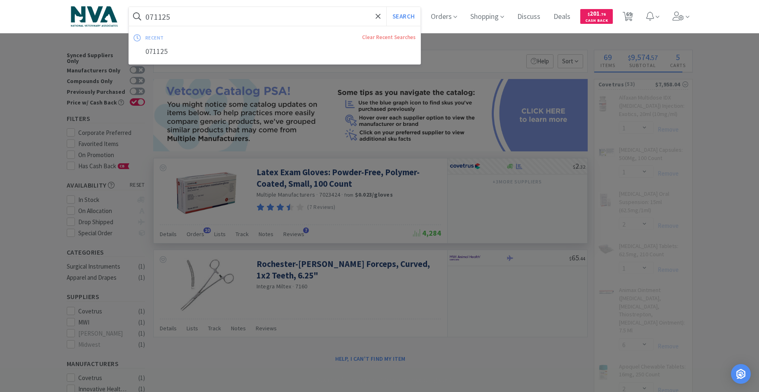
click at [179, 15] on input "071125" at bounding box center [275, 16] width 292 height 19
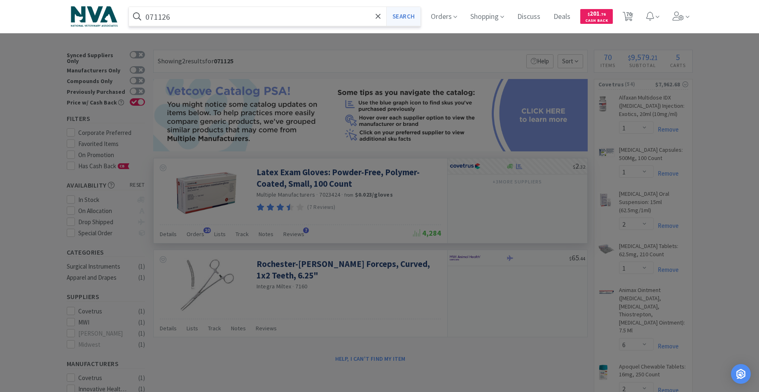
click at [410, 19] on button "Search" at bounding box center [403, 16] width 34 height 19
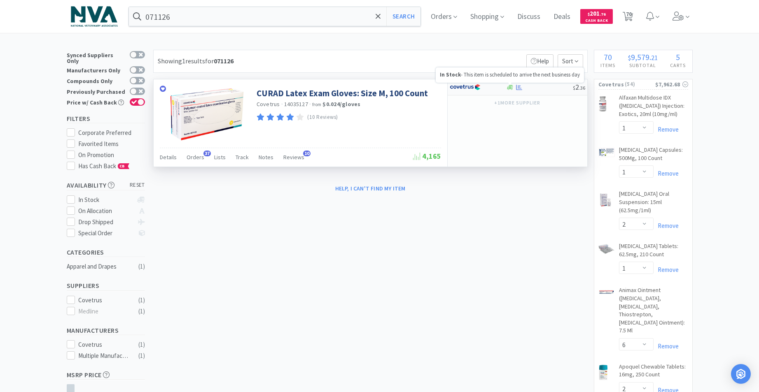
click at [511, 87] on icon at bounding box center [510, 87] width 6 height 5
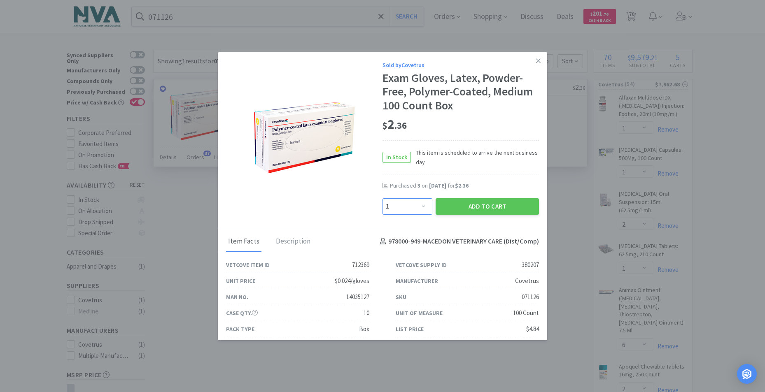
click at [420, 205] on select "Enter Quantity 1 2 3 4 5 6 7 8 9 10 11 12 13 14 15 16 17 18 19 20 Enter Quantity" at bounding box center [407, 206] width 50 height 16
click at [382, 198] on select "Enter Quantity 1 2 3 4 5 6 7 8 9 10 11 12 13 14 15 16 17 18 19 20 Enter Quantity" at bounding box center [407, 206] width 50 height 16
click at [457, 207] on button "Add to Cart" at bounding box center [486, 206] width 103 height 16
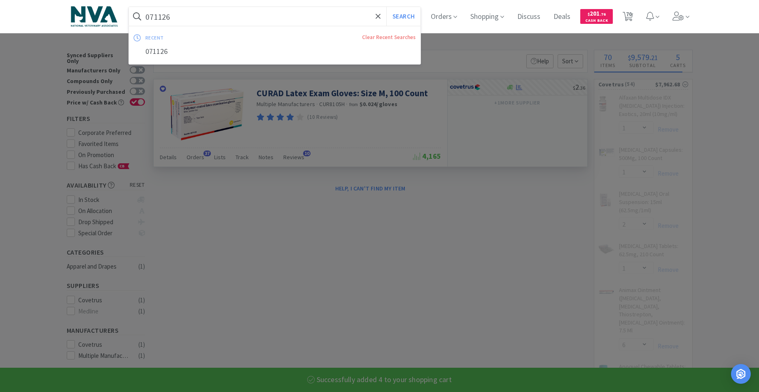
click at [200, 14] on input "071126" at bounding box center [275, 16] width 292 height 19
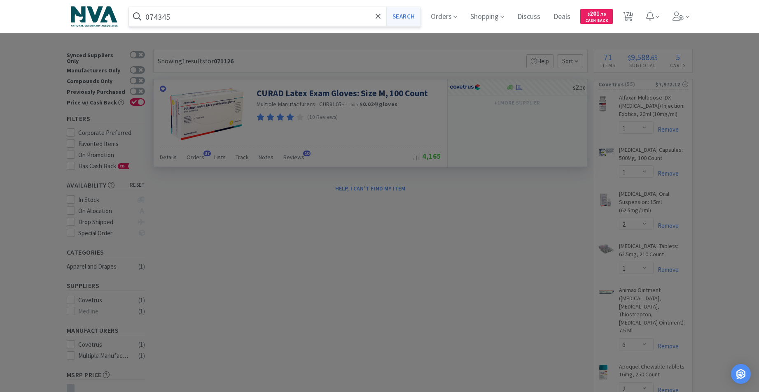
click at [408, 19] on button "Search" at bounding box center [403, 16] width 34 height 19
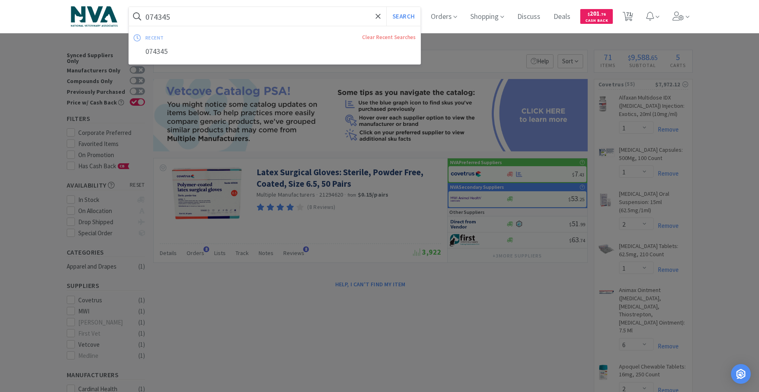
click at [260, 18] on input "074345" at bounding box center [275, 16] width 292 height 19
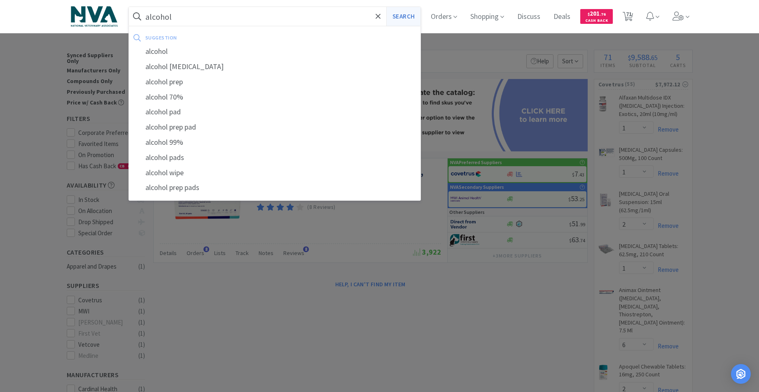
click at [412, 17] on button "Search" at bounding box center [403, 16] width 34 height 19
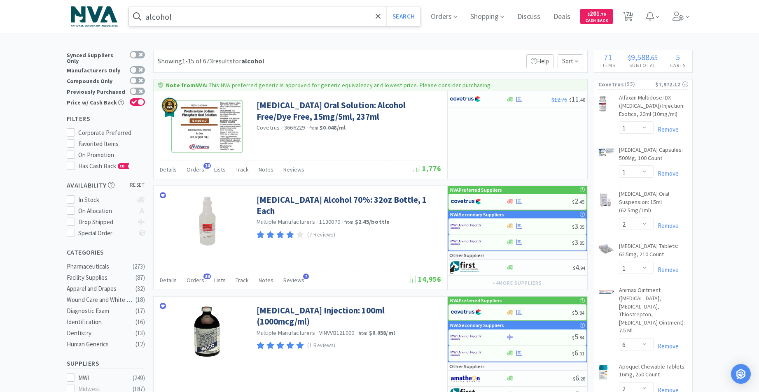
click at [242, 21] on input "alcohol" at bounding box center [275, 16] width 292 height 19
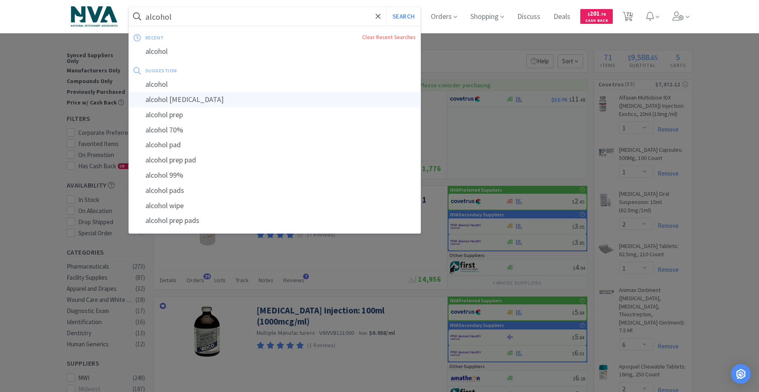
click at [189, 99] on div "alcohol isopropyl" at bounding box center [275, 99] width 292 height 15
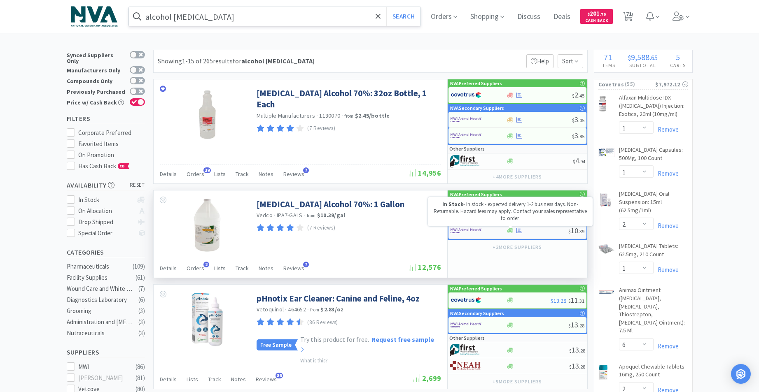
click at [510, 231] on icon at bounding box center [510, 230] width 6 height 5
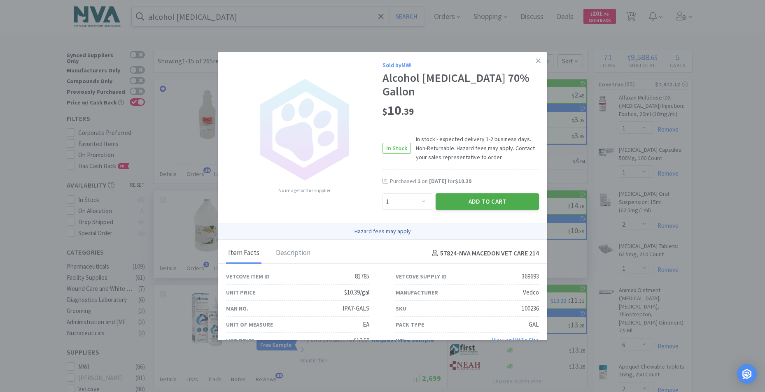
click at [465, 193] on button "Add to Cart" at bounding box center [486, 201] width 103 height 16
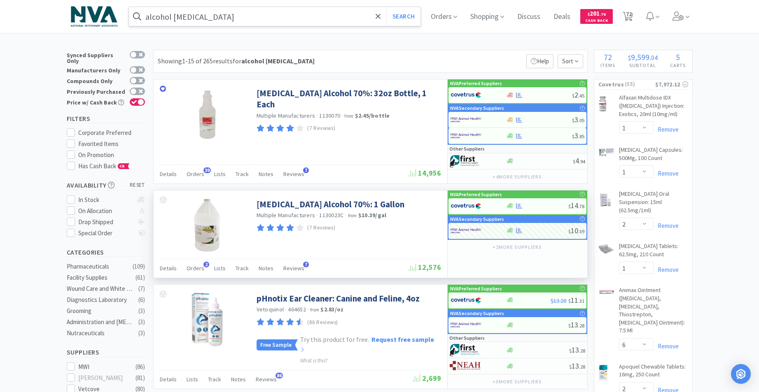
click at [283, 19] on input "alcohol isopropyl" at bounding box center [275, 16] width 292 height 19
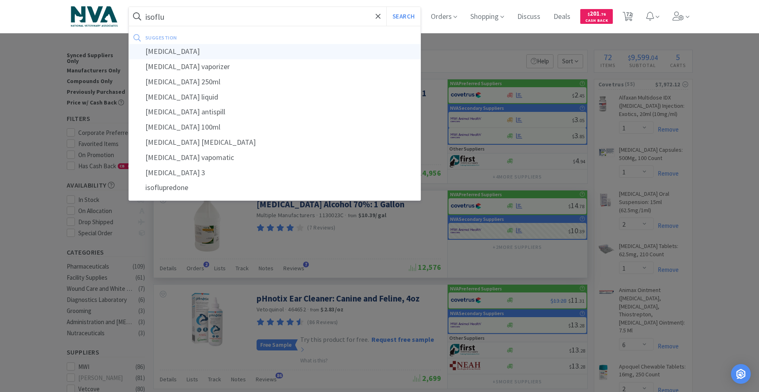
click at [171, 48] on div "isoflurane" at bounding box center [275, 51] width 292 height 15
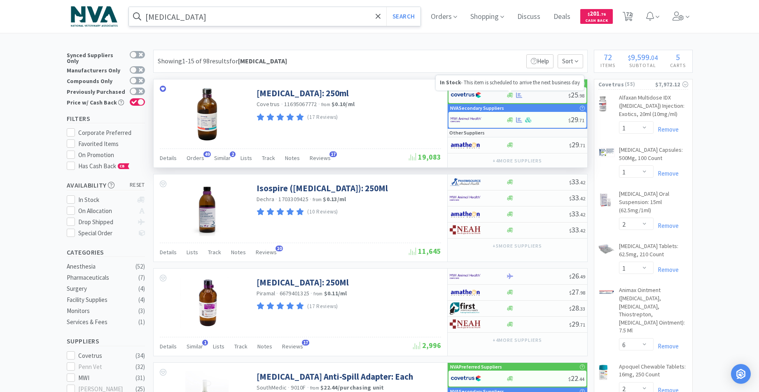
click at [512, 96] on icon at bounding box center [510, 95] width 6 height 6
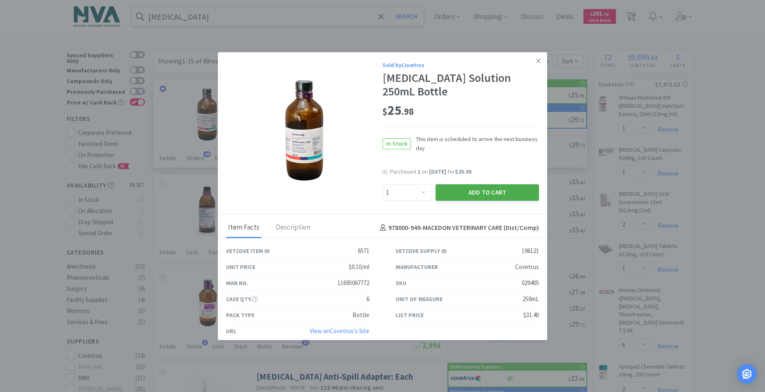
click at [479, 190] on button "Add to Cart" at bounding box center [486, 192] width 103 height 16
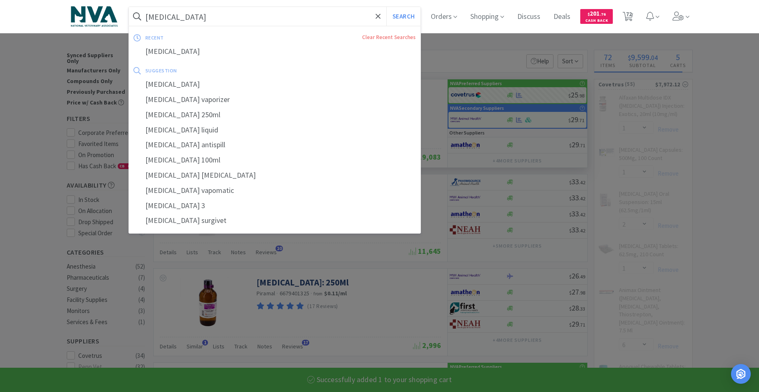
click at [263, 17] on input "isoflurane" at bounding box center [275, 16] width 292 height 19
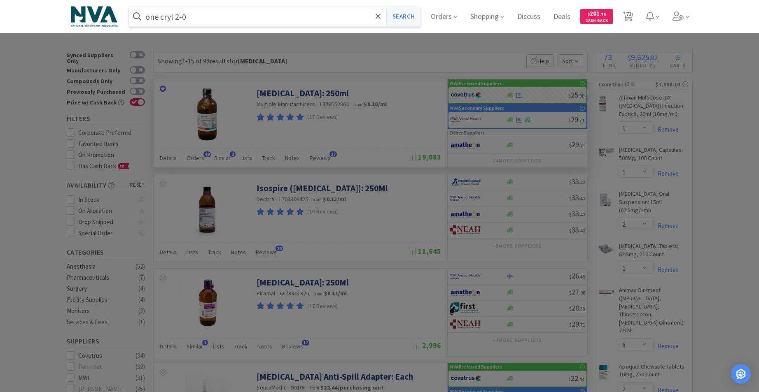
click at [411, 16] on button "Search" at bounding box center [403, 16] width 34 height 19
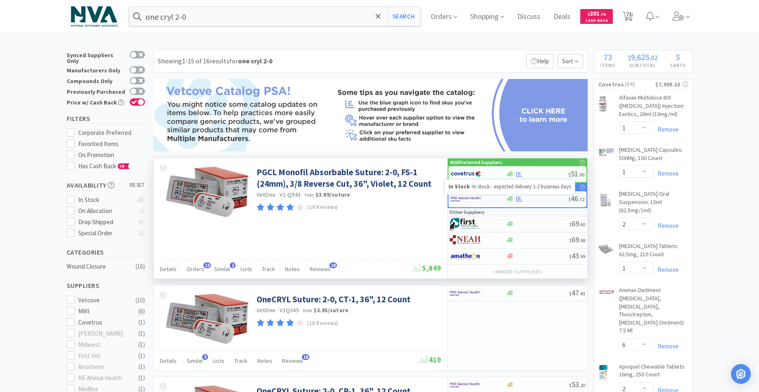
click at [508, 199] on icon at bounding box center [510, 199] width 6 height 5
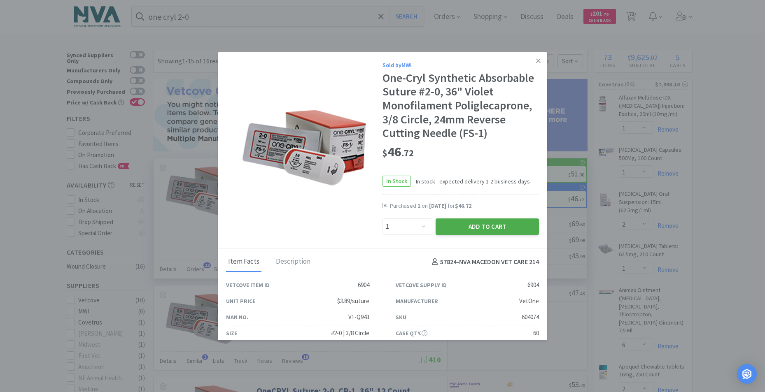
click at [461, 224] on button "Add to Cart" at bounding box center [486, 227] width 103 height 16
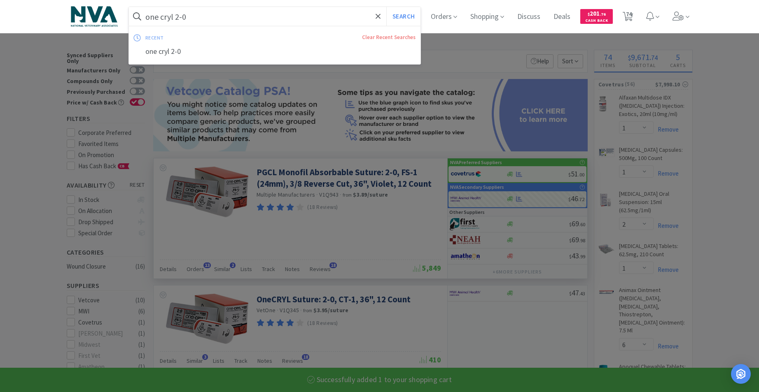
click at [254, 21] on input "one cryl 2-0" at bounding box center [275, 16] width 292 height 19
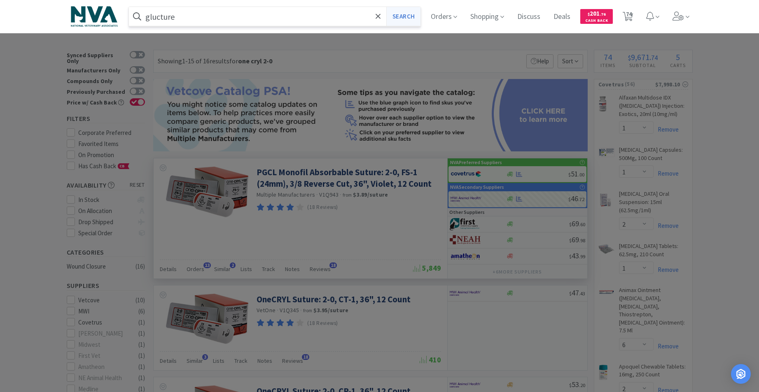
click at [412, 19] on button "Search" at bounding box center [403, 16] width 34 height 19
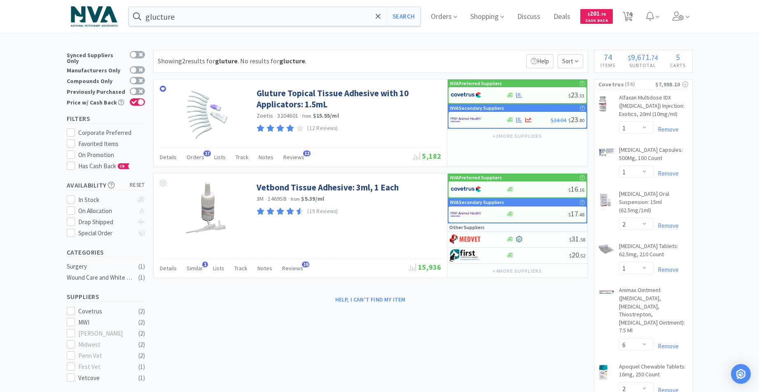
drag, startPoint x: 656, startPoint y: 275, endPoint x: 474, endPoint y: 328, distance: 190.3
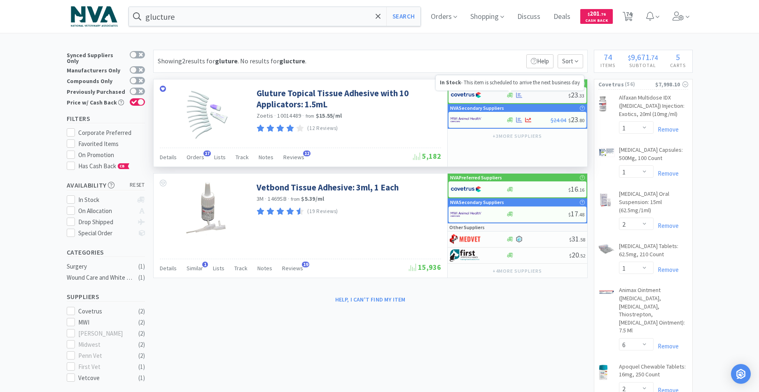
click at [511, 95] on icon at bounding box center [510, 95] width 6 height 6
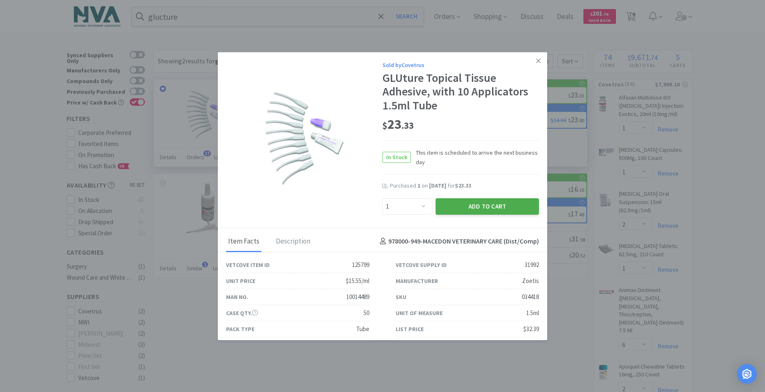
click at [469, 201] on button "Add to Cart" at bounding box center [486, 206] width 103 height 16
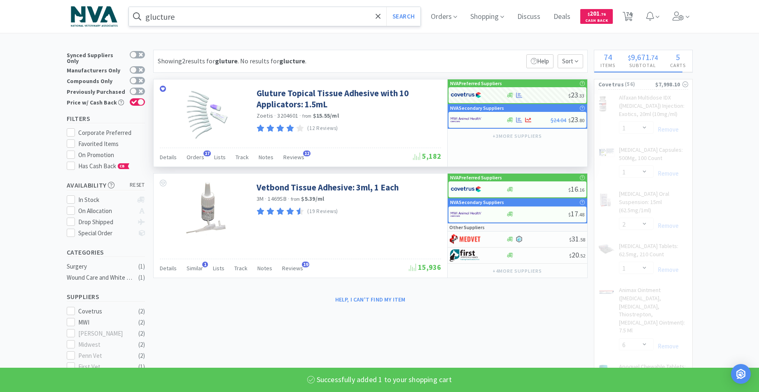
click at [201, 20] on input "glucture" at bounding box center [275, 16] width 292 height 19
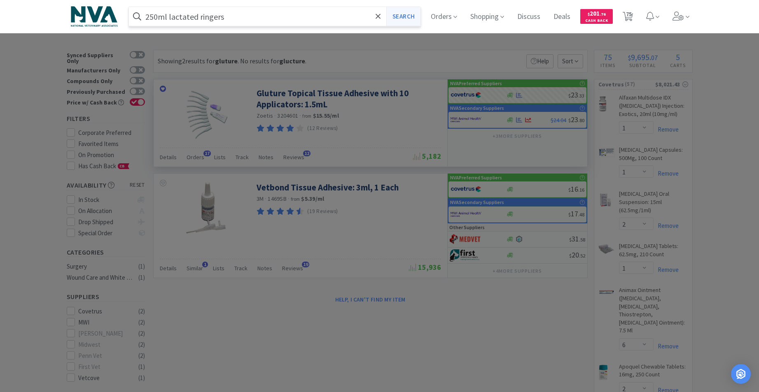
click at [404, 18] on button "Search" at bounding box center [403, 16] width 34 height 19
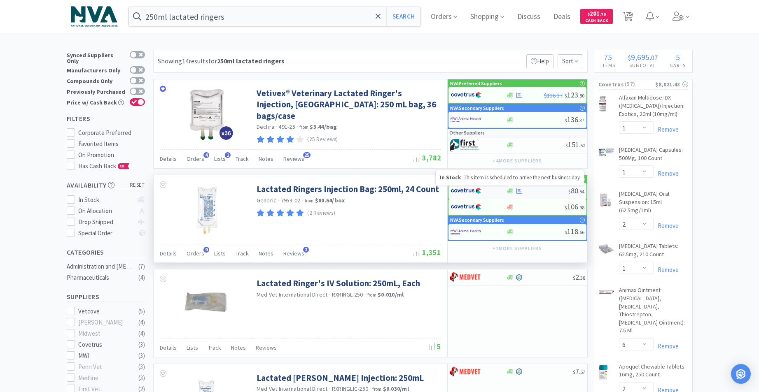
click at [509, 189] on icon at bounding box center [510, 191] width 6 height 5
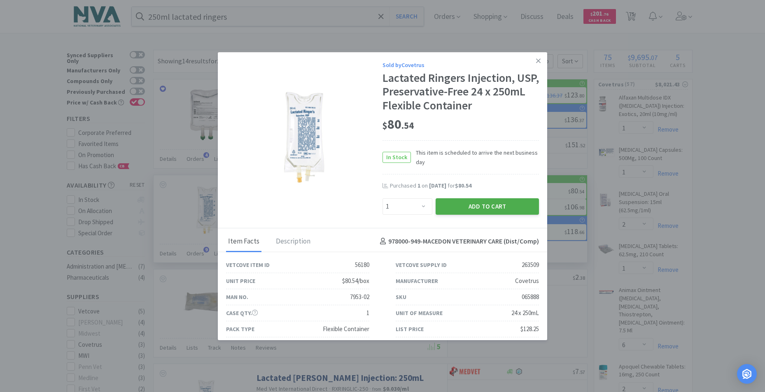
click at [471, 208] on button "Add to Cart" at bounding box center [486, 206] width 103 height 16
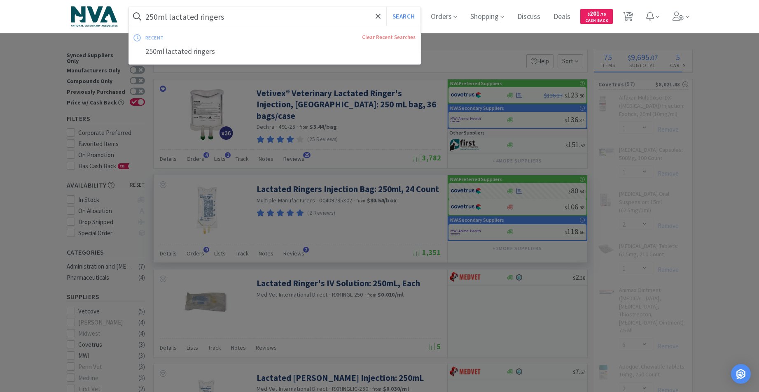
click at [266, 14] on input "250ml lactated ringers" at bounding box center [275, 16] width 292 height 19
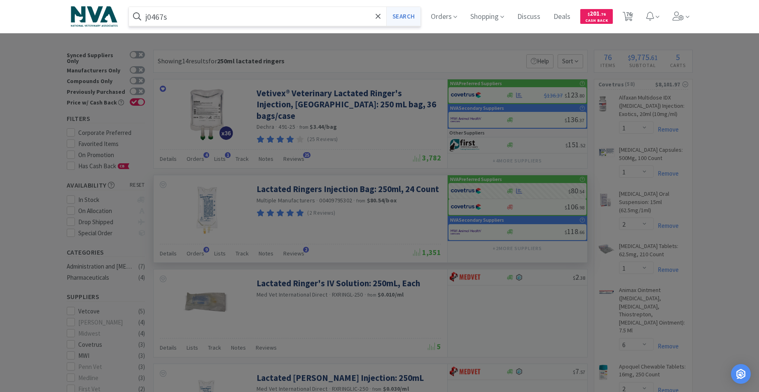
click at [405, 16] on button "Search" at bounding box center [403, 16] width 34 height 19
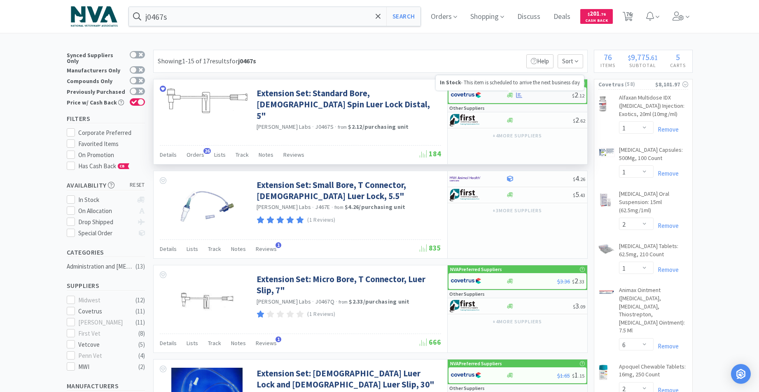
click at [507, 95] on icon at bounding box center [510, 95] width 6 height 5
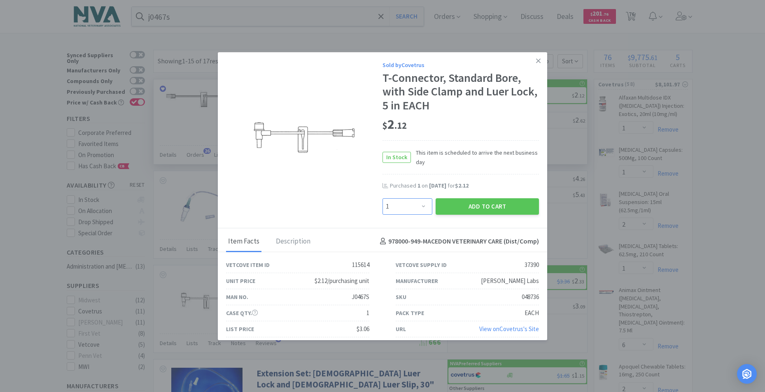
click at [419, 207] on select "Enter Quantity 1 2 3 4 5 6 7 8 9 10 11 12 13 14 15 16 17 18 19 20 Enter Quantity" at bounding box center [407, 206] width 50 height 16
click at [382, 198] on select "Enter Quantity 1 2 3 4 5 6 7 8 9 10 11 12 13 14 15 16 17 18 19 20 Enter Quantity" at bounding box center [407, 206] width 50 height 16
click at [471, 209] on button "Add to Cart" at bounding box center [486, 206] width 103 height 16
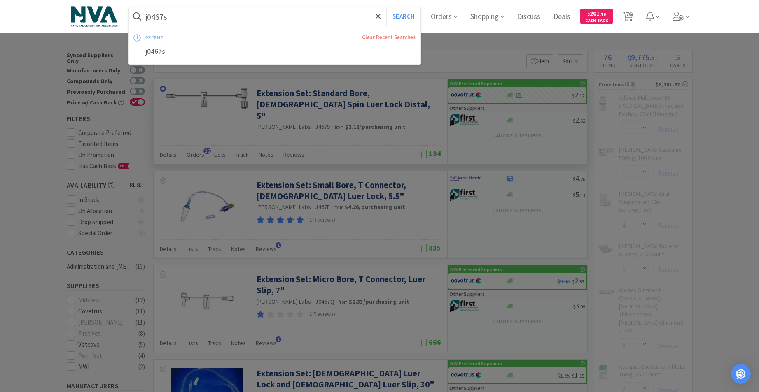
click at [312, 17] on input "j0467s" at bounding box center [275, 16] width 292 height 19
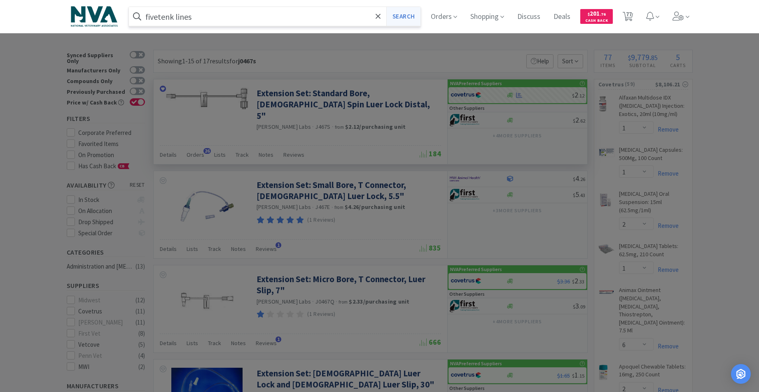
click at [415, 18] on button "Search" at bounding box center [403, 16] width 34 height 19
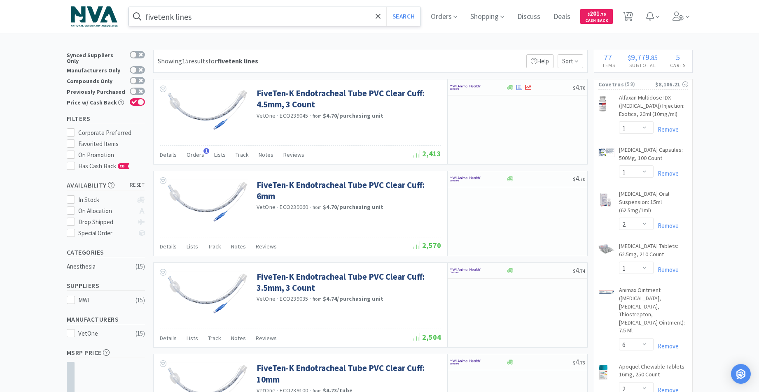
click at [241, 19] on input "fivetenk lines" at bounding box center [275, 16] width 292 height 19
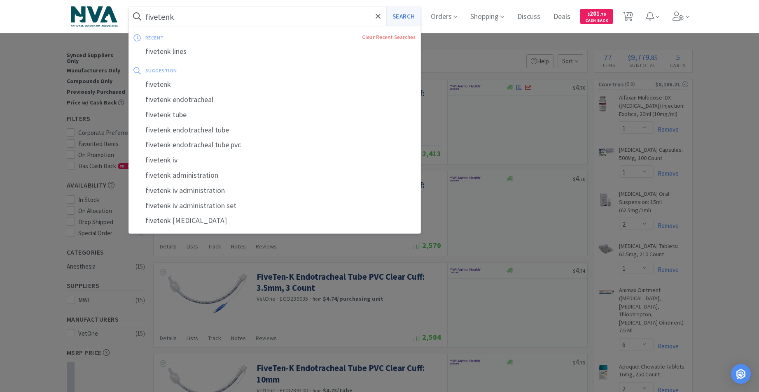
click at [411, 20] on button "Search" at bounding box center [403, 16] width 34 height 19
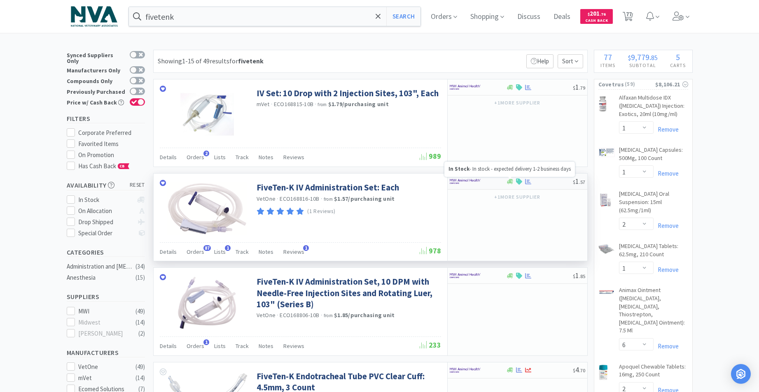
click at [509, 181] on icon at bounding box center [510, 182] width 6 height 6
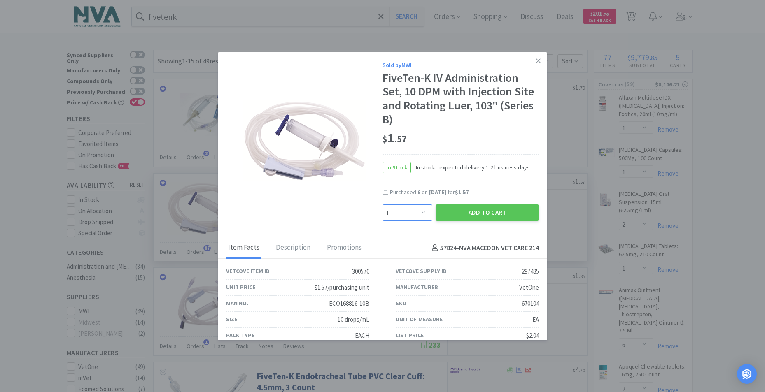
click at [419, 212] on select "Enter Quantity 1 2 3 4 5 6 7 8 9 10 11 12 13 14 15 16 17 18 19 20 Enter Quantity" at bounding box center [407, 213] width 50 height 16
click at [382, 205] on select "Enter Quantity 1 2 3 4 5 6 7 8 9 10 11 12 13 14 15 16 17 18 19 20 Enter Quantity" at bounding box center [407, 213] width 50 height 16
click at [467, 214] on button "Add to Cart" at bounding box center [486, 213] width 103 height 16
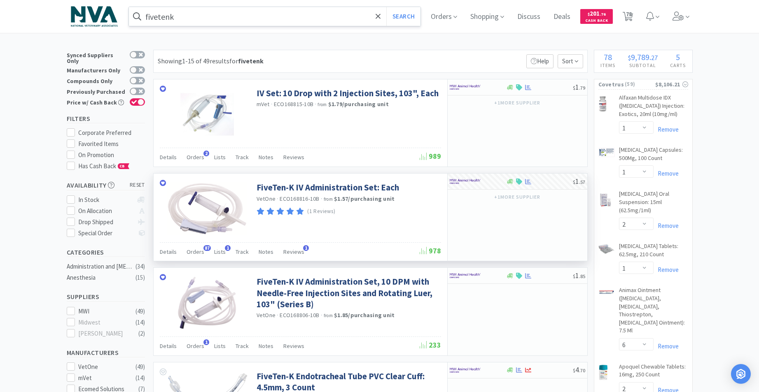
click at [216, 15] on input "fivetenk" at bounding box center [275, 16] width 292 height 19
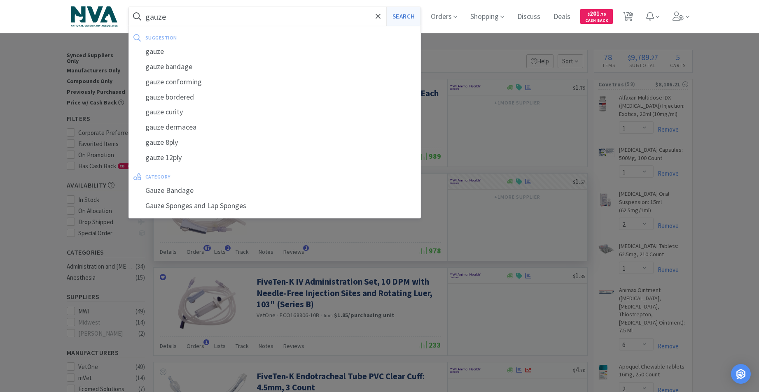
click at [410, 20] on button "Search" at bounding box center [403, 16] width 34 height 19
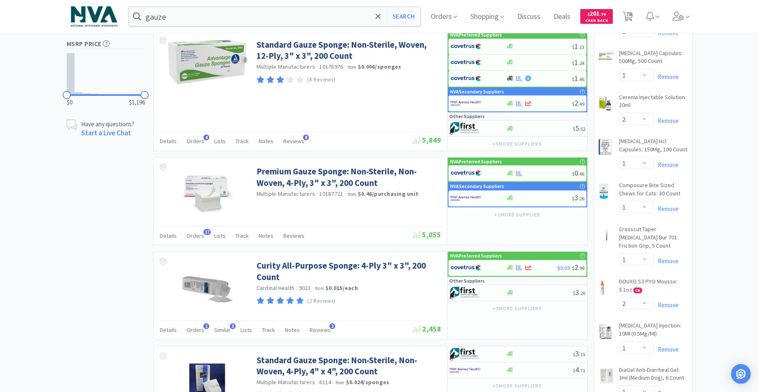
scroll to position [607, 0]
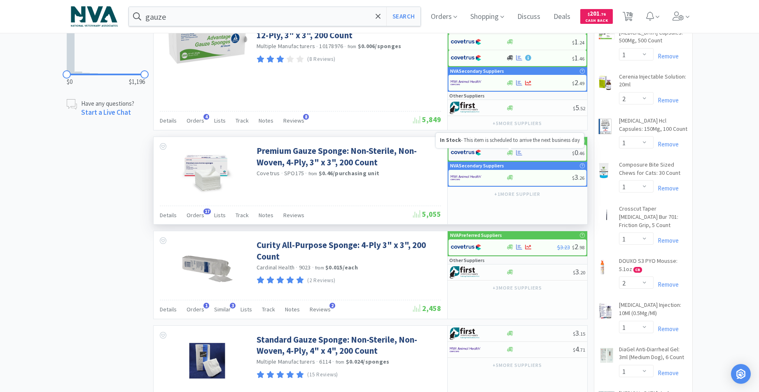
click at [508, 153] on icon at bounding box center [510, 153] width 6 height 6
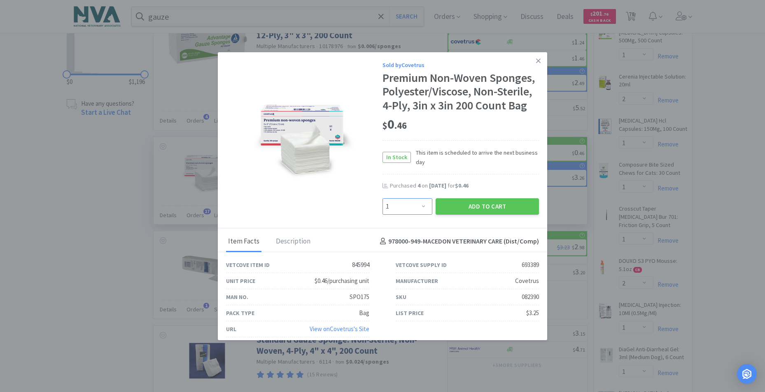
click at [418, 206] on select "Enter Quantity 1 2 3 4 5 6 7 8 9 10 11 12 13 14 15 16 17 18 19 20 Enter Quantity" at bounding box center [407, 206] width 50 height 16
click at [382, 198] on select "Enter Quantity 1 2 3 4 5 6 7 8 9 10 11 12 13 14 15 16 17 18 19 20 Enter Quantity" at bounding box center [407, 206] width 50 height 16
click at [478, 208] on button "Add to Cart" at bounding box center [486, 206] width 103 height 16
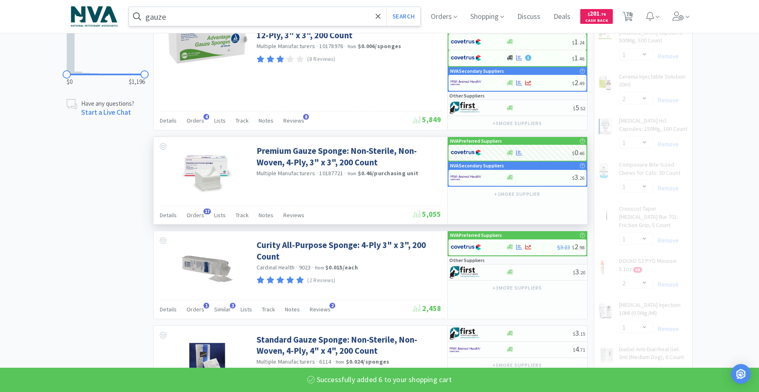
click at [234, 14] on input "gauze" at bounding box center [275, 16] width 292 height 19
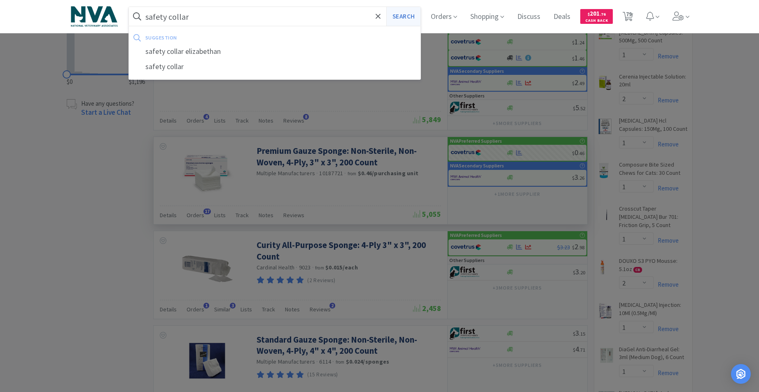
click at [413, 14] on button "Search" at bounding box center [403, 16] width 34 height 19
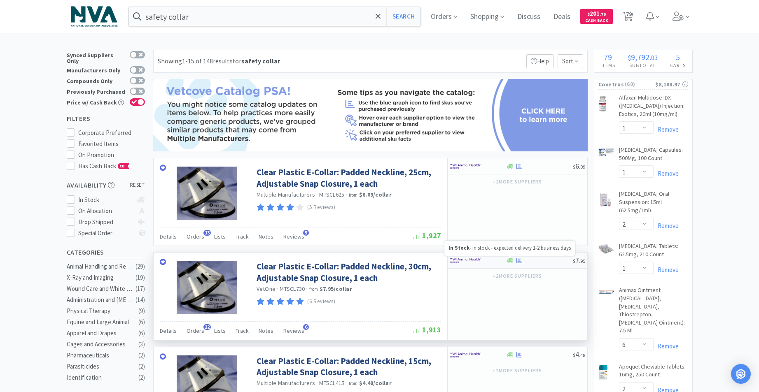
click at [508, 261] on icon at bounding box center [510, 260] width 6 height 5
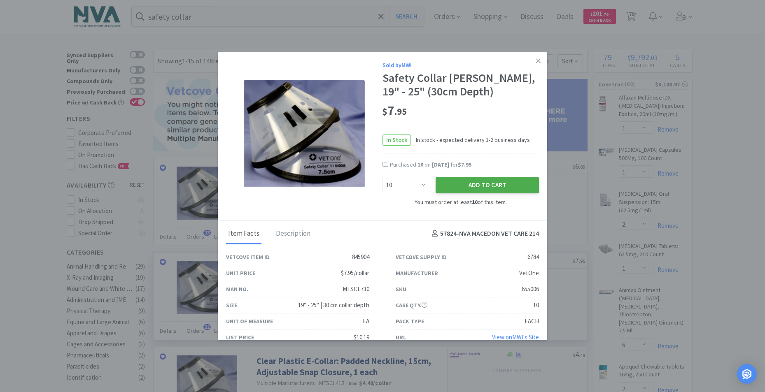
click at [482, 189] on button "Add to Cart" at bounding box center [486, 185] width 103 height 16
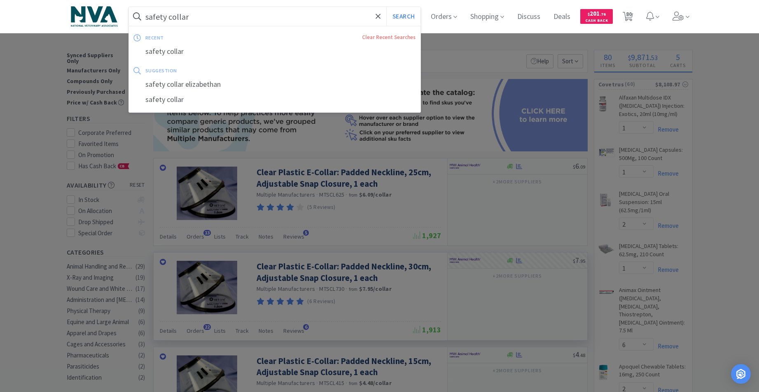
click at [237, 19] on input "safety collar" at bounding box center [275, 16] width 292 height 19
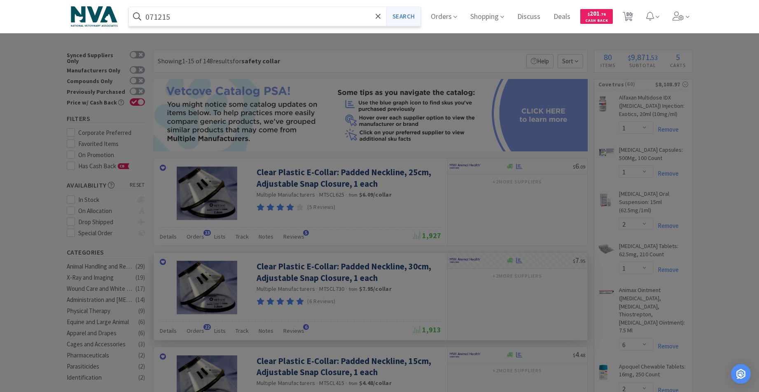
click at [408, 16] on button "Search" at bounding box center [403, 16] width 34 height 19
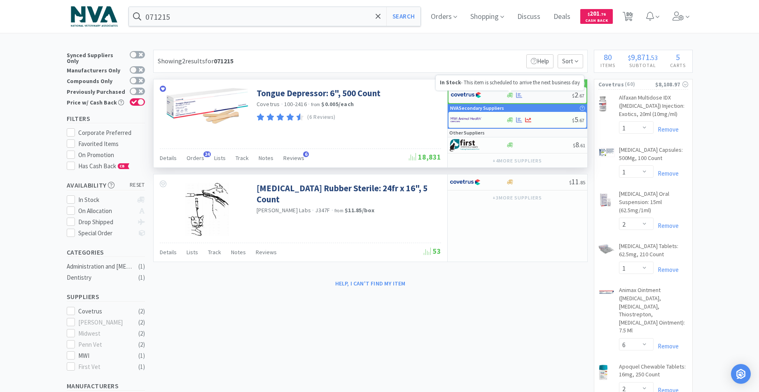
click at [511, 95] on icon at bounding box center [510, 95] width 6 height 5
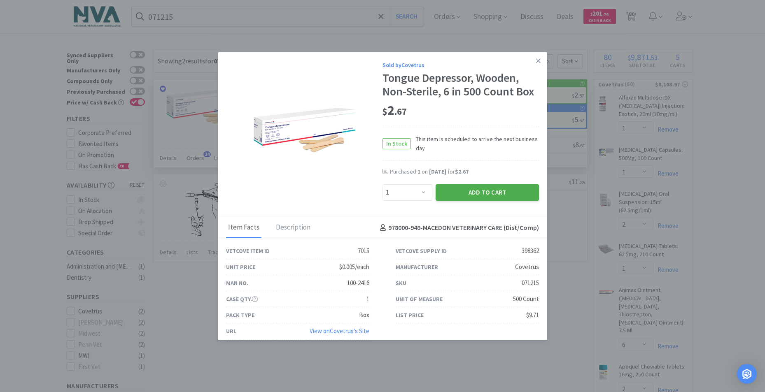
click at [478, 193] on button "Add to Cart" at bounding box center [486, 192] width 103 height 16
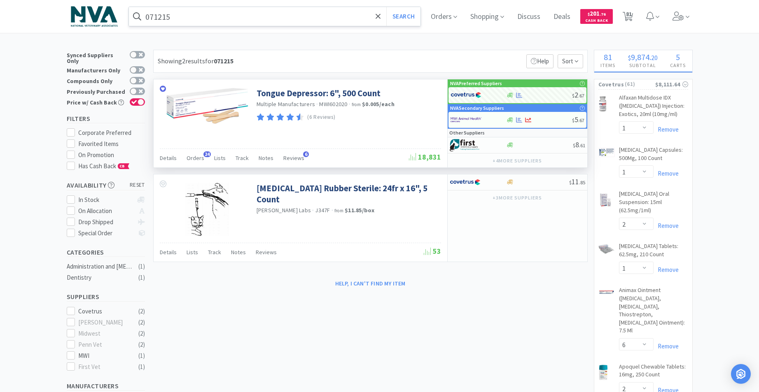
click at [235, 15] on input "071215" at bounding box center [275, 16] width 292 height 19
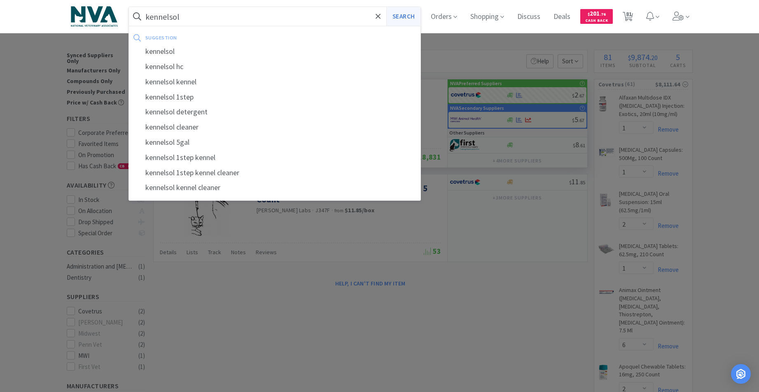
click at [405, 20] on button "Search" at bounding box center [403, 16] width 34 height 19
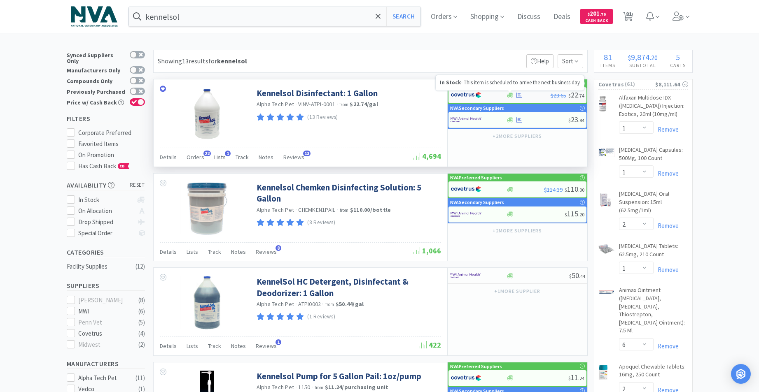
click at [509, 95] on icon at bounding box center [510, 95] width 6 height 5
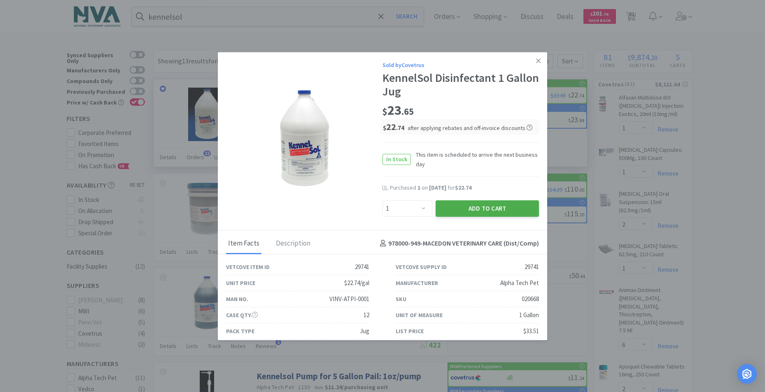
click at [467, 214] on button "Add to Cart" at bounding box center [486, 208] width 103 height 16
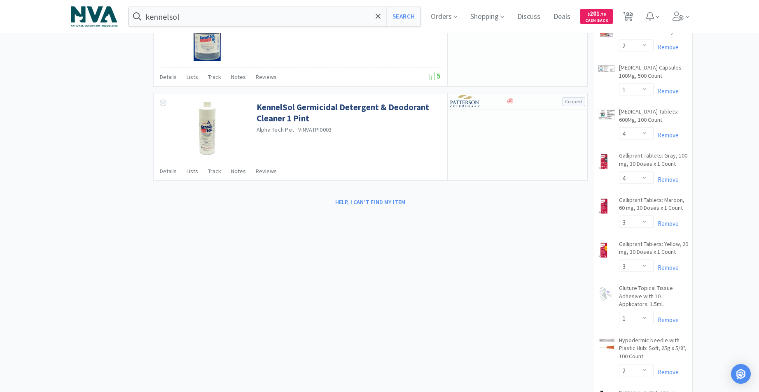
scroll to position [1130, 0]
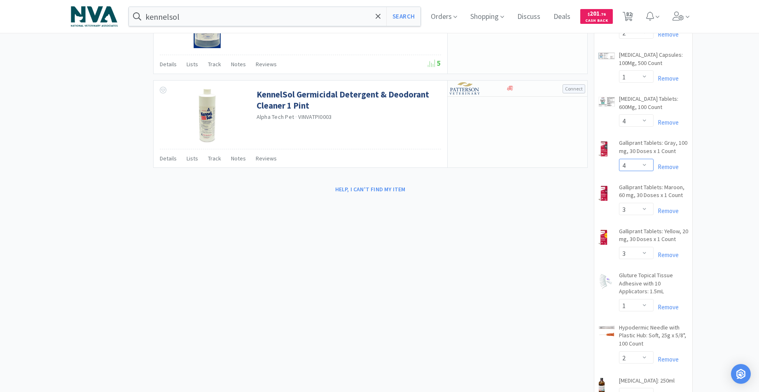
click at [645, 159] on select "Enter Quantity 1 2 3 4 5 6 7 8 9 10 11 12 13 14 15 16 17 18 19 20 Enter Quantity" at bounding box center [636, 165] width 35 height 12
click at [619, 159] on select "Enter Quantity 1 2 3 4 5 6 7 8 9 10 11 12 13 14 15 16 17 18 19 20 Enter Quantity" at bounding box center [636, 165] width 35 height 12
click at [645, 159] on select "Enter Quantity 1 2 3 4 5 6 7 8 9 10 11 12 13 14 15 16 17 18 19 20 Enter Quantity" at bounding box center [636, 165] width 35 height 12
click at [619, 159] on select "Enter Quantity 1 2 3 4 5 6 7 8 9 10 11 12 13 14 15 16 17 18 19 20 Enter Quantity" at bounding box center [636, 165] width 35 height 12
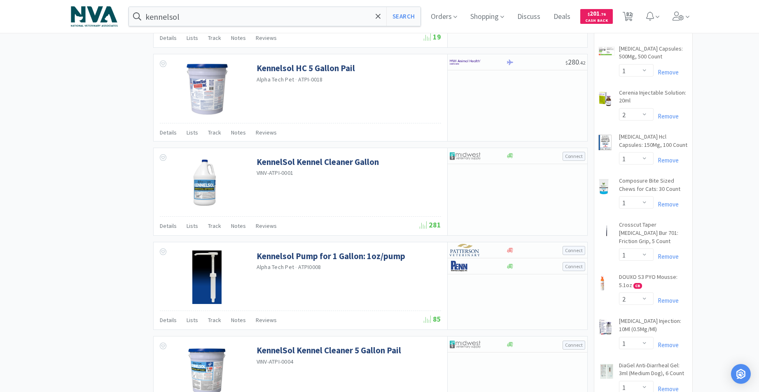
scroll to position [0, 0]
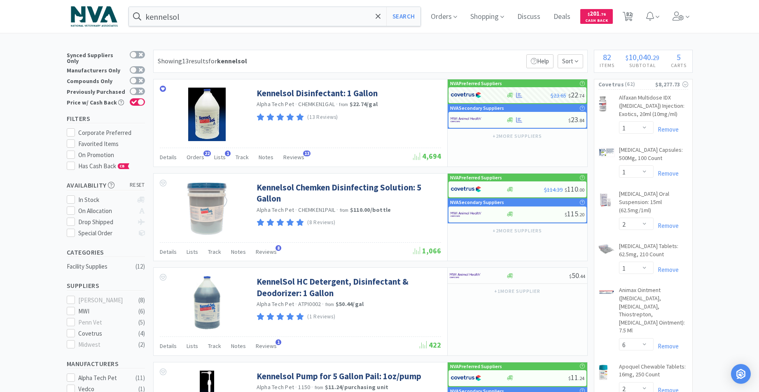
drag, startPoint x: 1, startPoint y: 250, endPoint x: 1, endPoint y: 230, distance: 19.8
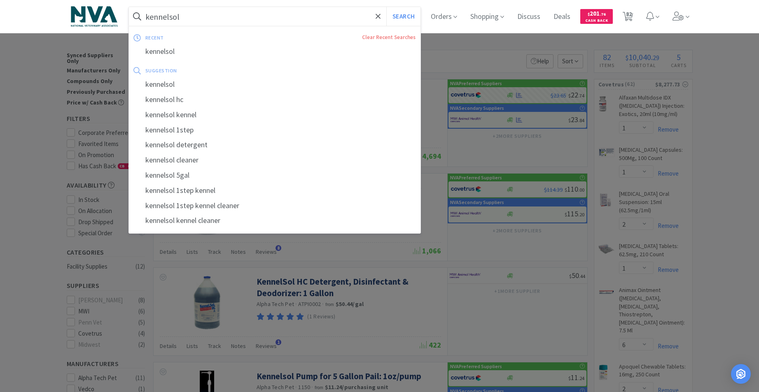
click at [206, 17] on input "kennelsol" at bounding box center [275, 16] width 292 height 19
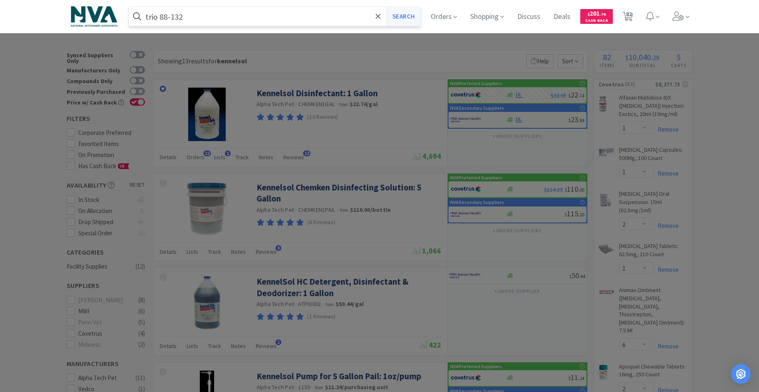
click at [415, 19] on button "Search" at bounding box center [403, 16] width 34 height 19
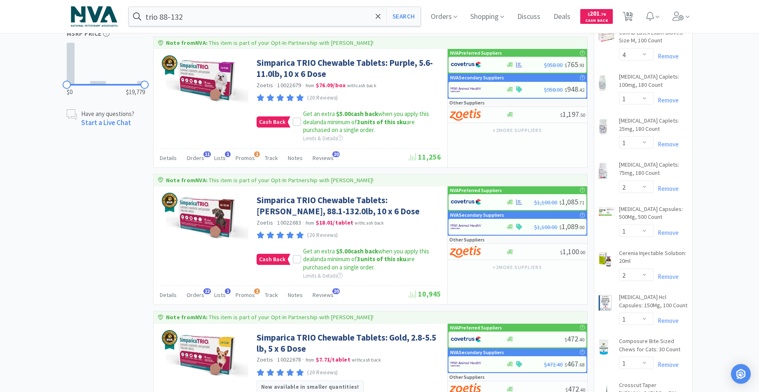
scroll to position [439, 0]
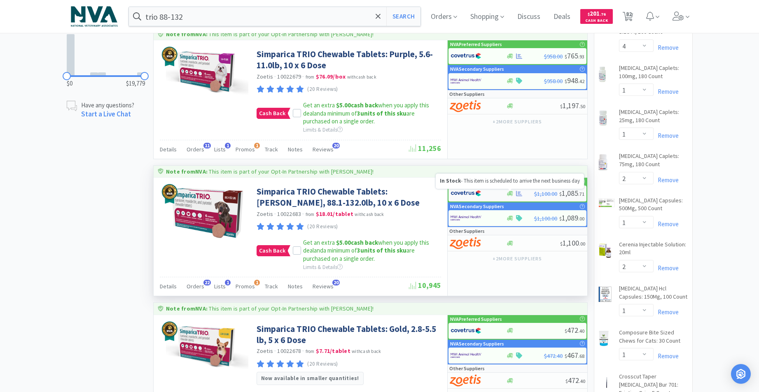
click at [509, 193] on icon at bounding box center [510, 194] width 6 height 6
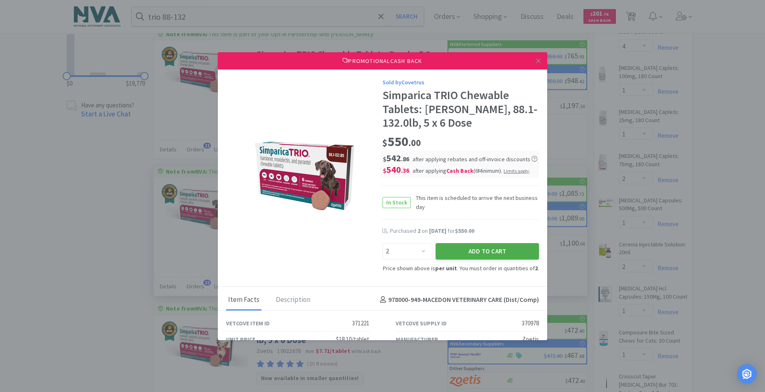
click at [481, 250] on button "Add to Cart" at bounding box center [486, 251] width 103 height 16
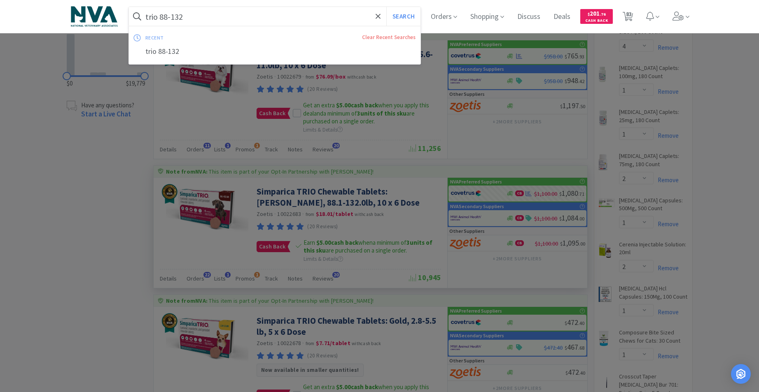
click at [246, 17] on input "trio 88-132" at bounding box center [275, 16] width 292 height 19
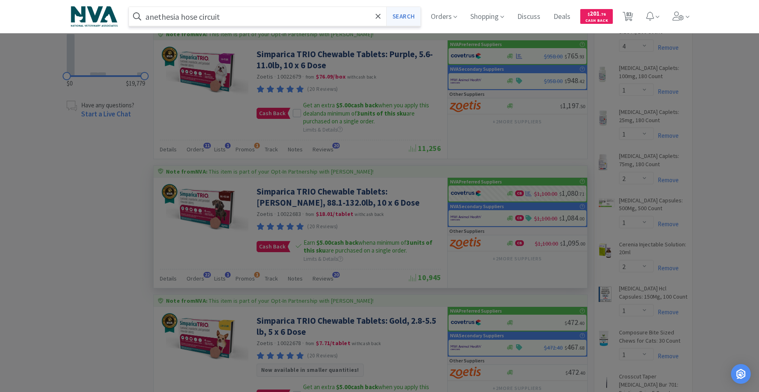
click at [413, 21] on button "Search" at bounding box center [403, 16] width 34 height 19
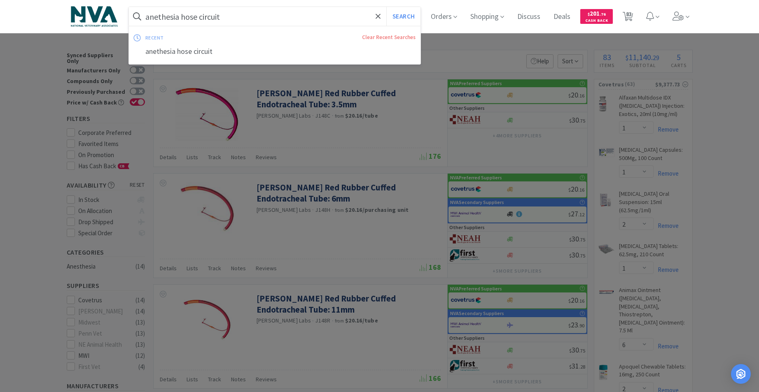
click at [258, 21] on input "anethesia hose circuit" at bounding box center [275, 16] width 292 height 19
click at [410, 22] on button "Search" at bounding box center [403, 16] width 34 height 19
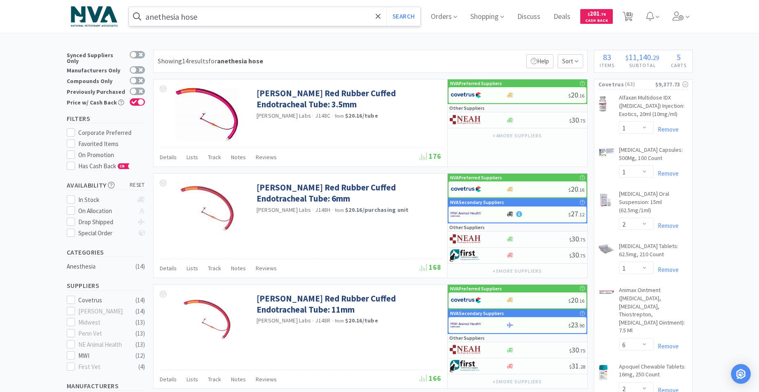
click at [250, 16] on input "anethesia hose" at bounding box center [275, 16] width 292 height 19
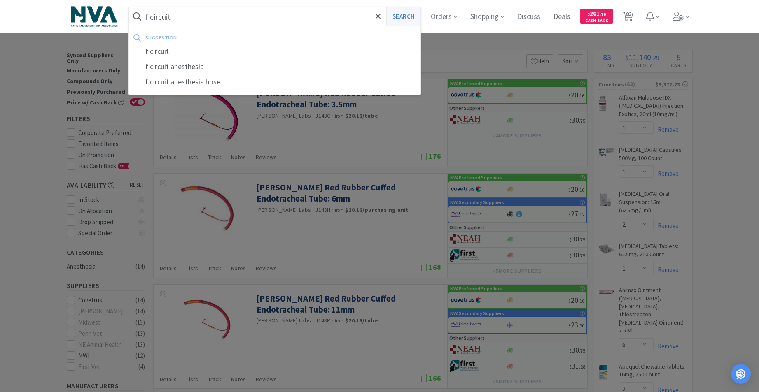
click at [405, 16] on button "Search" at bounding box center [403, 16] width 34 height 19
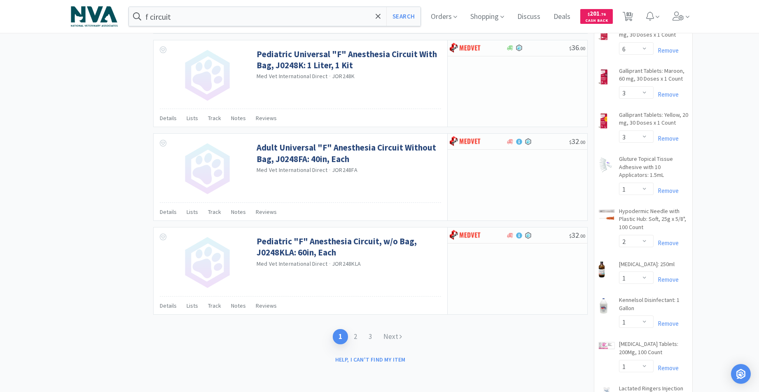
scroll to position [1286, 0]
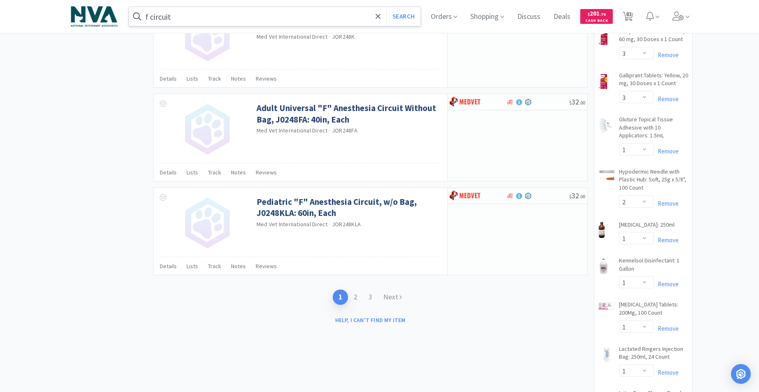
click at [208, 20] on input "f circuit" at bounding box center [275, 16] width 292 height 19
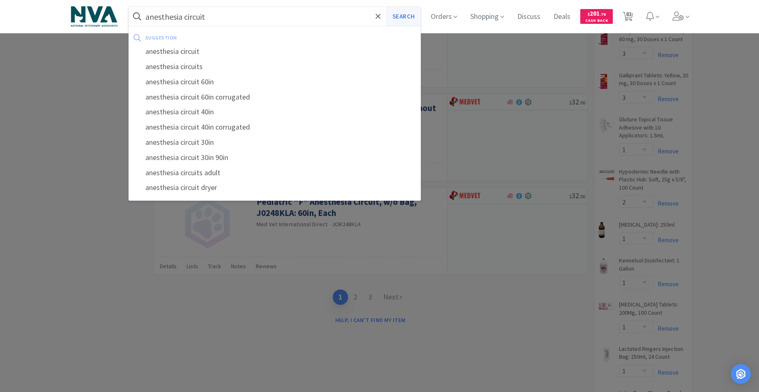
click at [408, 18] on button "Search" at bounding box center [403, 16] width 34 height 19
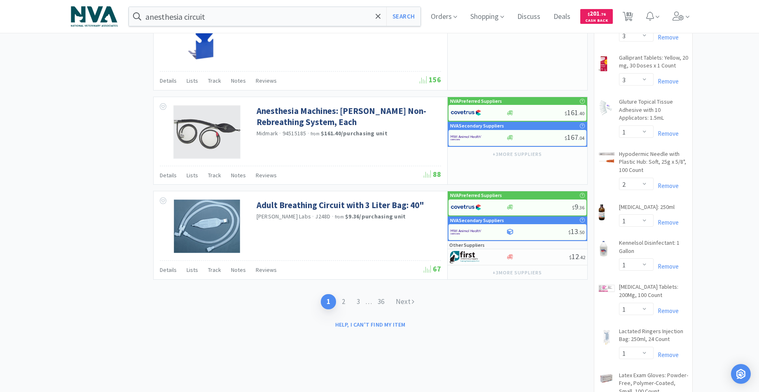
scroll to position [1286, 0]
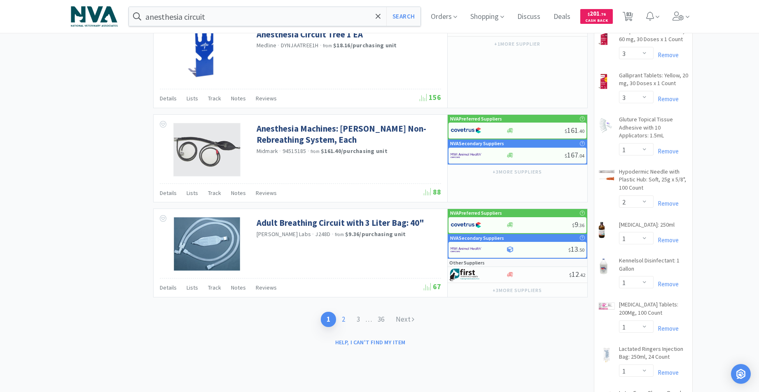
click at [342, 317] on link "2" at bounding box center [343, 319] width 15 height 15
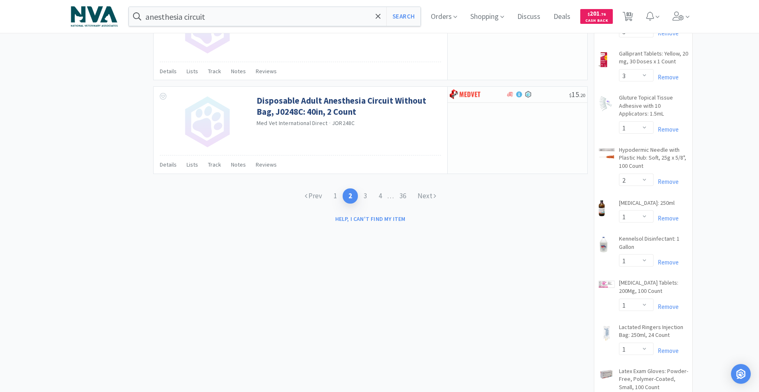
scroll to position [1242, 0]
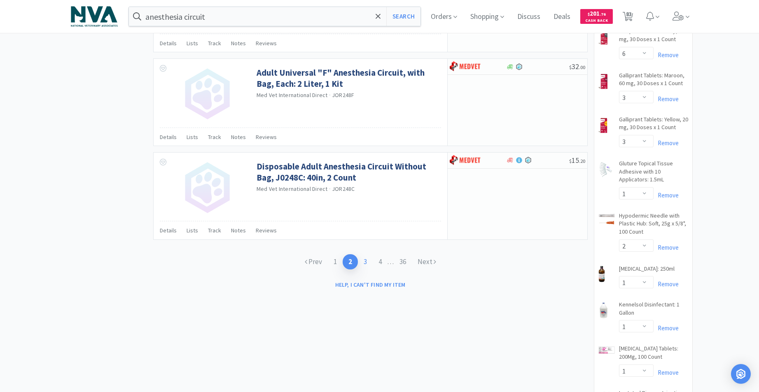
click at [366, 262] on link "3" at bounding box center [365, 261] width 15 height 15
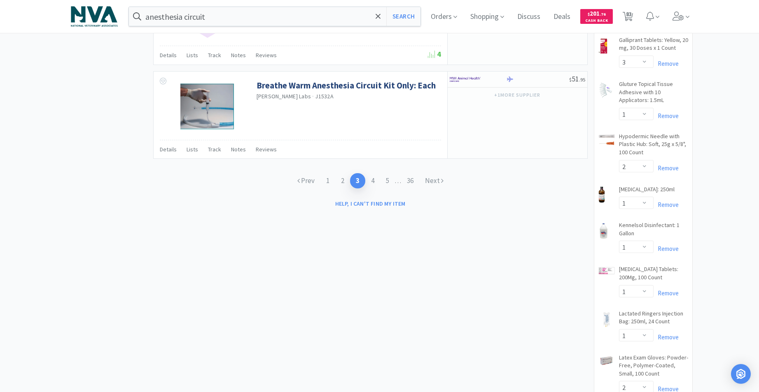
scroll to position [1317, 0]
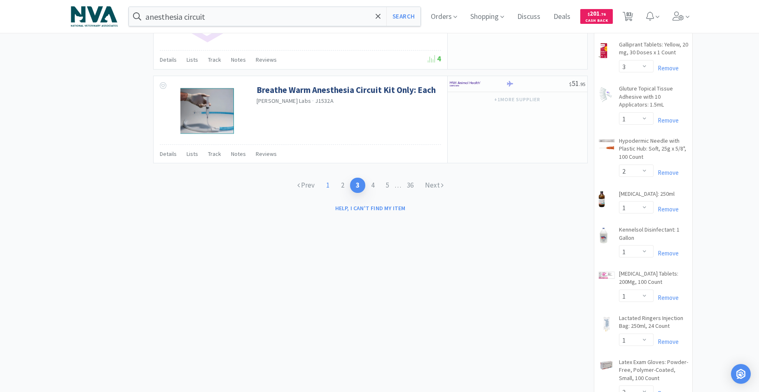
click at [326, 185] on link "1" at bounding box center [327, 185] width 15 height 15
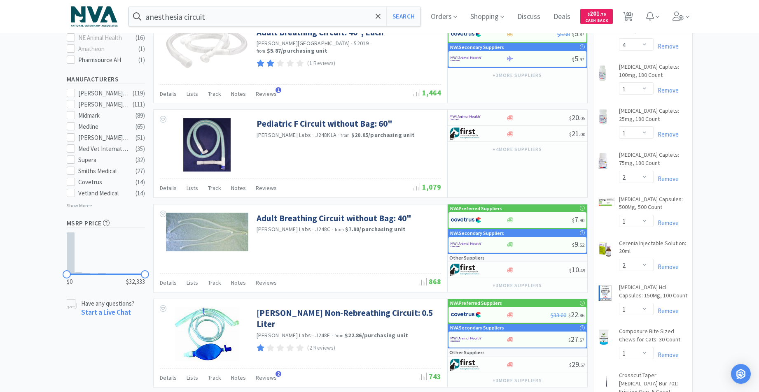
scroll to position [423, 0]
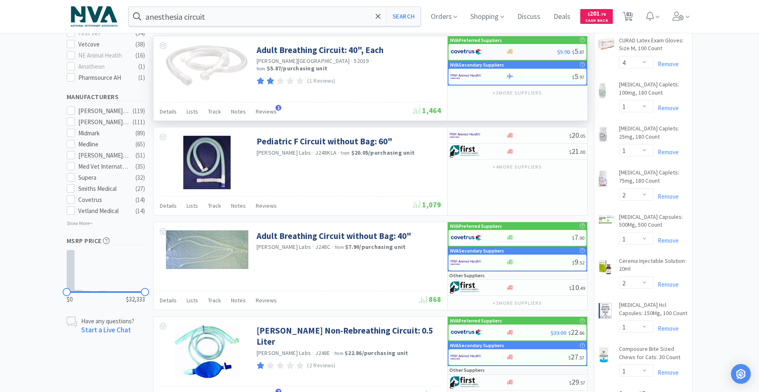
click at [506, 53] on div at bounding box center [510, 52] width 8 height 6
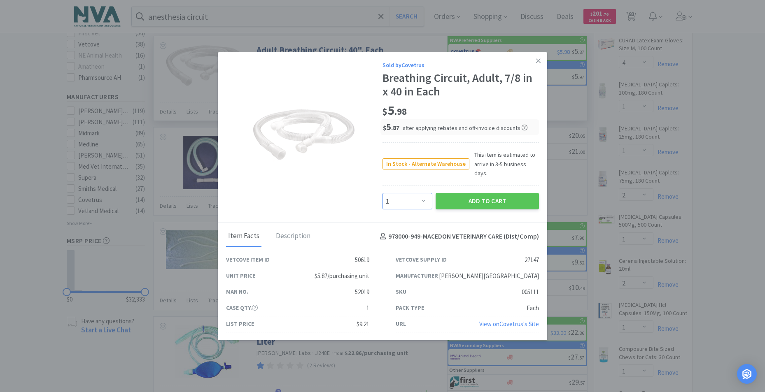
click at [423, 195] on select "Enter Quantity 1 2 3 4 5 6 7 8 9 10 11 12 13 14 15 16 17 18 19 20 Enter Quantity" at bounding box center [407, 201] width 50 height 16
click at [382, 193] on select "Enter Quantity 1 2 3 4 5 6 7 8 9 10 11 12 13 14 15 16 17 18 19 20 Enter Quantity" at bounding box center [407, 201] width 50 height 16
click at [480, 197] on button "Add to Cart" at bounding box center [486, 201] width 103 height 16
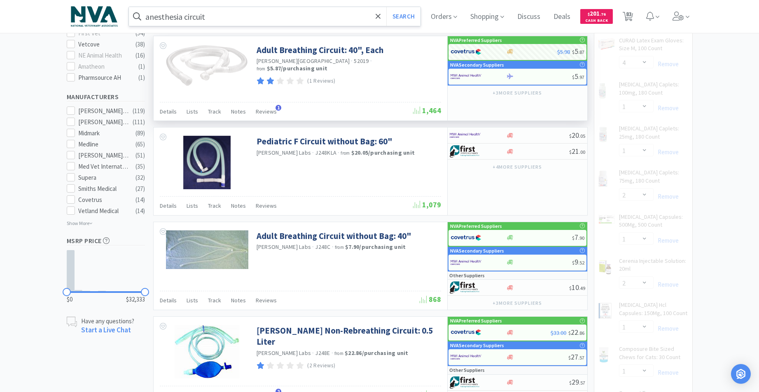
click at [291, 23] on input "anesthesia circuit" at bounding box center [275, 16] width 292 height 19
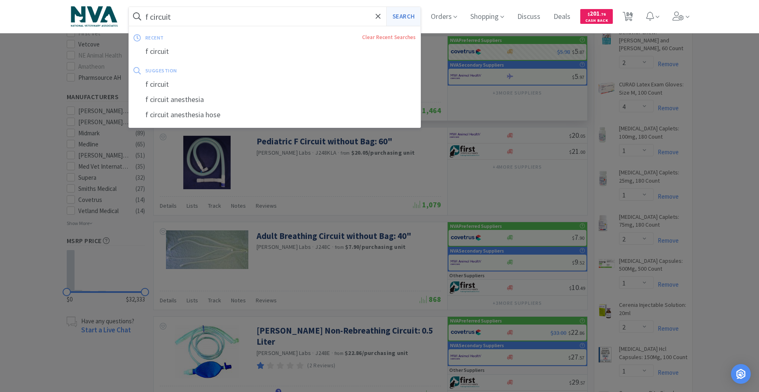
click at [409, 18] on button "Search" at bounding box center [403, 16] width 34 height 19
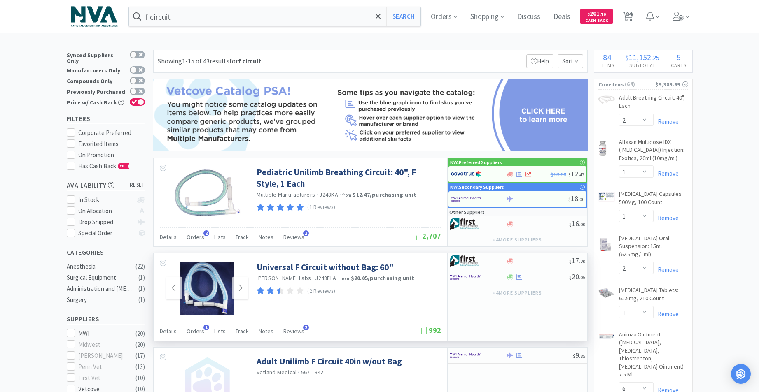
click at [207, 298] on img at bounding box center [207, 289] width 54 height 54
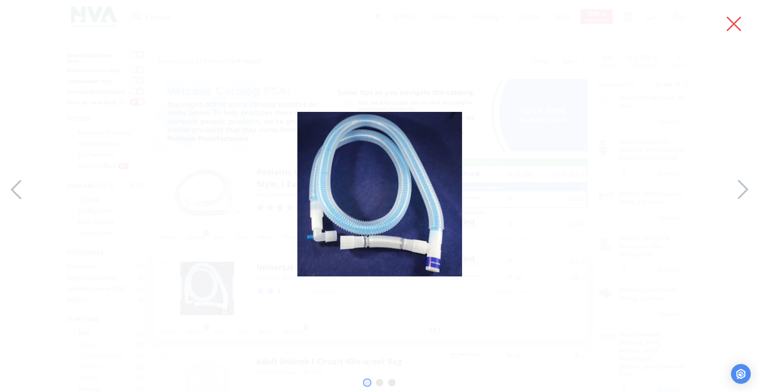
click at [735, 25] on icon at bounding box center [733, 24] width 14 height 14
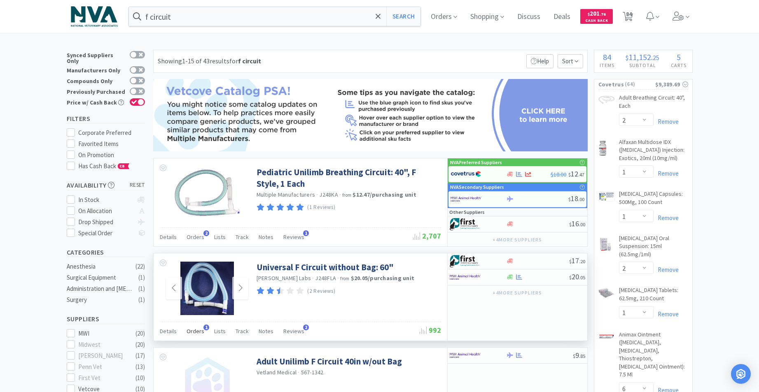
click at [193, 331] on span "Orders" at bounding box center [195, 331] width 18 height 7
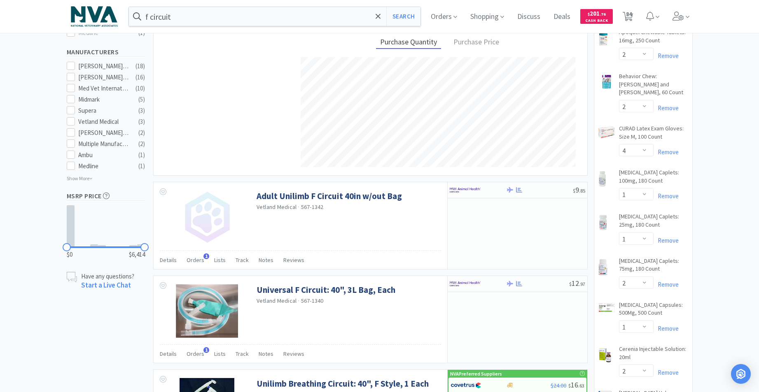
scroll to position [405, 0]
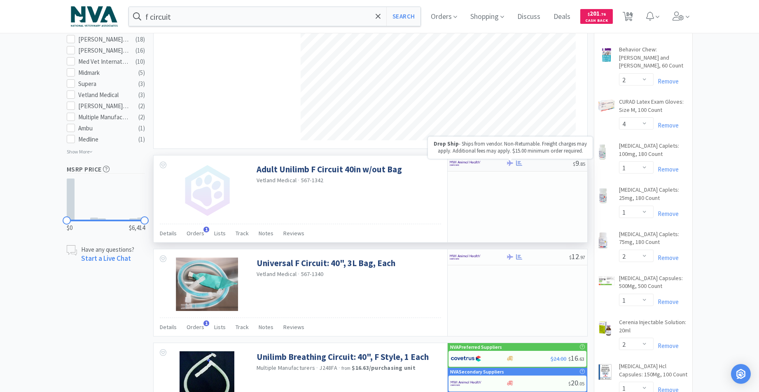
click at [508, 165] on icon at bounding box center [510, 163] width 6 height 6
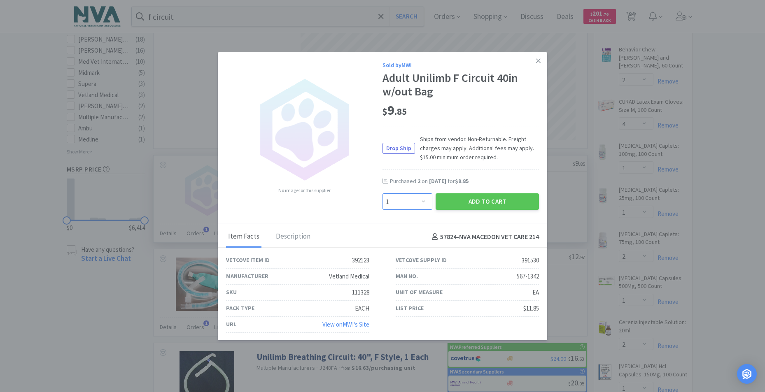
click at [418, 202] on select "Enter Quantity 1 2 3 4 5 6 7 8 9 10 11 12 13 14 15 16 17 18 19 20 Enter Quantity" at bounding box center [407, 201] width 50 height 16
click at [382, 193] on select "Enter Quantity 1 2 3 4 5 6 7 8 9 10 11 12 13 14 15 16 17 18 19 20 Enter Quantity" at bounding box center [407, 201] width 50 height 16
click at [458, 203] on button "Add to Cart" at bounding box center [486, 201] width 103 height 16
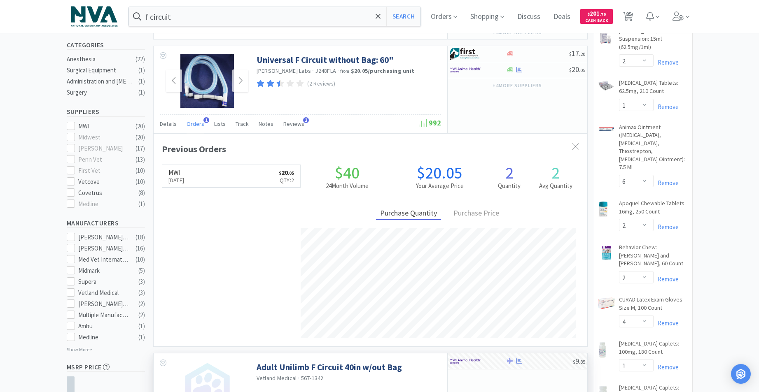
scroll to position [0, 0]
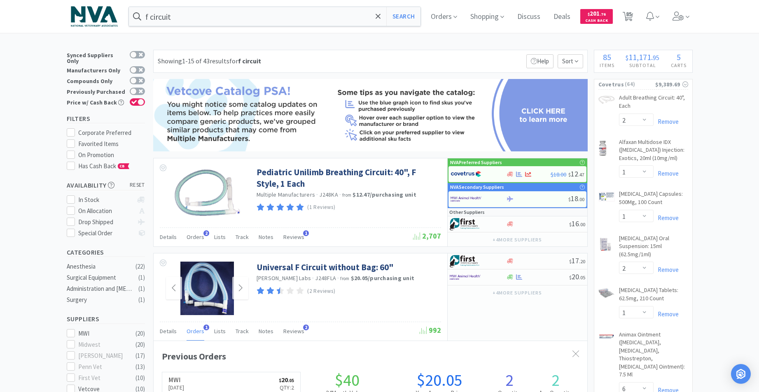
click at [293, 18] on input "f circuit" at bounding box center [275, 16] width 292 height 19
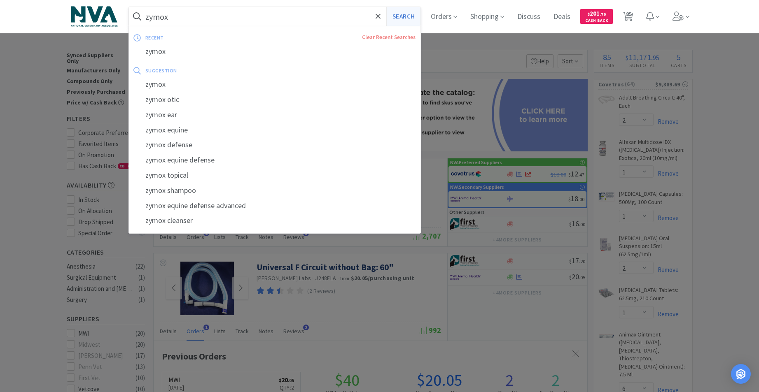
click at [403, 18] on button "Search" at bounding box center [403, 16] width 34 height 19
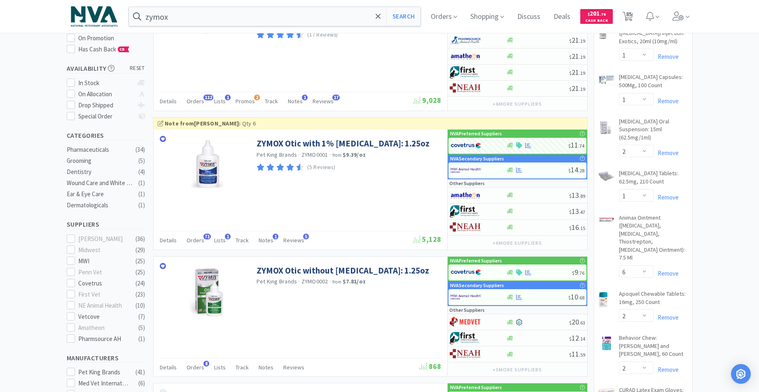
scroll to position [198, 0]
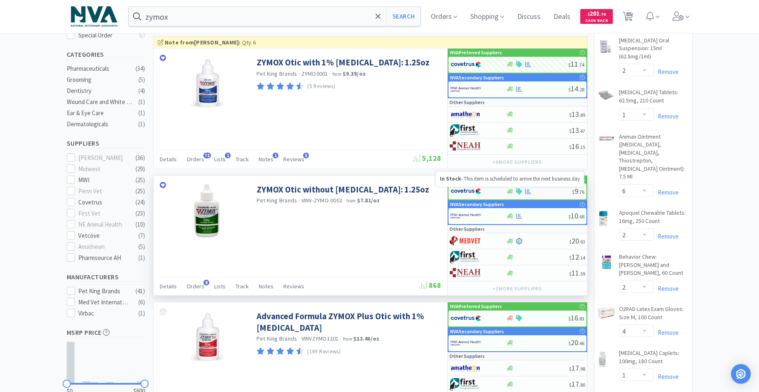
click at [507, 193] on icon at bounding box center [510, 191] width 6 height 5
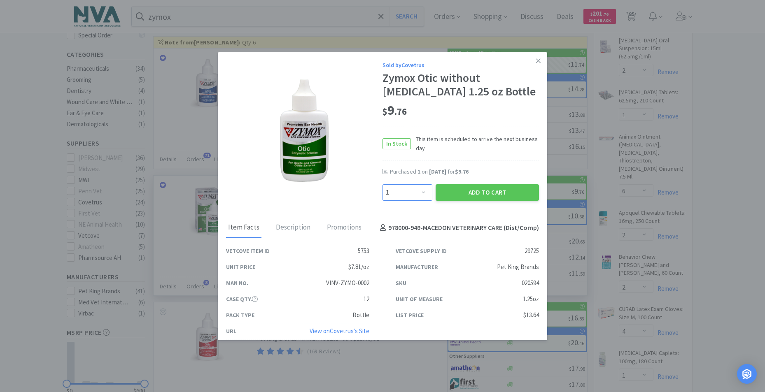
click at [420, 191] on select "Enter Quantity 1 2 3 4 5 6 7 8 9 10 11 12 13 14 15 16 17 18 19 20 Enter Quantity" at bounding box center [407, 192] width 50 height 16
click at [382, 184] on select "Enter Quantity 1 2 3 4 5 6 7 8 9 10 11 12 13 14 15 16 17 18 19 20 Enter Quantity" at bounding box center [407, 192] width 50 height 16
click at [471, 190] on button "Add to Cart" at bounding box center [486, 192] width 103 height 16
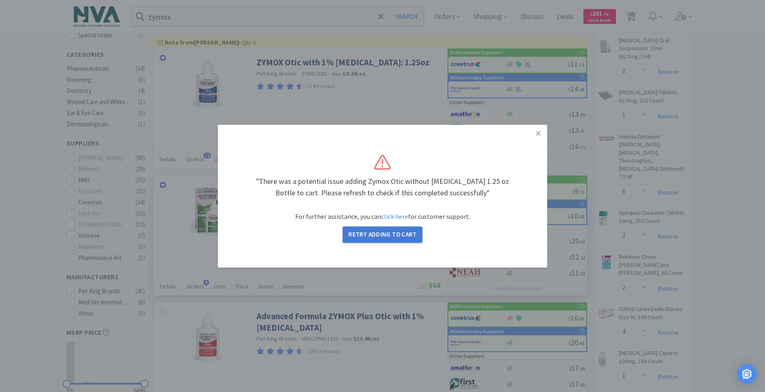
click at [389, 234] on button "Retry Adding to Cart" at bounding box center [382, 234] width 80 height 16
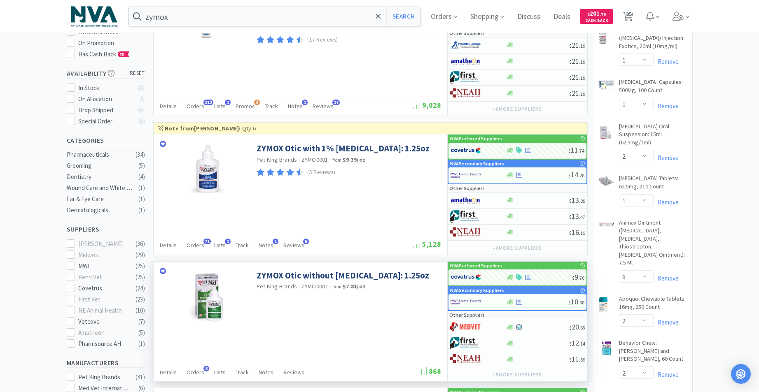
scroll to position [116, 0]
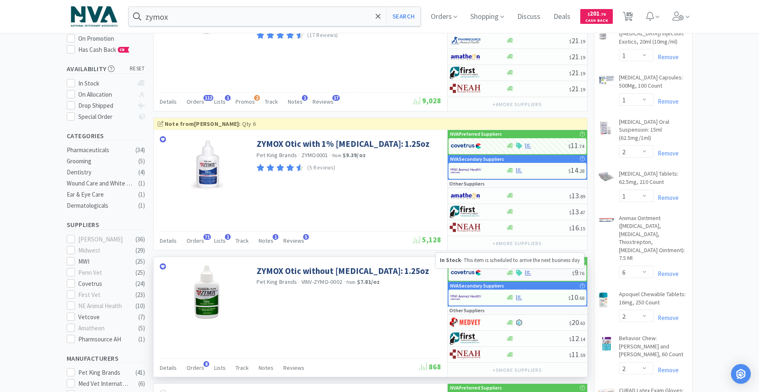
click at [508, 274] on icon at bounding box center [510, 272] width 6 height 5
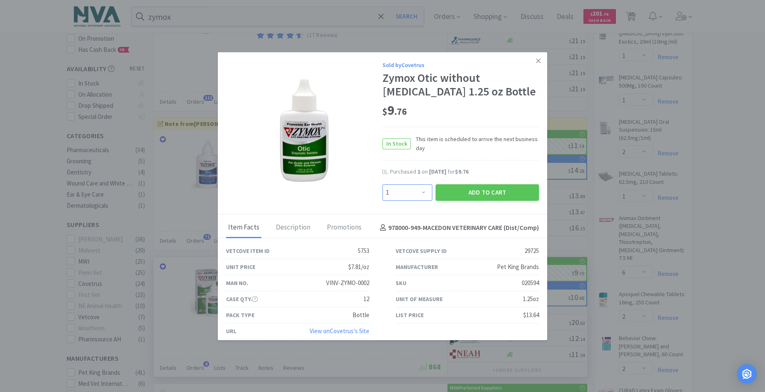
click at [418, 193] on select "Enter Quantity 1 2 3 4 5 6 7 8 9 10 11 12 13 14 15 16 17 18 19 20 Enter Quantity" at bounding box center [407, 192] width 50 height 16
click at [382, 184] on select "Enter Quantity 1 2 3 4 5 6 7 8 9 10 11 12 13 14 15 16 17 18 19 20 Enter Quantity" at bounding box center [407, 192] width 50 height 16
click at [453, 191] on button "Add to Cart" at bounding box center [486, 192] width 103 height 16
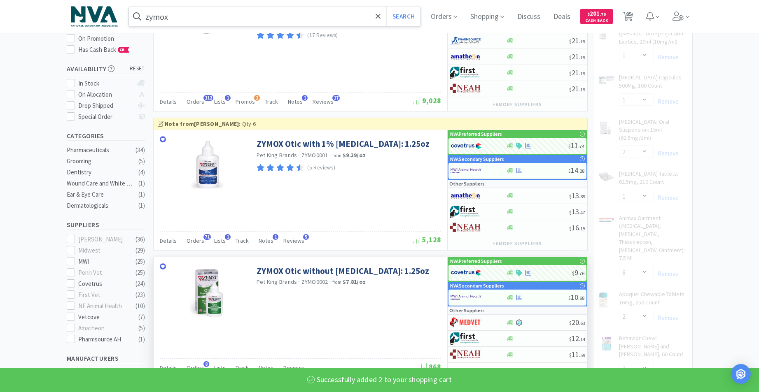
click at [226, 19] on input "zymox" at bounding box center [275, 16] width 292 height 19
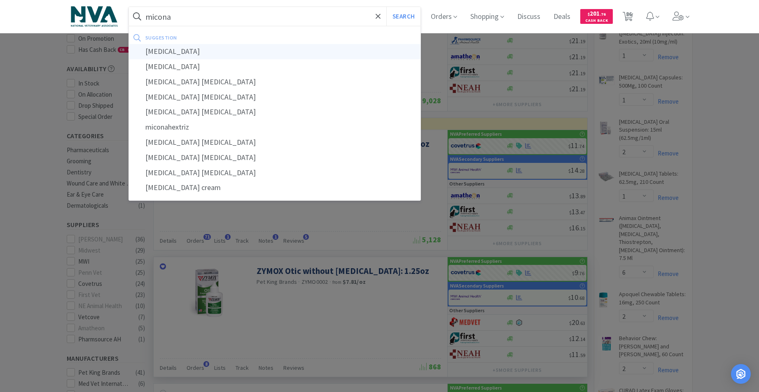
click at [169, 55] on div "miconazole" at bounding box center [275, 51] width 292 height 15
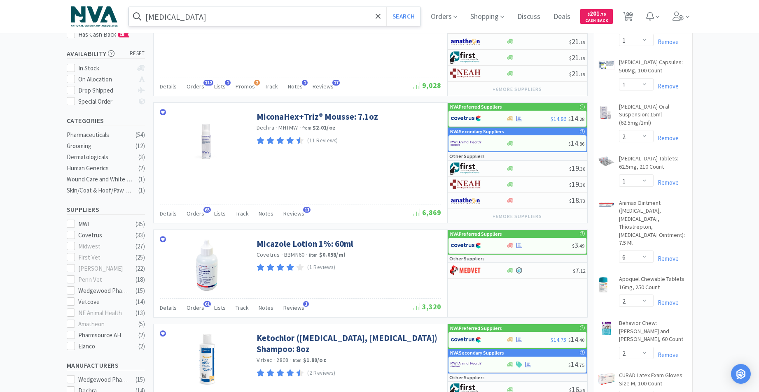
scroll to position [137, 0]
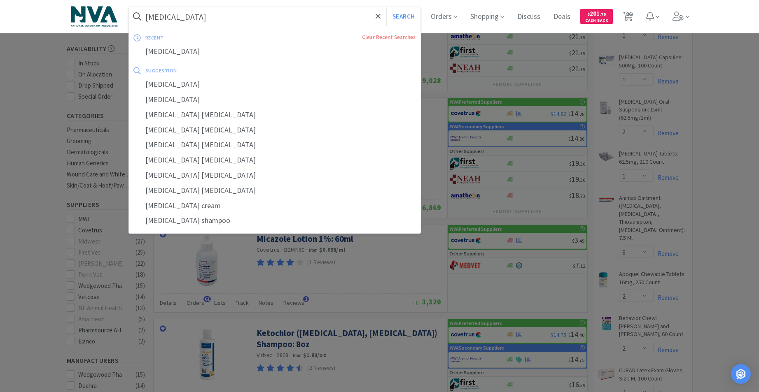
click at [223, 16] on input "miconazole" at bounding box center [275, 16] width 292 height 19
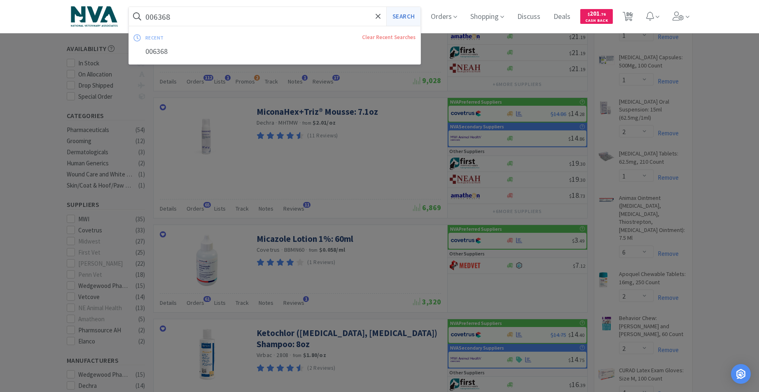
click at [413, 21] on button "Search" at bounding box center [403, 16] width 34 height 19
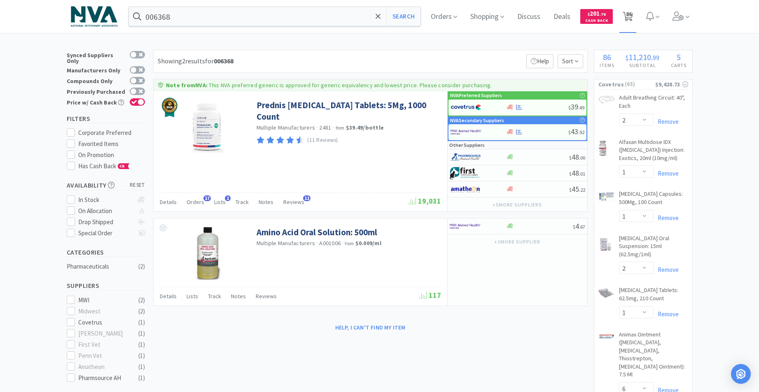
click at [631, 16] on span "86" at bounding box center [629, 14] width 6 height 33
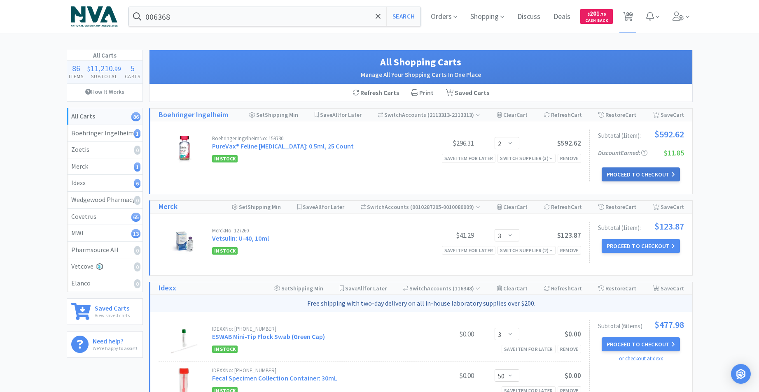
click at [633, 175] on button "Proceed to Checkout" at bounding box center [640, 175] width 78 height 14
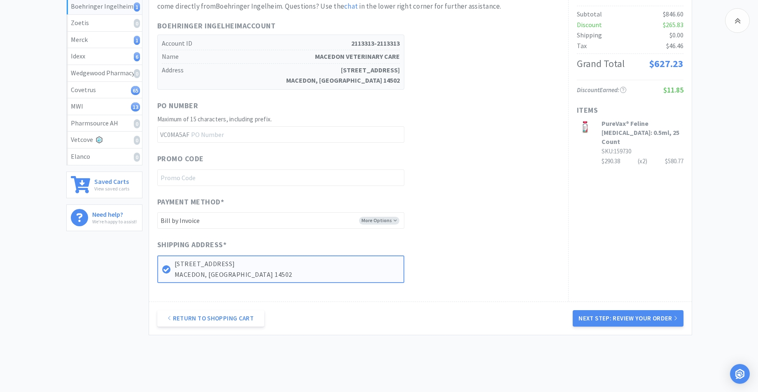
scroll to position [154, 0]
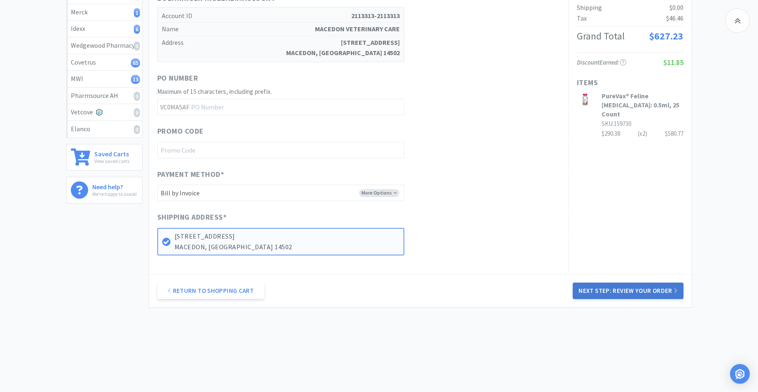
click at [608, 290] on button "Next Step: Review Your Order" at bounding box center [628, 291] width 110 height 16
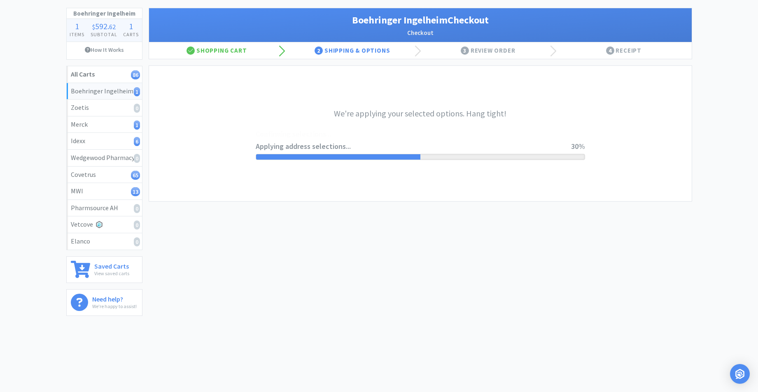
scroll to position [0, 0]
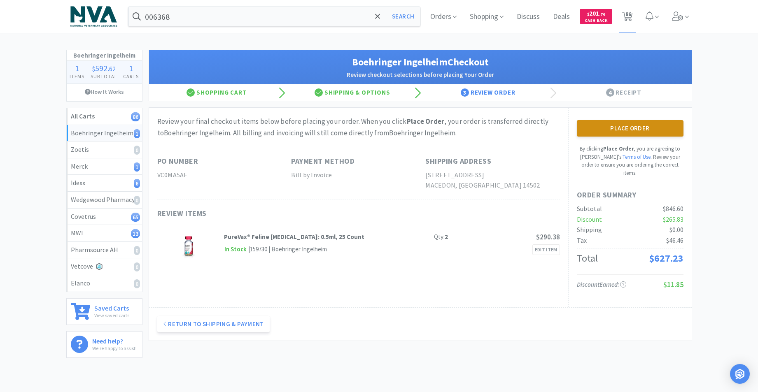
click at [630, 130] on button "Place Order" at bounding box center [630, 128] width 107 height 16
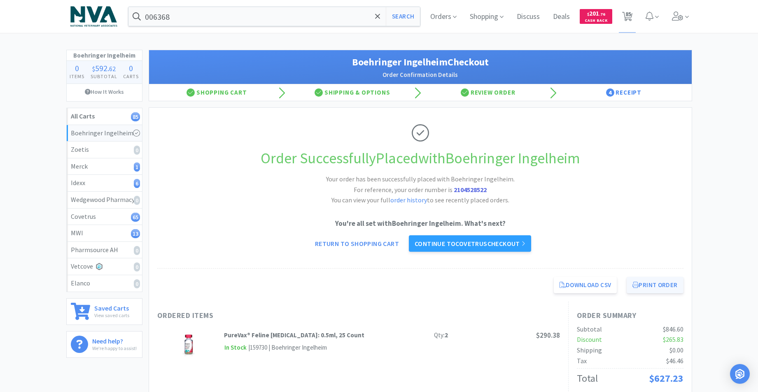
click at [662, 286] on button "Print Order" at bounding box center [654, 285] width 56 height 16
click at [486, 241] on link "Continue to Covetrus checkout" at bounding box center [470, 243] width 122 height 16
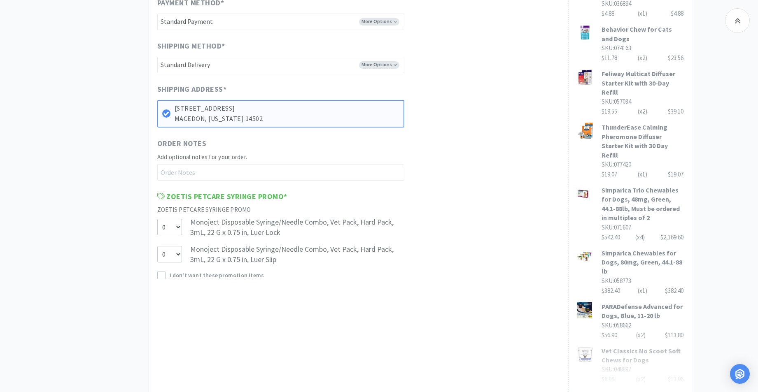
scroll to position [392, 0]
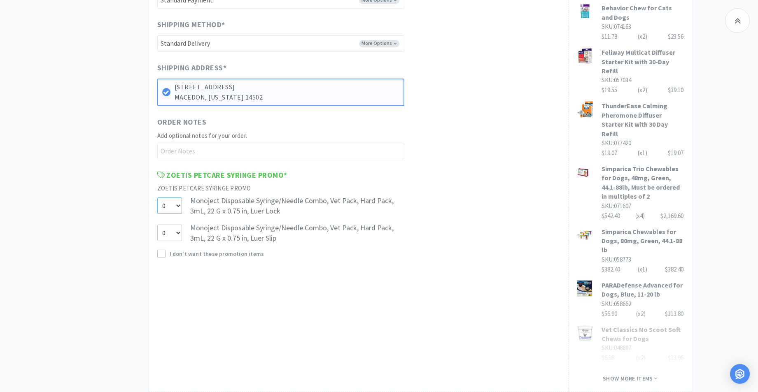
click at [176, 205] on select "0 1 2" at bounding box center [169, 206] width 25 height 16
click at [157, 198] on select "0 1 2" at bounding box center [169, 206] width 25 height 16
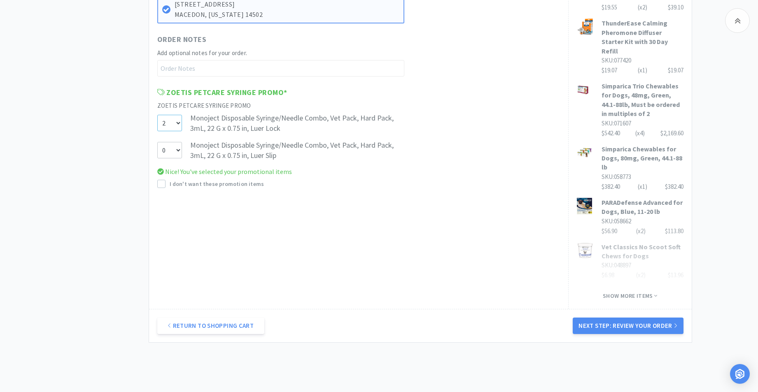
scroll to position [491, 0]
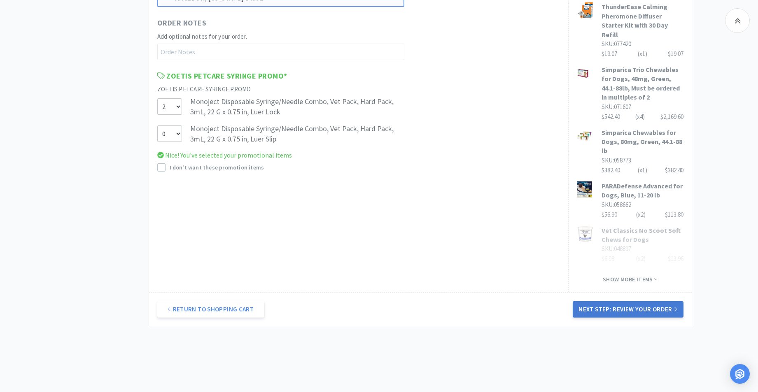
click at [620, 301] on button "Next Step: Review Your Order" at bounding box center [628, 309] width 110 height 16
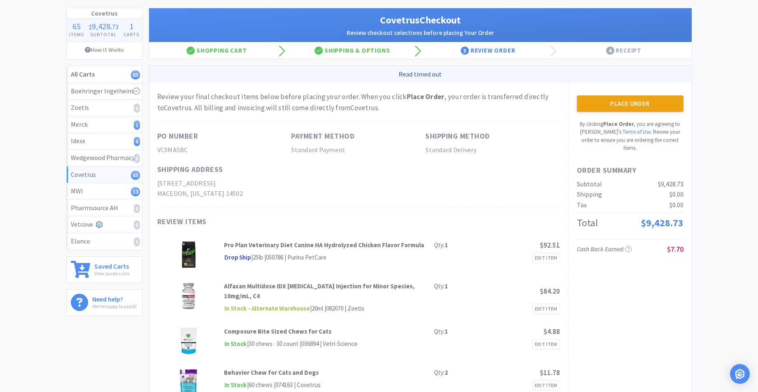
scroll to position [0, 0]
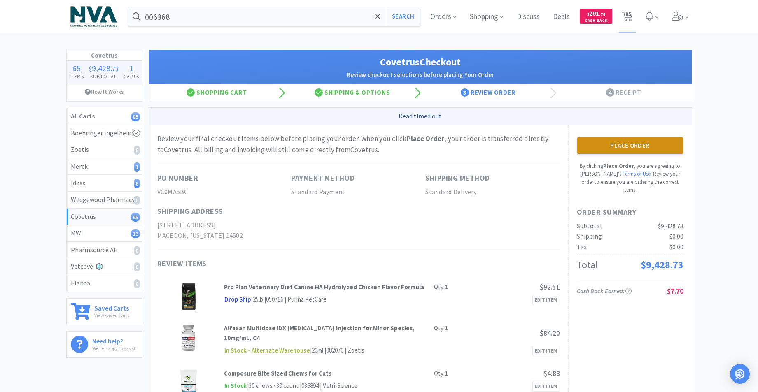
click at [627, 145] on button "Place Order" at bounding box center [630, 145] width 107 height 16
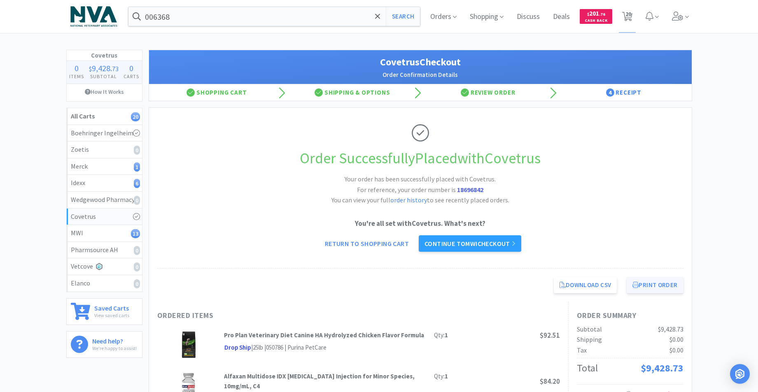
click at [659, 286] on button "Print Order" at bounding box center [654, 285] width 56 height 16
click at [303, 19] on input "006368" at bounding box center [274, 16] width 292 height 19
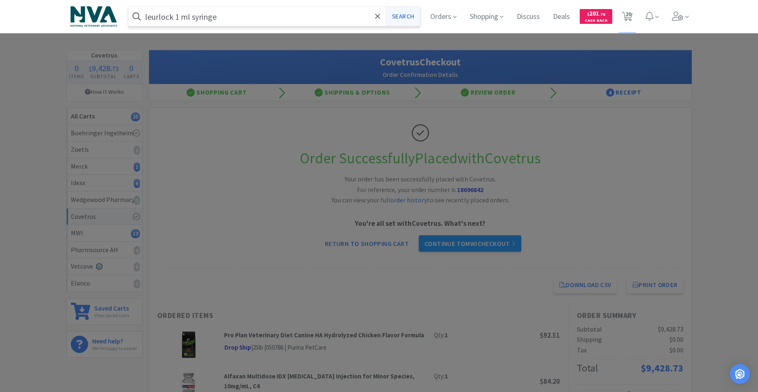
click at [405, 18] on button "Search" at bounding box center [403, 16] width 34 height 19
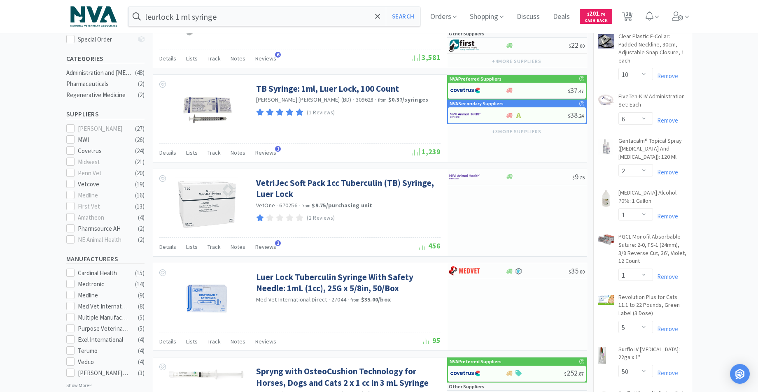
scroll to position [191, 0]
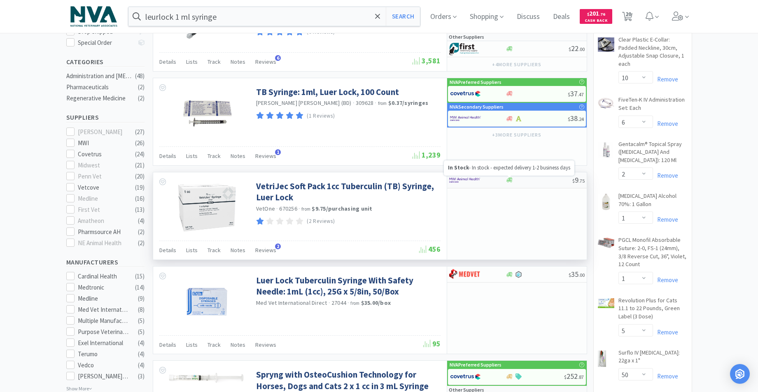
click at [507, 180] on icon at bounding box center [509, 180] width 6 height 5
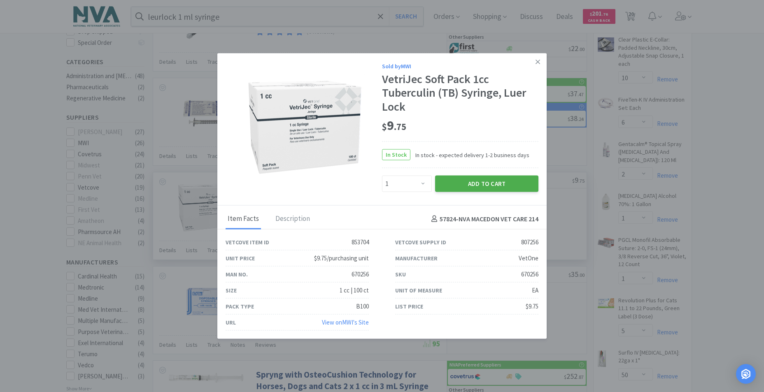
click at [465, 183] on button "Add to Cart" at bounding box center [486, 184] width 103 height 16
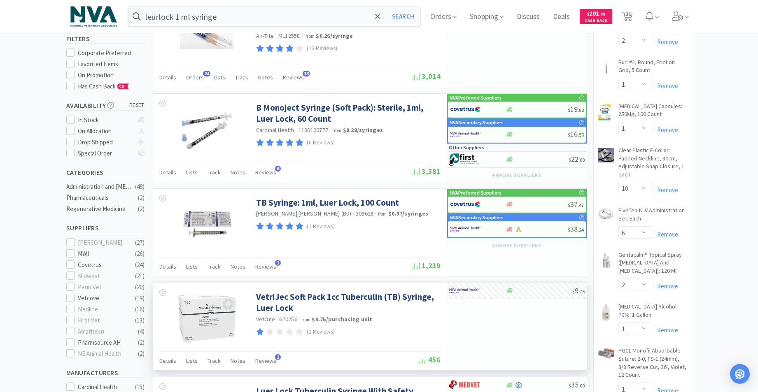
scroll to position [0, 0]
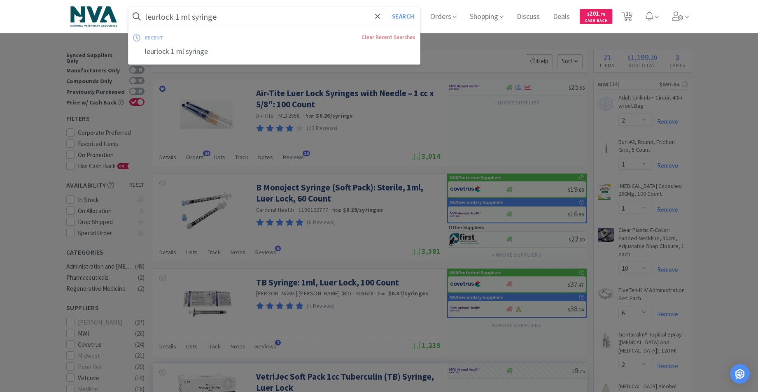
click at [238, 17] on input "leurlock 1 ml syringe" at bounding box center [274, 16] width 292 height 19
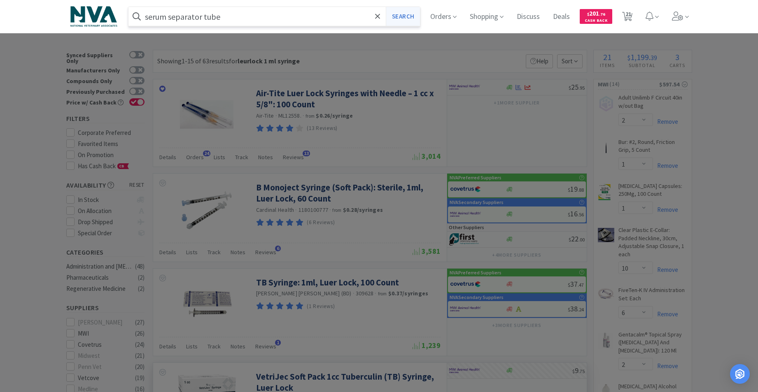
click at [412, 19] on button "Search" at bounding box center [403, 16] width 34 height 19
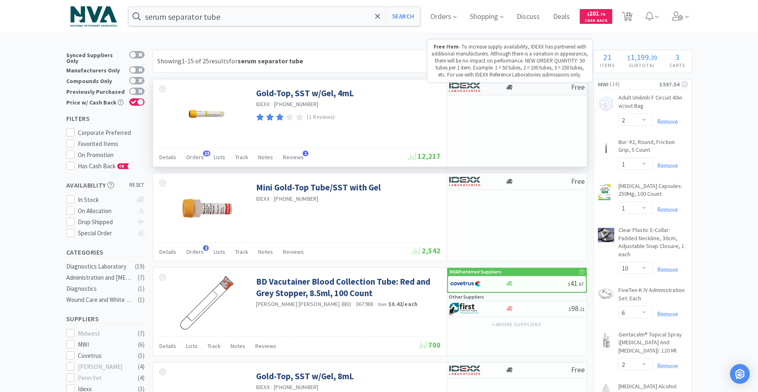
click at [510, 88] on icon at bounding box center [509, 87] width 6 height 5
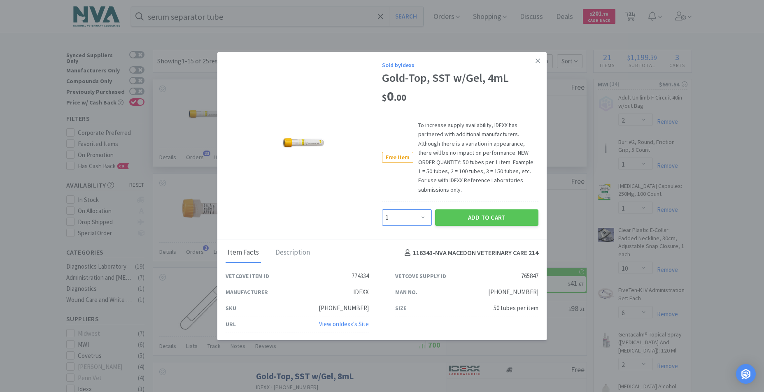
click at [419, 217] on select "Enter Quantity 1 2 3 4 5 6 7 8 9 10 11 12 13 14 15 16 17 18 19 20 Enter Quantity" at bounding box center [407, 218] width 50 height 16
click at [382, 210] on select "Enter Quantity 1 2 3 4 5 6 7 8 9 10 11 12 13 14 15 16 17 18 19 20 Enter Quantity" at bounding box center [407, 218] width 50 height 16
click at [465, 218] on button "Add to Cart" at bounding box center [486, 218] width 103 height 16
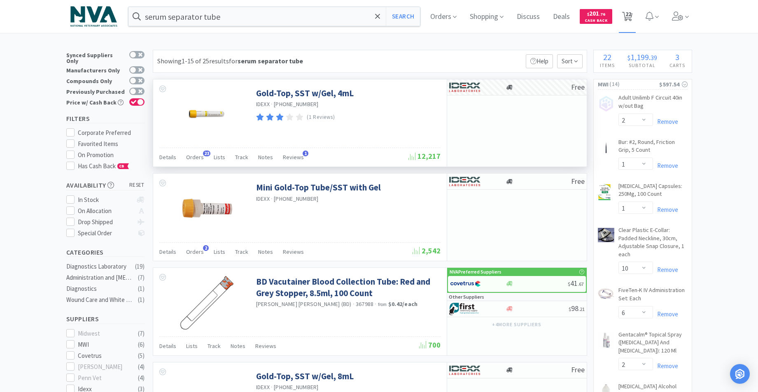
click at [631, 16] on span "22" at bounding box center [628, 14] width 6 height 33
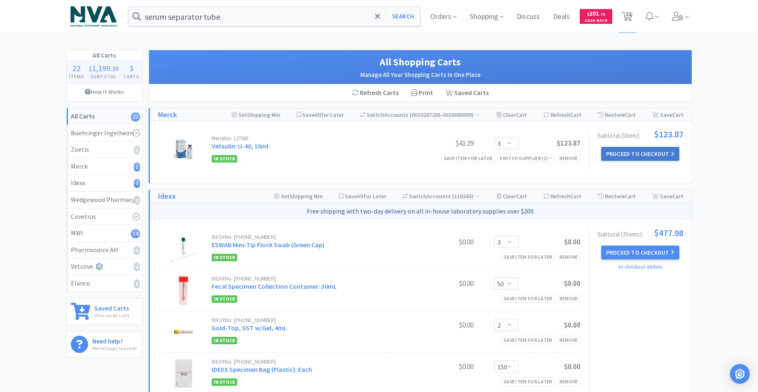
click at [641, 155] on button "Proceed to Checkout" at bounding box center [640, 154] width 78 height 14
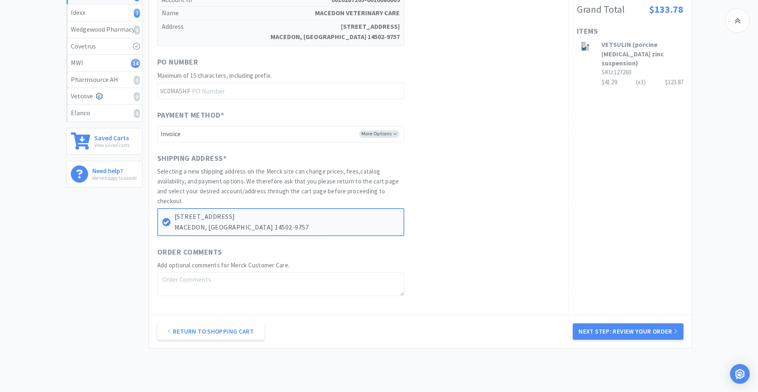
scroll to position [211, 0]
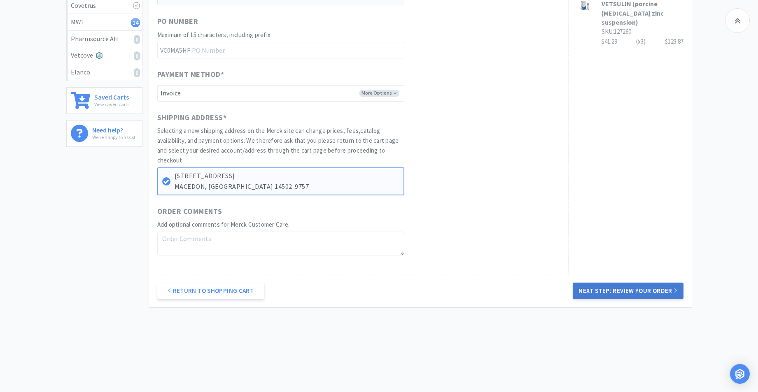
click at [629, 291] on button "Next Step: Review Your Order" at bounding box center [628, 291] width 110 height 16
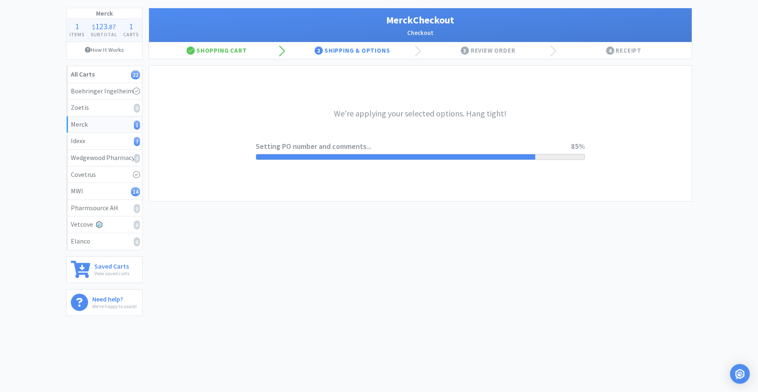
scroll to position [0, 0]
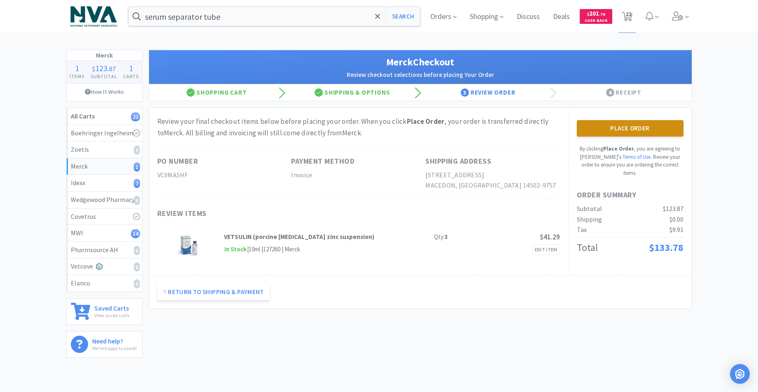
click at [630, 127] on button "Place Order" at bounding box center [630, 128] width 107 height 16
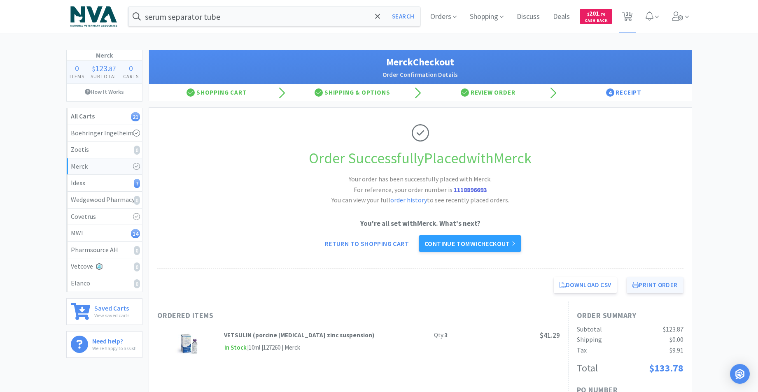
click at [655, 285] on button "Print Order" at bounding box center [654, 285] width 56 height 16
click at [472, 247] on link "Continue to MWI checkout" at bounding box center [470, 243] width 102 height 16
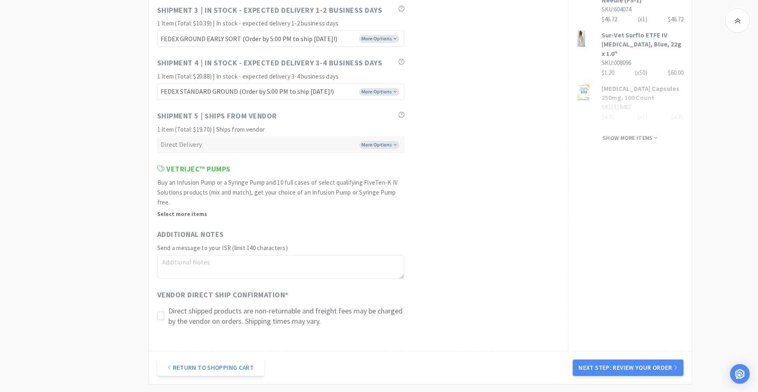
scroll to position [714, 0]
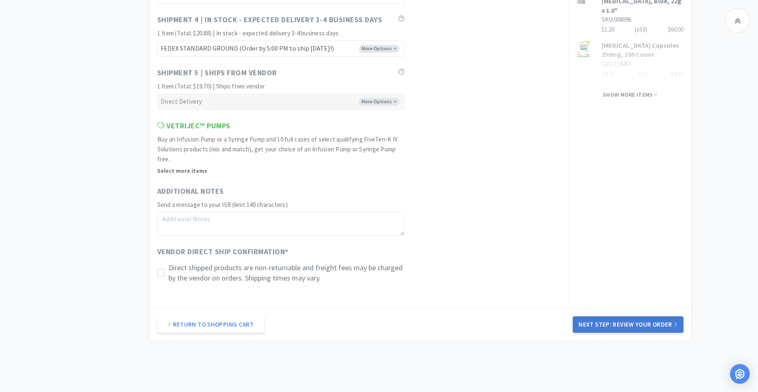
click at [610, 325] on button "Next Step: Review Your Order" at bounding box center [628, 325] width 110 height 16
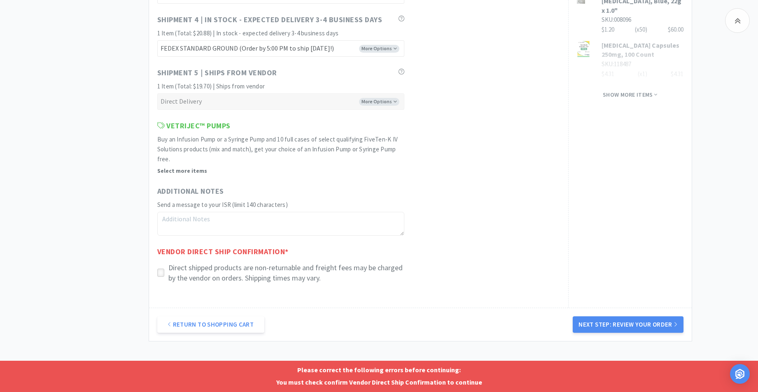
click at [162, 272] on icon at bounding box center [161, 273] width 6 height 6
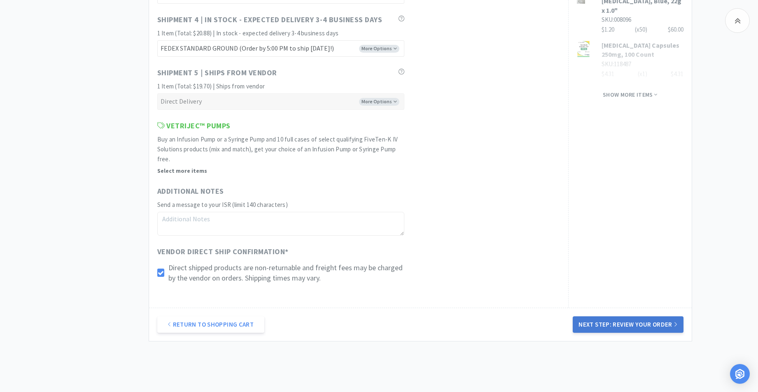
click at [624, 326] on button "Next Step: Review Your Order" at bounding box center [628, 325] width 110 height 16
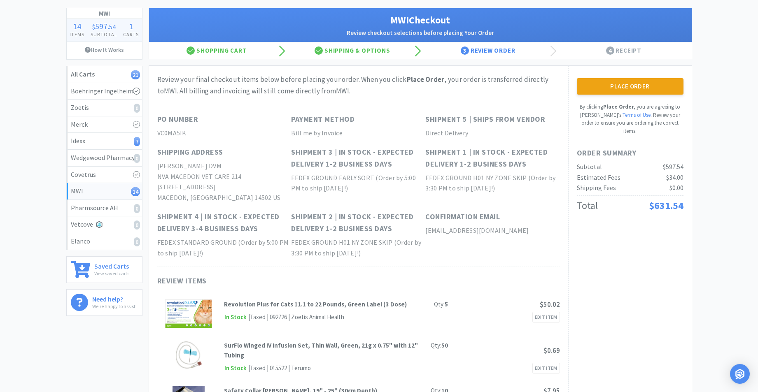
scroll to position [0, 0]
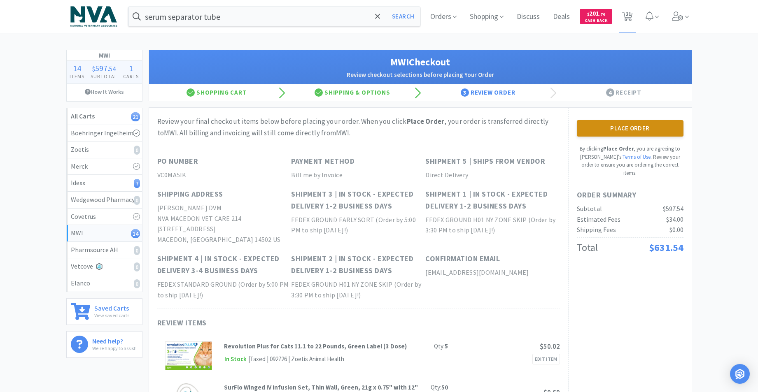
click at [609, 130] on button "Place Order" at bounding box center [630, 128] width 107 height 16
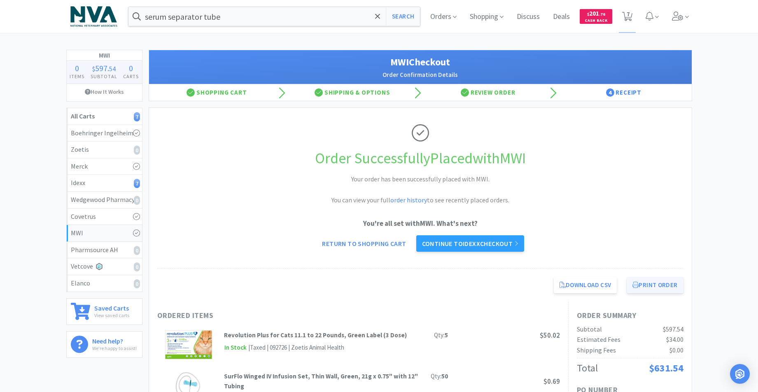
click at [655, 286] on button "Print Order" at bounding box center [654, 285] width 56 height 16
click at [454, 244] on link "Continue to Idexx checkout" at bounding box center [470, 243] width 108 height 16
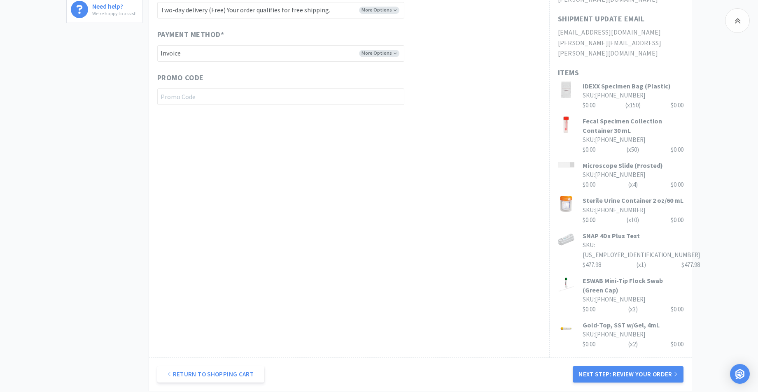
scroll to position [406, 0]
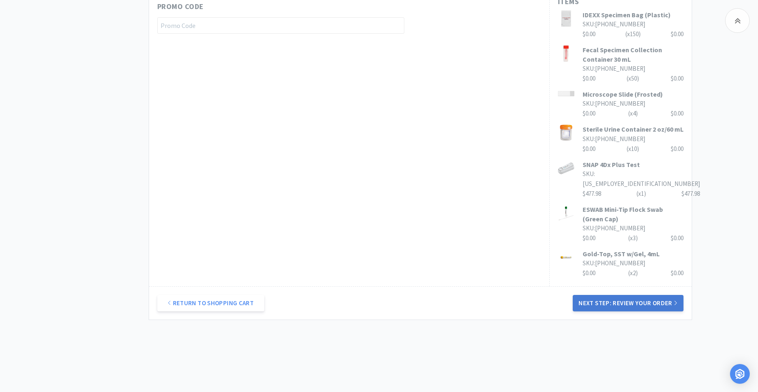
click at [616, 295] on button "Next Step: Review Your Order" at bounding box center [628, 303] width 110 height 16
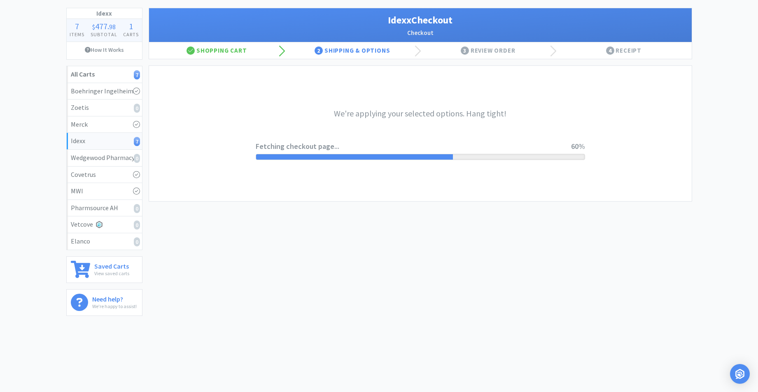
scroll to position [0, 0]
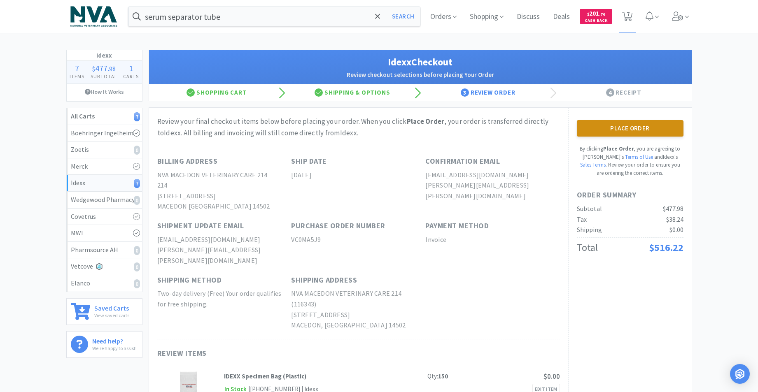
click at [646, 126] on button "Place Order" at bounding box center [630, 128] width 107 height 16
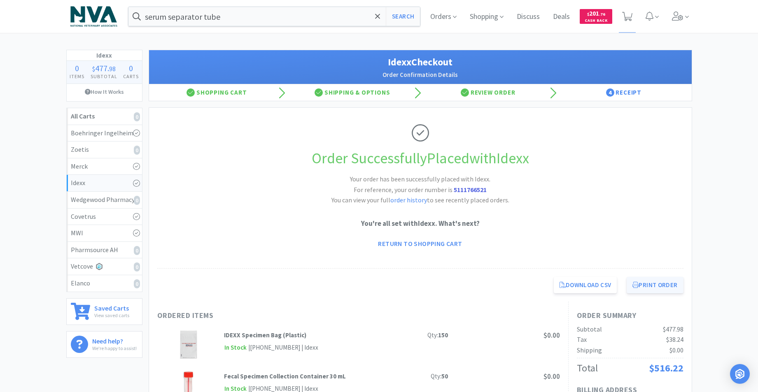
click at [654, 286] on button "Print Order" at bounding box center [654, 285] width 56 height 16
